Goal: Task Accomplishment & Management: Manage account settings

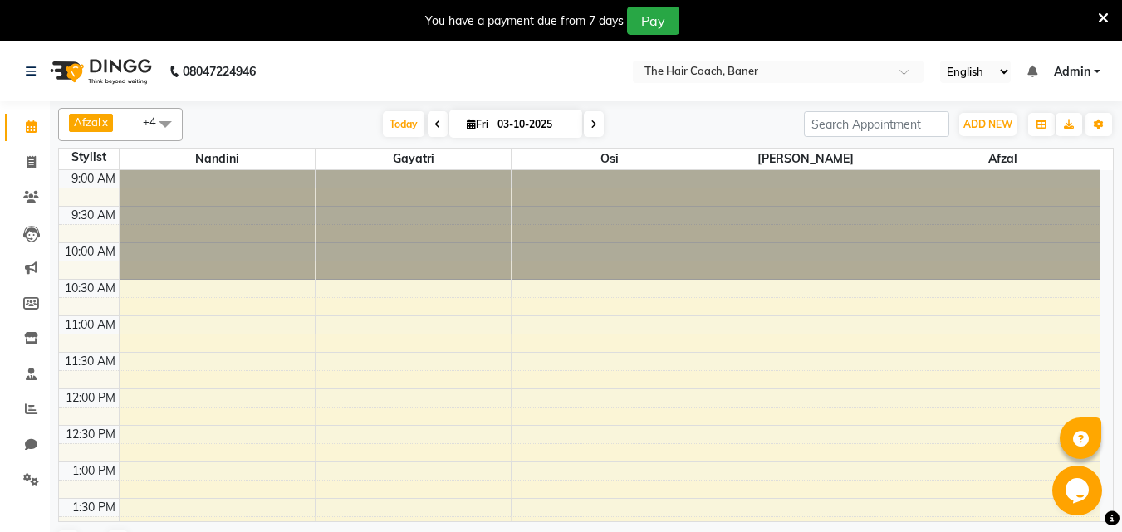
click at [594, 123] on icon at bounding box center [593, 125] width 7 height 10
type input "04-10-2025"
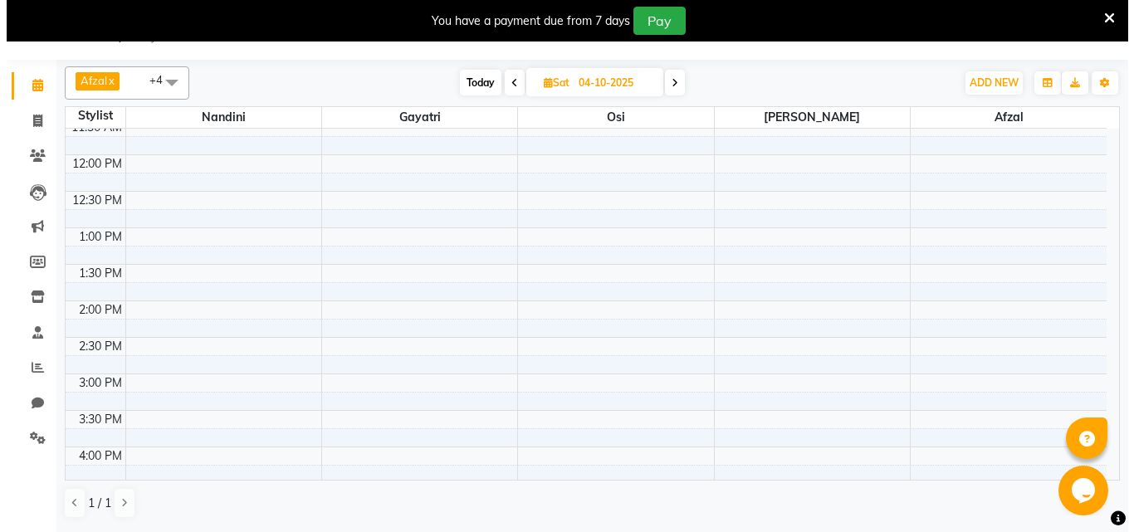
scroll to position [110, 0]
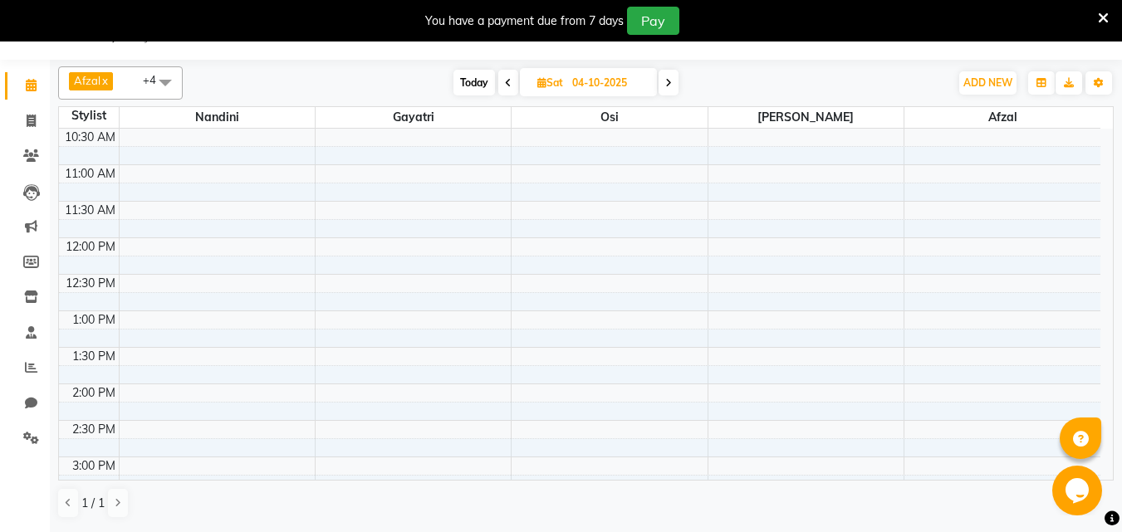
click at [759, 244] on div "9:00 AM 9:30 AM 10:00 AM 10:30 AM 11:00 AM 11:30 AM 12:00 PM 12:30 PM 1:00 PM 1…" at bounding box center [579, 457] width 1041 height 876
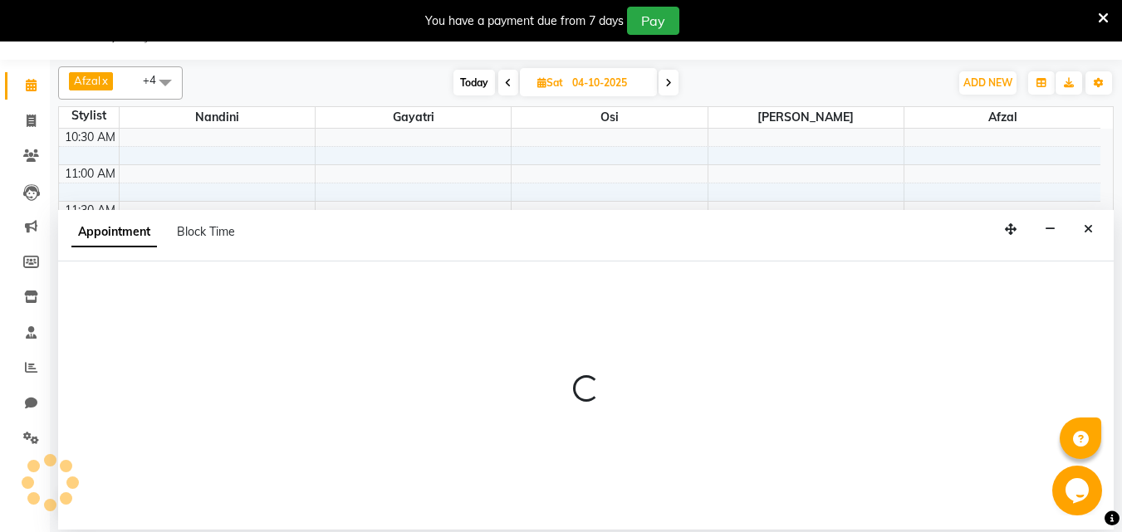
select select "90188"
select select "720"
select select "tentative"
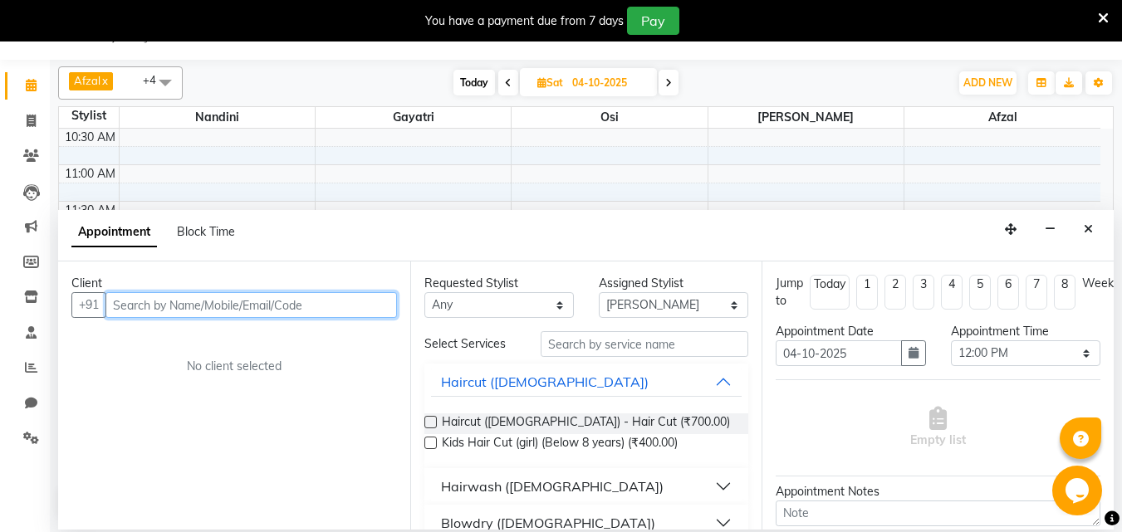
click at [202, 312] on input "text" at bounding box center [250, 305] width 291 height 26
type input "c"
click at [148, 307] on input "986032212" at bounding box center [216, 305] width 223 height 26
click at [195, 301] on input "9860302212" at bounding box center [216, 305] width 223 height 26
type input "9860302212"
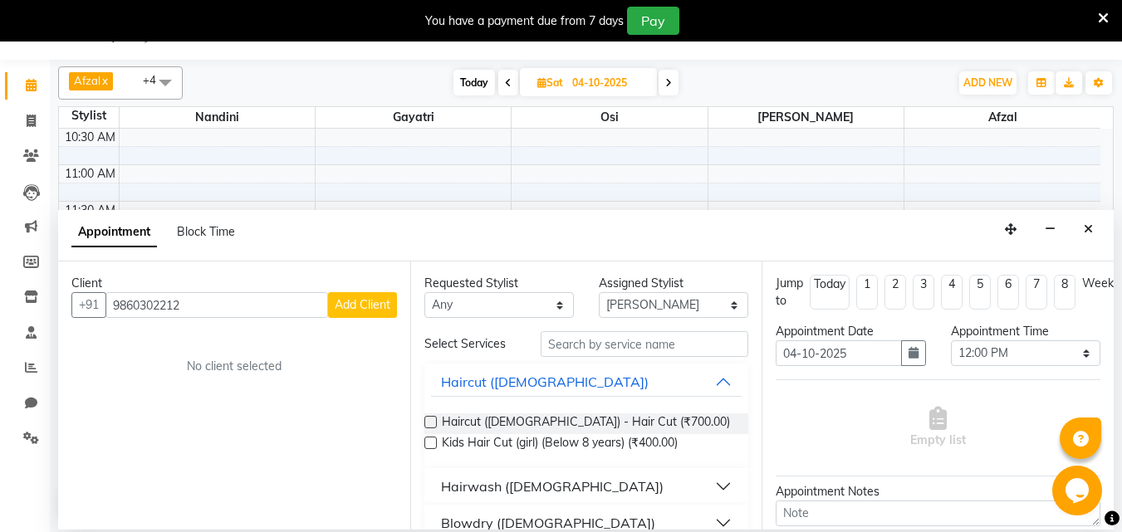
click at [378, 299] on span "Add Client" at bounding box center [363, 304] width 56 height 15
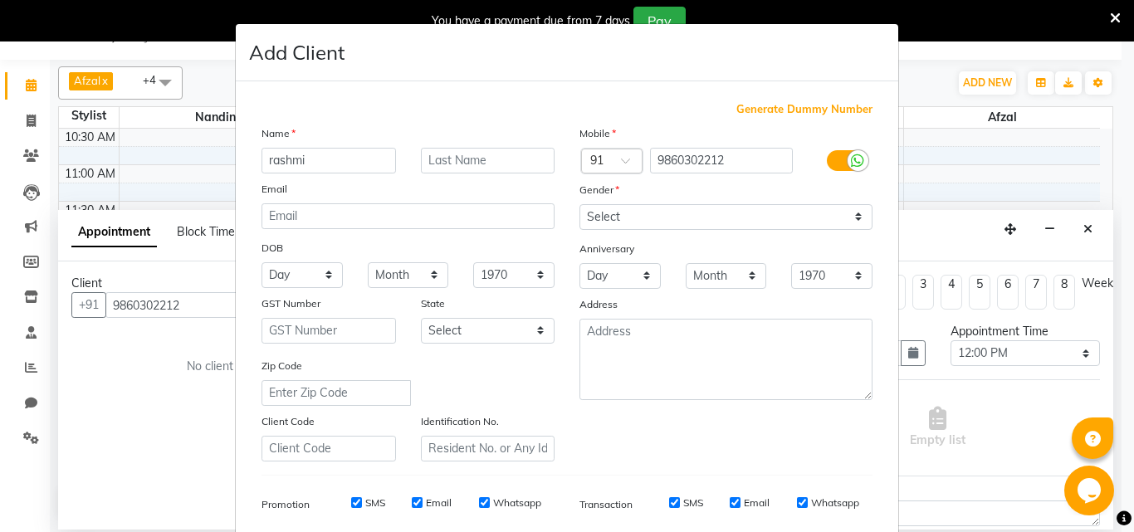
click at [268, 160] on input "rashmi" at bounding box center [329, 161] width 135 height 26
type input "Rashmi"
click at [442, 164] on input "text" at bounding box center [488, 161] width 135 height 26
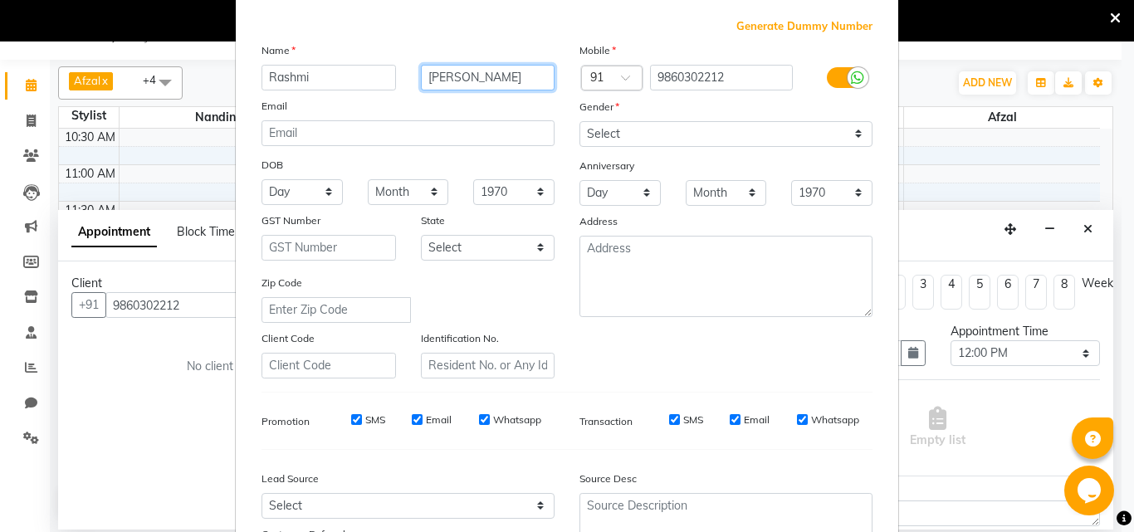
type input "[PERSON_NAME]"
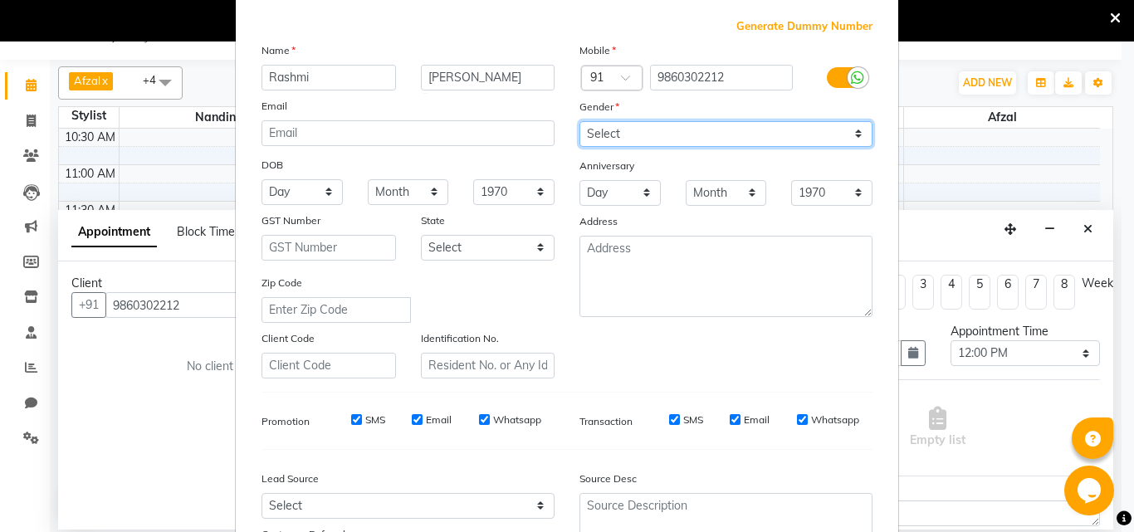
click at [685, 139] on select "Select [DEMOGRAPHIC_DATA] [DEMOGRAPHIC_DATA] Other Prefer Not To Say" at bounding box center [726, 134] width 293 height 26
select select "[DEMOGRAPHIC_DATA]"
click at [580, 121] on select "Select [DEMOGRAPHIC_DATA] [DEMOGRAPHIC_DATA] Other Prefer Not To Say" at bounding box center [726, 134] width 293 height 26
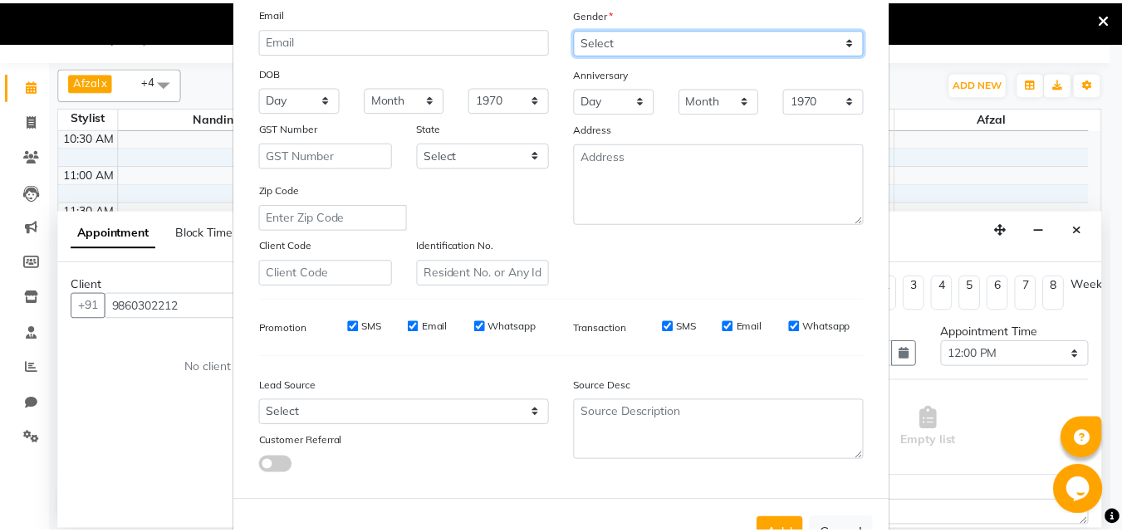
scroll to position [234, 0]
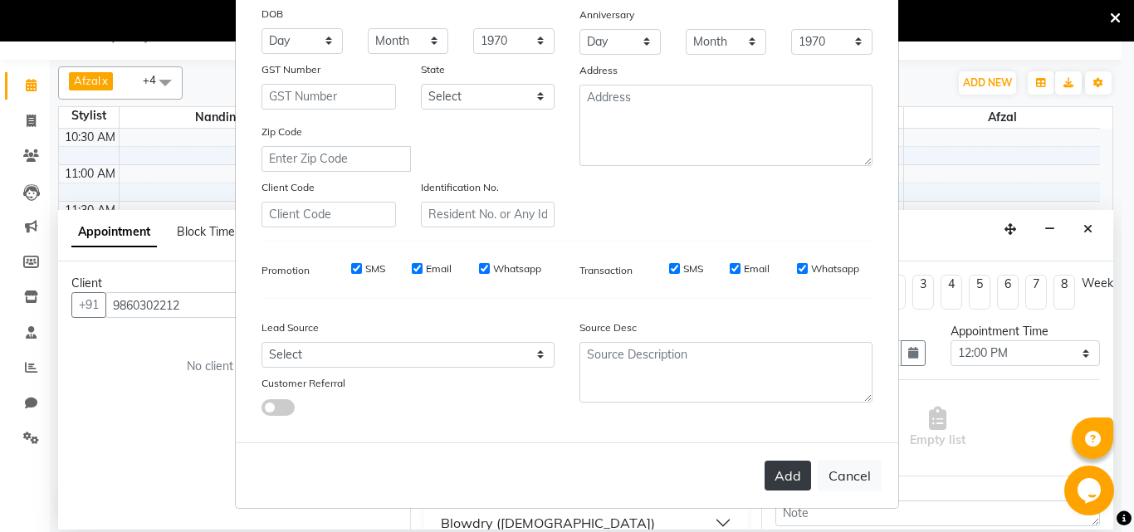
click at [785, 465] on button "Add" at bounding box center [788, 476] width 46 height 30
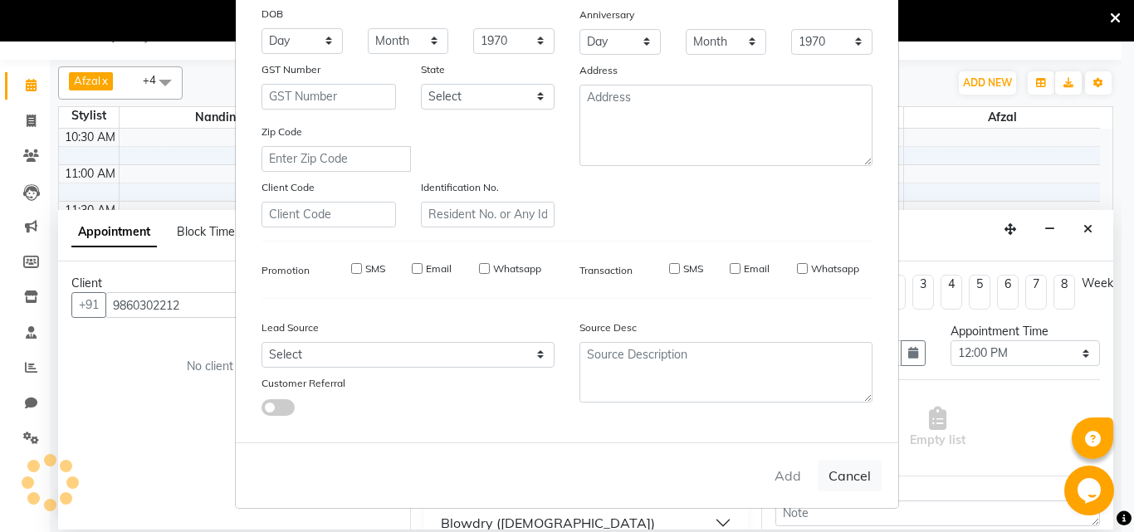
select select
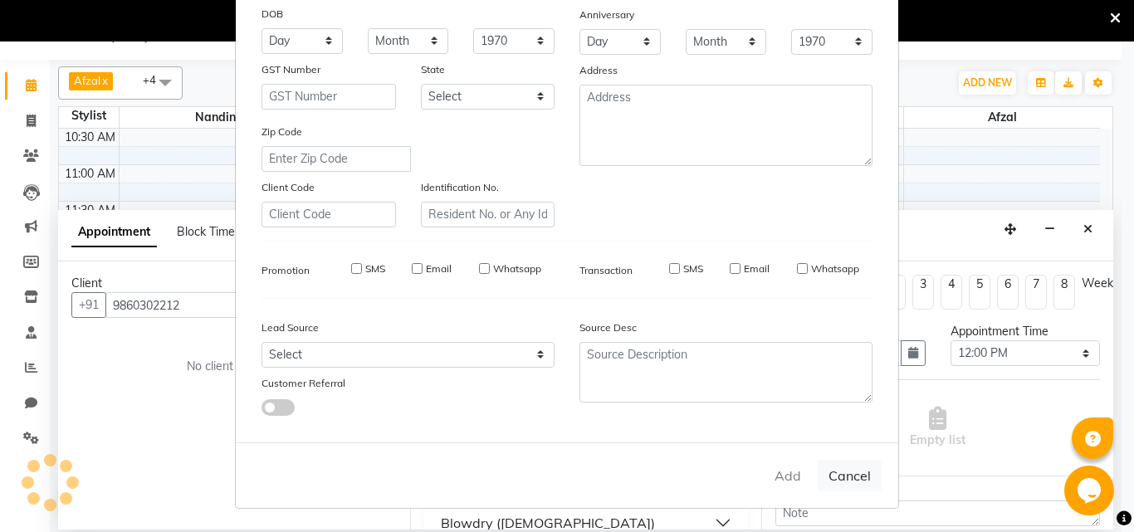
select select
checkbox input "false"
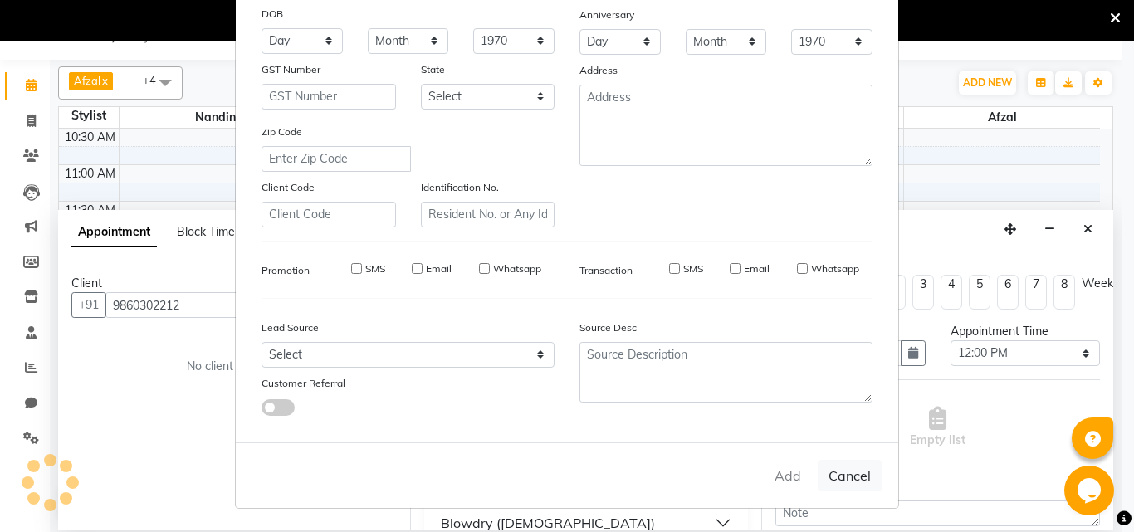
checkbox input "false"
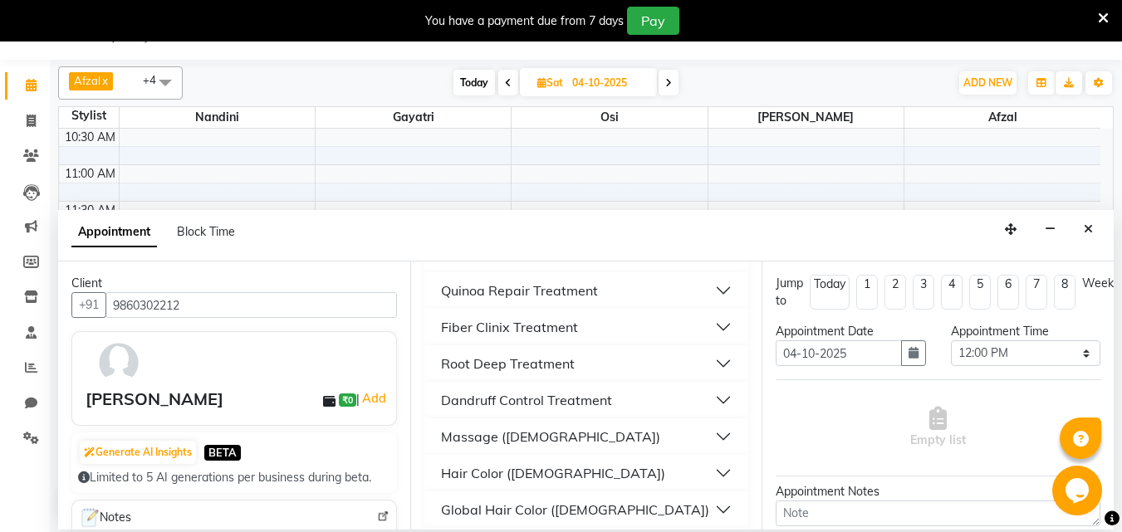
scroll to position [664, 0]
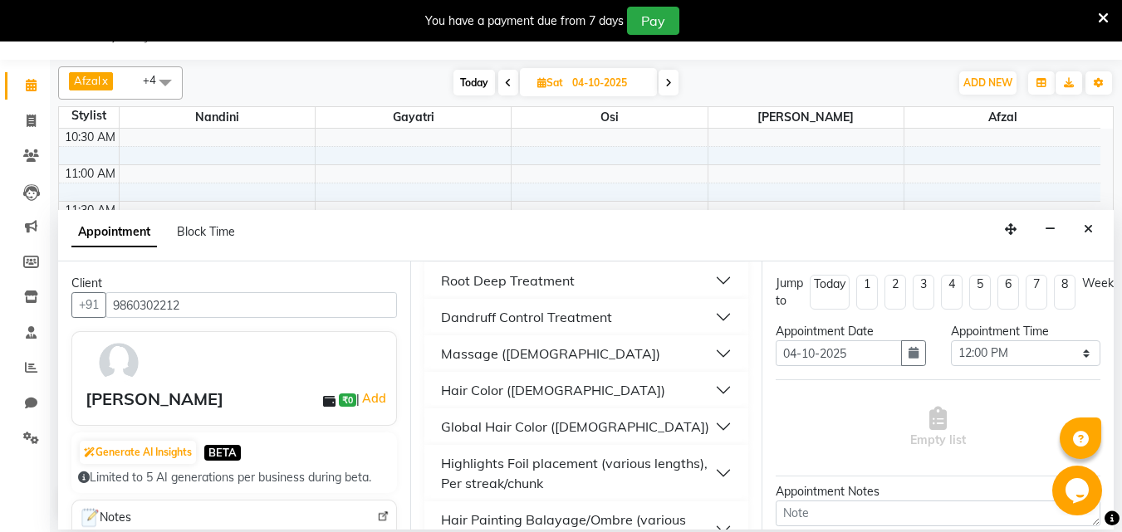
click at [582, 417] on div "Global Hair Color ([DEMOGRAPHIC_DATA])" at bounding box center [575, 427] width 268 height 20
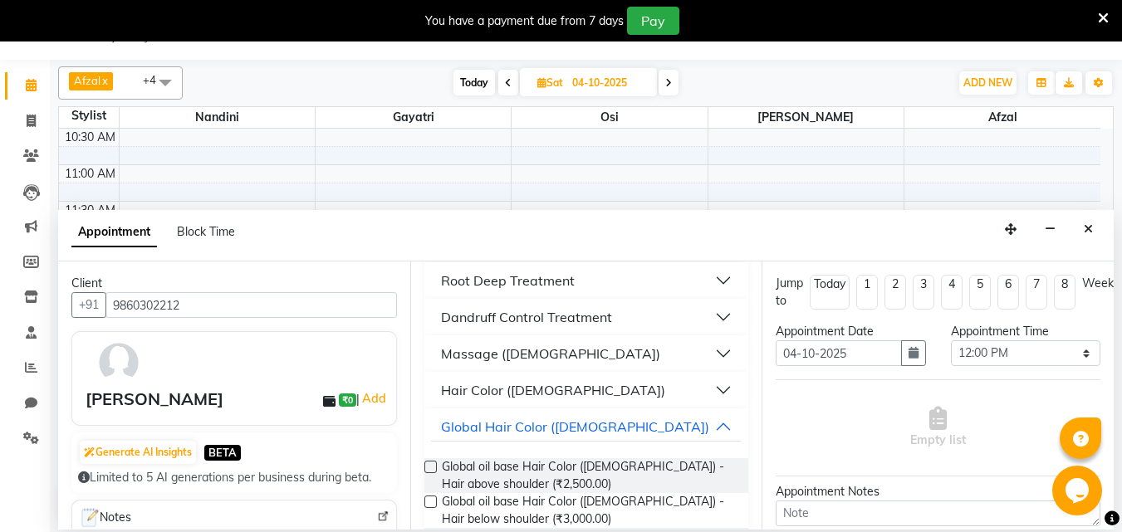
click at [430, 461] on label at bounding box center [430, 467] width 12 height 12
click at [430, 463] on input "checkbox" at bounding box center [429, 468] width 11 height 11
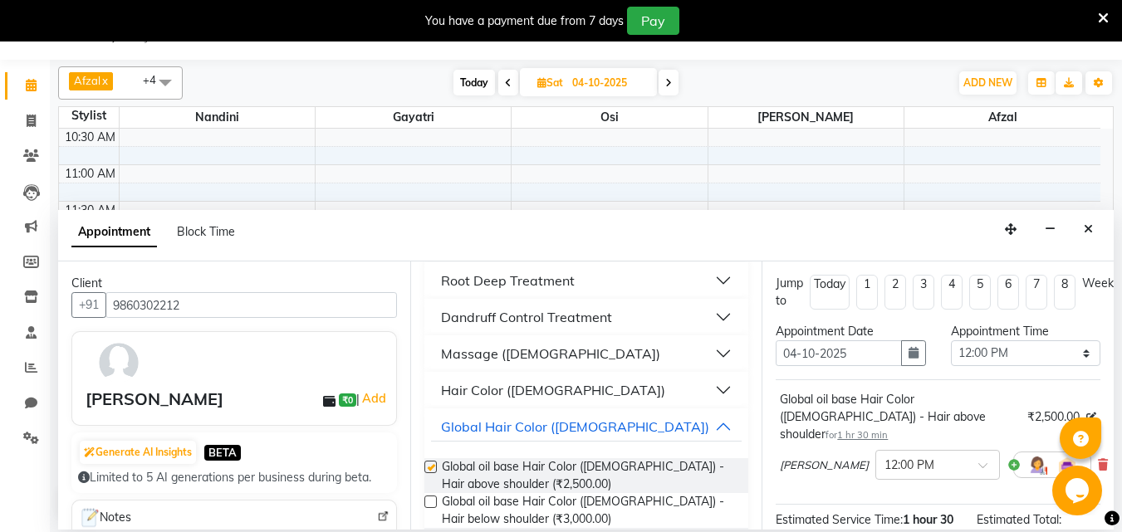
checkbox input "false"
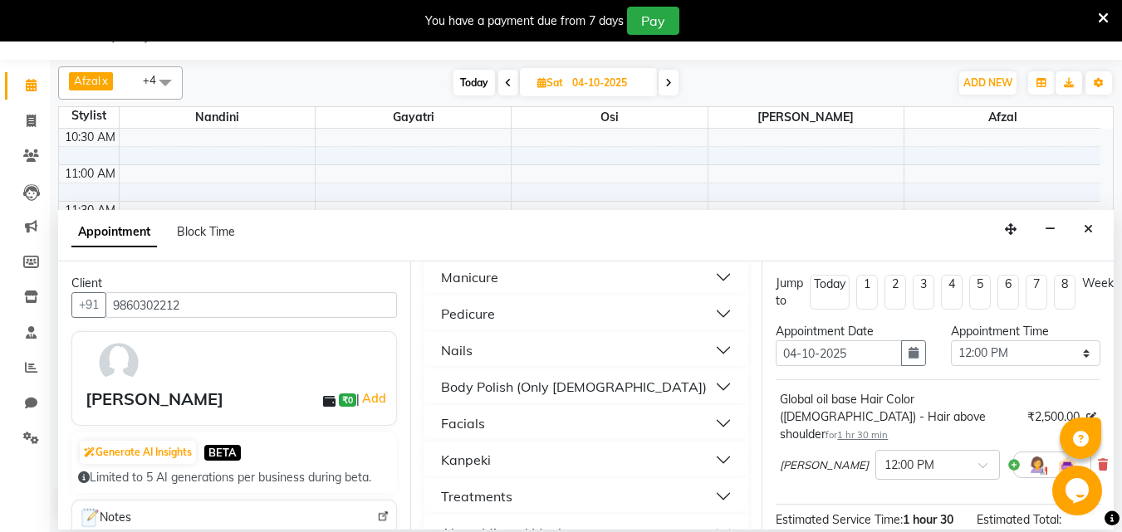
scroll to position [1862, 0]
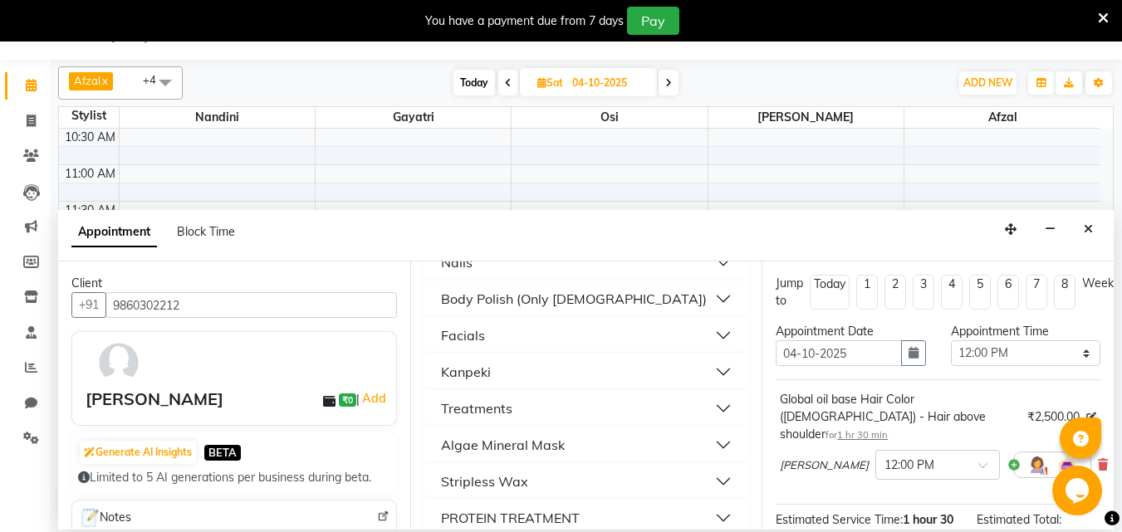
click at [483, 508] on div "PROTEIN TREATMENT" at bounding box center [510, 518] width 139 height 20
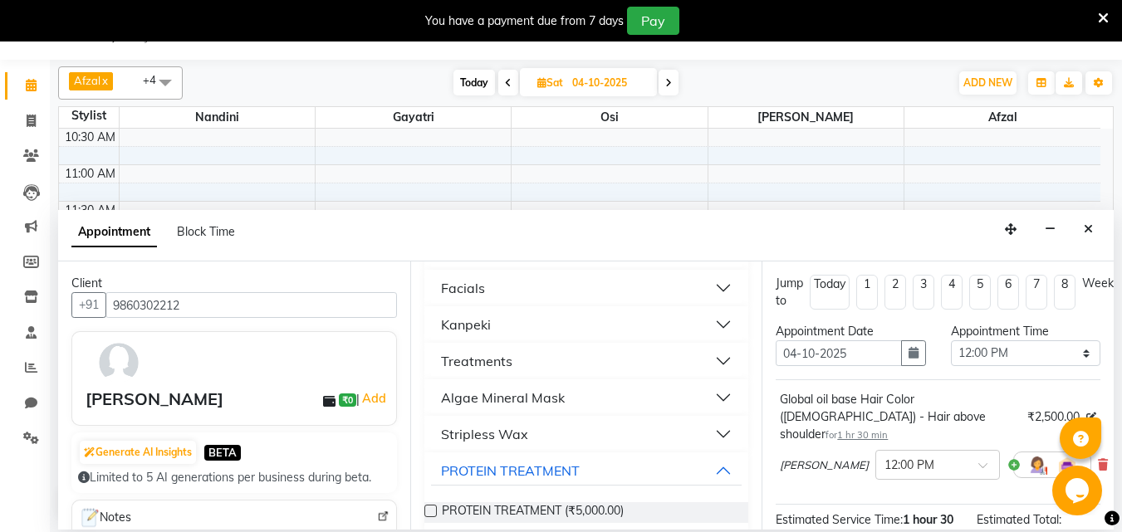
click at [431, 505] on label at bounding box center [430, 511] width 12 height 12
click at [431, 507] on input "checkbox" at bounding box center [429, 512] width 11 height 11
checkbox input "false"
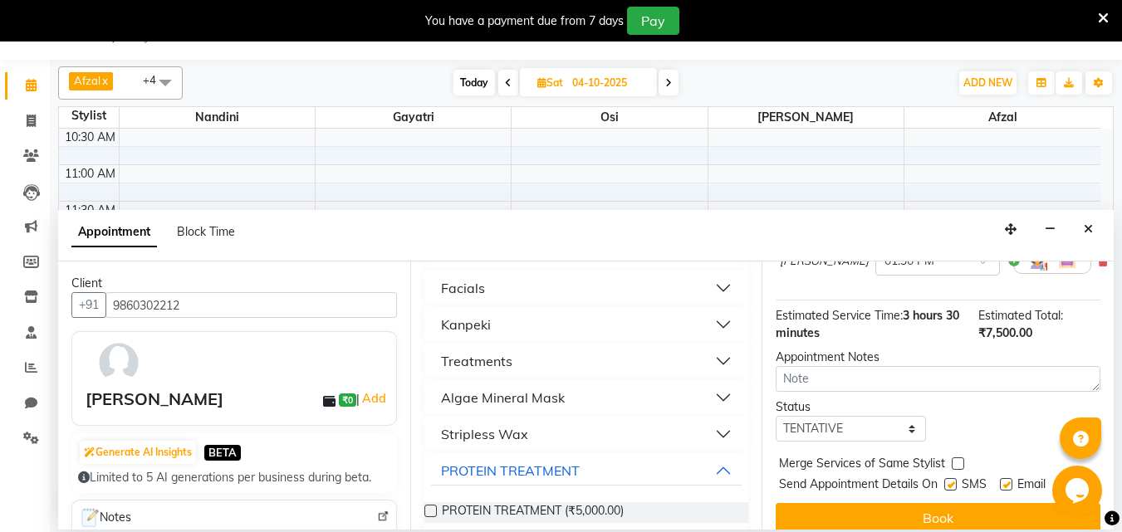
scroll to position [291, 0]
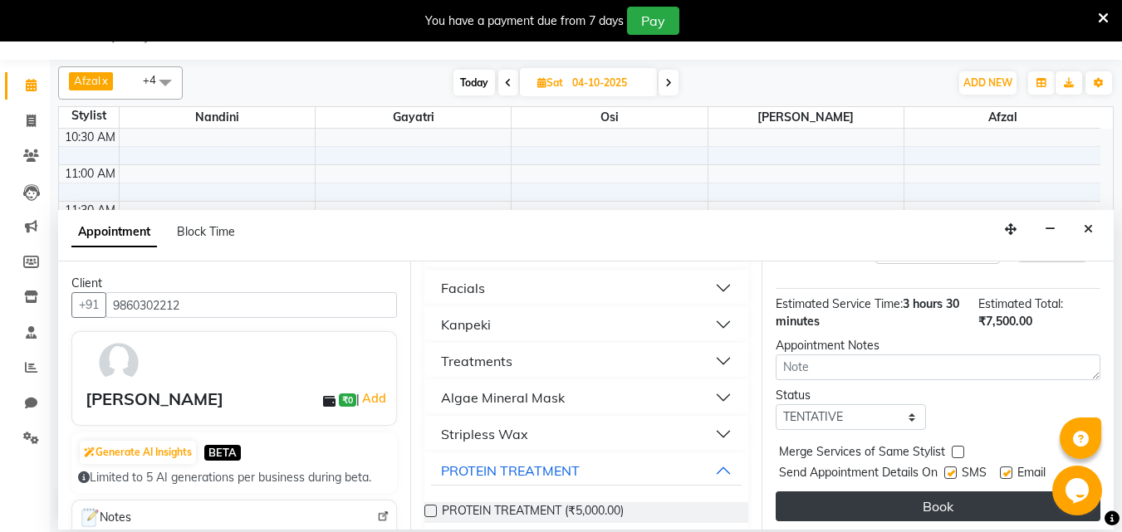
click at [861, 492] on button "Book" at bounding box center [937, 507] width 325 height 30
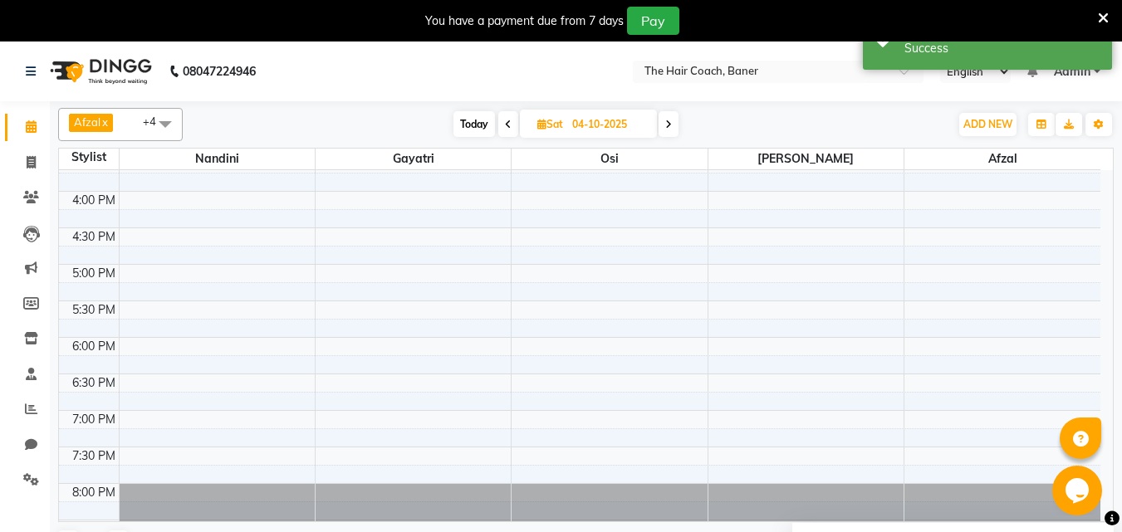
scroll to position [525, 0]
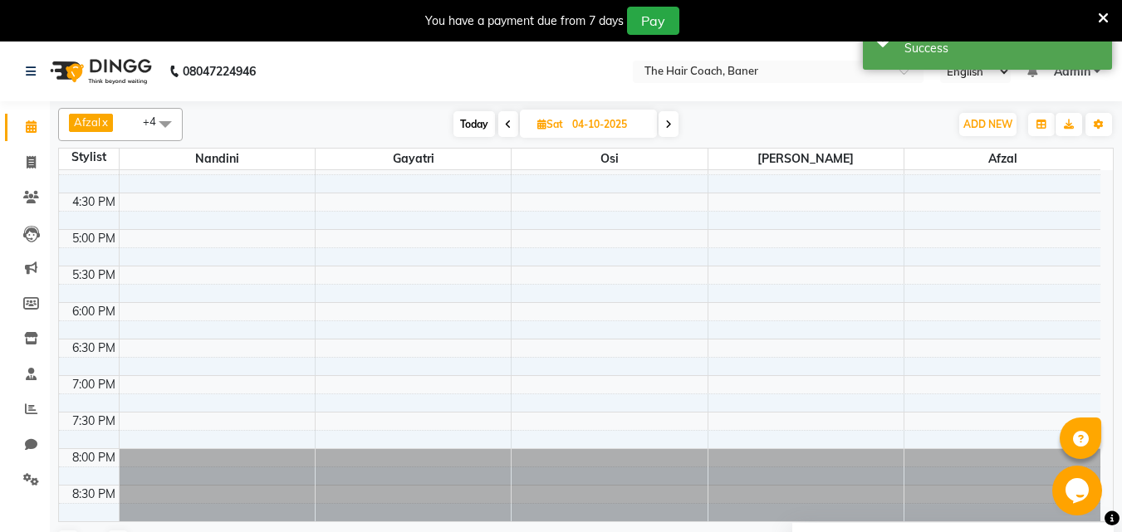
click at [501, 125] on span at bounding box center [508, 124] width 20 height 26
type input "03-10-2025"
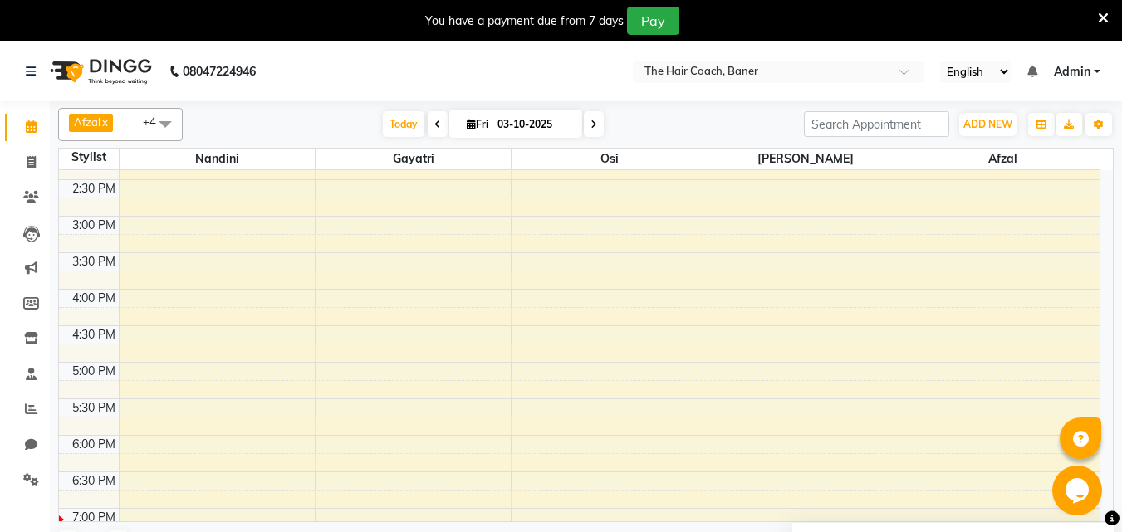
scroll to position [276, 0]
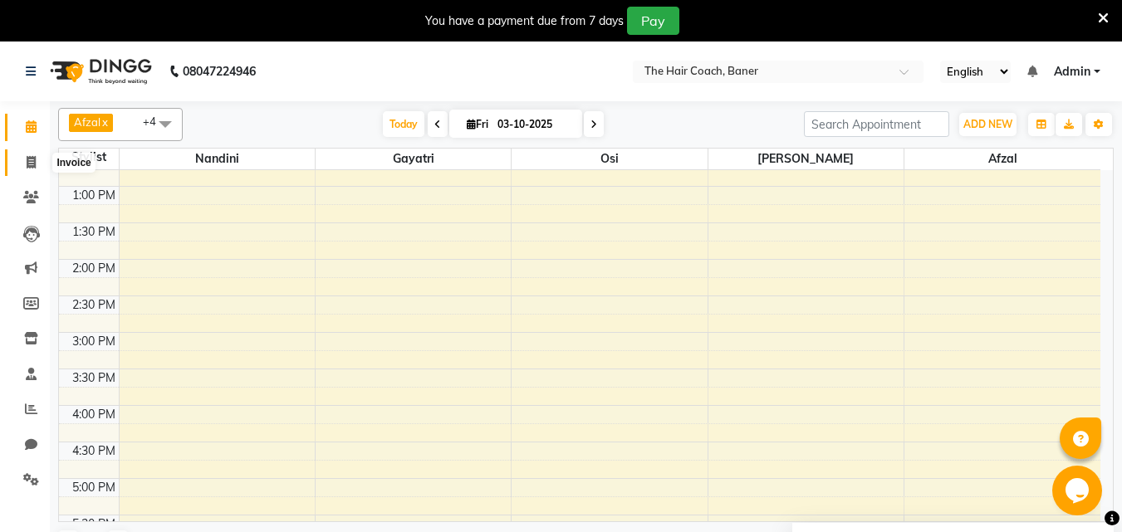
click at [29, 164] on icon at bounding box center [31, 162] width 9 height 12
select select "service"
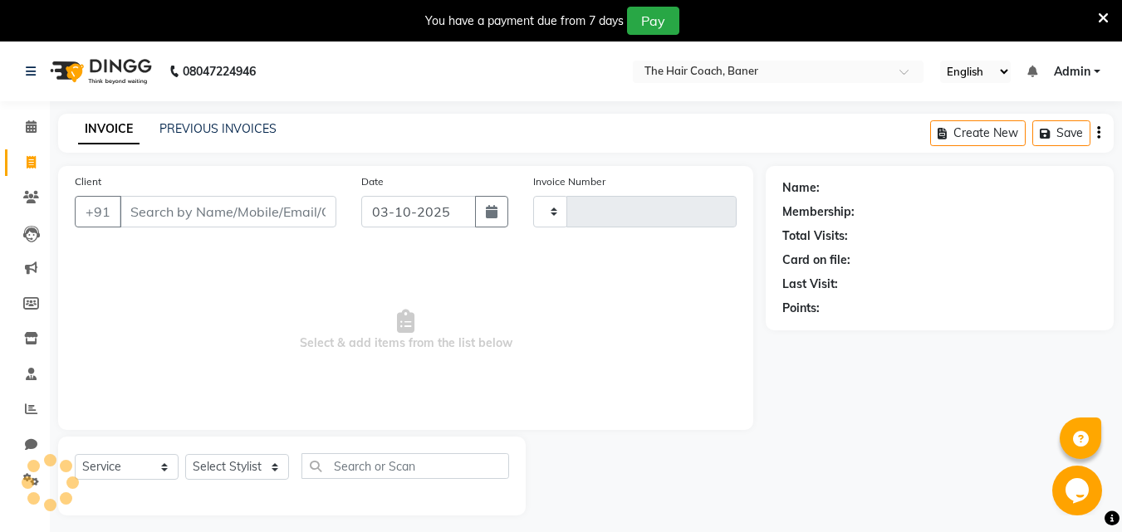
type input "0076"
select select "8919"
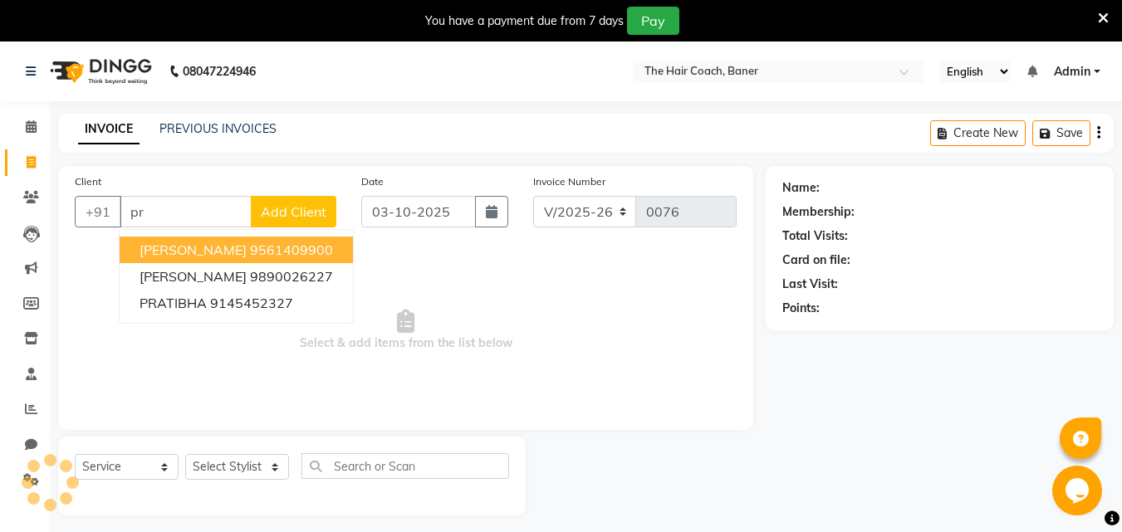
type input "p"
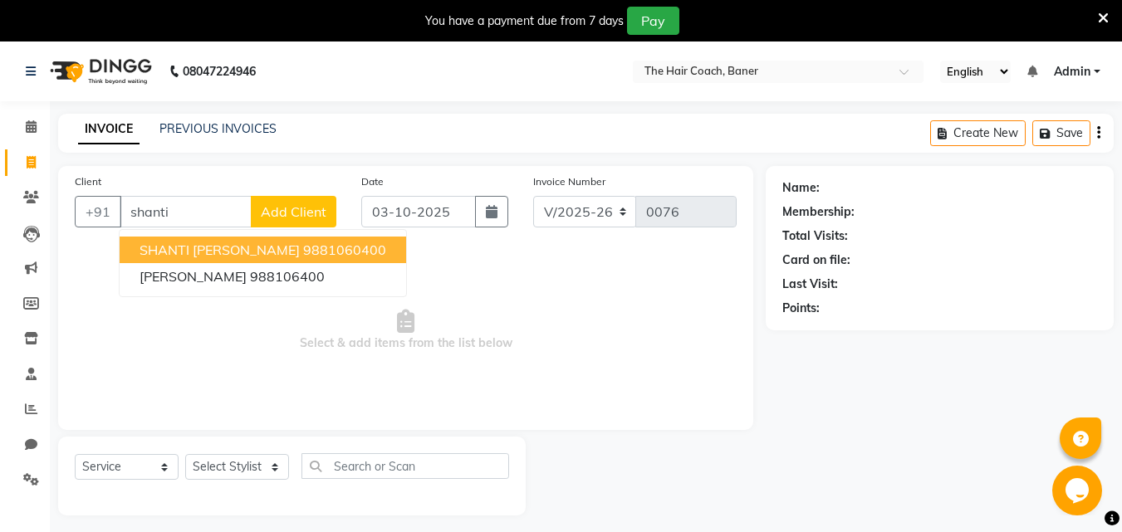
click at [310, 242] on ngb-highlight "9881060400" at bounding box center [344, 250] width 83 height 17
type input "9881060400"
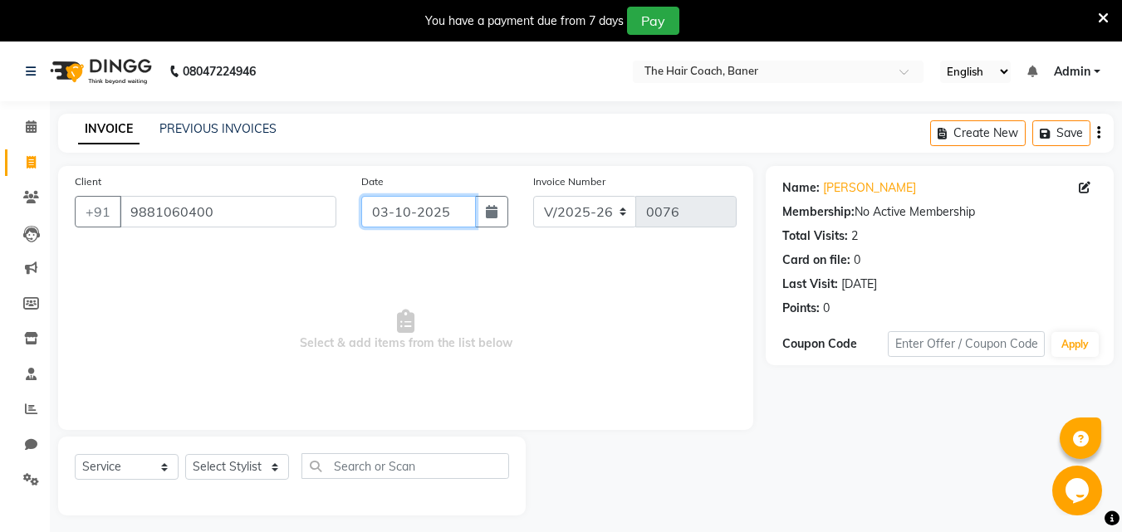
click at [392, 218] on input "03-10-2025" at bounding box center [418, 212] width 115 height 32
select select "10"
select select "2025"
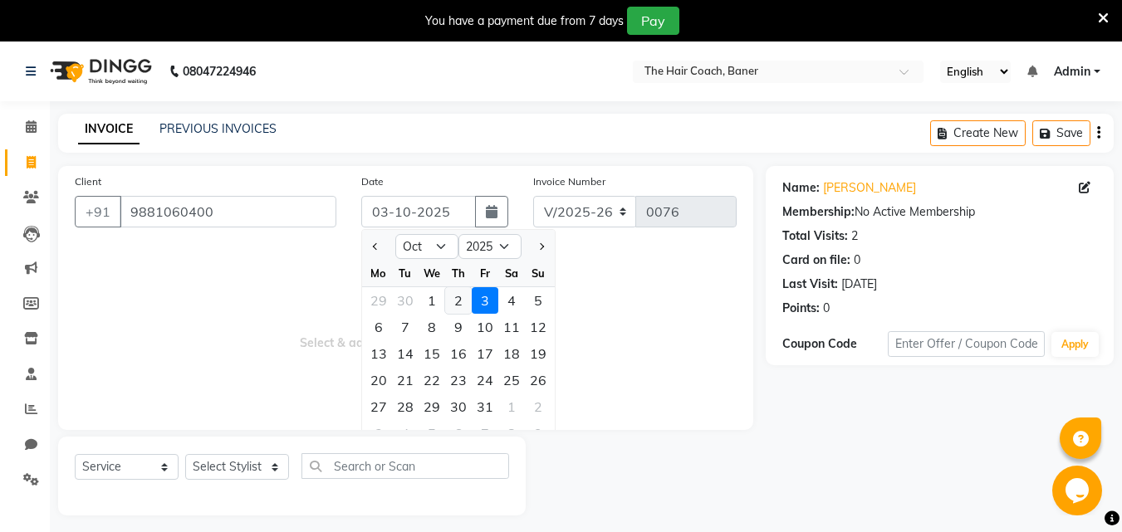
click at [462, 295] on div "2" at bounding box center [458, 300] width 27 height 27
type input "02-10-2025"
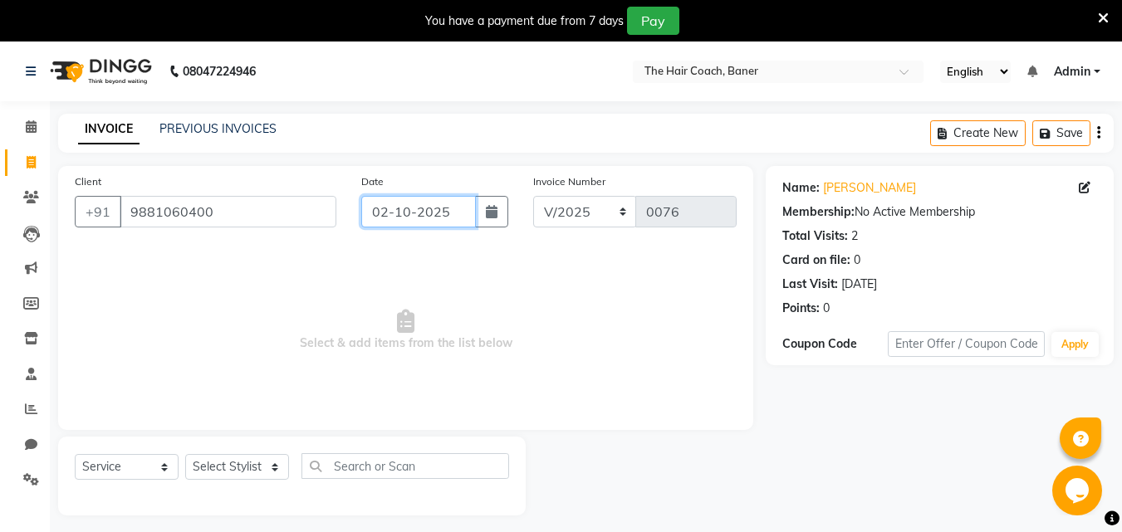
scroll to position [42, 0]
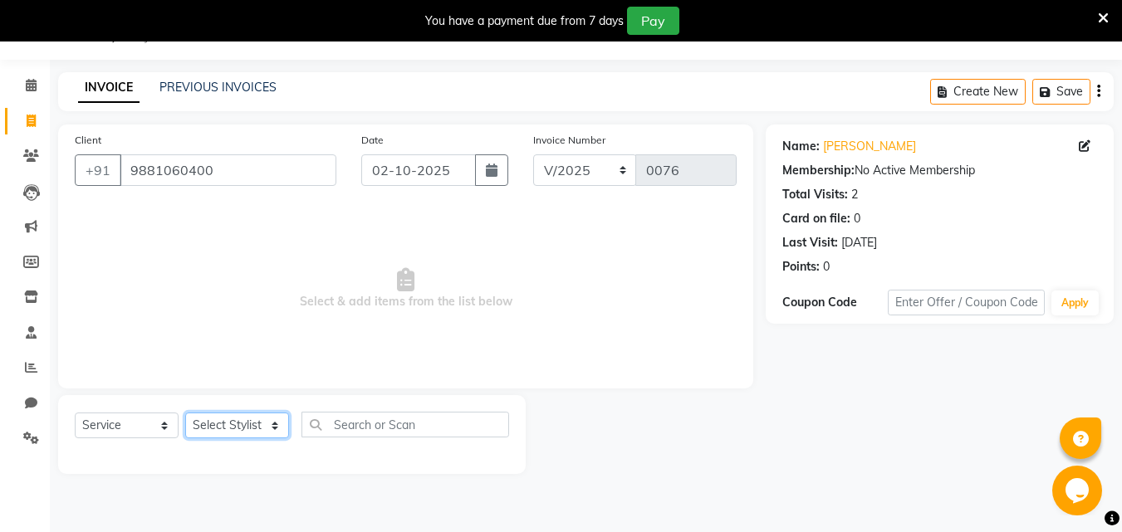
click at [209, 428] on select "Select Stylist [PERSON_NAME] [PERSON_NAME] Manager [PERSON_NAME] Sumit [PERSON_…" at bounding box center [237, 426] width 104 height 26
select select "90189"
click at [185, 413] on select "Select Stylist [PERSON_NAME] [PERSON_NAME] Manager [PERSON_NAME] Sumit [PERSON_…" at bounding box center [237, 426] width 104 height 26
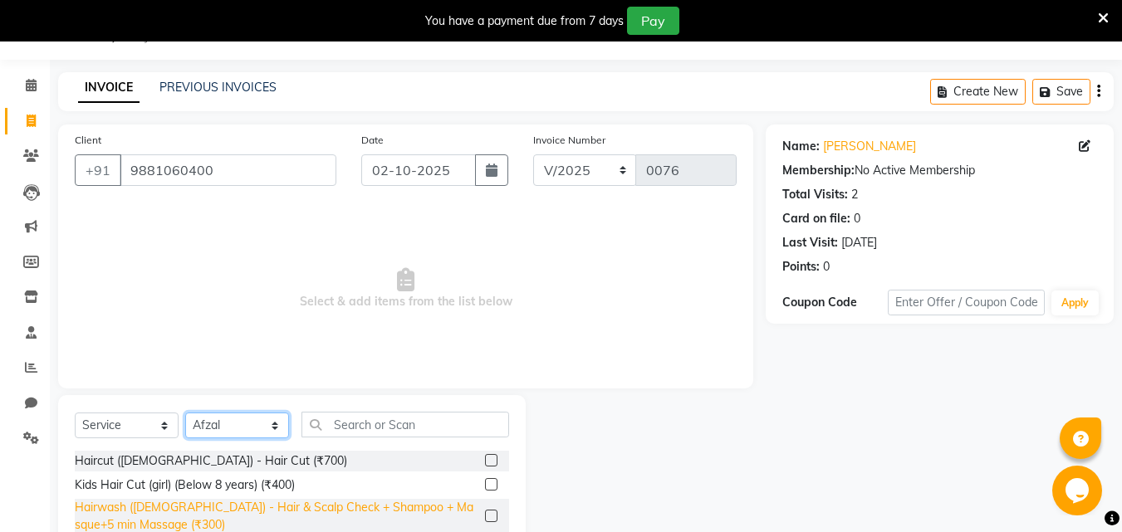
scroll to position [174, 0]
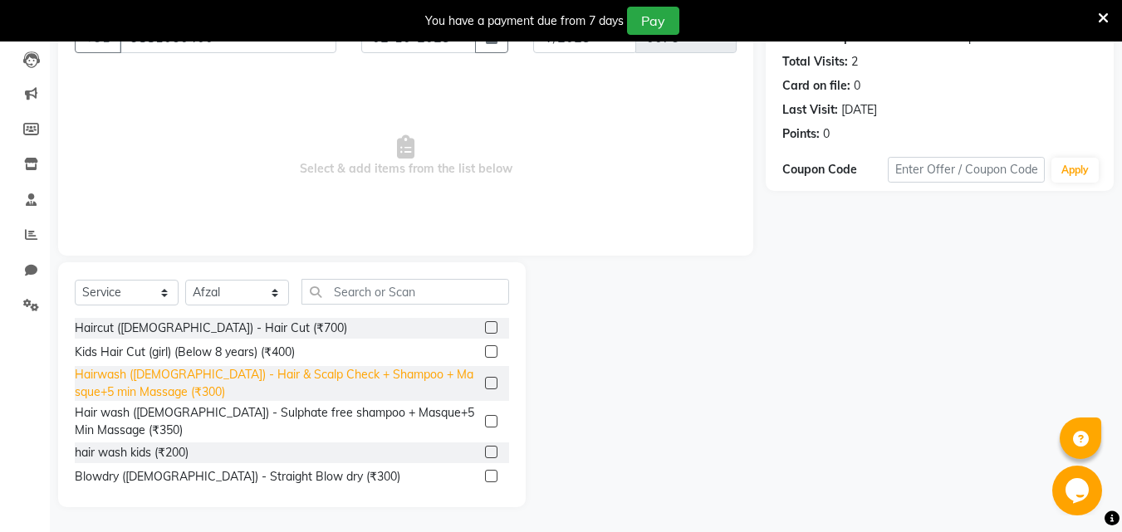
click at [221, 386] on div "Hairwash ([DEMOGRAPHIC_DATA]) - Hair & Scalp Check + Shampoo + Masque+5 min Mas…" at bounding box center [277, 383] width 404 height 35
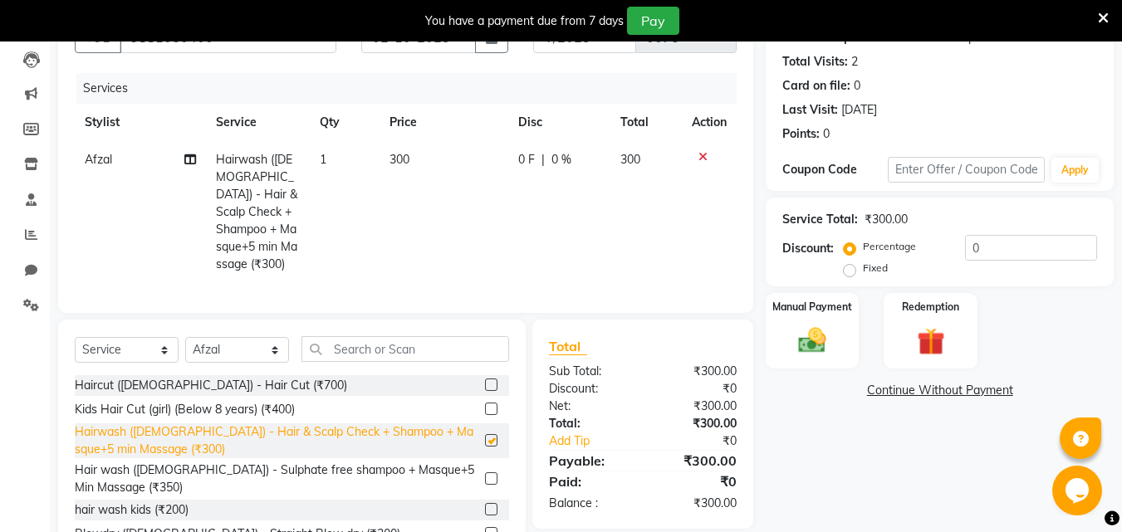
checkbox input "false"
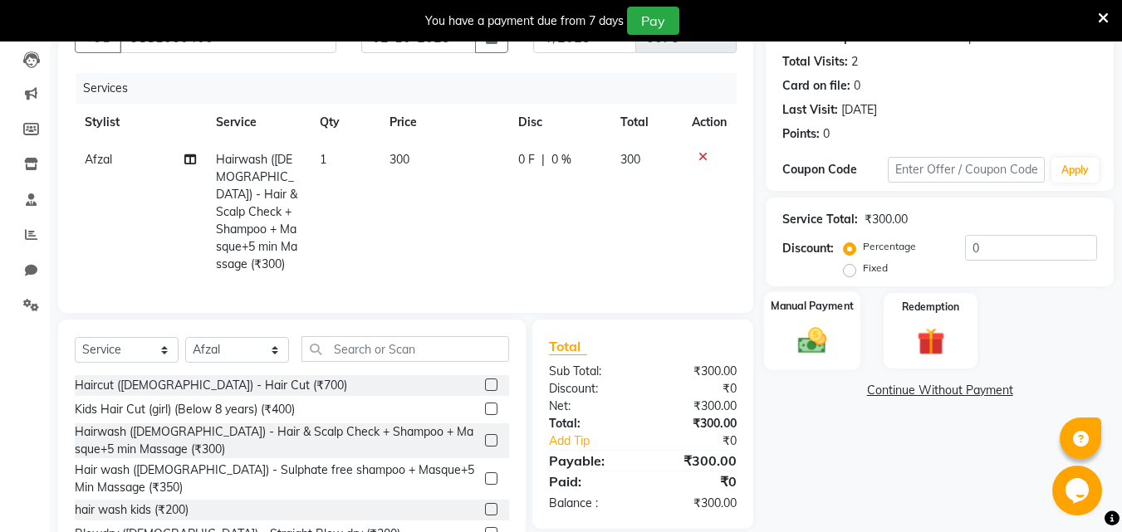
click at [790, 315] on div "Manual Payment" at bounding box center [812, 330] width 97 height 79
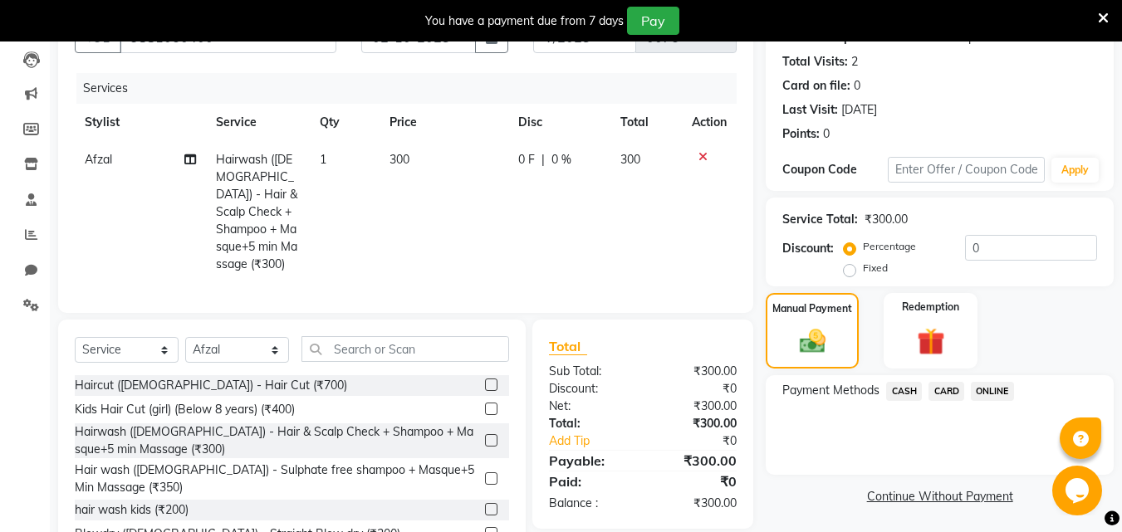
click at [1006, 393] on span "ONLINE" at bounding box center [992, 391] width 43 height 19
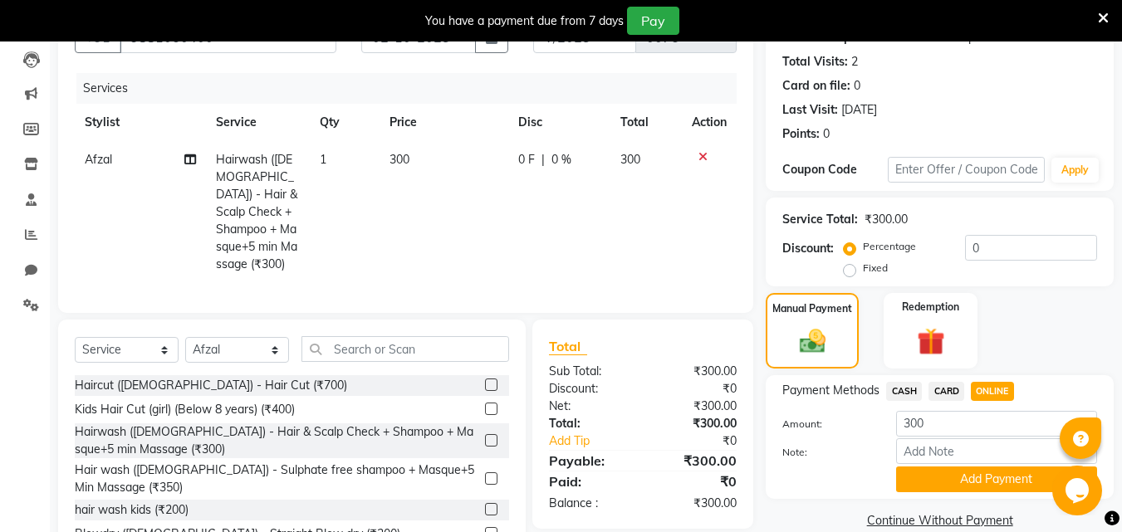
scroll to position [227, 0]
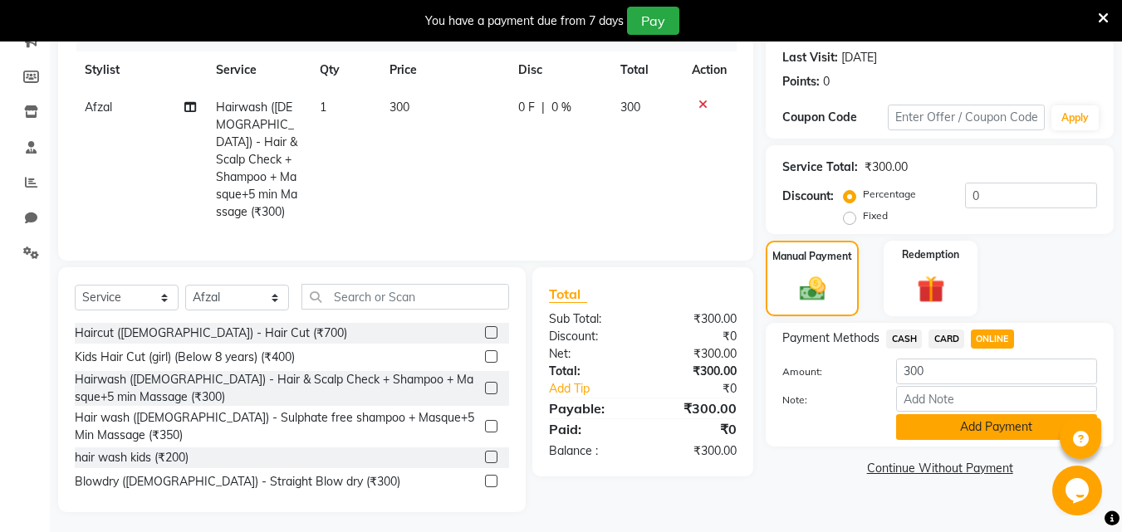
click at [957, 426] on button "Add Payment" at bounding box center [996, 427] width 201 height 26
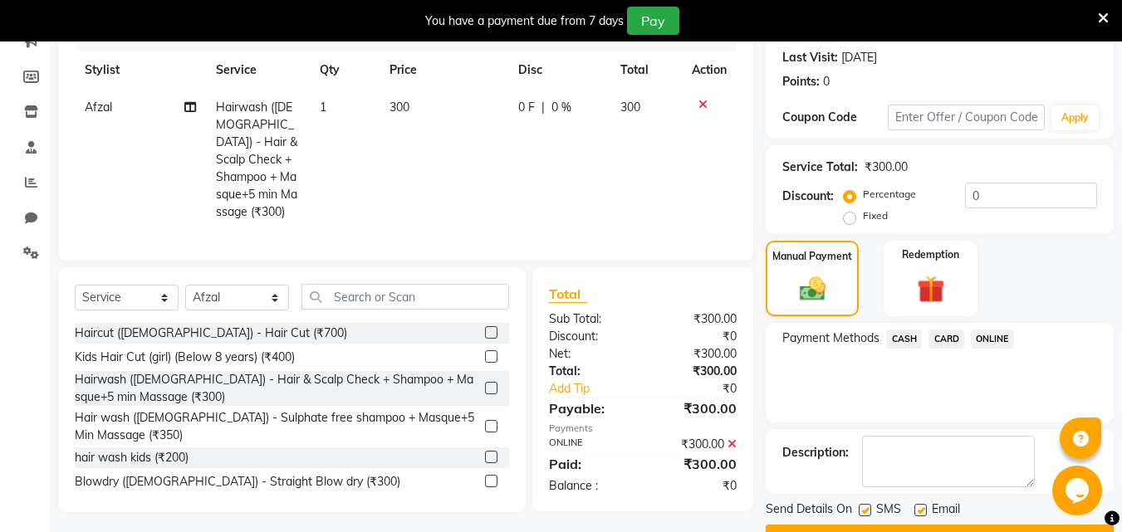
scroll to position [270, 0]
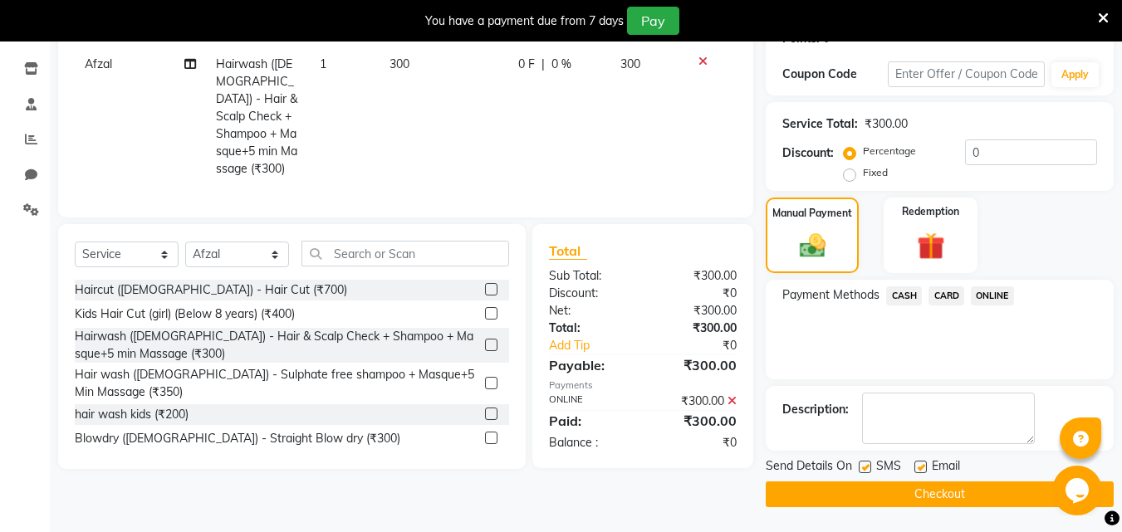
click at [983, 493] on button "Checkout" at bounding box center [940, 495] width 348 height 26
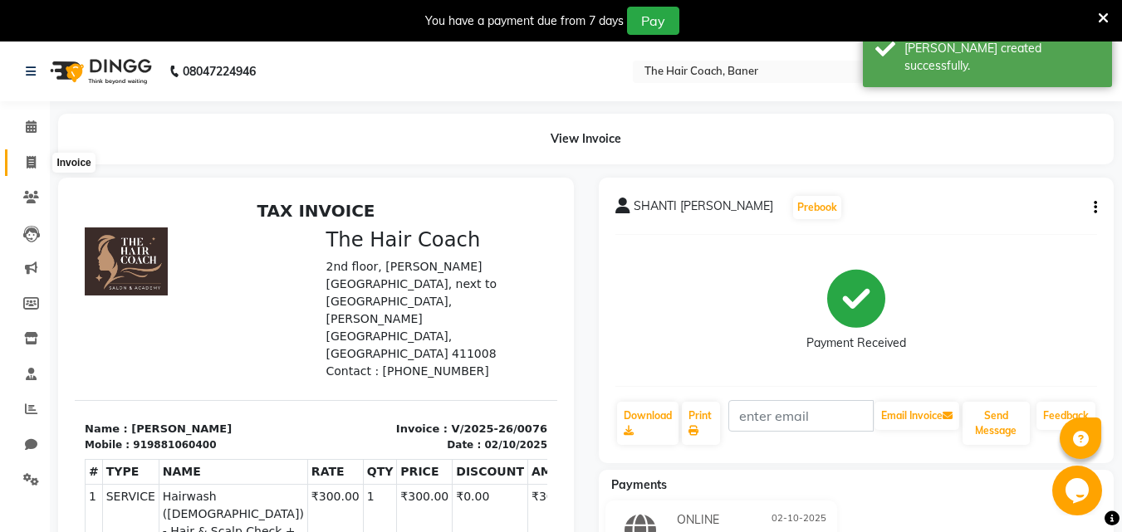
click at [29, 158] on icon at bounding box center [31, 162] width 9 height 12
select select "service"
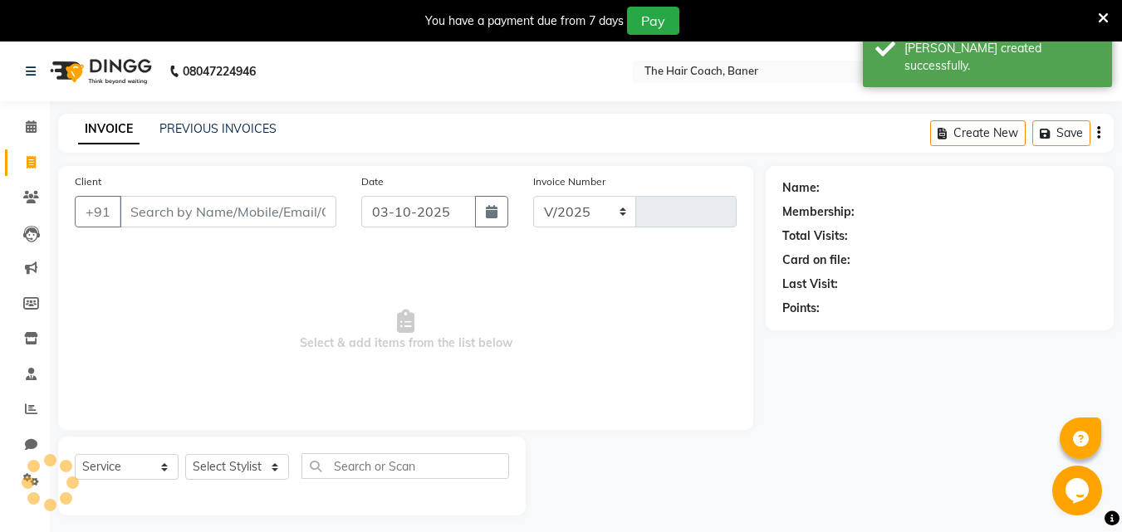
select select "8919"
type input "0077"
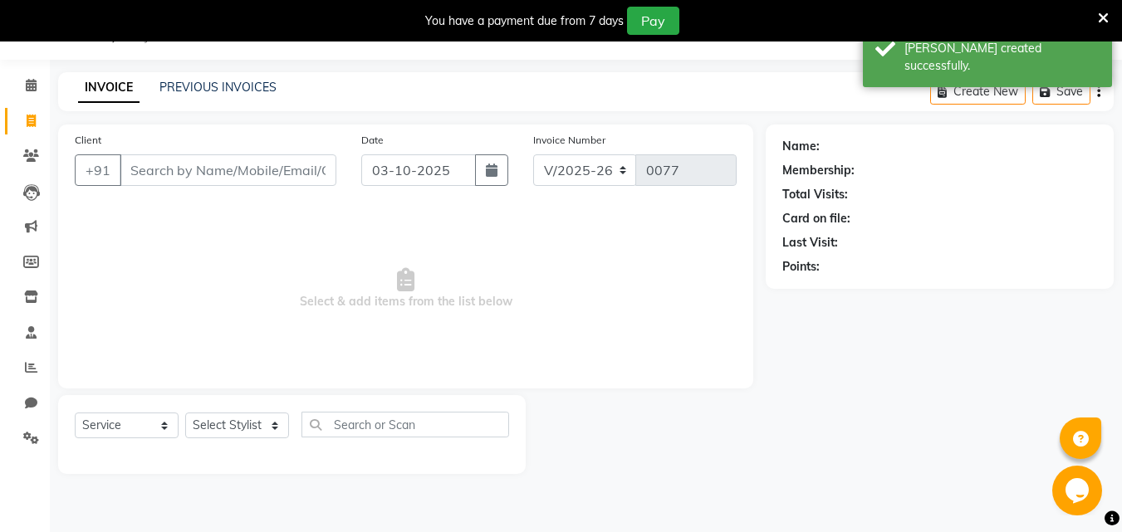
click at [164, 168] on input "Client" at bounding box center [228, 170] width 217 height 32
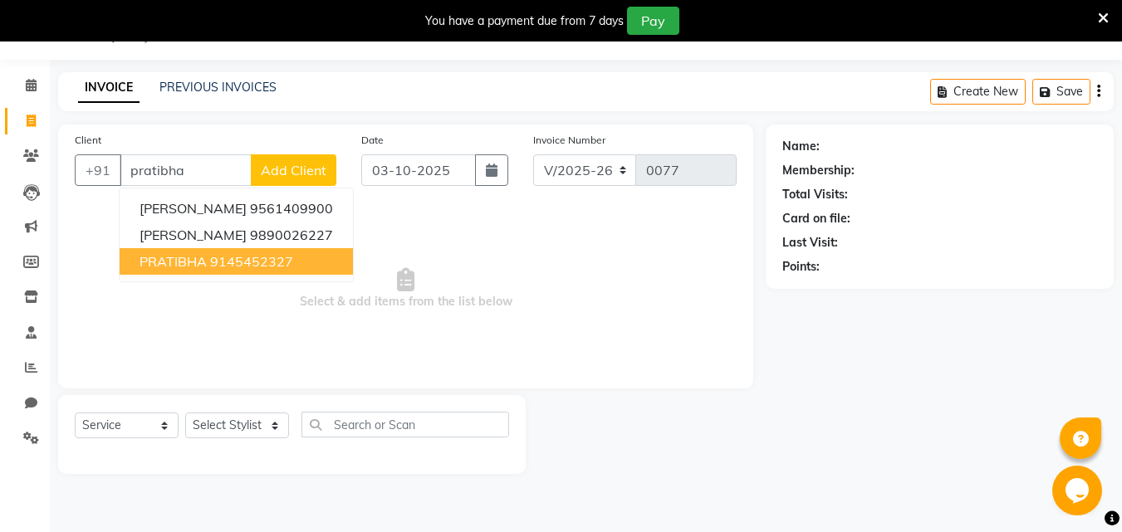
click at [281, 255] on ngb-highlight "9145452327" at bounding box center [251, 261] width 83 height 17
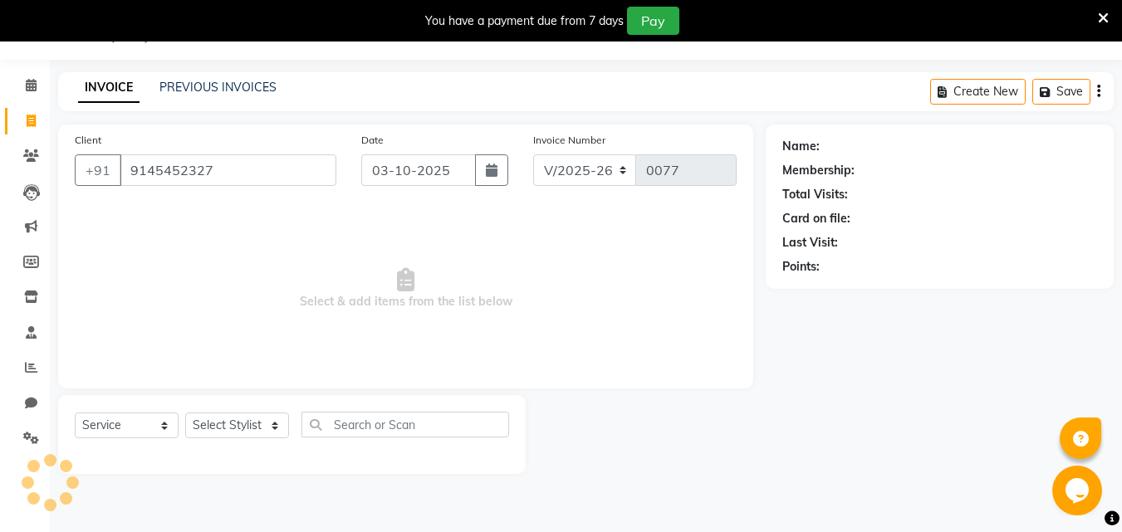
type input "9145452327"
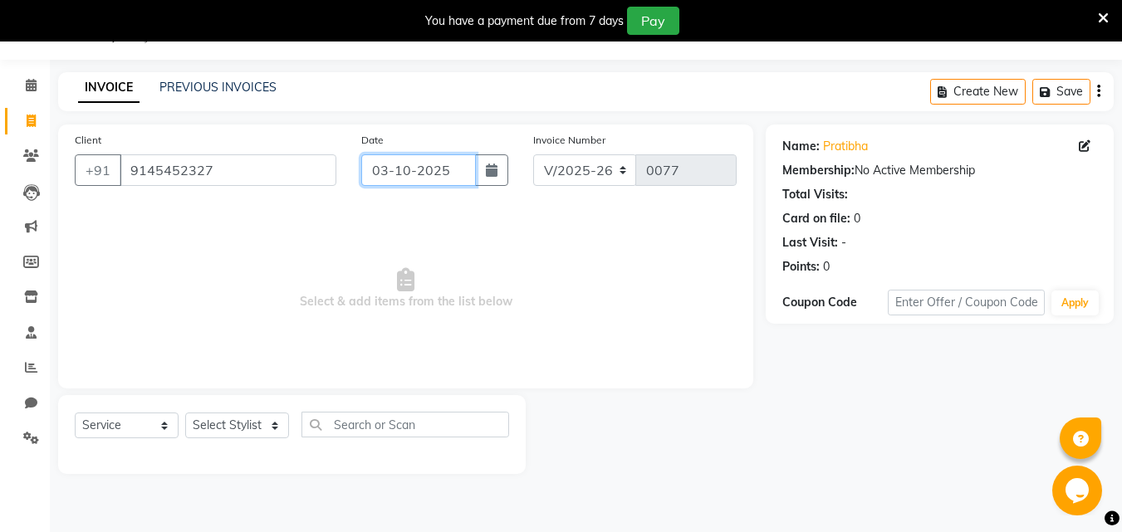
click at [405, 168] on input "03-10-2025" at bounding box center [418, 170] width 115 height 32
select select "10"
select select "2025"
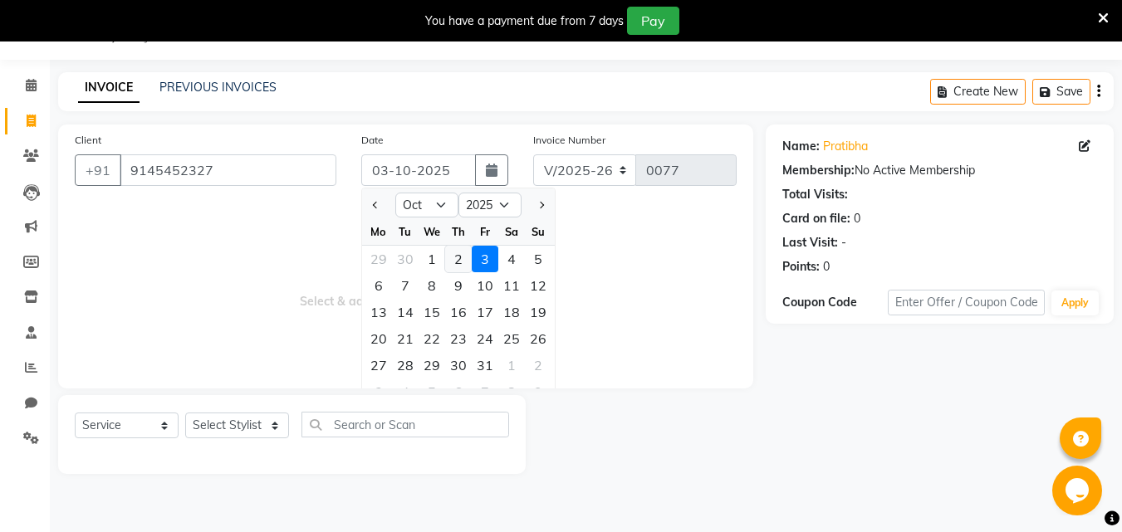
click at [462, 252] on div "2" at bounding box center [458, 259] width 27 height 27
type input "02-10-2025"
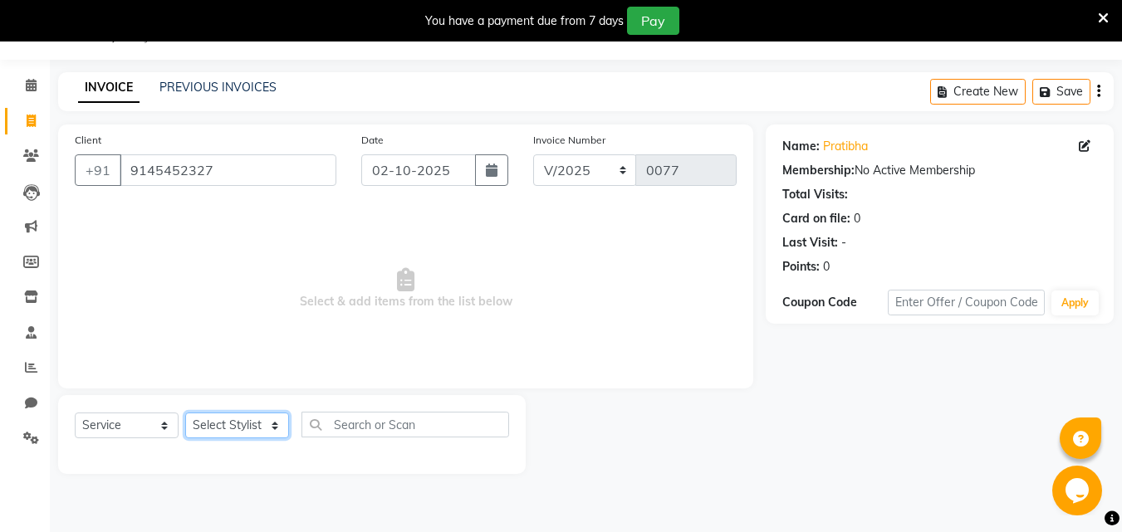
click at [225, 420] on select "Select Stylist [PERSON_NAME] [PERSON_NAME] Manager [PERSON_NAME] Sumit [PERSON_…" at bounding box center [237, 426] width 104 height 26
select select "90189"
click at [185, 413] on select "Select Stylist [PERSON_NAME] [PERSON_NAME] Manager [PERSON_NAME] Sumit [PERSON_…" at bounding box center [237, 426] width 104 height 26
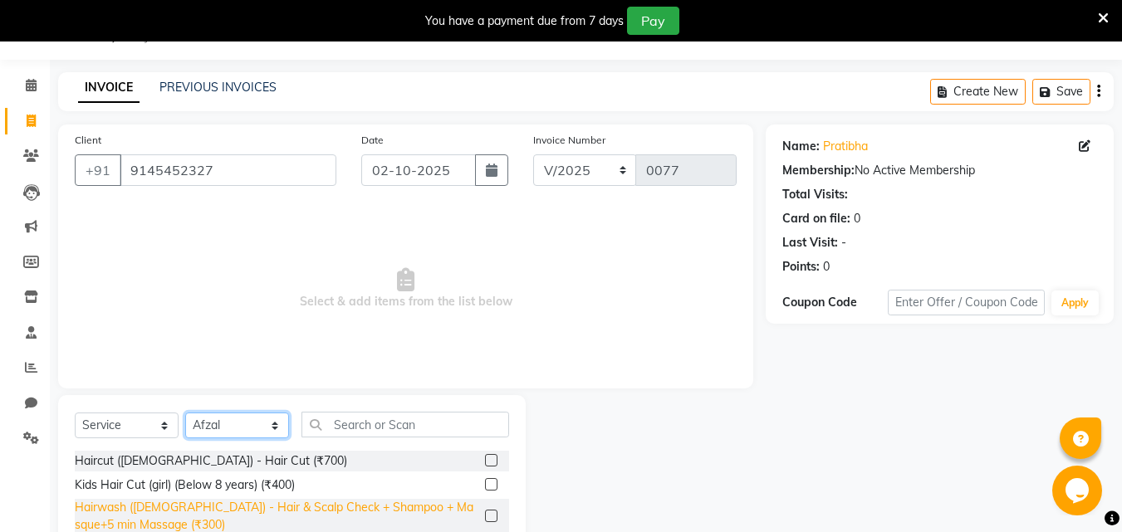
scroll to position [174, 0]
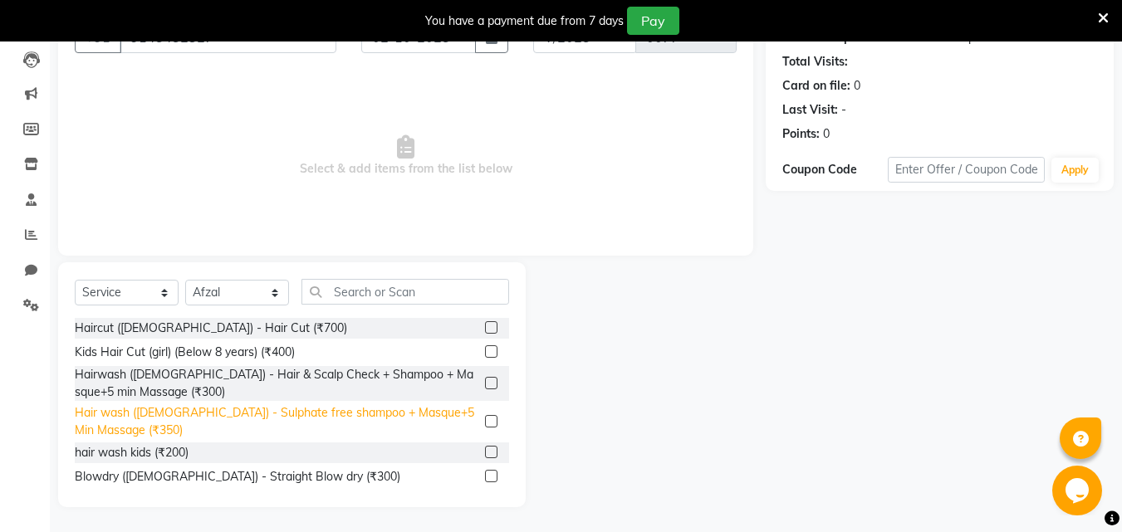
click at [286, 423] on div "Hair wash ([DEMOGRAPHIC_DATA]) - Sulphate free shampoo + Masque+5 Min Massage (…" at bounding box center [277, 421] width 404 height 35
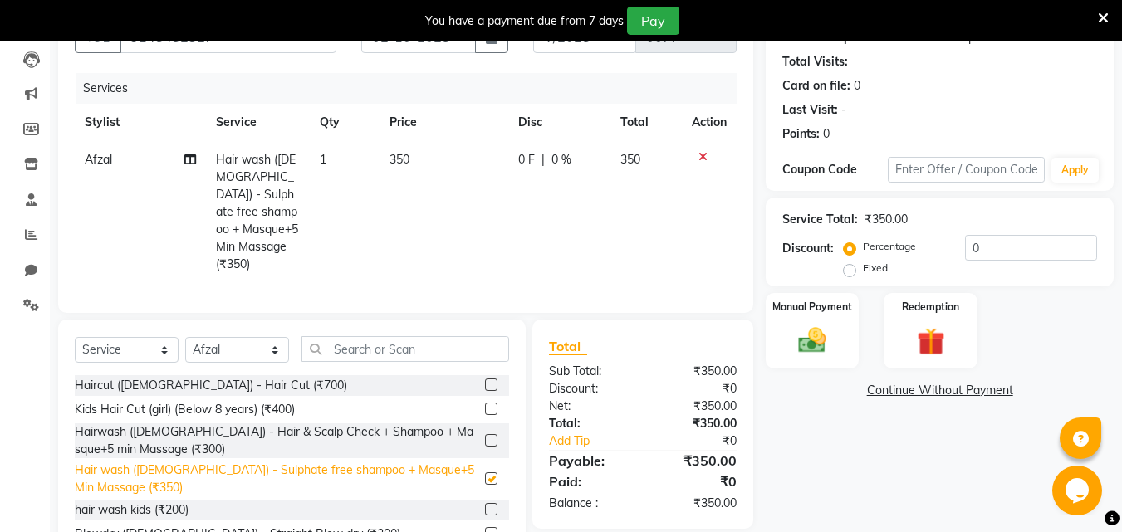
checkbox input "false"
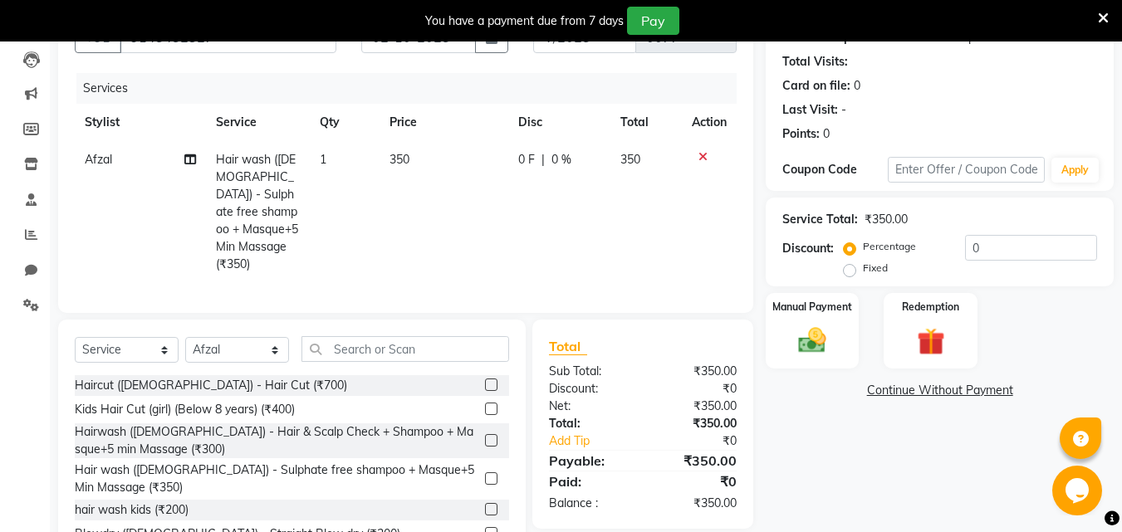
click at [702, 152] on icon at bounding box center [702, 157] width 9 height 12
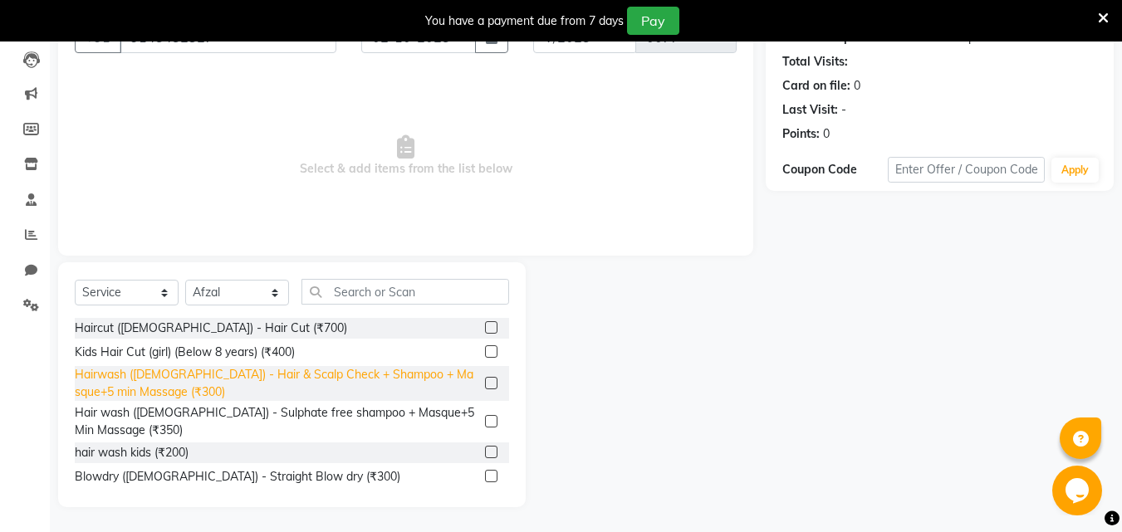
click at [308, 379] on div "Hairwash ([DEMOGRAPHIC_DATA]) - Hair & Scalp Check + Shampoo + Masque+5 min Mas…" at bounding box center [277, 383] width 404 height 35
checkbox input "false"
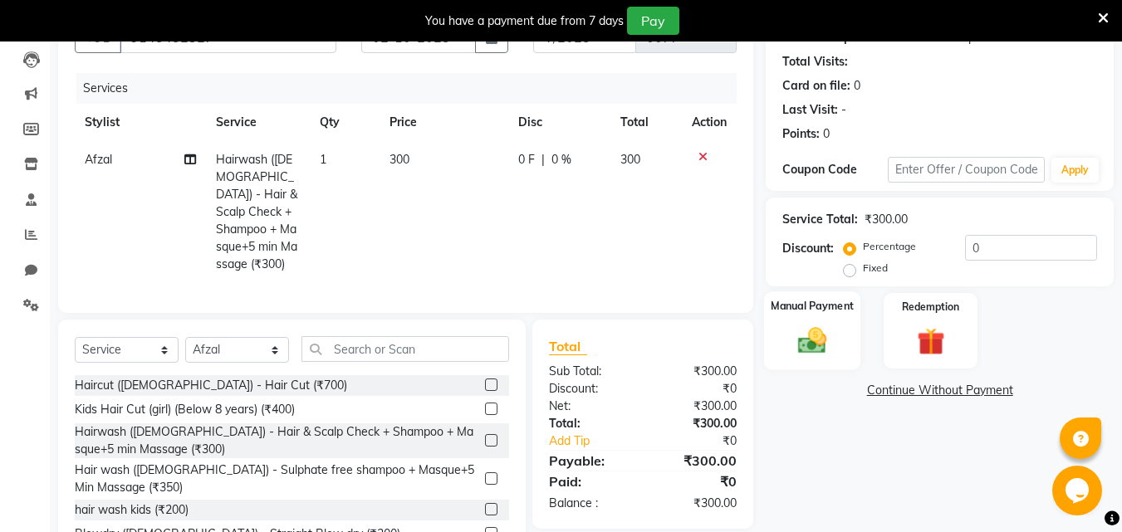
click at [811, 330] on img at bounding box center [812, 340] width 46 height 33
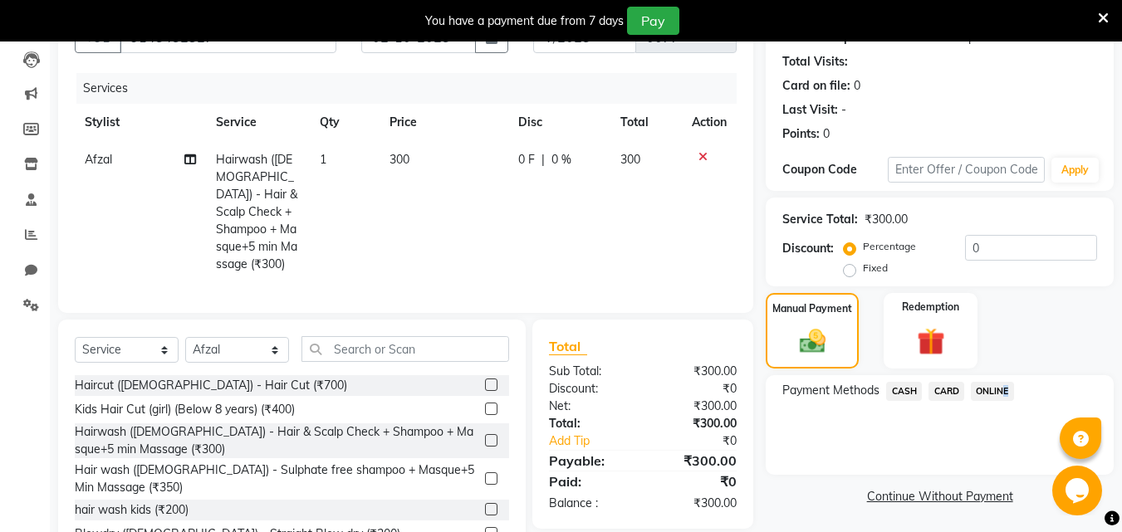
click at [1003, 389] on span "ONLINE" at bounding box center [992, 391] width 43 height 19
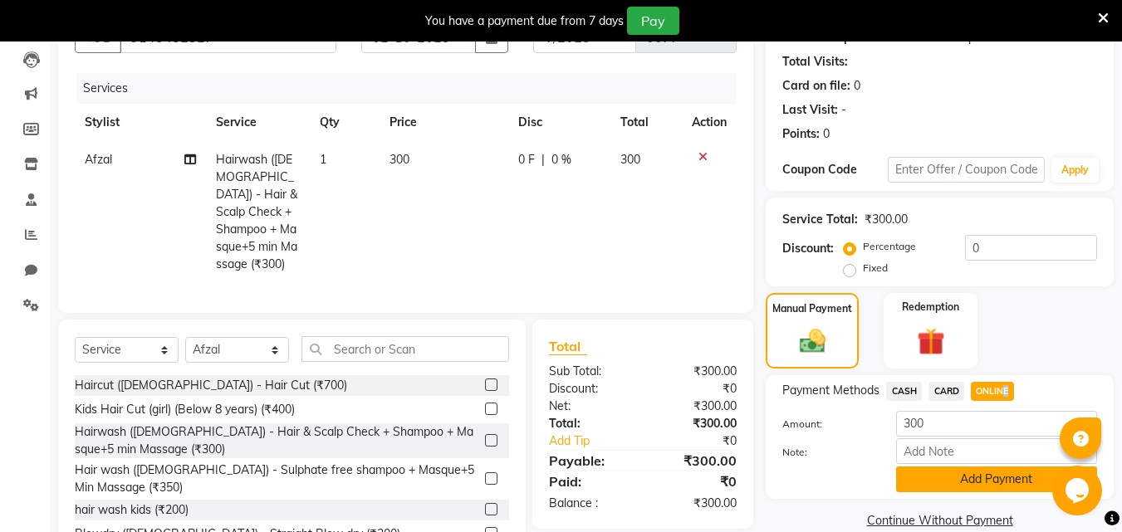
click at [952, 484] on button "Add Payment" at bounding box center [996, 480] width 201 height 26
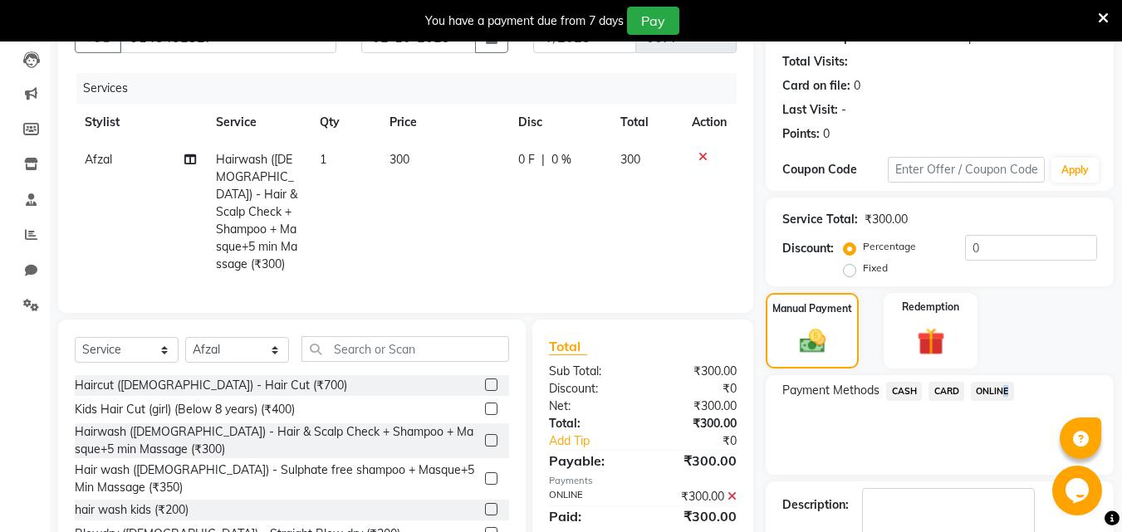
scroll to position [270, 0]
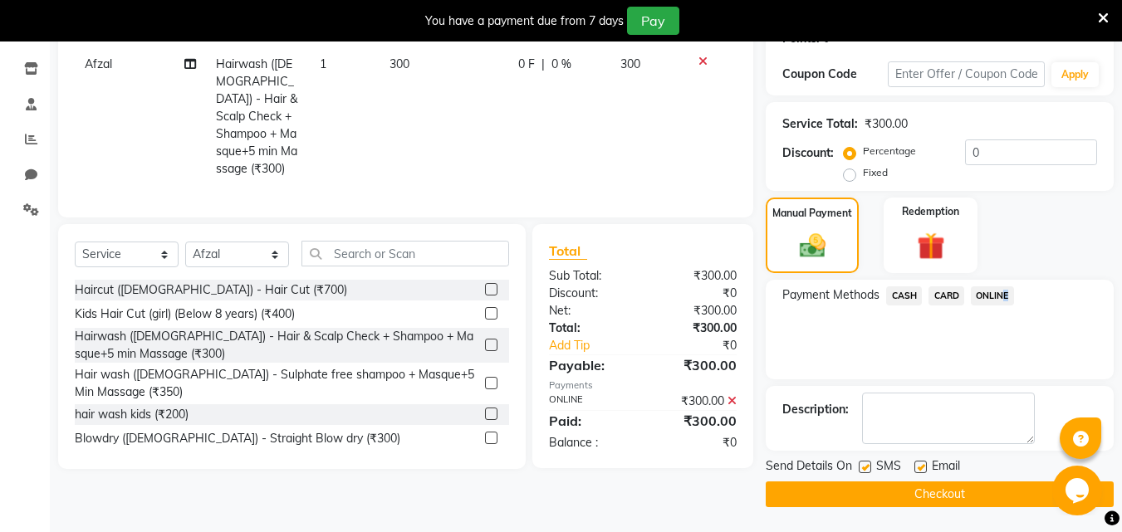
click at [908, 498] on button "Checkout" at bounding box center [940, 495] width 348 height 26
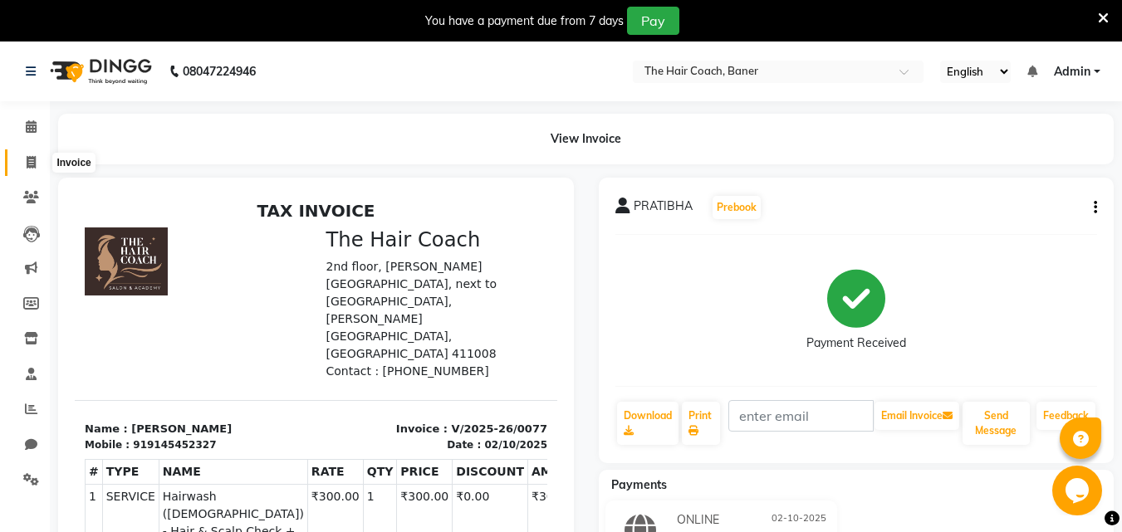
click at [37, 158] on span at bounding box center [31, 163] width 29 height 19
select select "service"
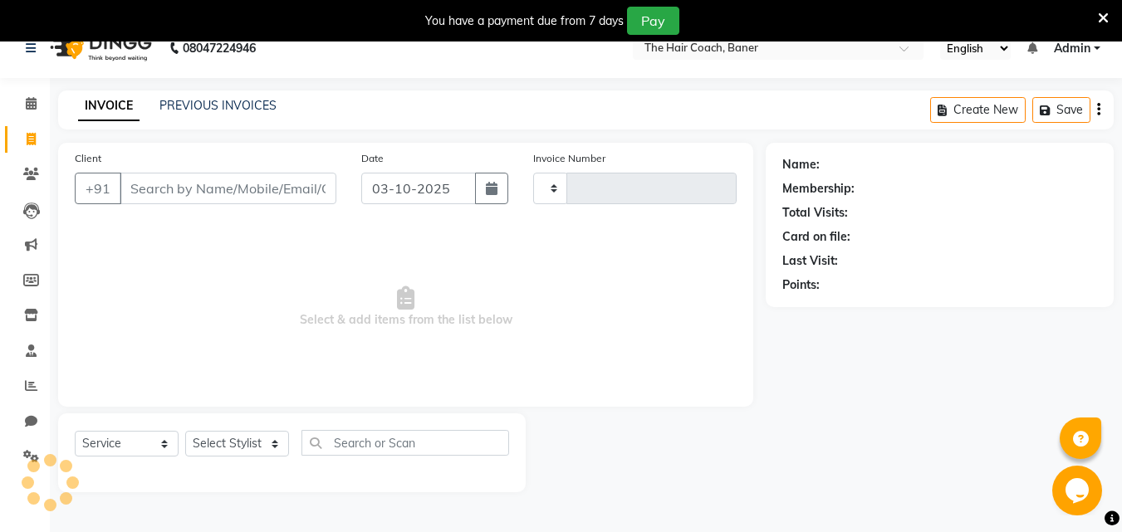
scroll to position [42, 0]
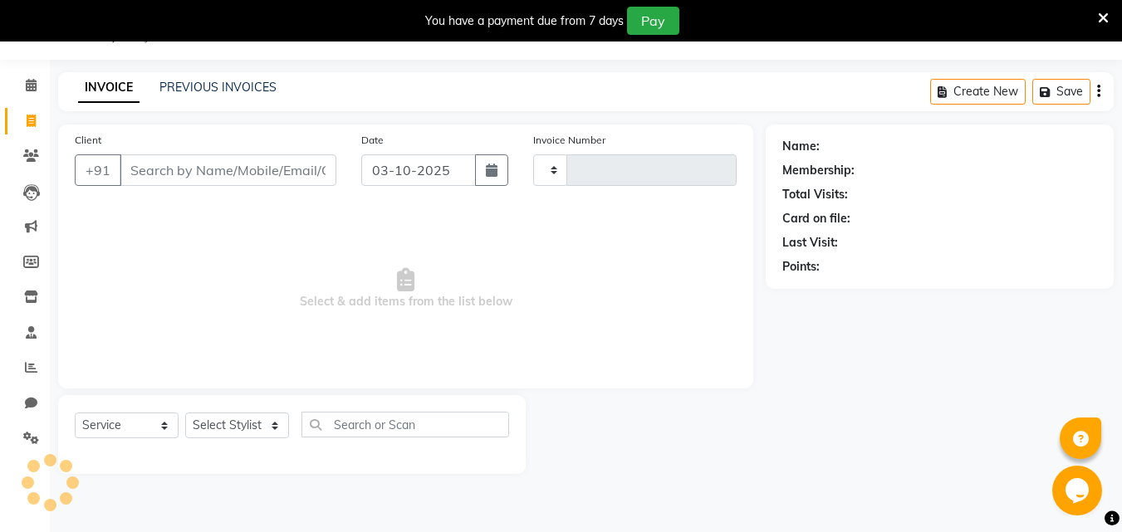
type input "0078"
select select "8919"
click at [206, 176] on input "Client" at bounding box center [228, 170] width 217 height 32
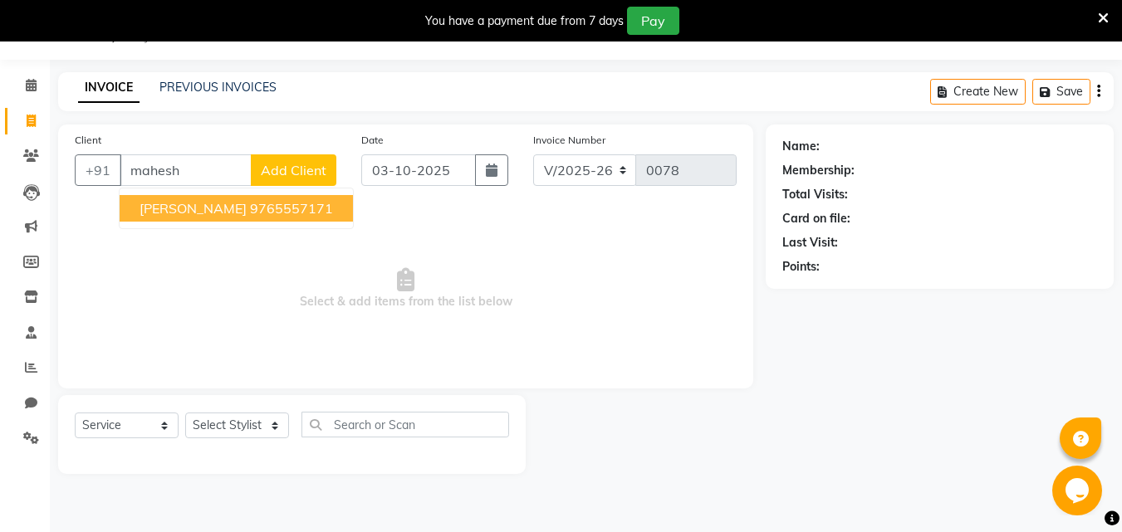
click at [195, 205] on span "[PERSON_NAME]" at bounding box center [192, 208] width 107 height 17
type input "9765557171"
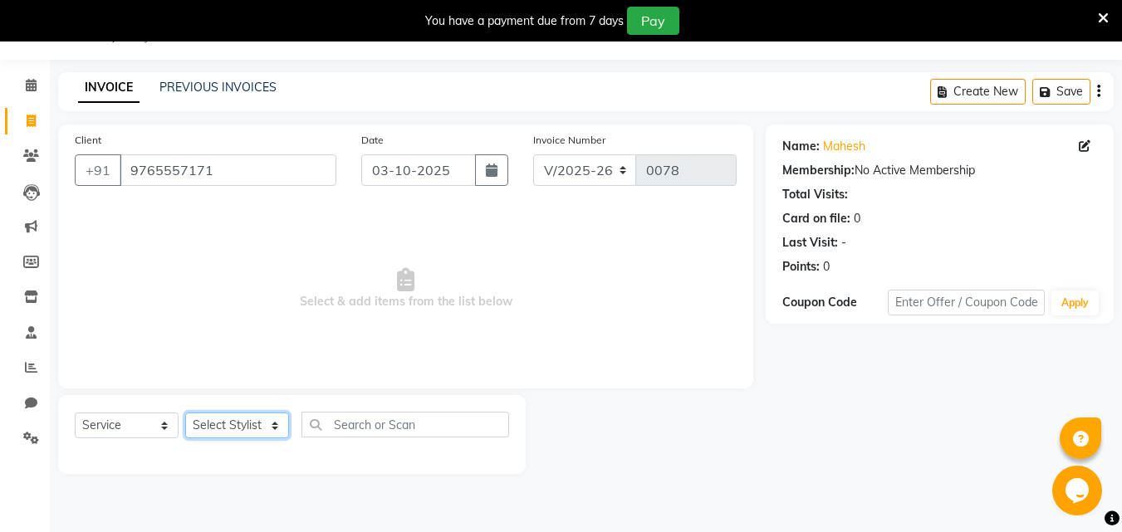
click at [213, 421] on select "Select Stylist [PERSON_NAME] [PERSON_NAME] Manager [PERSON_NAME] Sumit [PERSON_…" at bounding box center [237, 426] width 104 height 26
select select "90189"
click at [185, 413] on select "Select Stylist [PERSON_NAME] [PERSON_NAME] Manager [PERSON_NAME] Sumit [PERSON_…" at bounding box center [237, 426] width 104 height 26
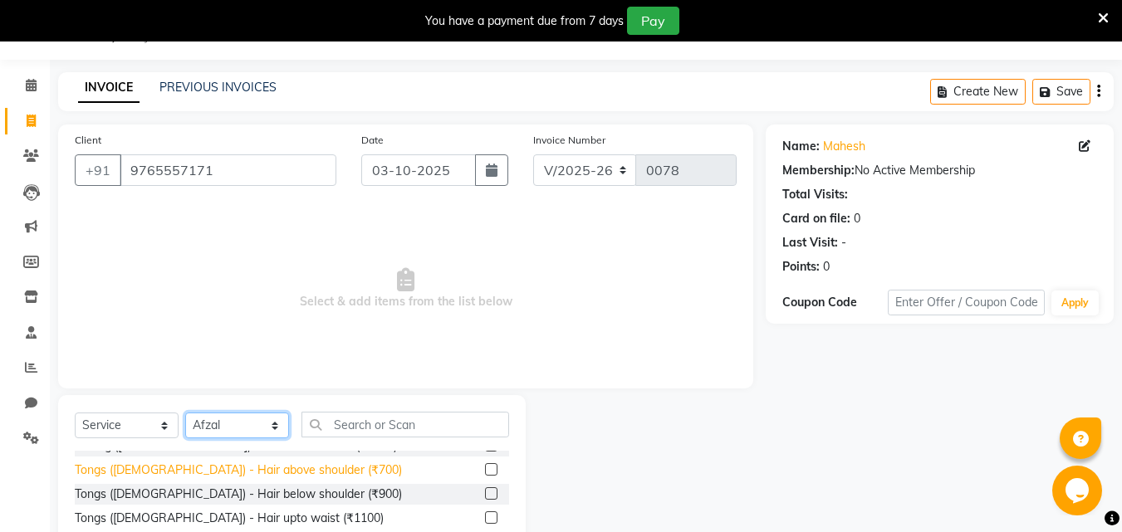
scroll to position [415, 0]
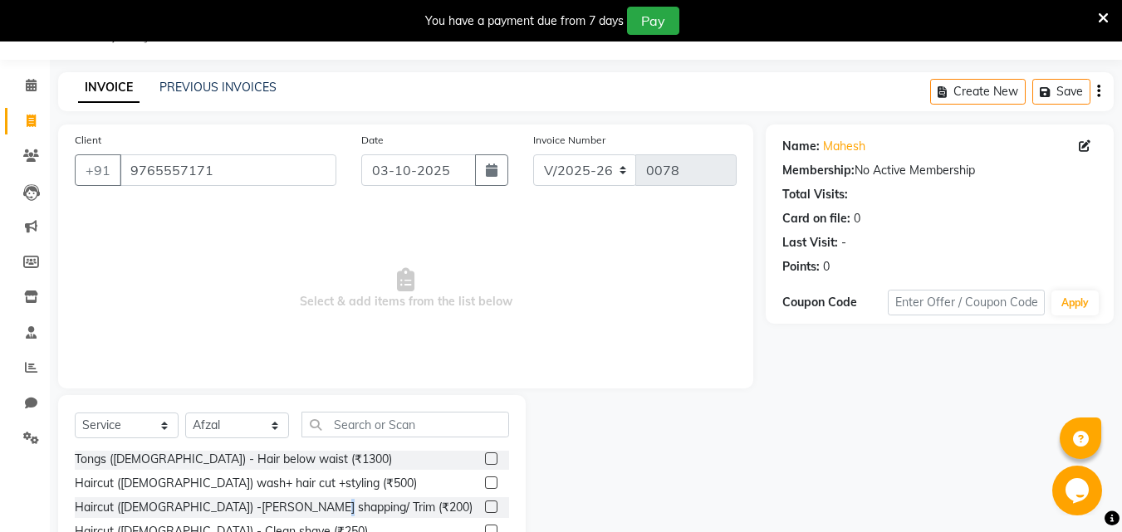
click at [310, 497] on div "Haircut ([DEMOGRAPHIC_DATA]) -[PERSON_NAME] shapping/ Trim (₹200)" at bounding box center [292, 507] width 434 height 21
click at [485, 506] on label at bounding box center [491, 507] width 12 height 12
click at [485, 506] on input "checkbox" at bounding box center [490, 507] width 11 height 11
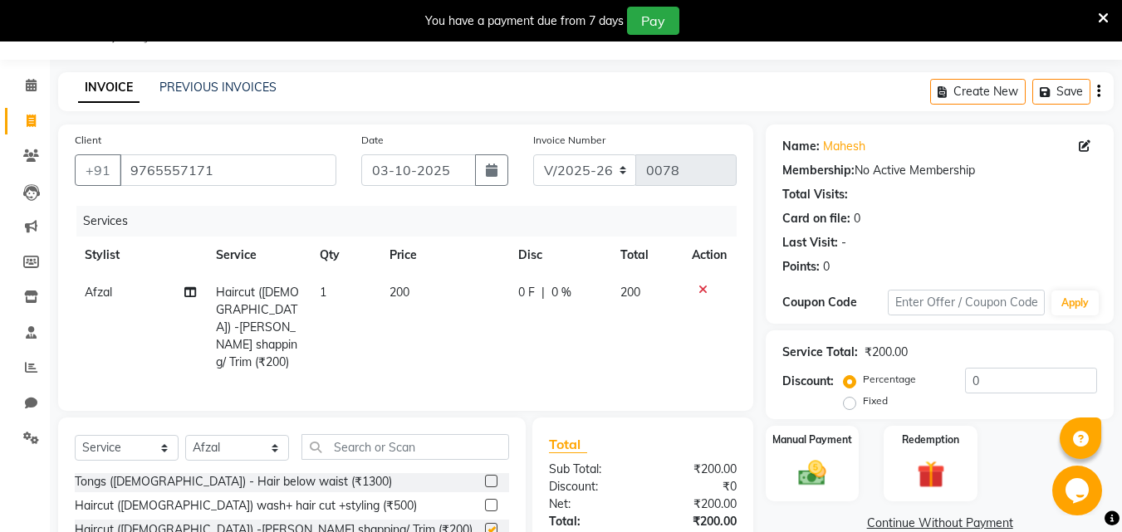
checkbox input "false"
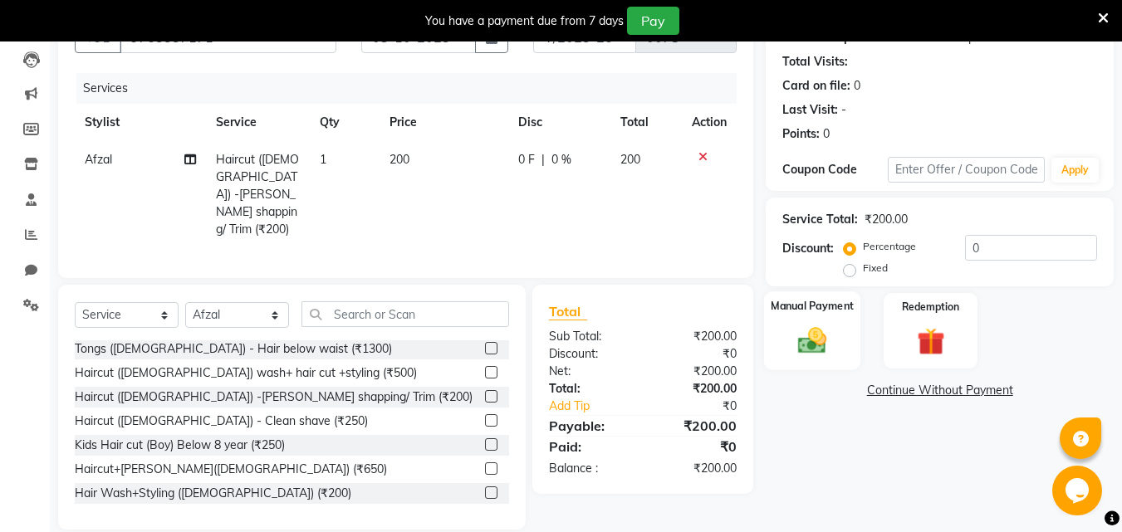
click at [810, 339] on img at bounding box center [812, 340] width 46 height 33
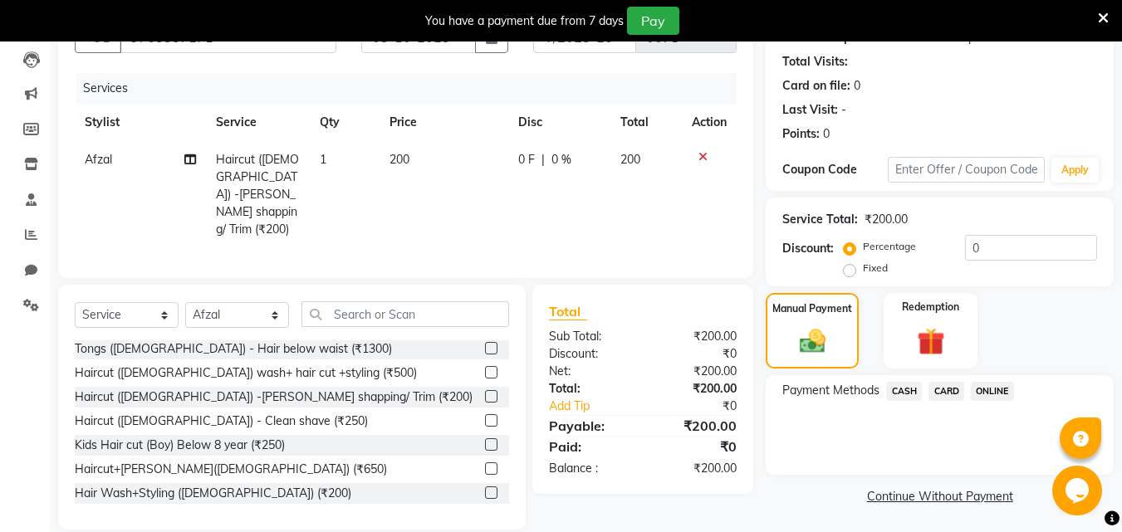
click at [986, 383] on span "ONLINE" at bounding box center [992, 391] width 43 height 19
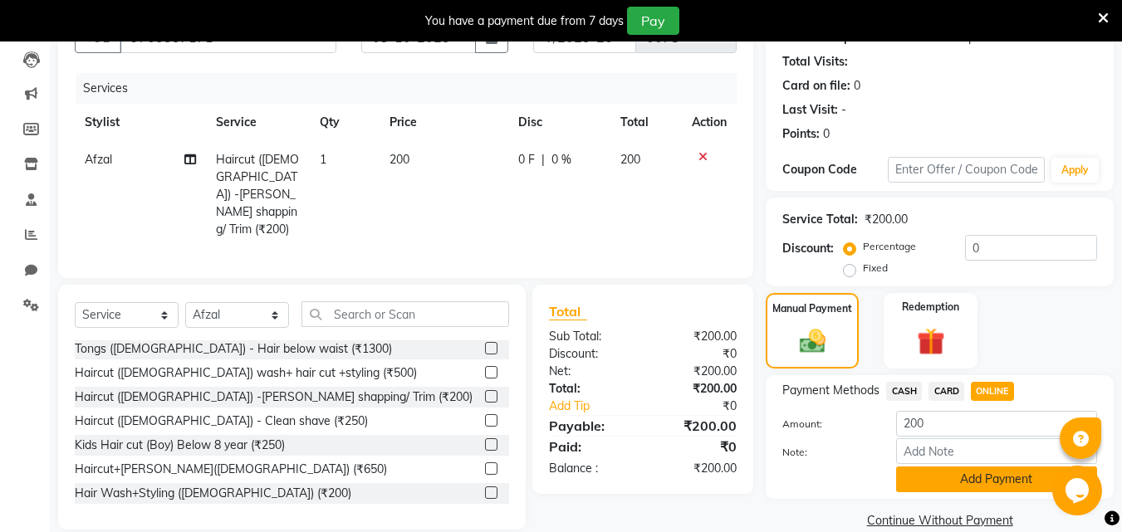
click at [947, 480] on button "Add Payment" at bounding box center [996, 480] width 201 height 26
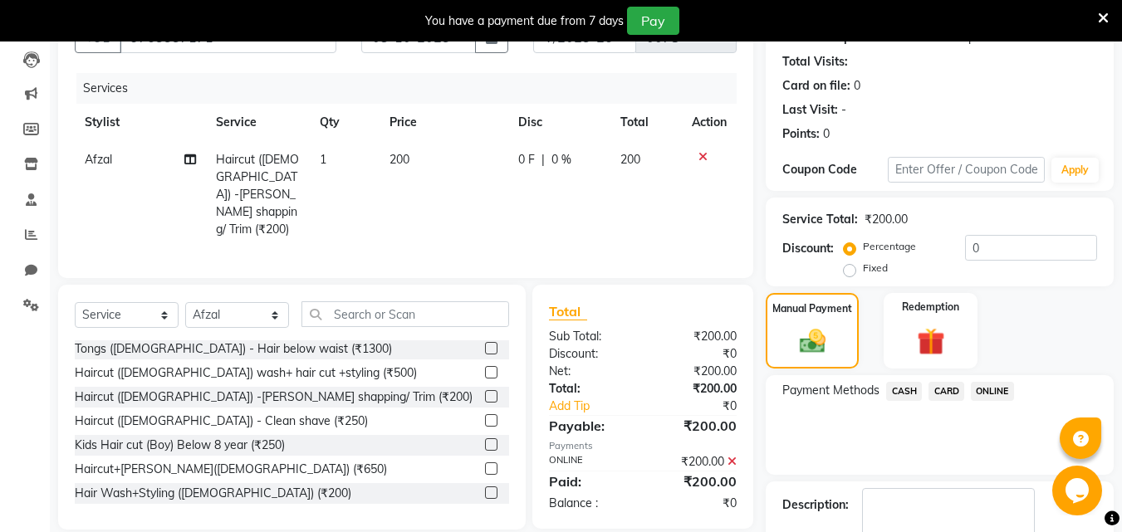
scroll to position [270, 0]
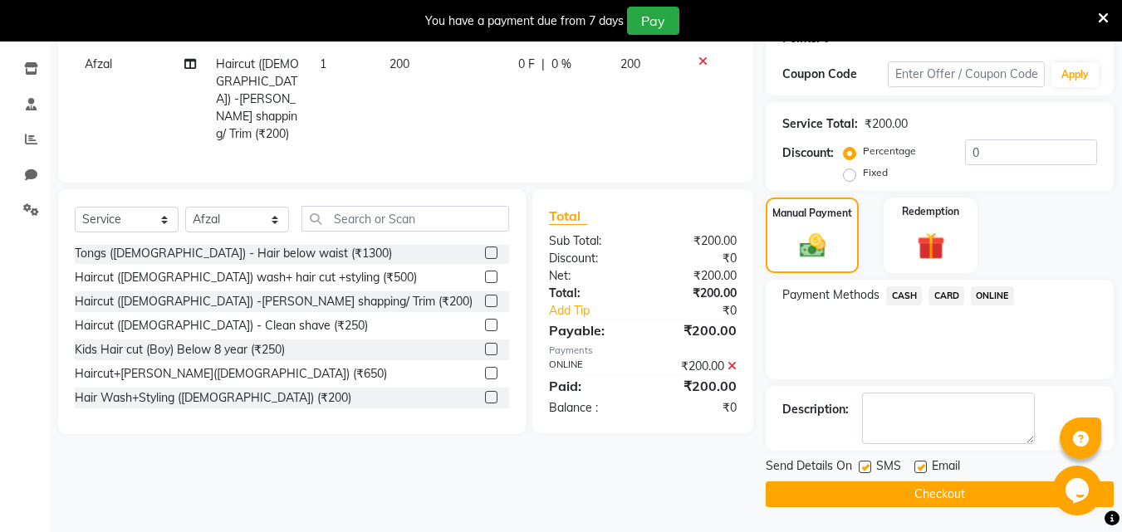
click at [924, 499] on button "Checkout" at bounding box center [940, 495] width 348 height 26
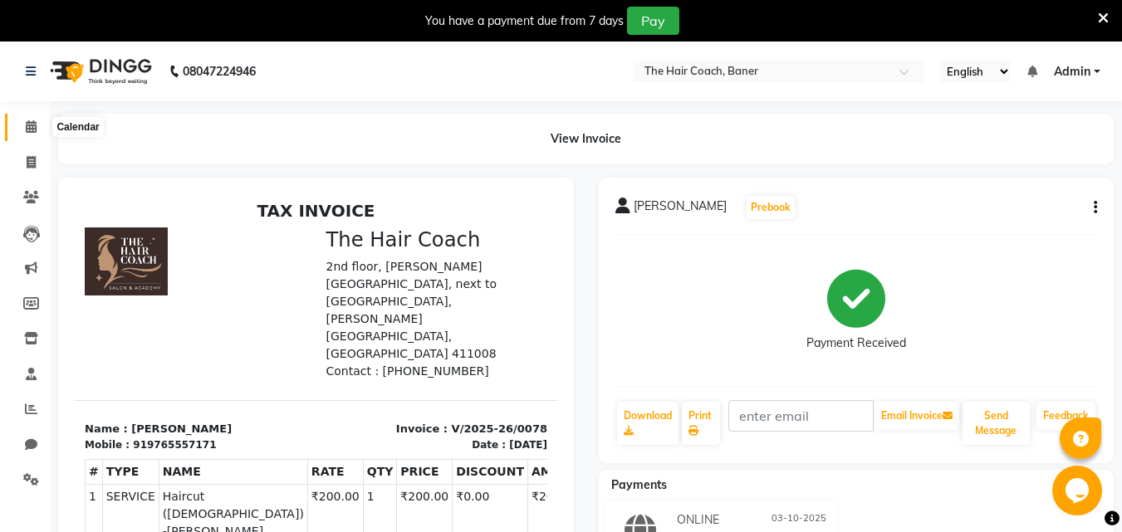
click at [41, 125] on span at bounding box center [31, 127] width 29 height 19
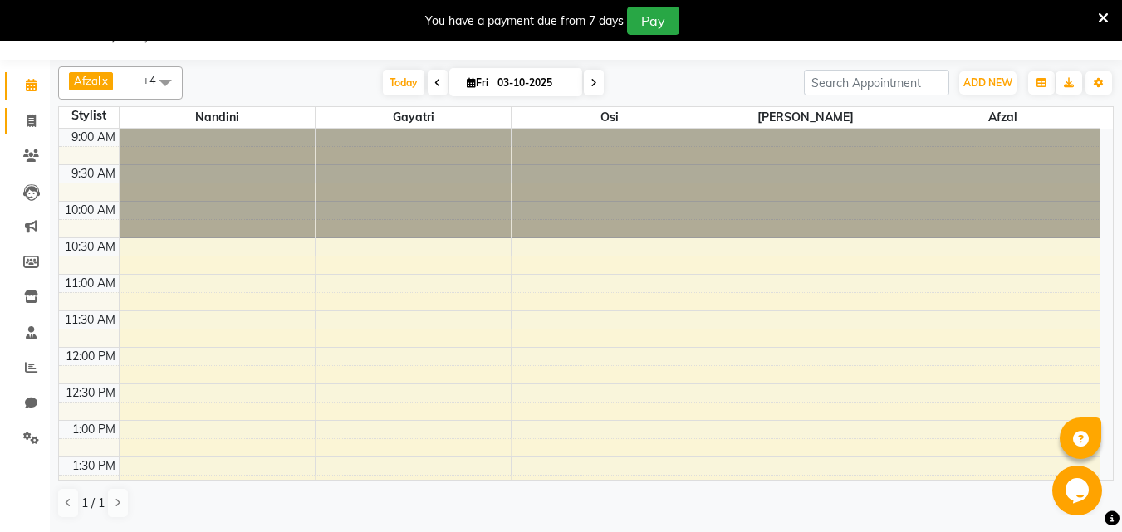
click at [21, 110] on link "Invoice" at bounding box center [25, 121] width 40 height 27
select select "service"
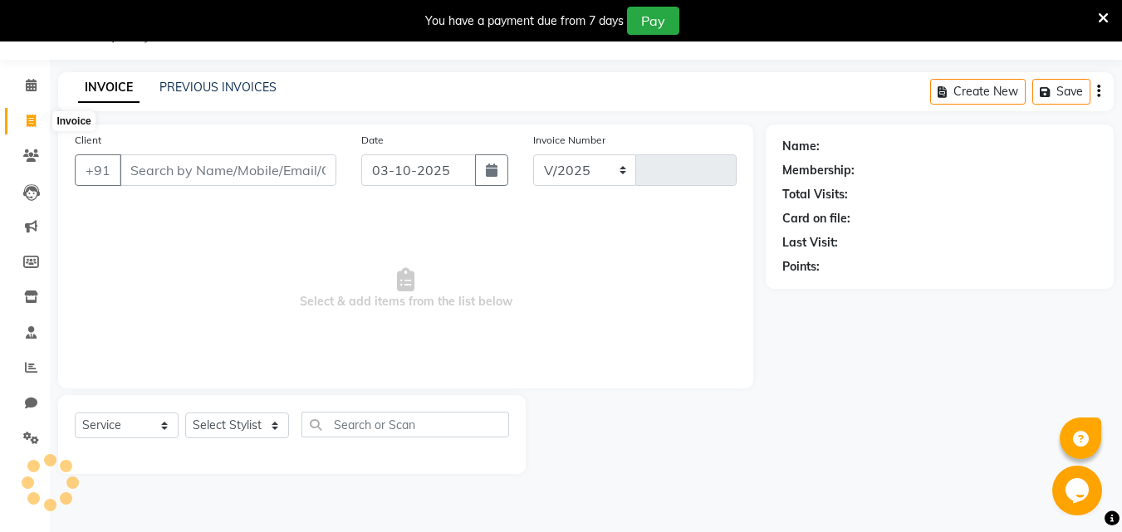
select select "8919"
type input "0079"
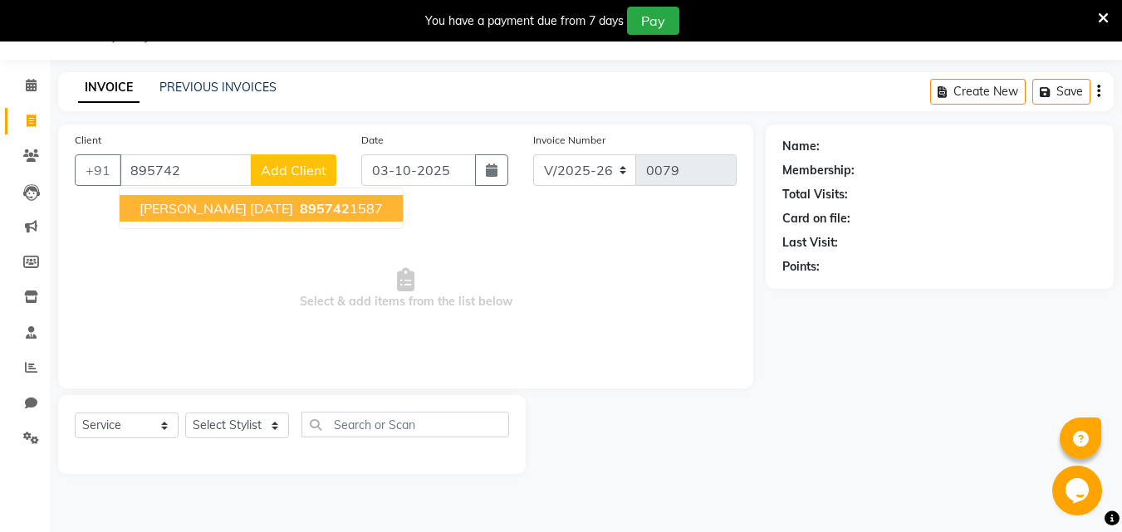
click at [318, 206] on ngb-highlight "895742 1587" at bounding box center [339, 208] width 86 height 17
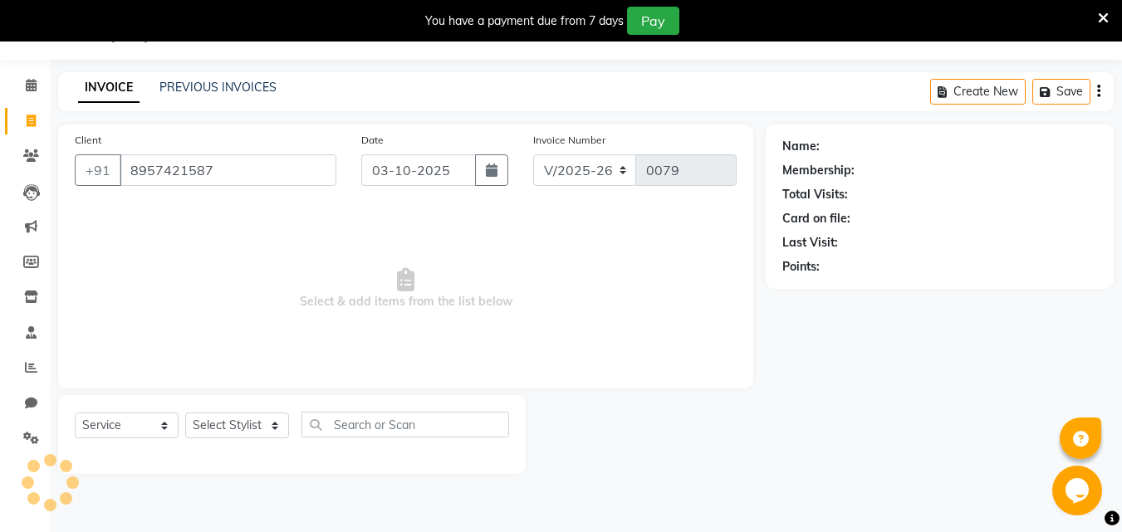
type input "8957421587"
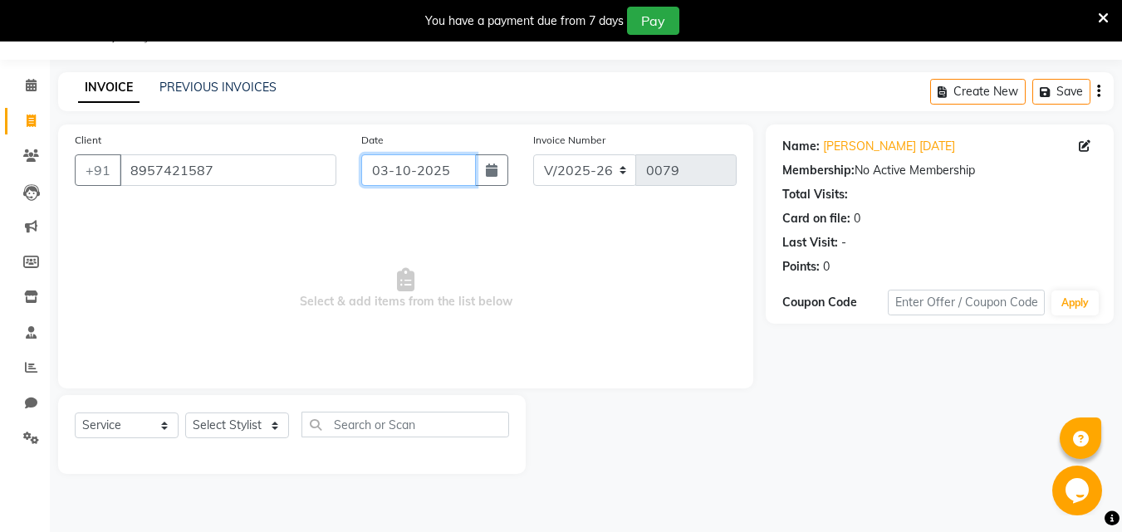
click at [418, 176] on input "03-10-2025" at bounding box center [418, 170] width 115 height 32
select select "10"
select select "2025"
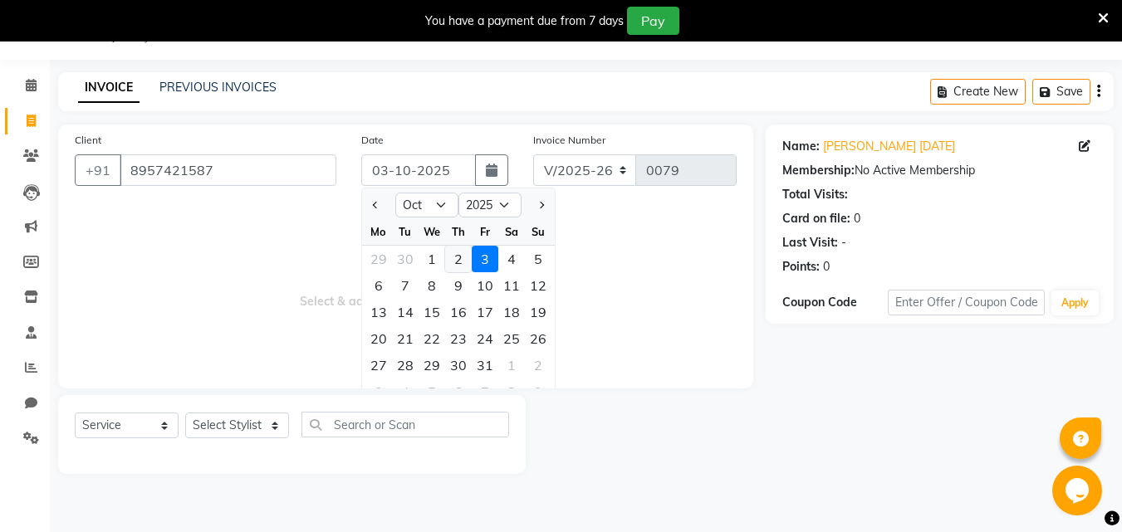
click at [452, 251] on div "2" at bounding box center [458, 259] width 27 height 27
type input "02-10-2025"
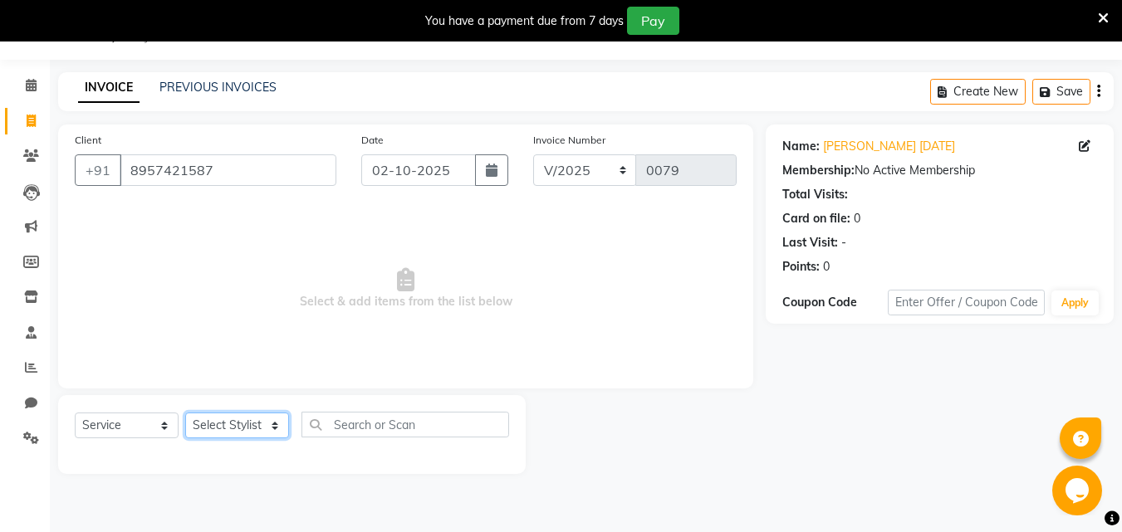
click at [255, 427] on select "Select Stylist [PERSON_NAME] [PERSON_NAME] Manager [PERSON_NAME] Sumit [PERSON_…" at bounding box center [237, 426] width 104 height 26
select select "90187"
click at [185, 413] on select "Select Stylist [PERSON_NAME] [PERSON_NAME] Manager [PERSON_NAME] Sumit [PERSON_…" at bounding box center [237, 426] width 104 height 26
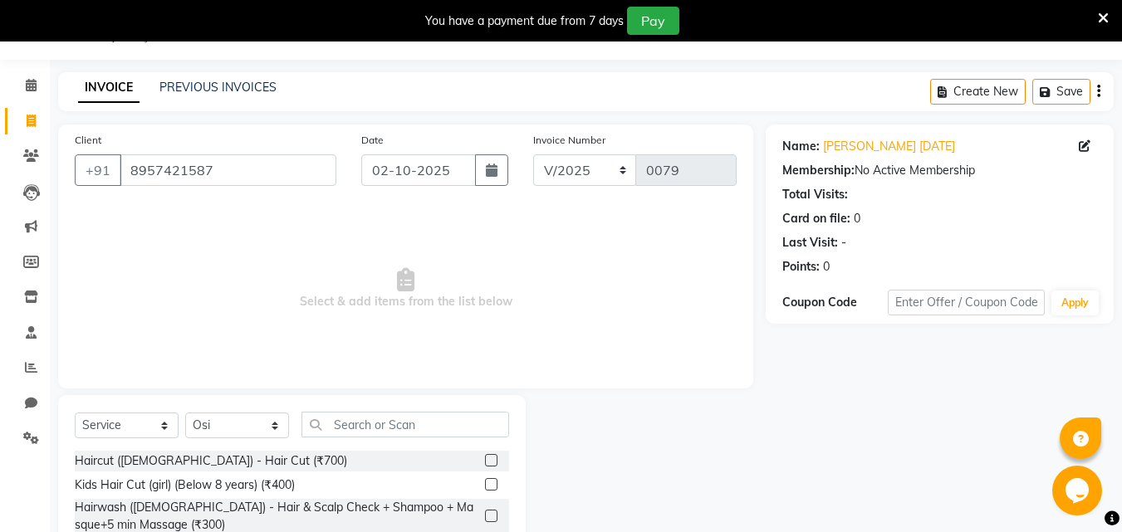
click at [311, 454] on div "Haircut ([DEMOGRAPHIC_DATA]) - Hair Cut (₹700)" at bounding box center [292, 461] width 434 height 21
click at [485, 462] on label at bounding box center [491, 460] width 12 height 12
click at [485, 462] on input "checkbox" at bounding box center [490, 461] width 11 height 11
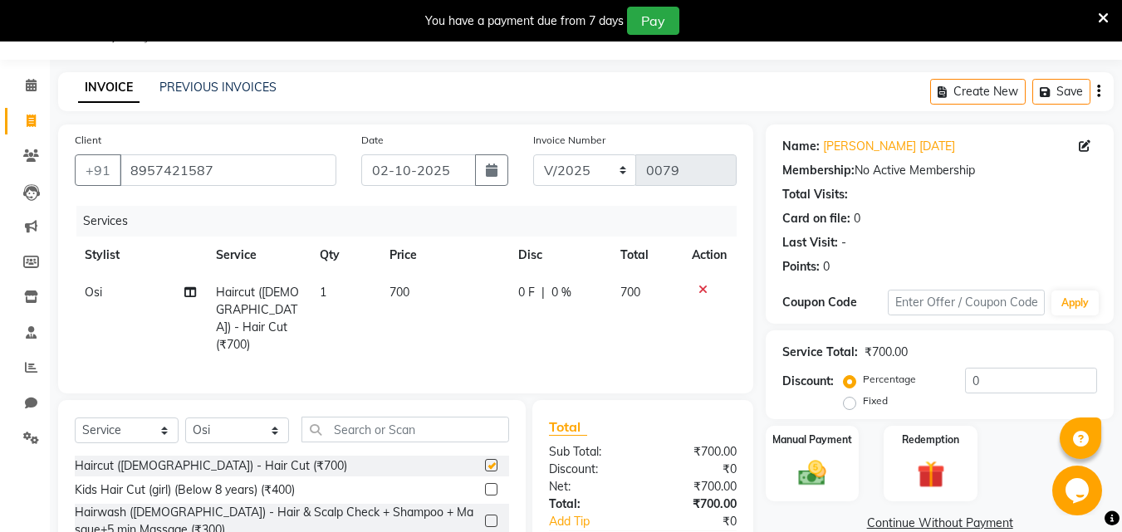
checkbox input "false"
click at [810, 475] on img at bounding box center [812, 473] width 46 height 33
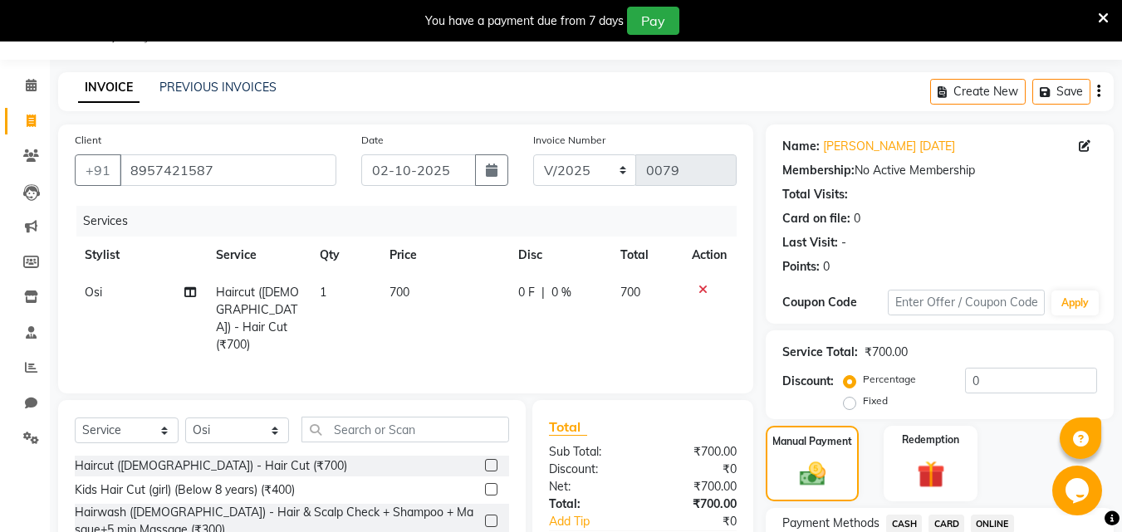
scroll to position [176, 0]
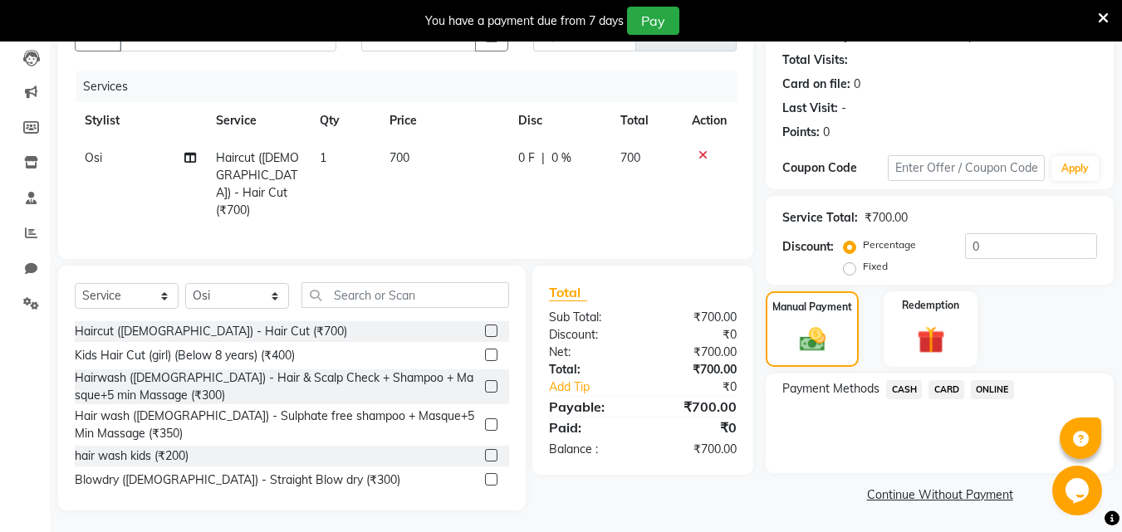
click at [1000, 386] on span "ONLINE" at bounding box center [992, 389] width 43 height 19
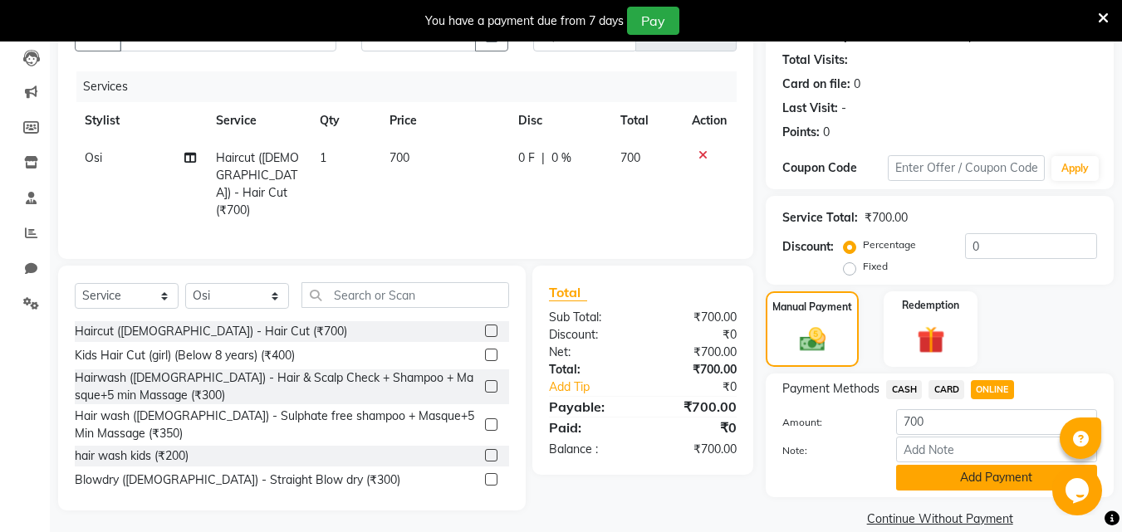
click at [944, 482] on button "Add Payment" at bounding box center [996, 478] width 201 height 26
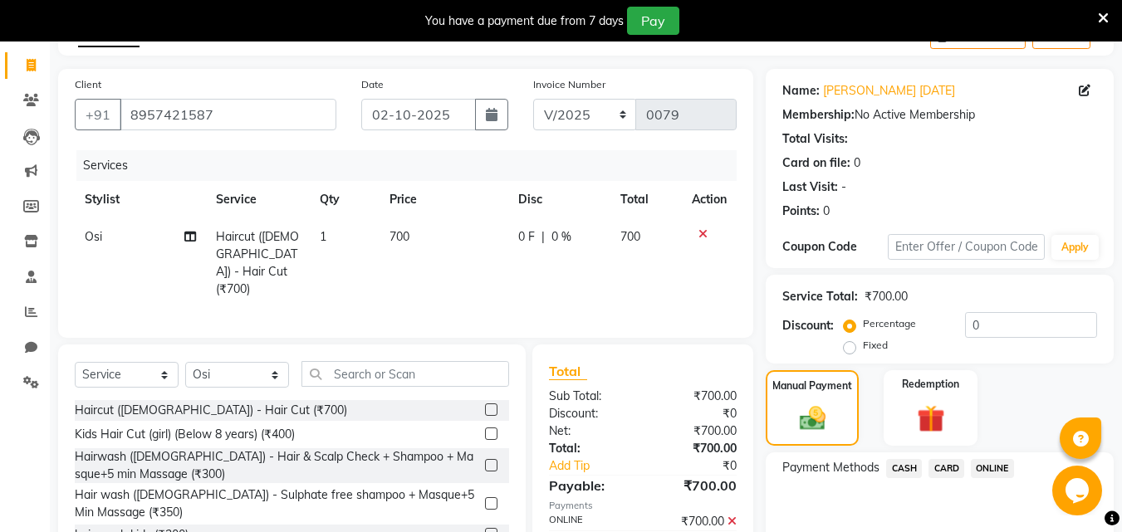
scroll to position [270, 0]
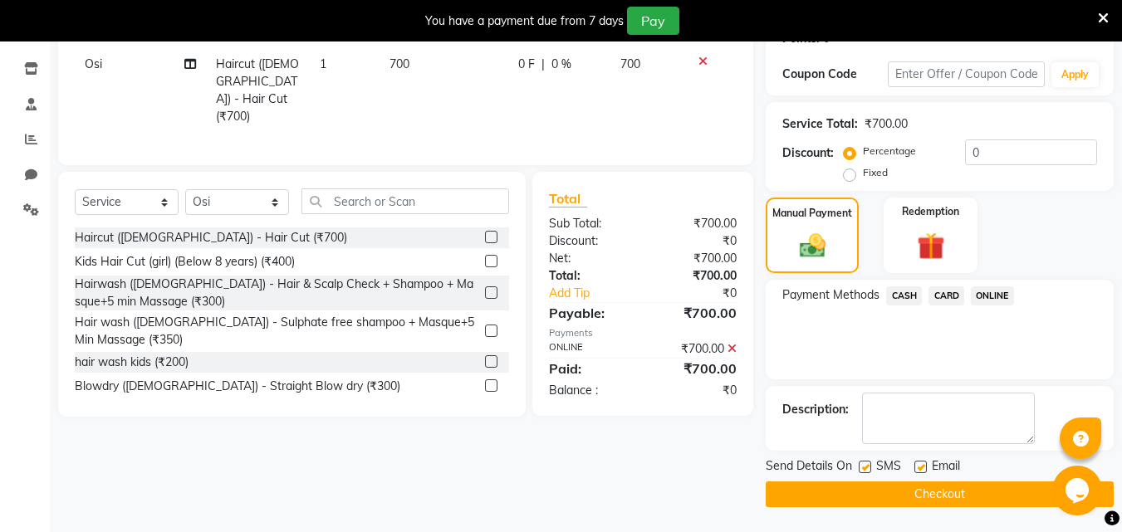
click at [992, 496] on button "Checkout" at bounding box center [940, 495] width 348 height 26
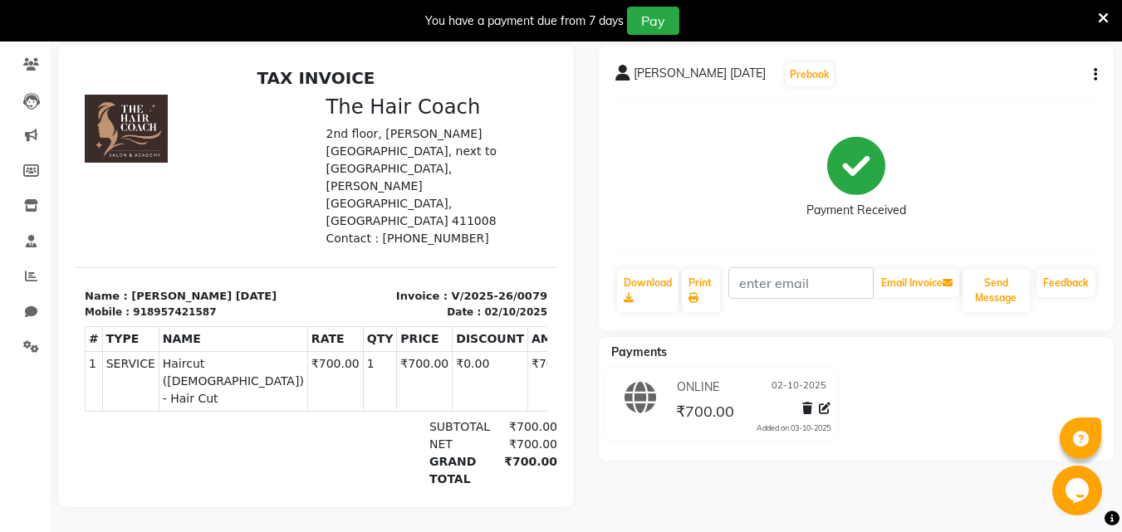
scroll to position [62, 0]
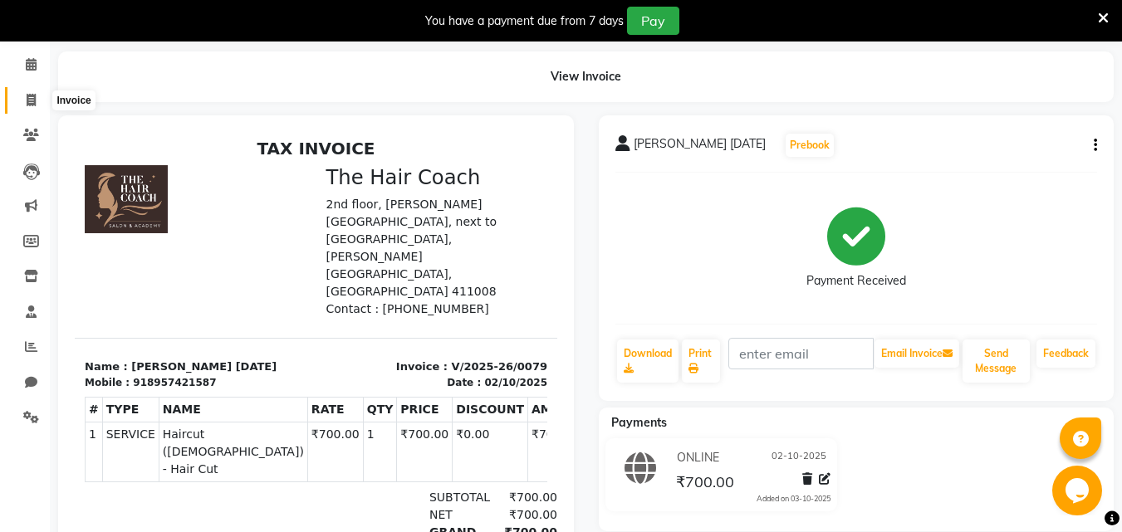
click at [29, 96] on icon at bounding box center [31, 100] width 9 height 12
select select "service"
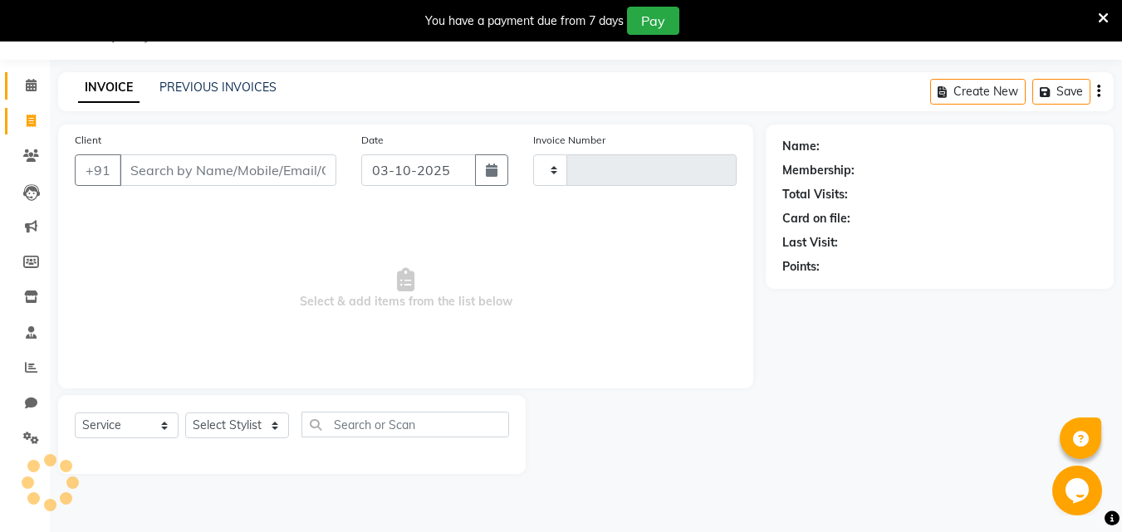
scroll to position [42, 0]
select select "8919"
type input "0080"
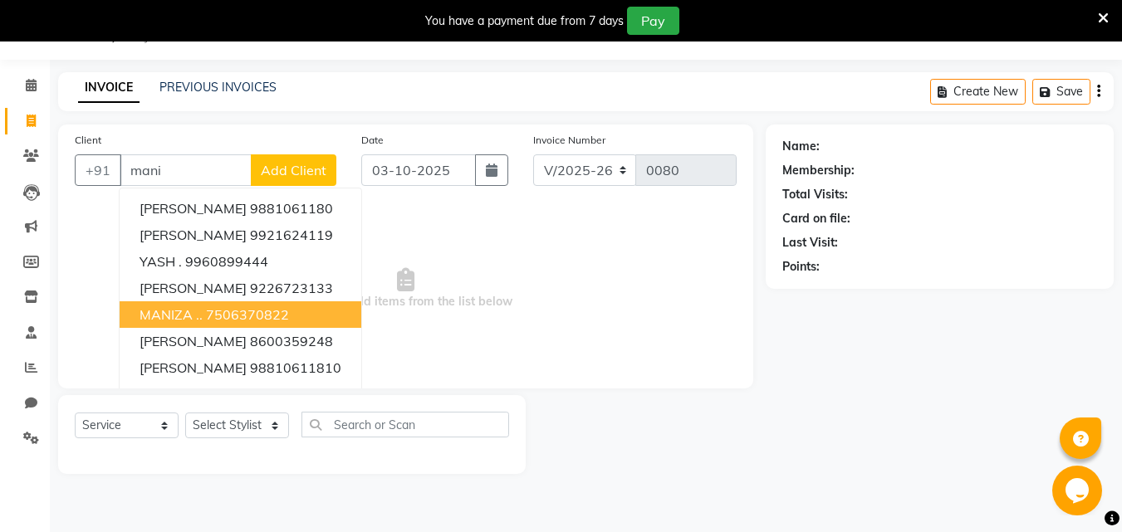
click at [185, 320] on span "MANIZA .." at bounding box center [170, 314] width 63 height 17
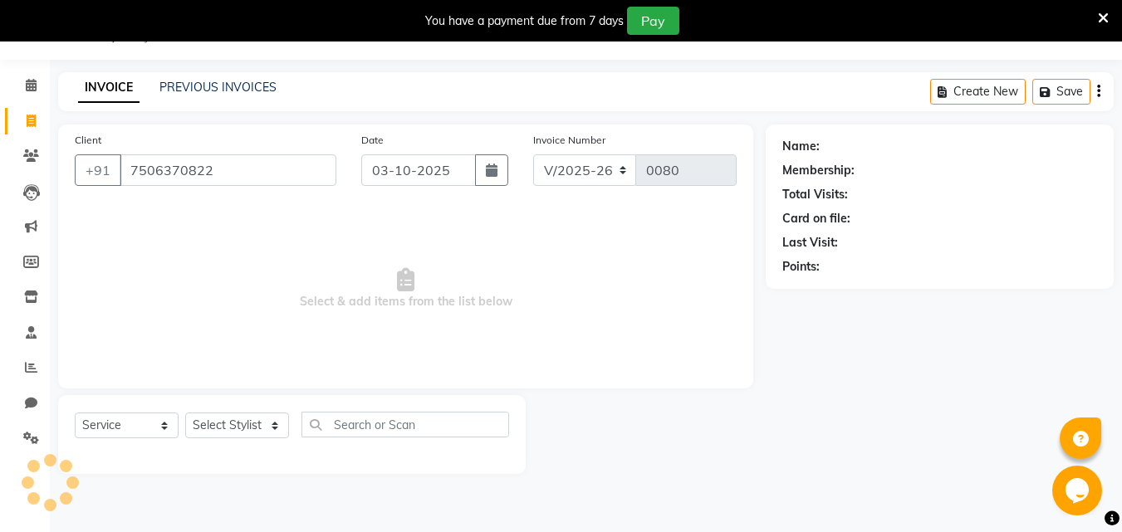
type input "7506370822"
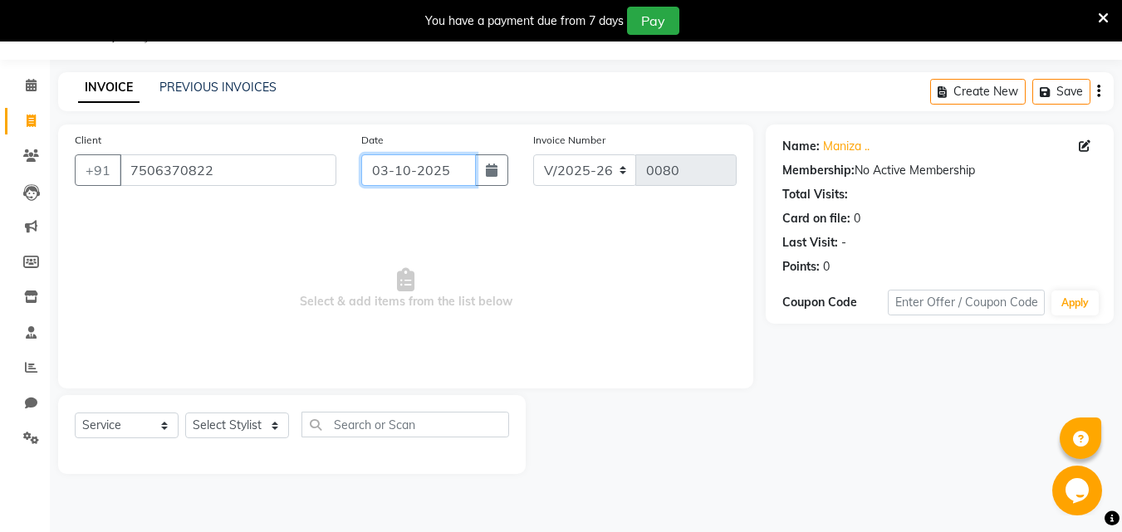
drag, startPoint x: 422, startPoint y: 174, endPoint x: 421, endPoint y: 182, distance: 8.3
click at [421, 182] on input "03-10-2025" at bounding box center [418, 170] width 115 height 32
select select "10"
select select "2025"
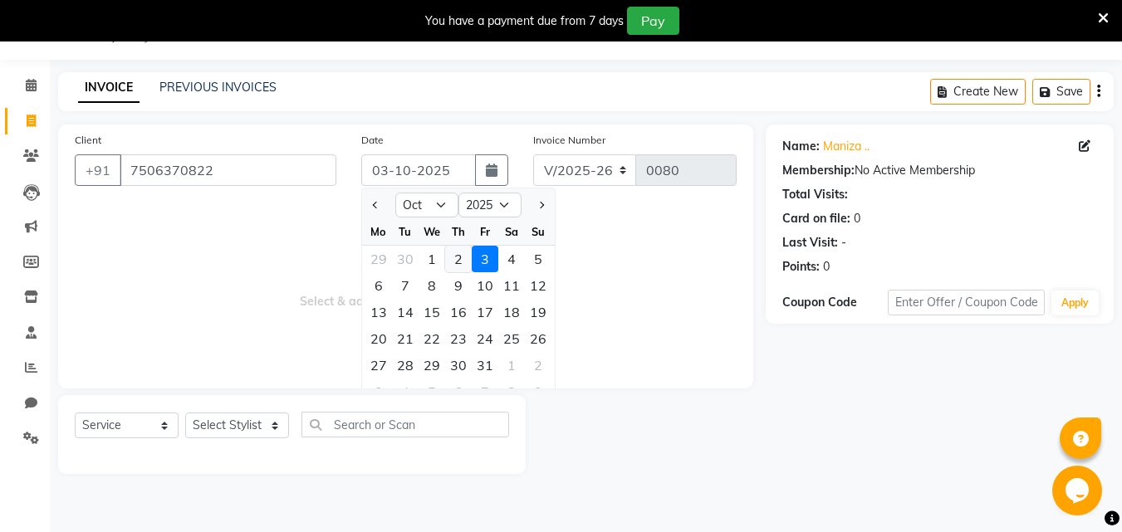
click at [459, 256] on div "2" at bounding box center [458, 259] width 27 height 27
type input "02-10-2025"
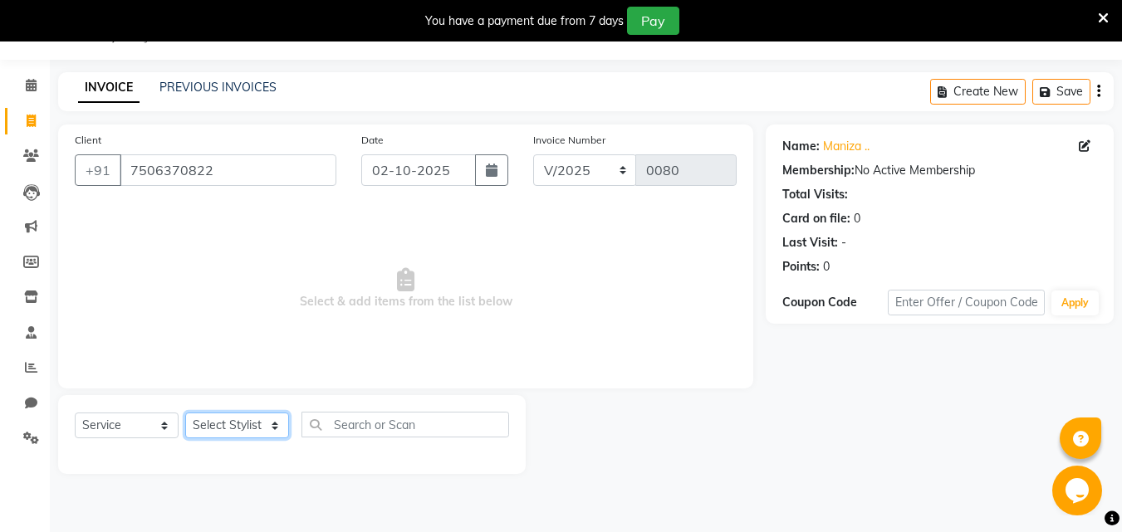
drag, startPoint x: 218, startPoint y: 430, endPoint x: 223, endPoint y: 413, distance: 17.1
click at [219, 430] on select "Select Stylist [PERSON_NAME] [PERSON_NAME] Manager [PERSON_NAME] Sumit [PERSON_…" at bounding box center [237, 426] width 104 height 26
select select "90188"
click at [185, 413] on select "Select Stylist [PERSON_NAME] [PERSON_NAME] Manager [PERSON_NAME] Sumit [PERSON_…" at bounding box center [237, 426] width 104 height 26
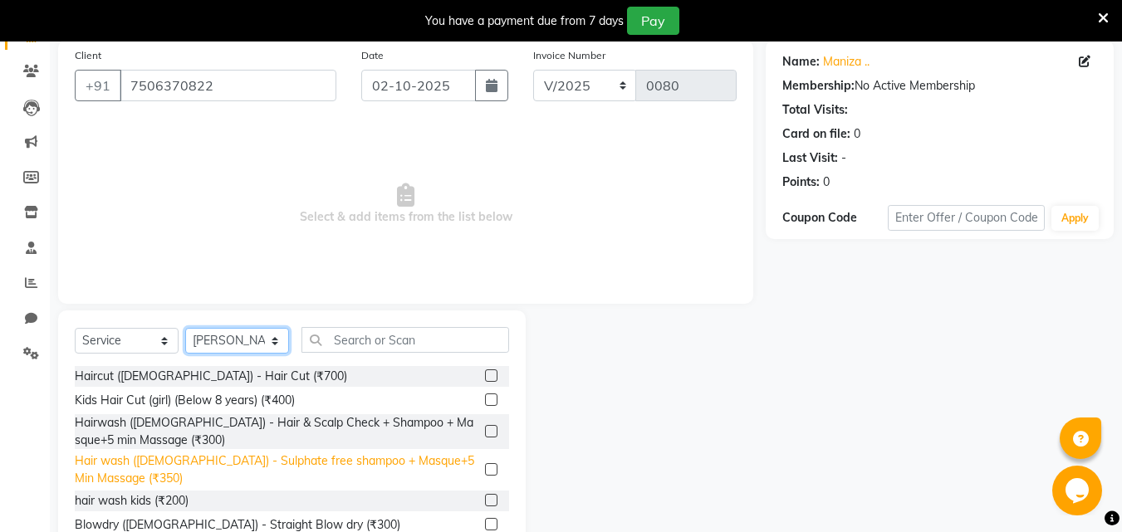
scroll to position [174, 0]
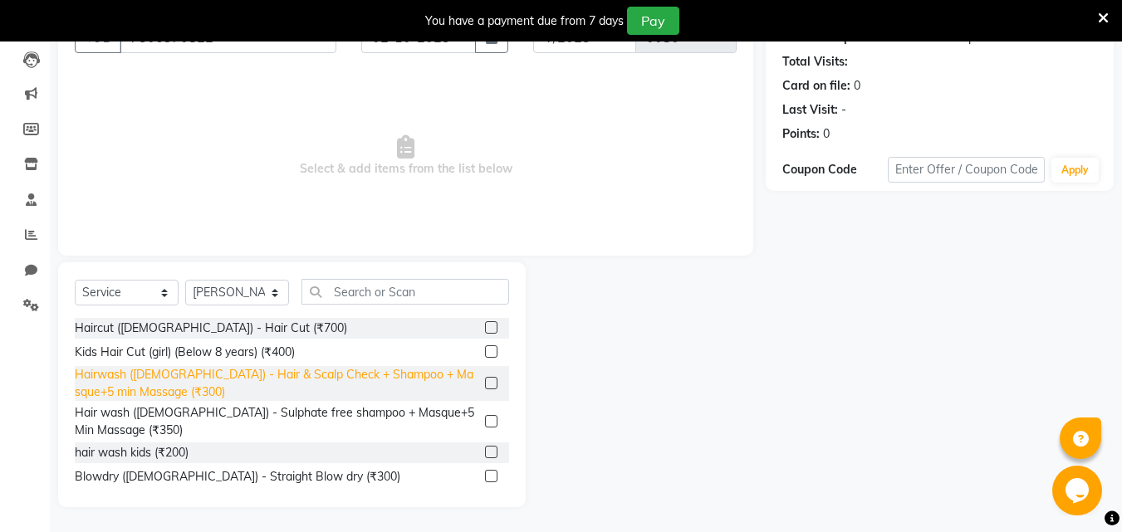
click at [228, 379] on div "Hairwash ([DEMOGRAPHIC_DATA]) - Hair & Scalp Check + Shampoo + Masque+5 min Mas…" at bounding box center [277, 383] width 404 height 35
checkbox input "false"
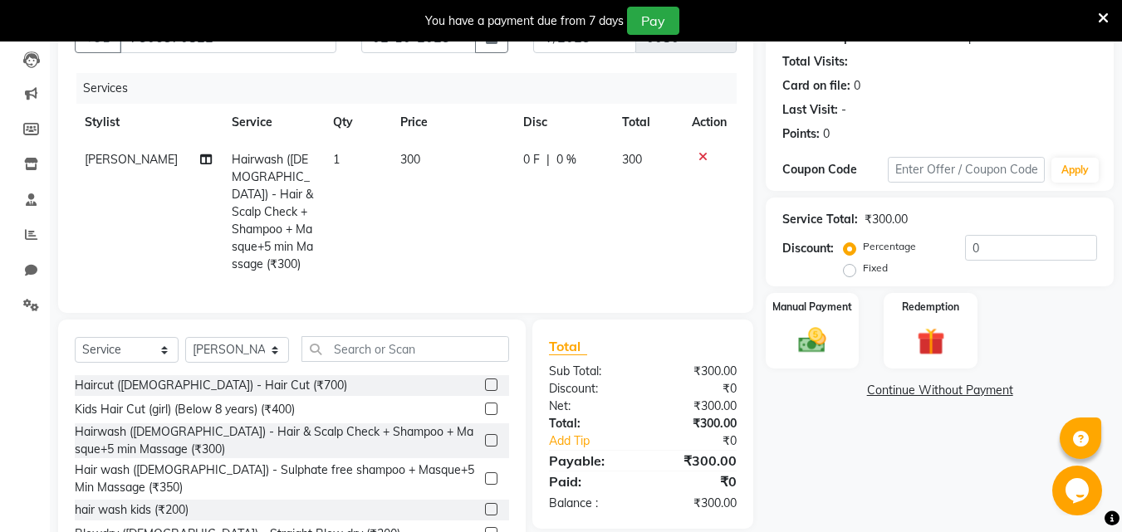
click at [404, 162] on span "300" at bounding box center [410, 159] width 20 height 15
select select "90188"
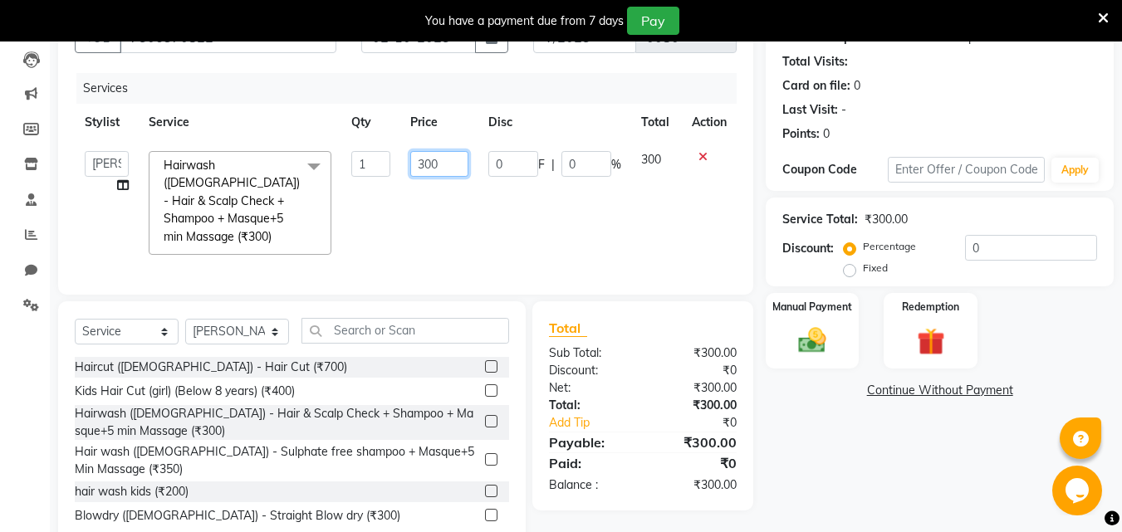
click at [454, 157] on input "300" at bounding box center [438, 164] width 57 height 26
type input "3"
type input "250"
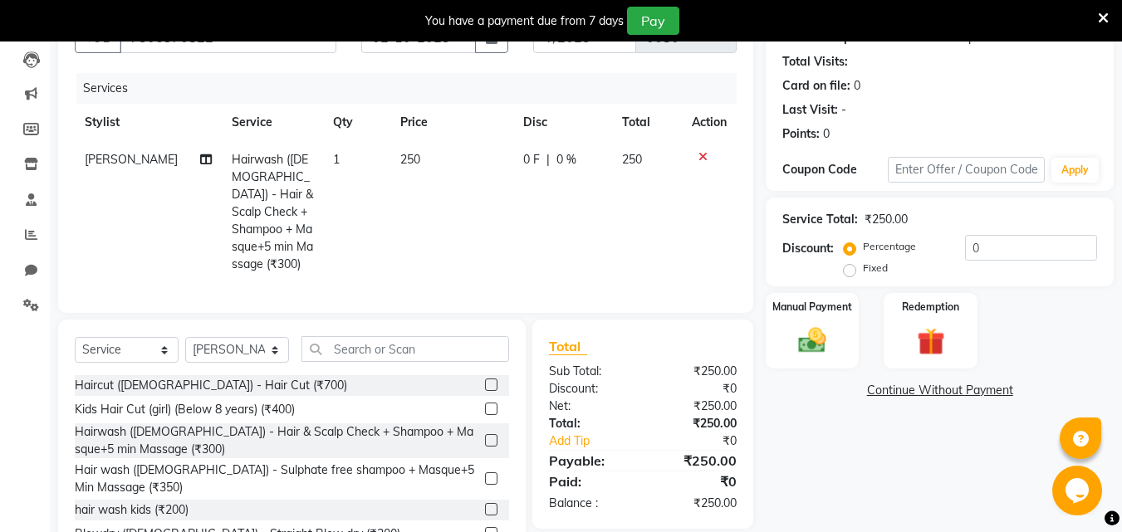
click at [839, 450] on div "Name: Maniza .. Membership: No Active Membership Total Visits: Card on file: 0 …" at bounding box center [946, 278] width 360 height 573
click at [817, 336] on img at bounding box center [812, 340] width 46 height 33
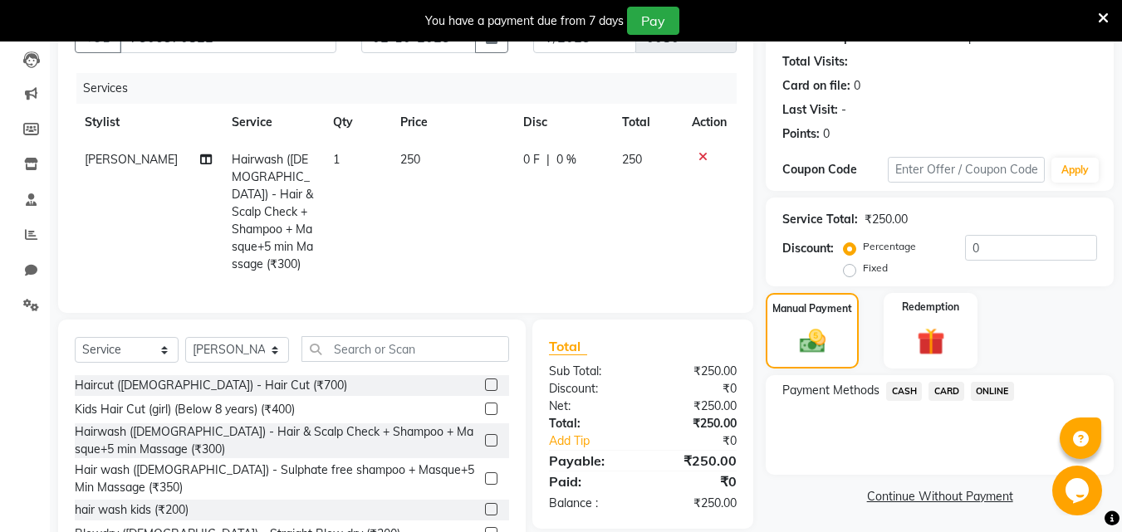
click at [986, 388] on span "ONLINE" at bounding box center [992, 391] width 43 height 19
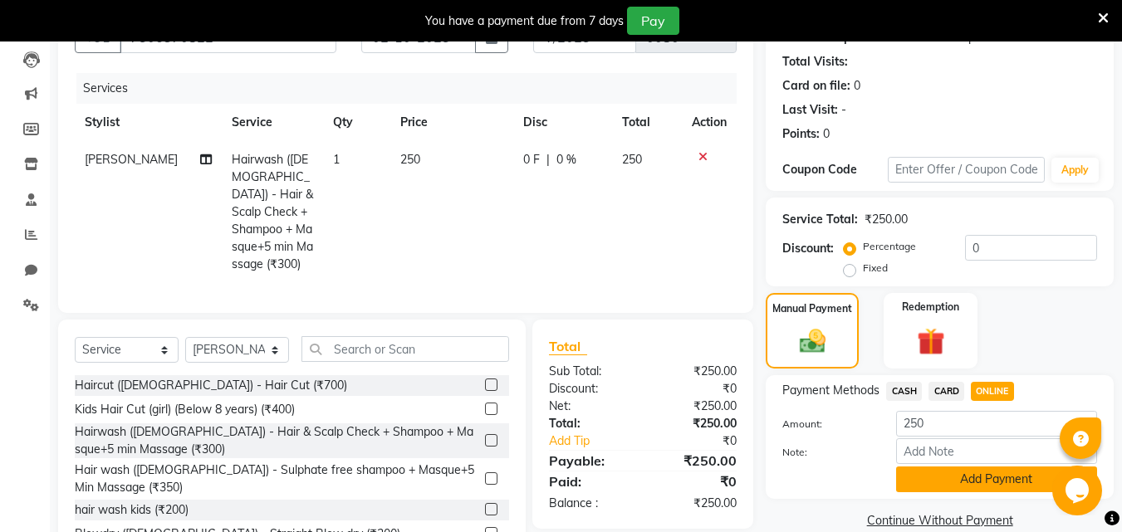
click at [967, 475] on button "Add Payment" at bounding box center [996, 480] width 201 height 26
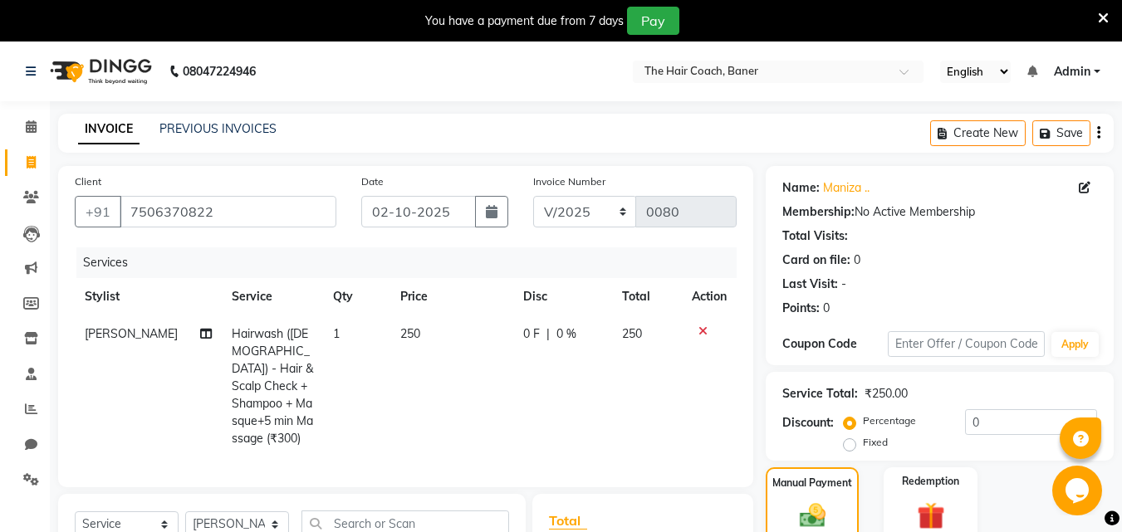
scroll to position [270, 0]
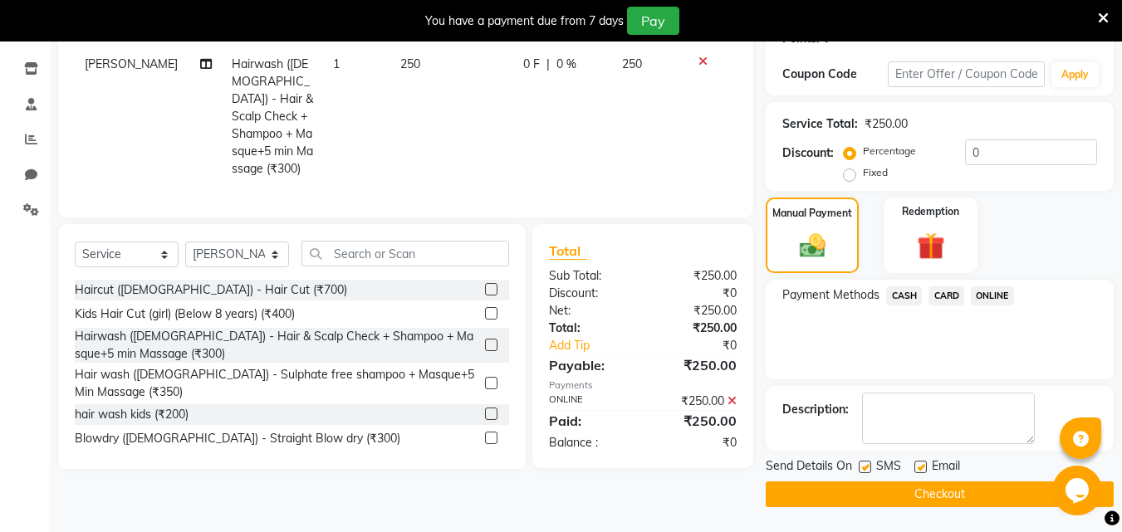
click at [952, 495] on button "Checkout" at bounding box center [940, 495] width 348 height 26
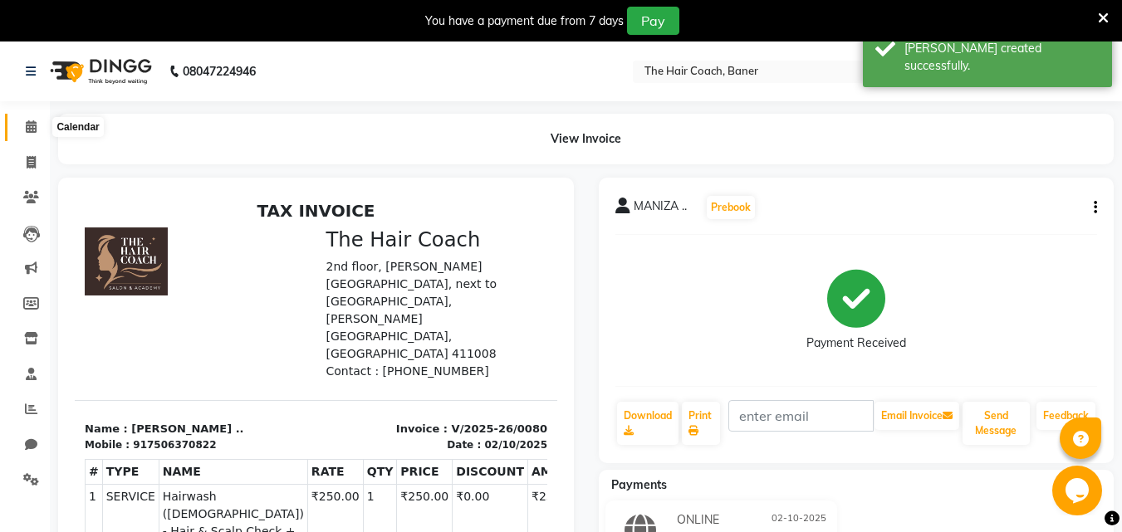
drag, startPoint x: 39, startPoint y: 128, endPoint x: 32, endPoint y: 147, distance: 20.5
click at [38, 129] on span at bounding box center [31, 127] width 29 height 19
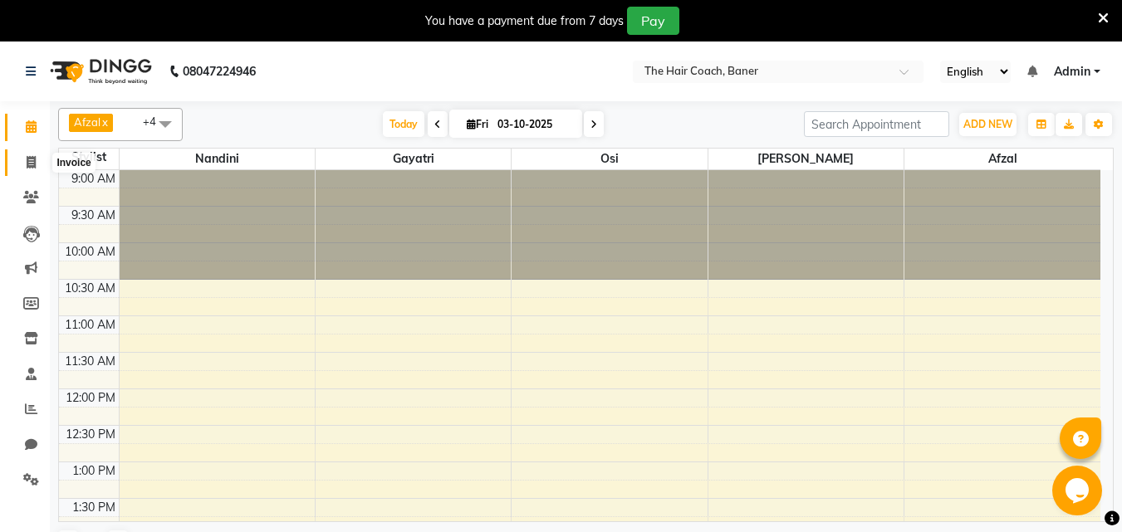
click at [27, 159] on icon at bounding box center [31, 162] width 9 height 12
select select "service"
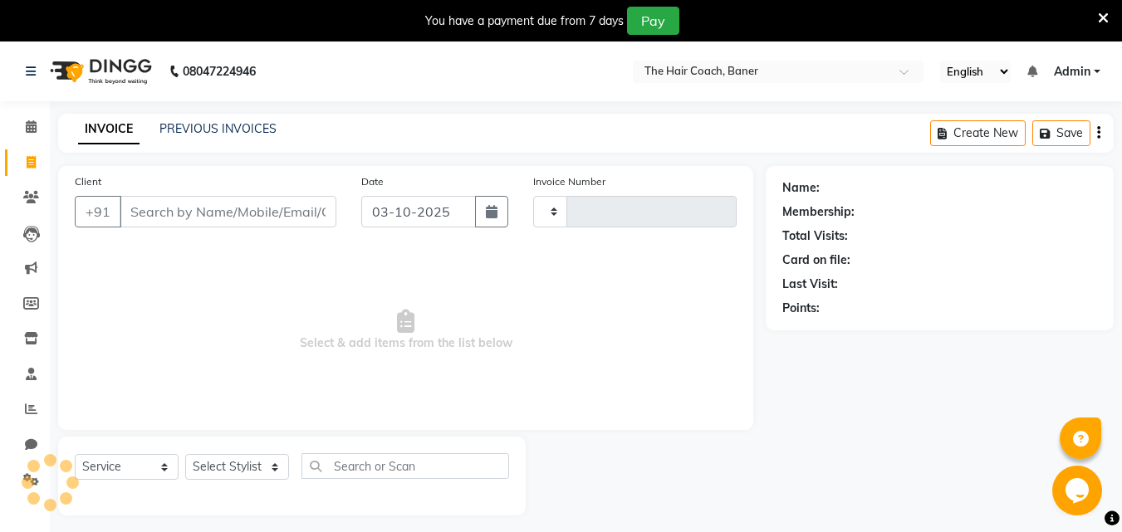
type input "0081"
select select "8919"
click at [213, 127] on link "PREVIOUS INVOICES" at bounding box center [217, 128] width 117 height 15
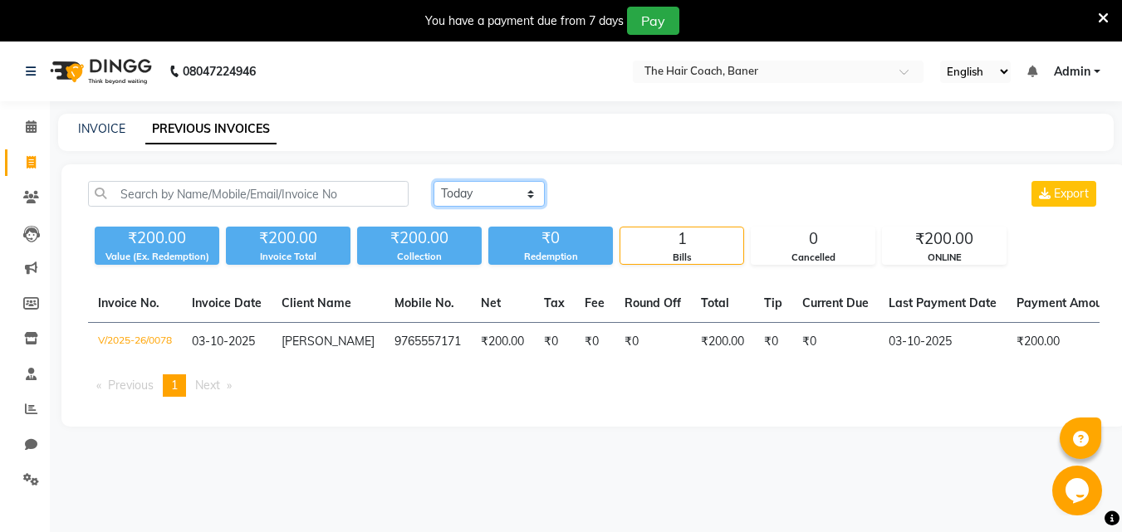
click at [481, 185] on select "[DATE] [DATE] Custom Range" at bounding box center [488, 194] width 111 height 26
click at [433, 181] on select "[DATE] [DATE] Custom Range" at bounding box center [488, 194] width 111 height 26
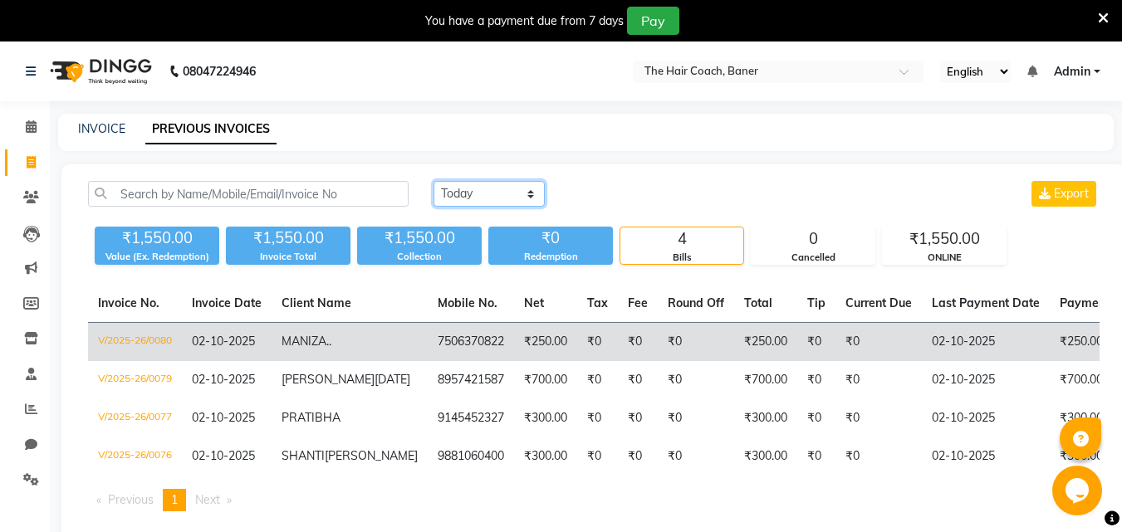
scroll to position [80, 0]
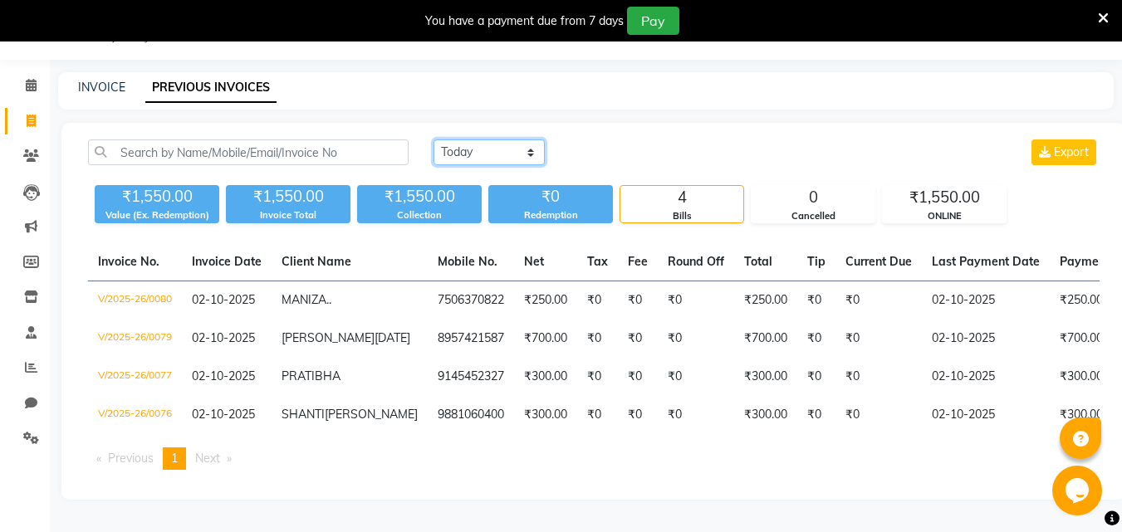
click at [488, 139] on select "[DATE] [DATE] Custom Range" at bounding box center [488, 152] width 111 height 26
select select "range"
click at [433, 139] on select "[DATE] [DATE] Custom Range" at bounding box center [488, 152] width 111 height 26
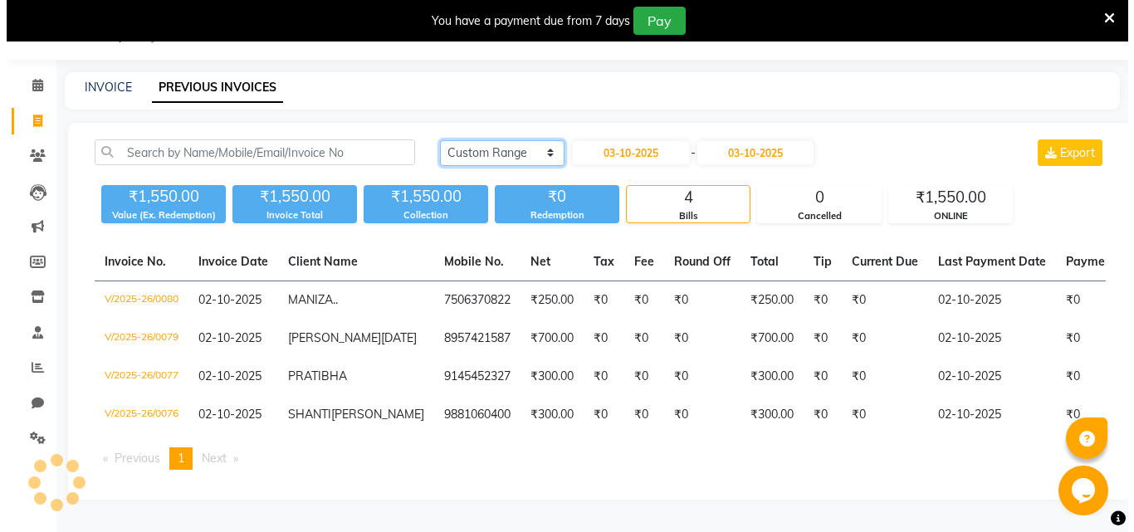
scroll to position [42, 0]
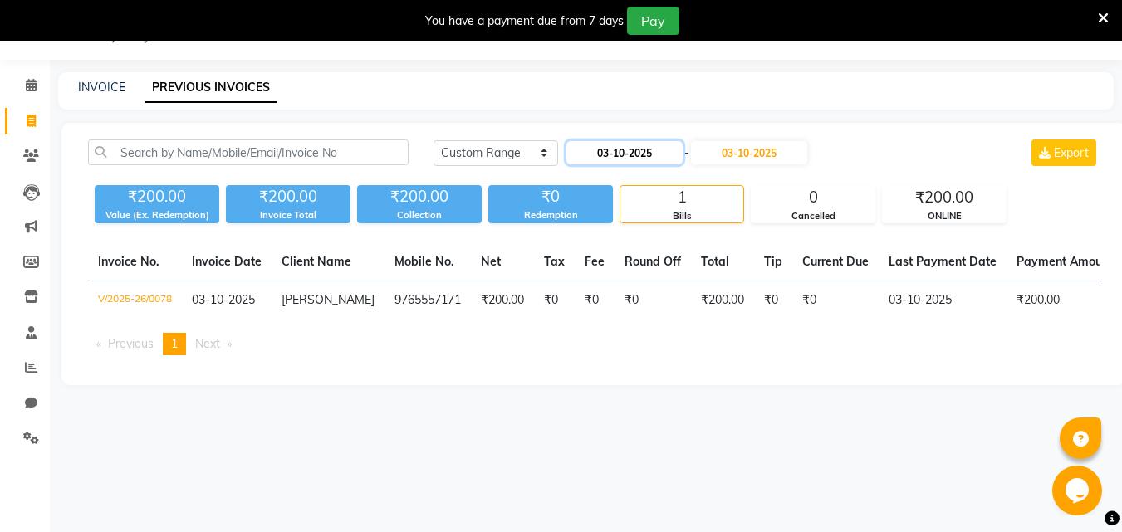
click at [634, 149] on input "03-10-2025" at bounding box center [624, 152] width 116 height 23
select select "10"
select select "2025"
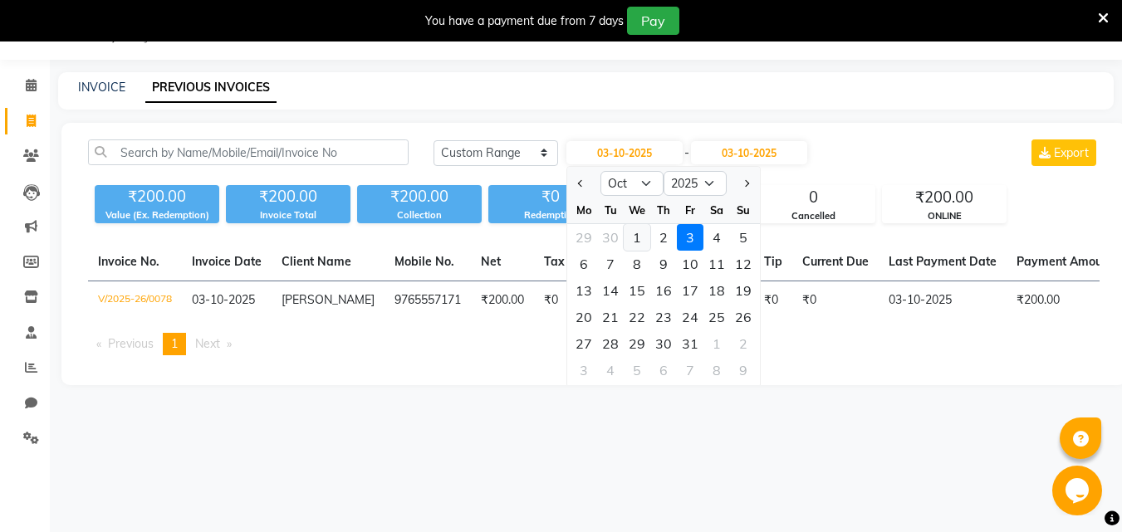
click at [640, 237] on div "1" at bounding box center [637, 237] width 27 height 27
type input "01-10-2025"
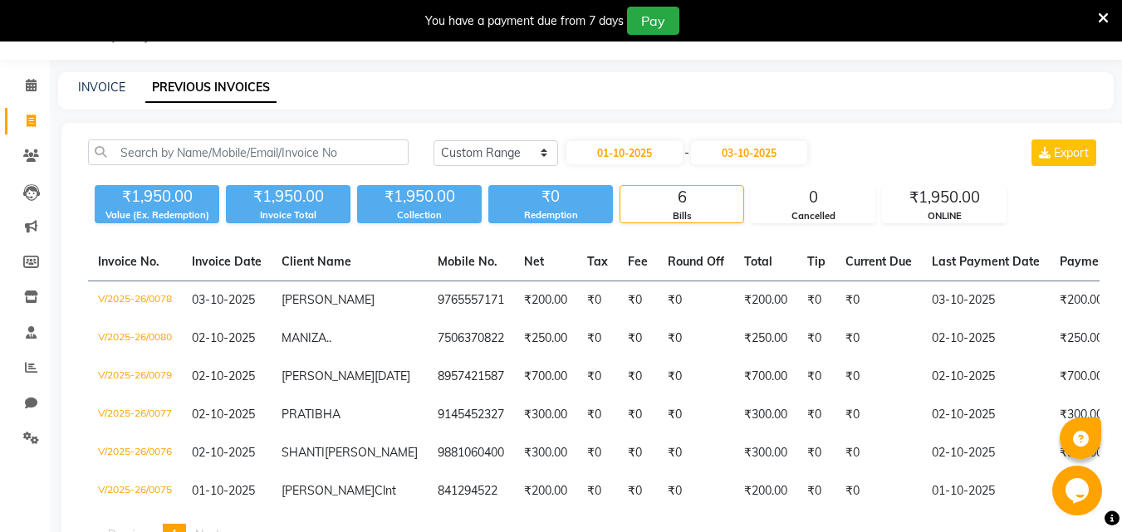
click at [774, 135] on div "[DATE] [DATE] Custom Range [DATE] - [DATE] Export ₹1,950.00 Value (Ex. Redempti…" at bounding box center [593, 349] width 1064 height 453
click at [769, 144] on input "03-10-2025" at bounding box center [749, 152] width 116 height 23
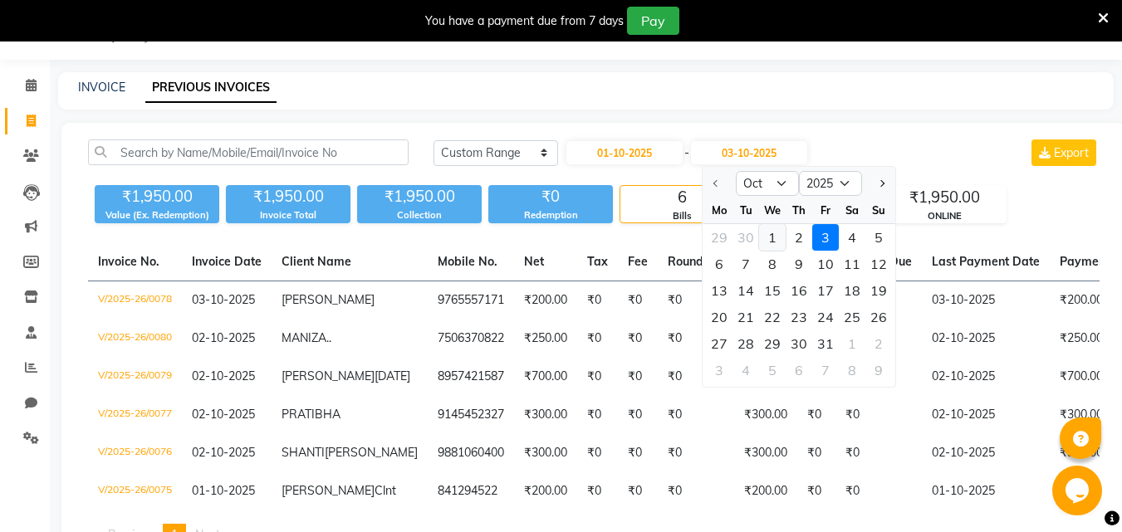
click at [774, 237] on div "1" at bounding box center [772, 237] width 27 height 27
type input "01-10-2025"
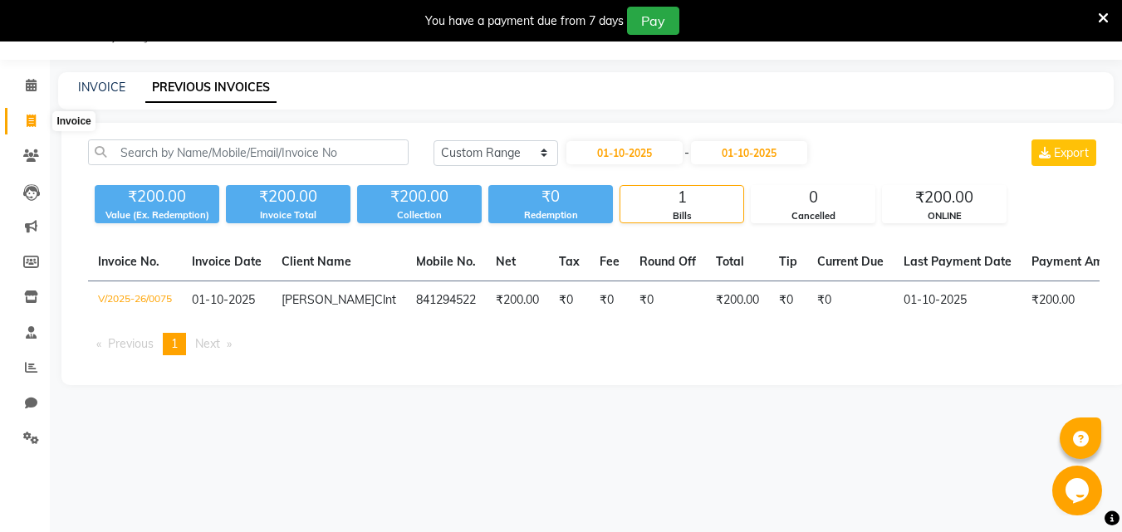
click at [32, 122] on icon at bounding box center [31, 121] width 9 height 12
select select "service"
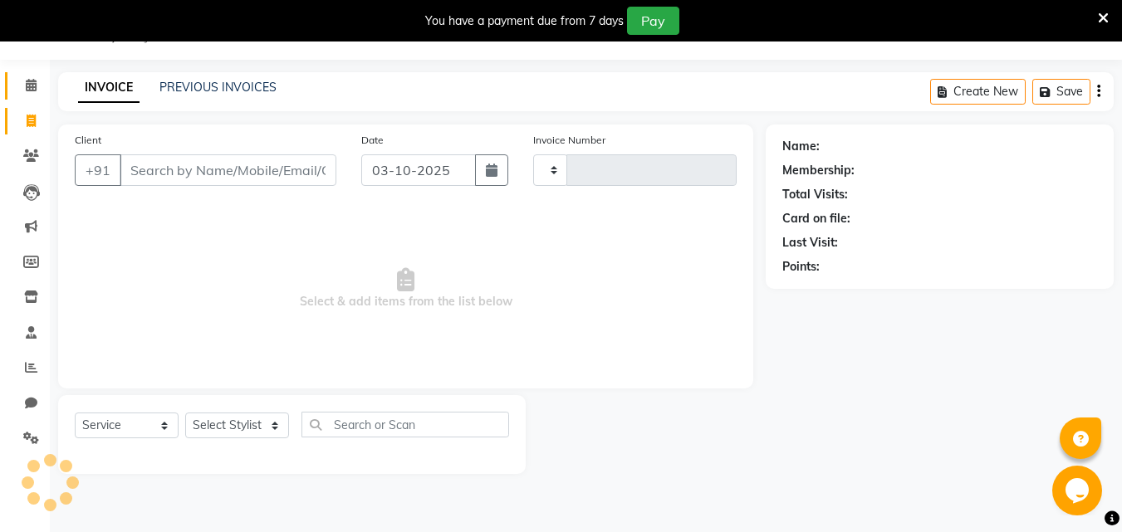
type input "0081"
select select "8919"
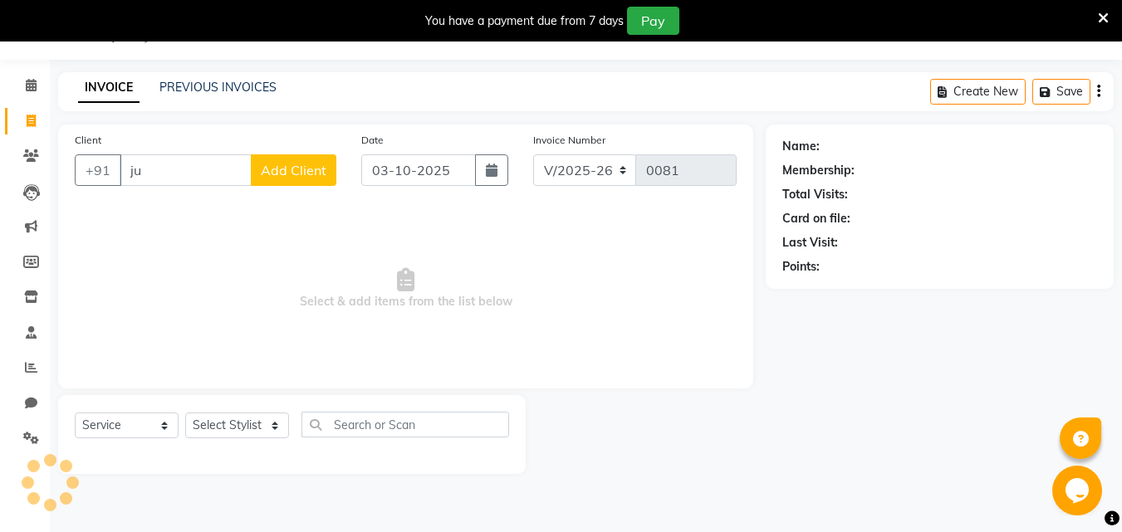
type input "j"
type input "9523742300"
click at [285, 171] on span "Add Client" at bounding box center [294, 170] width 66 height 17
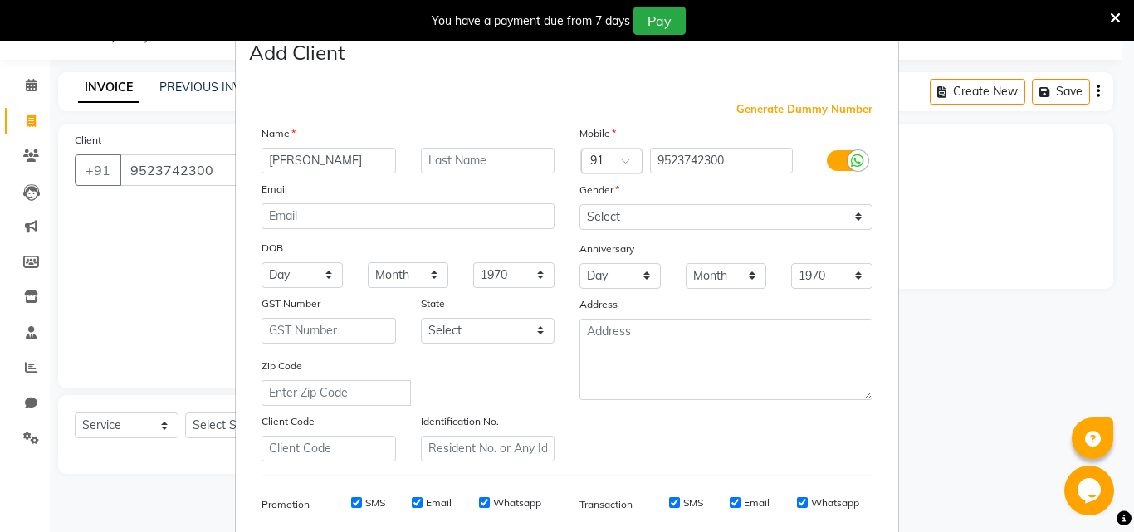
type input "[PERSON_NAME]"
click at [456, 148] on div "Name [PERSON_NAME] Email DOB Day 01 02 03 04 05 06 07 08 09 10 11 12 13 14 15 1…" at bounding box center [408, 293] width 318 height 337
click at [456, 164] on input "text" at bounding box center [488, 161] width 135 height 26
type input "Clnt"
click at [629, 212] on select "Select [DEMOGRAPHIC_DATA] [DEMOGRAPHIC_DATA] Other Prefer Not To Say" at bounding box center [726, 217] width 293 height 26
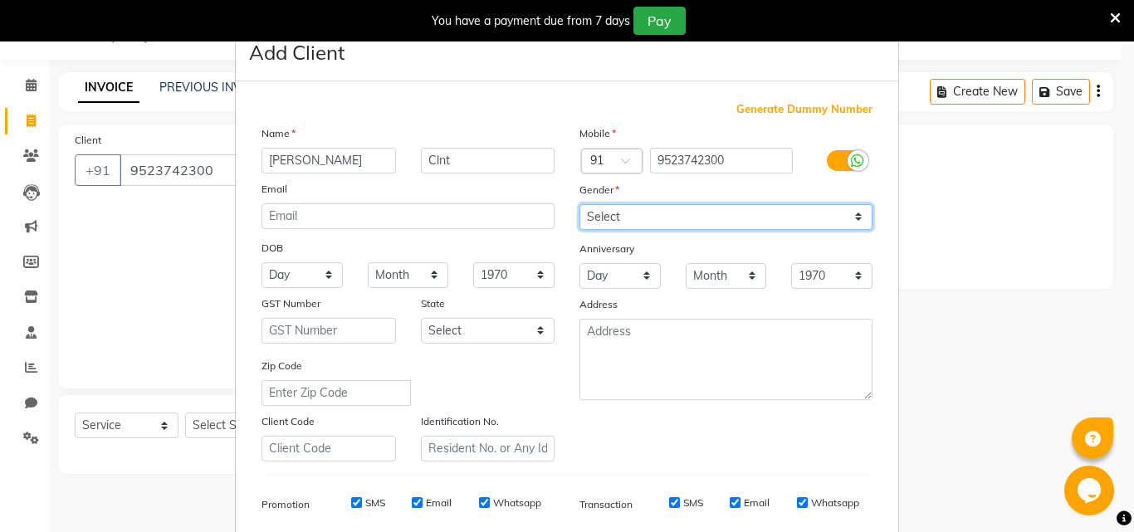
select select "[DEMOGRAPHIC_DATA]"
click at [580, 204] on select "Select [DEMOGRAPHIC_DATA] [DEMOGRAPHIC_DATA] Other Prefer Not To Say" at bounding box center [726, 217] width 293 height 26
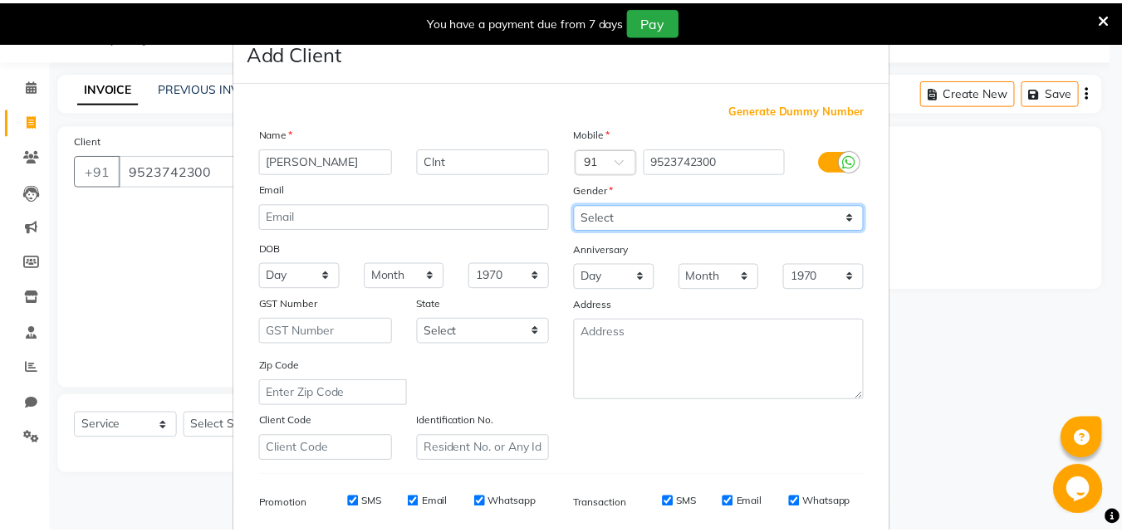
scroll to position [234, 0]
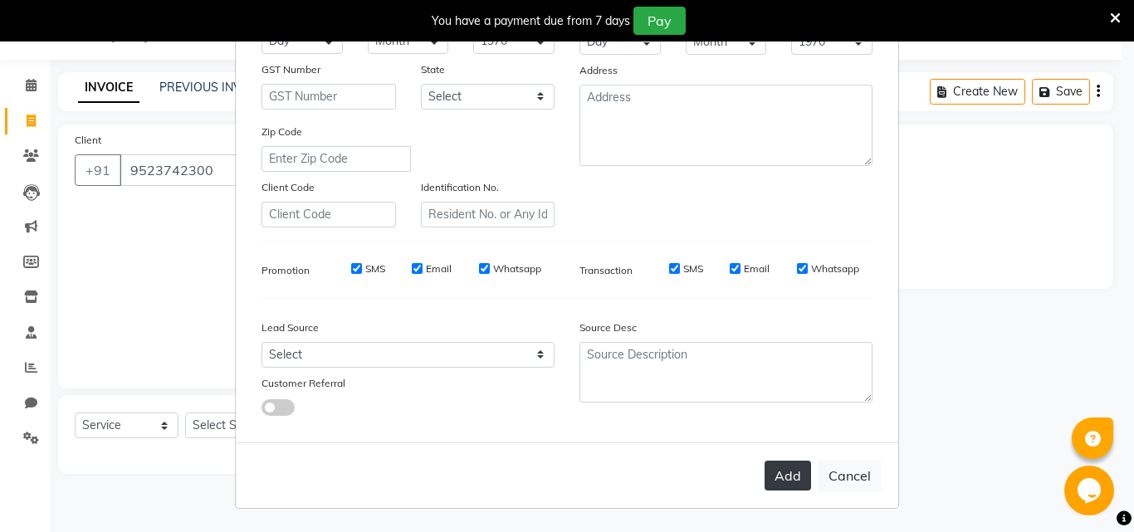
click at [786, 477] on button "Add" at bounding box center [788, 476] width 46 height 30
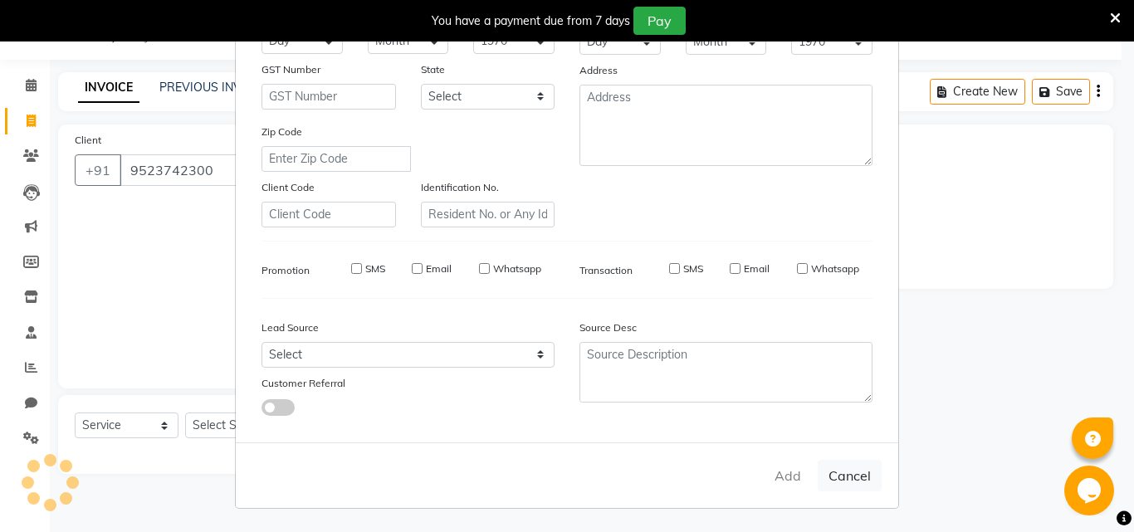
select select
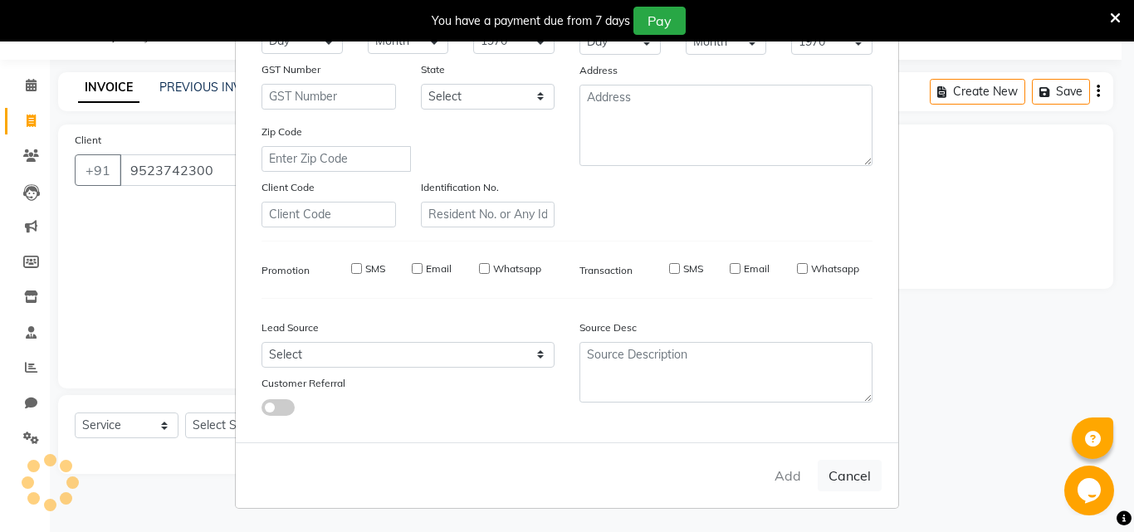
select select
checkbox input "false"
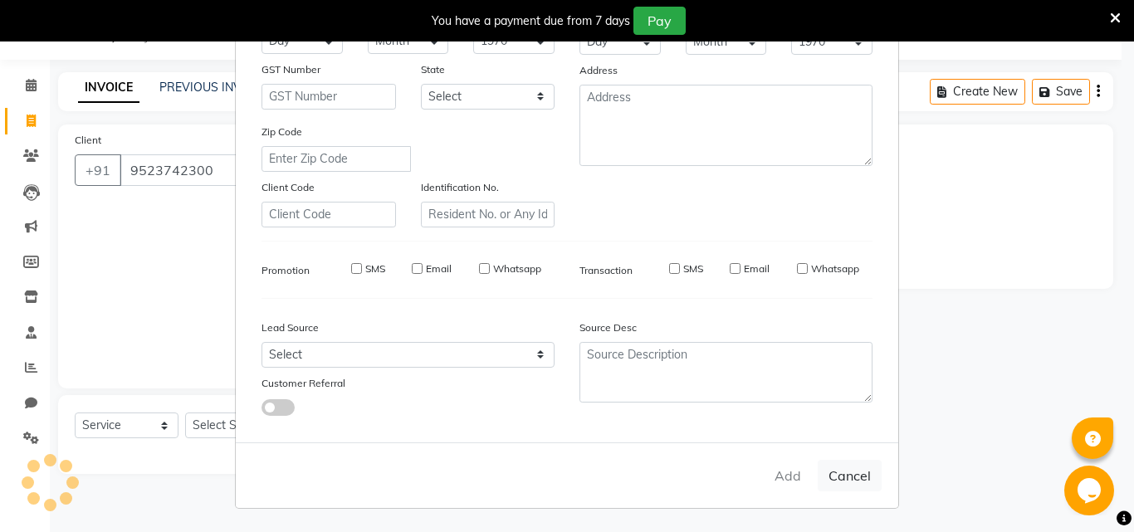
checkbox input "false"
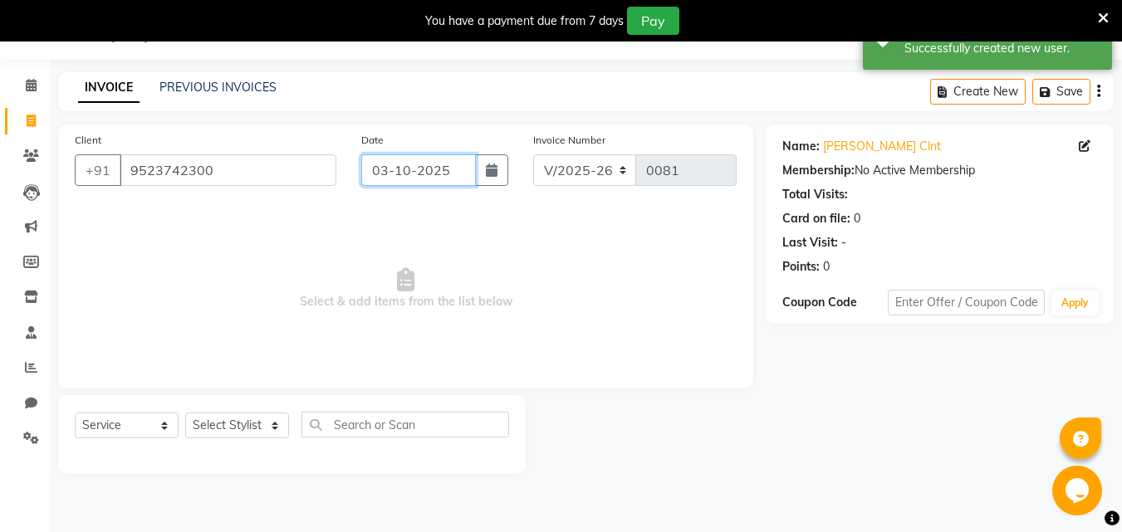
click at [393, 170] on input "03-10-2025" at bounding box center [418, 170] width 115 height 32
select select "10"
select select "2025"
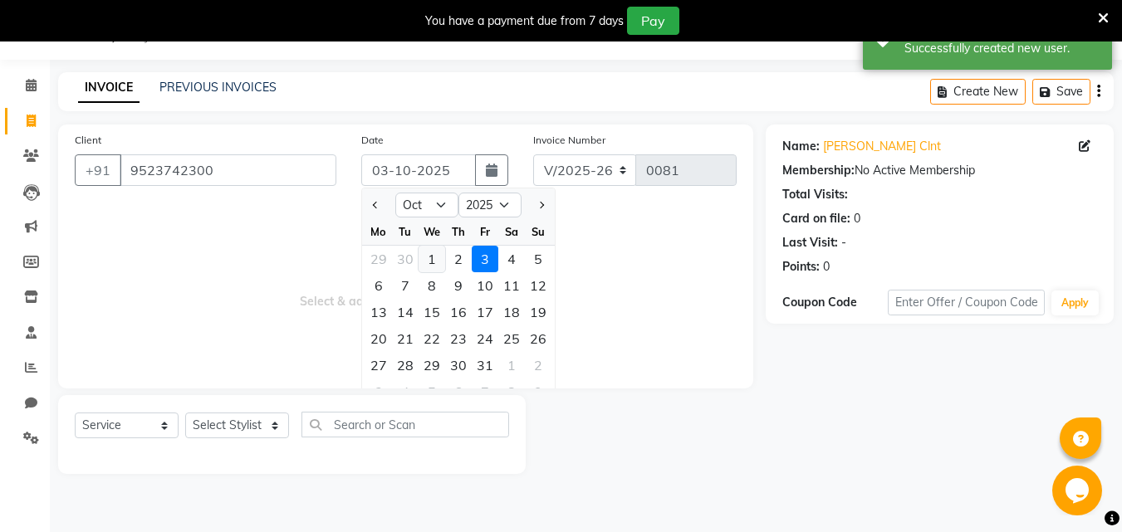
click at [438, 261] on div "1" at bounding box center [431, 259] width 27 height 27
type input "01-10-2025"
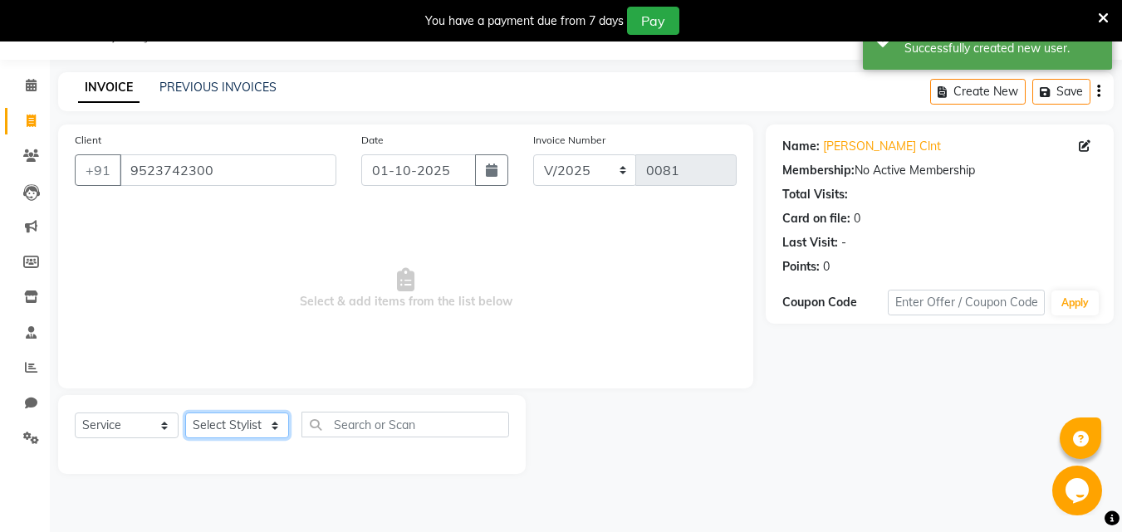
click at [225, 423] on select "Select Stylist [PERSON_NAME] [PERSON_NAME] Manager [PERSON_NAME] Sumit [PERSON_…" at bounding box center [237, 426] width 104 height 26
select select "90187"
click at [185, 413] on select "Select Stylist [PERSON_NAME] [PERSON_NAME] Manager [PERSON_NAME] Sumit [PERSON_…" at bounding box center [237, 426] width 104 height 26
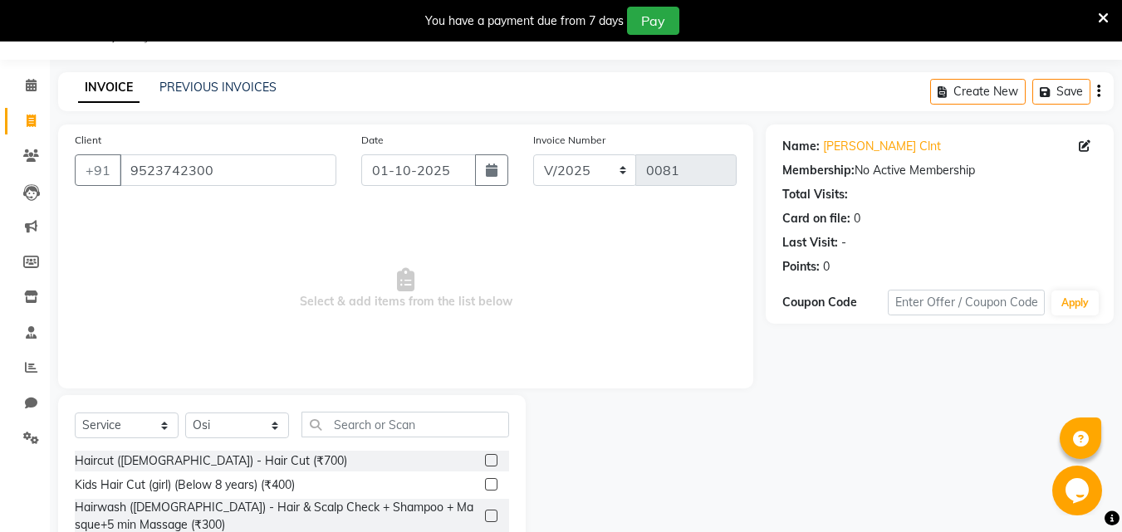
click at [343, 448] on div "Select Service Product Membership Package Voucher Prepaid Gift Card Select Styl…" at bounding box center [292, 431] width 434 height 39
click at [362, 453] on div "Haircut ([DEMOGRAPHIC_DATA]) - Hair Cut (₹700)" at bounding box center [292, 461] width 434 height 21
click at [485, 454] on label at bounding box center [491, 460] width 12 height 12
click at [485, 456] on input "checkbox" at bounding box center [490, 461] width 11 height 11
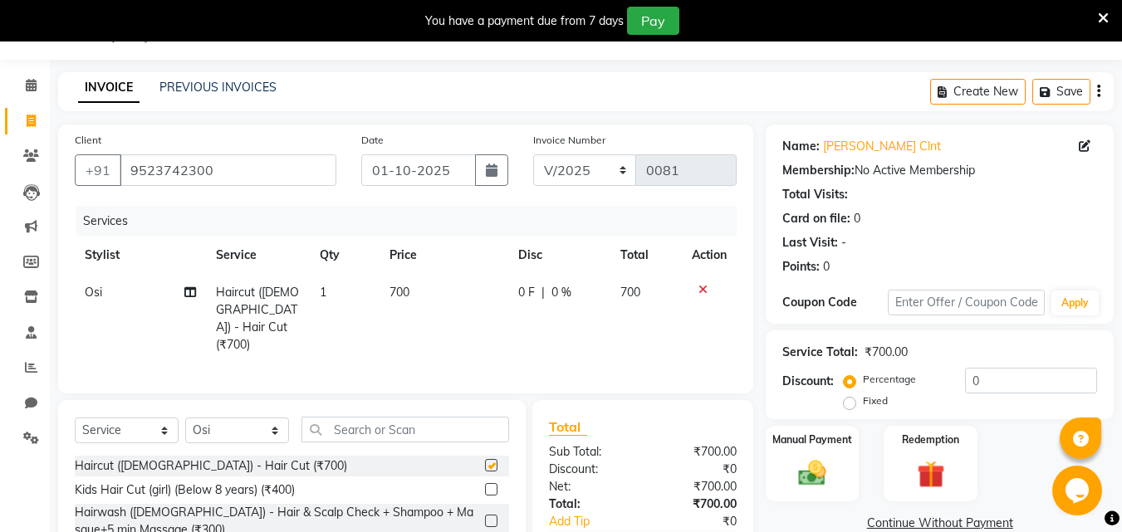
checkbox input "false"
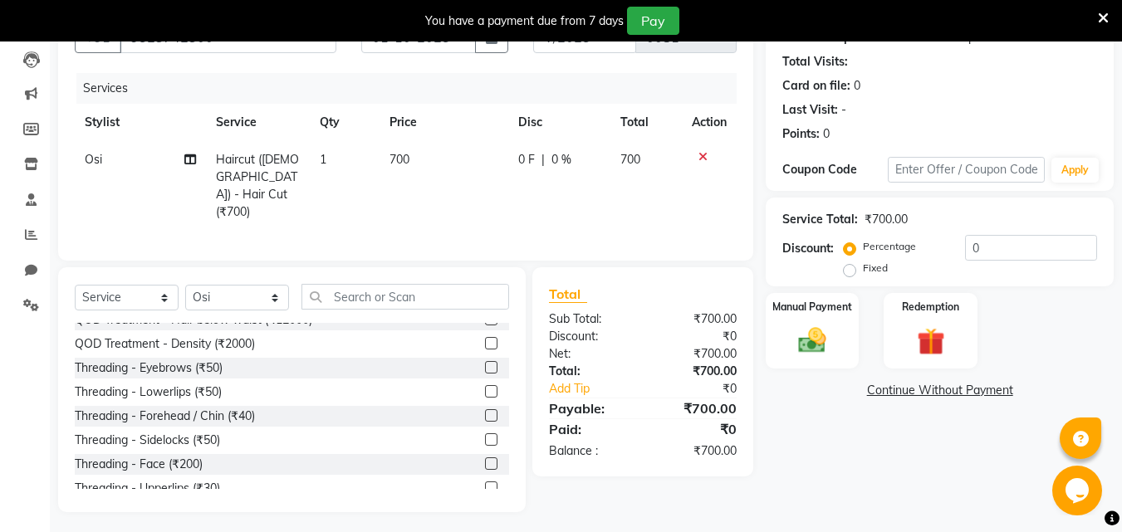
scroll to position [3404, 0]
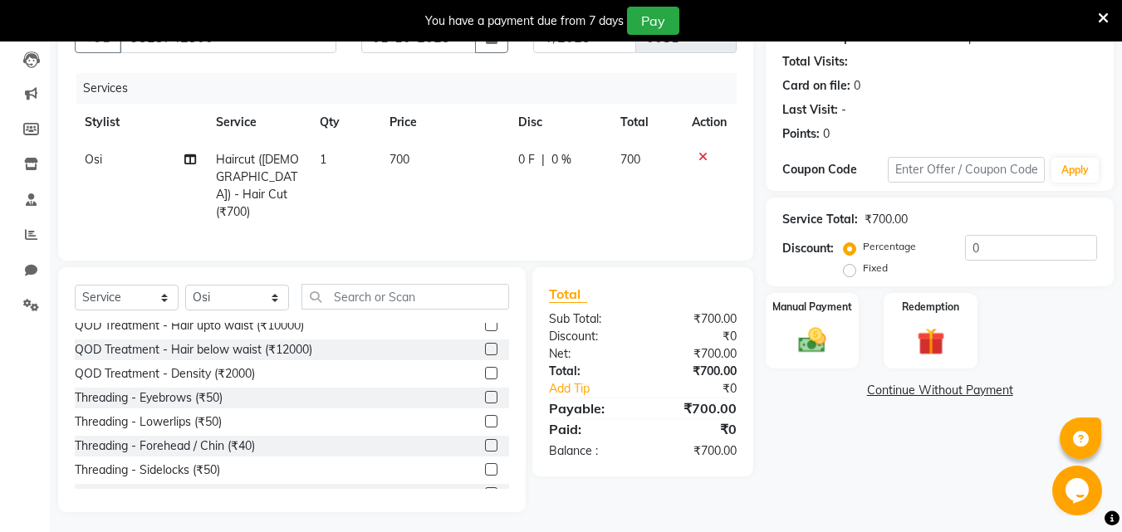
click at [326, 388] on div "Threading - Eyebrows (₹50)" at bounding box center [292, 398] width 434 height 21
click at [485, 391] on label at bounding box center [491, 397] width 12 height 12
click at [485, 393] on input "checkbox" at bounding box center [490, 398] width 11 height 11
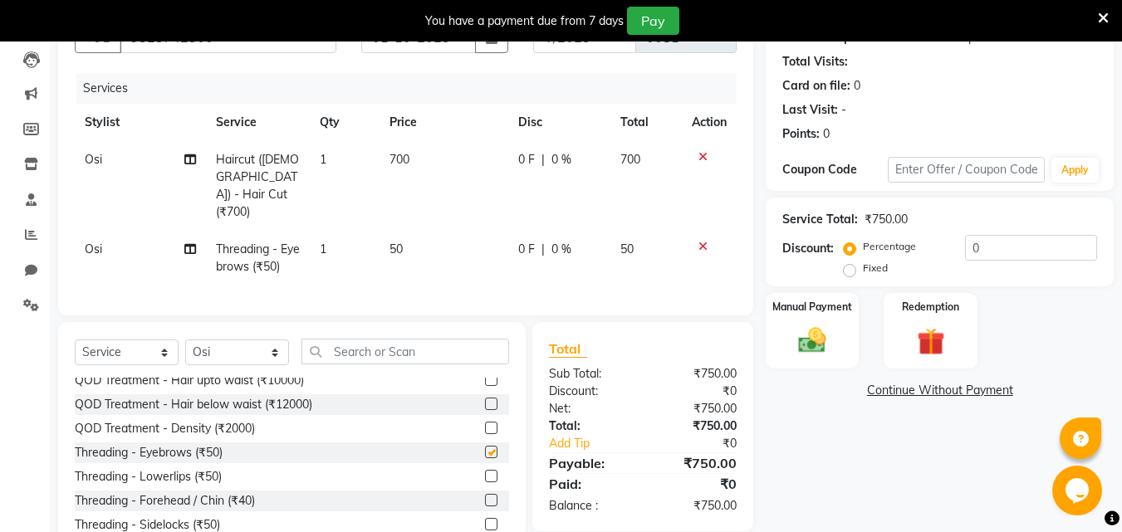
checkbox input "false"
click at [485, 470] on label at bounding box center [491, 476] width 12 height 12
click at [485, 472] on input "checkbox" at bounding box center [490, 477] width 11 height 11
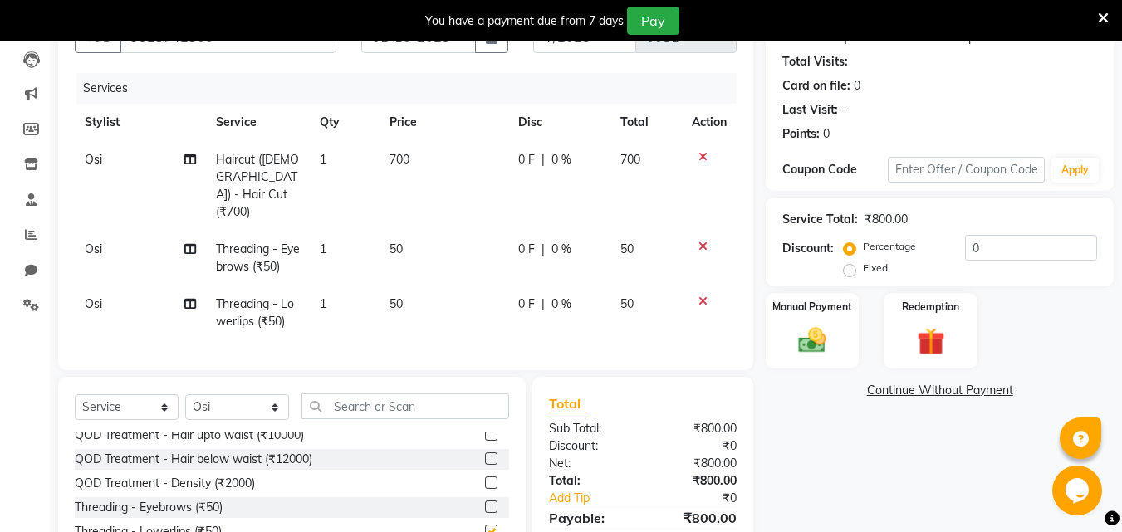
checkbox input "false"
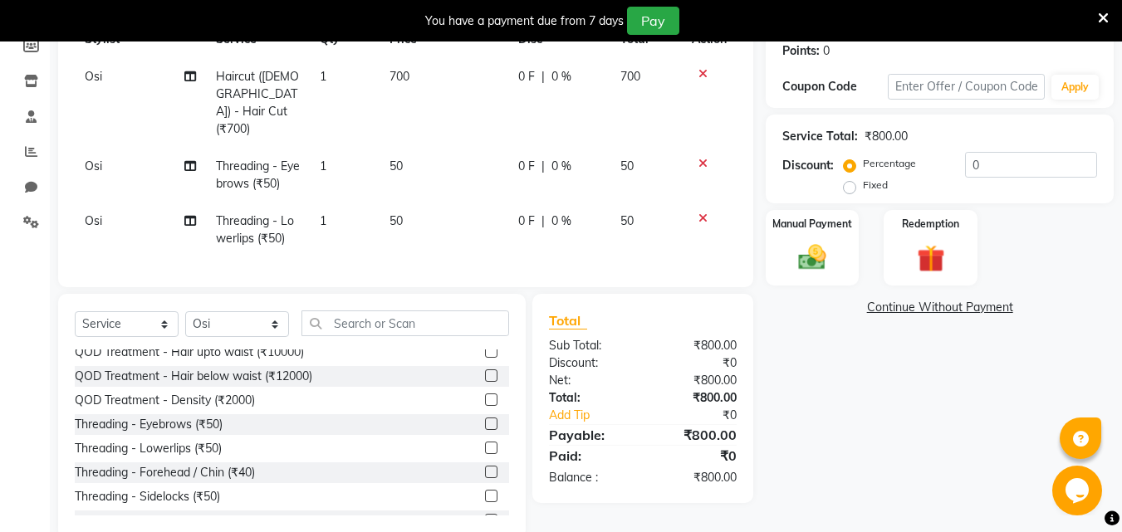
click at [485, 466] on label at bounding box center [491, 472] width 12 height 12
click at [485, 467] on input "checkbox" at bounding box center [490, 472] width 11 height 11
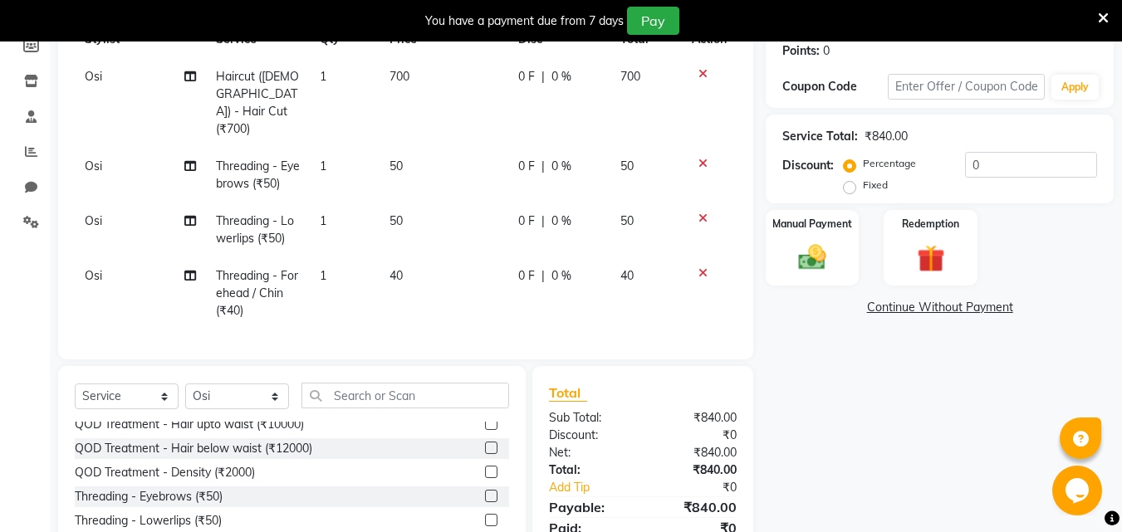
checkbox input "false"
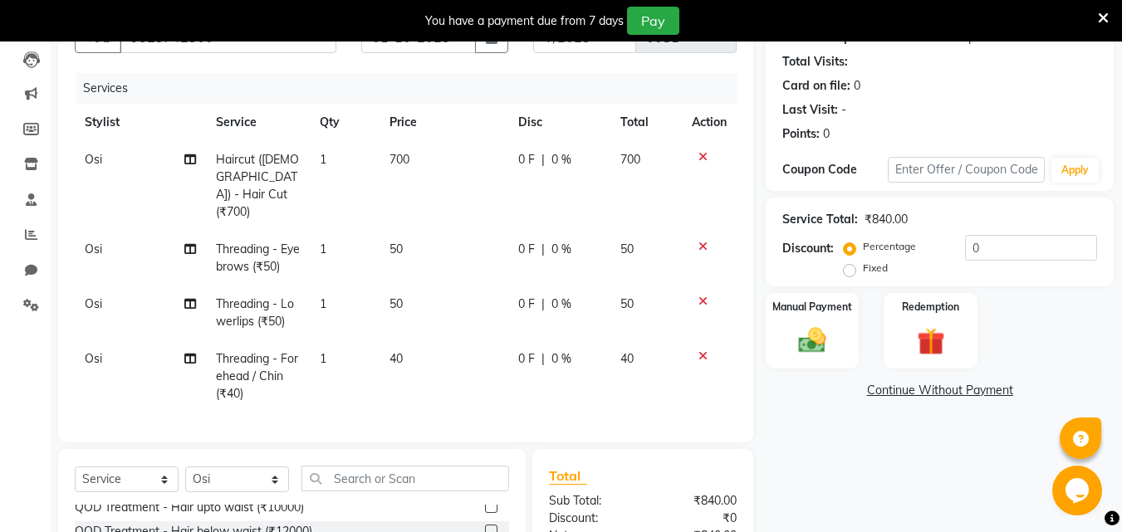
click at [399, 154] on span "700" at bounding box center [399, 159] width 20 height 15
select select "90187"
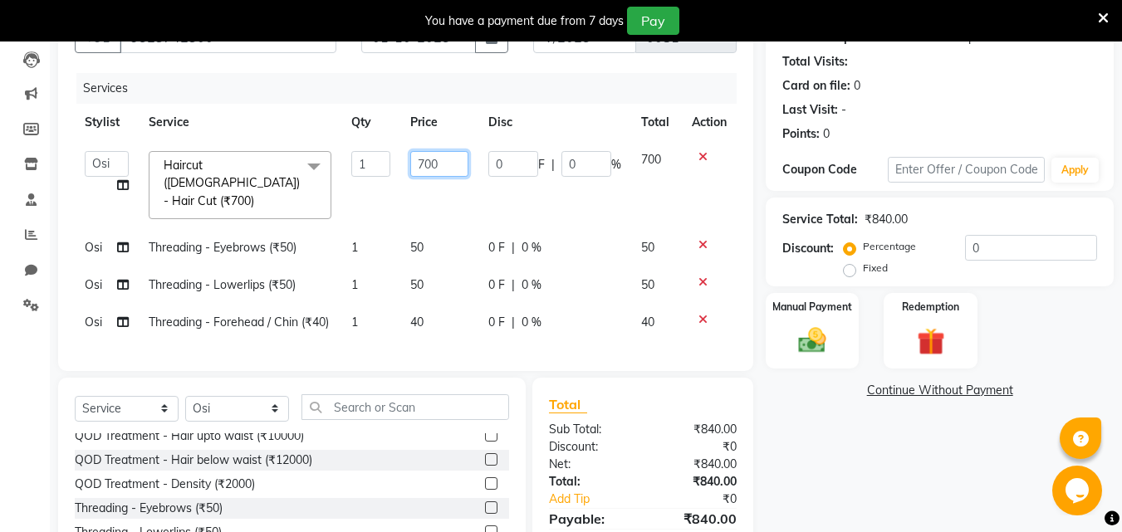
click at [427, 169] on input "700" at bounding box center [438, 164] width 57 height 26
type input "500"
click at [796, 429] on div "Name: [PERSON_NAME] Clnt Membership: No Active Membership Total Visits: Card on…" at bounding box center [946, 307] width 360 height 631
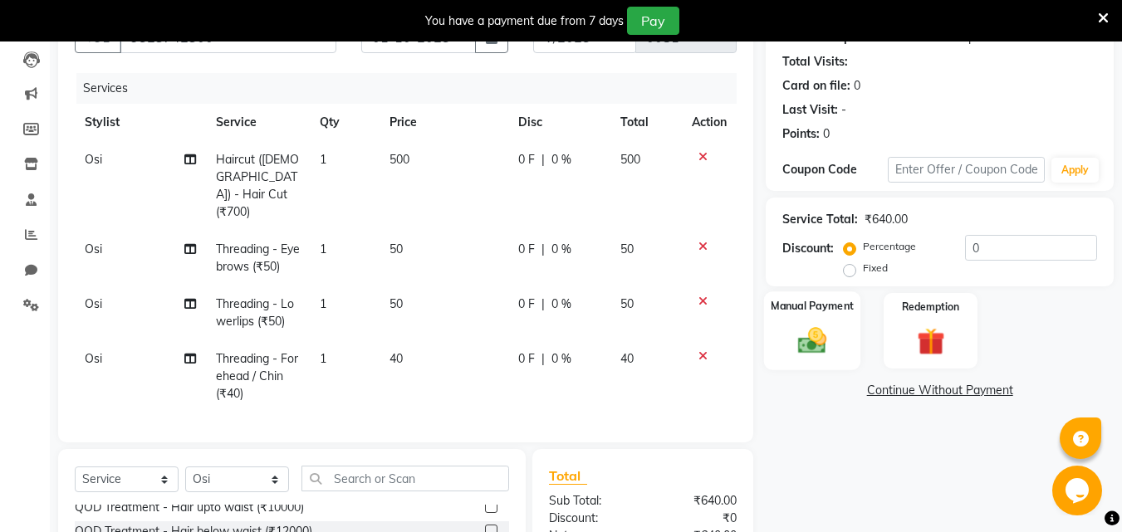
click at [814, 327] on img at bounding box center [812, 340] width 46 height 33
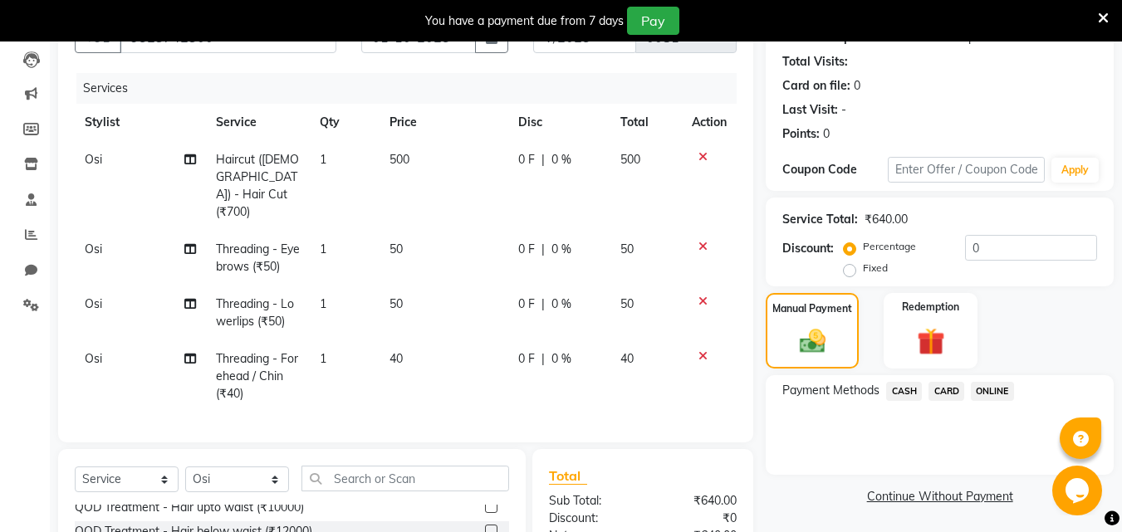
scroll to position [340, 0]
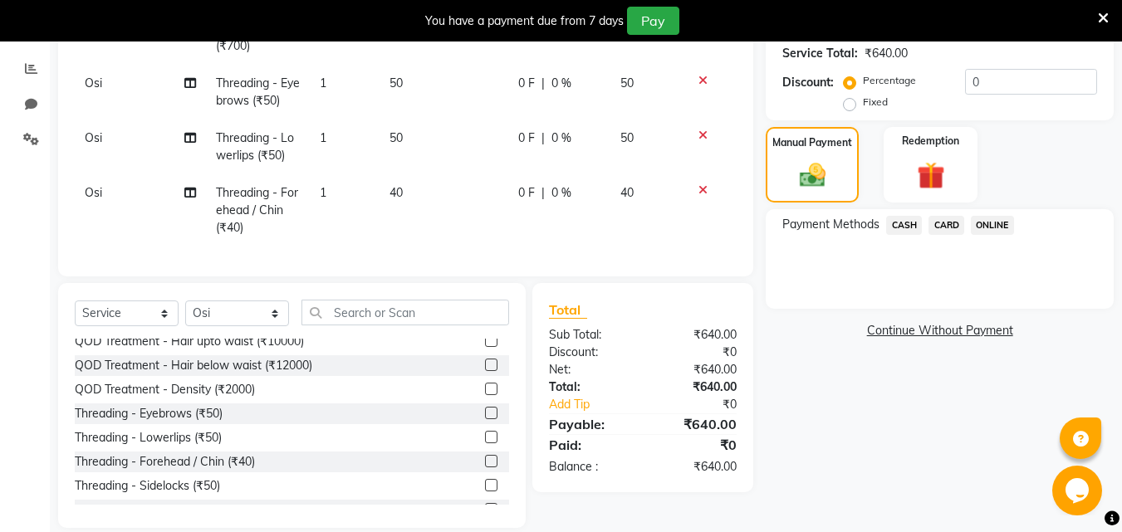
click at [1004, 222] on span "ONLINE" at bounding box center [992, 225] width 43 height 19
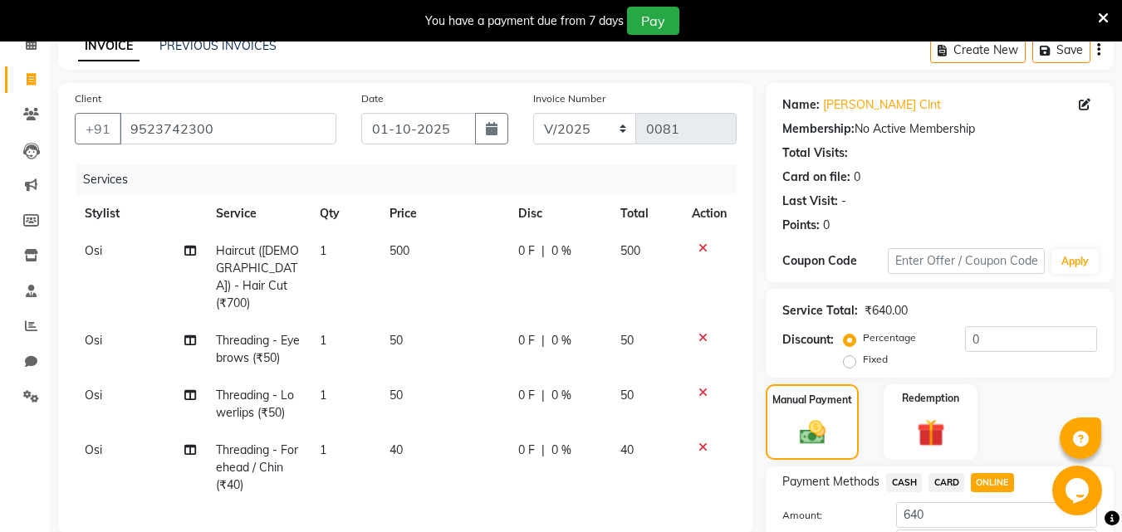
scroll to position [356, 0]
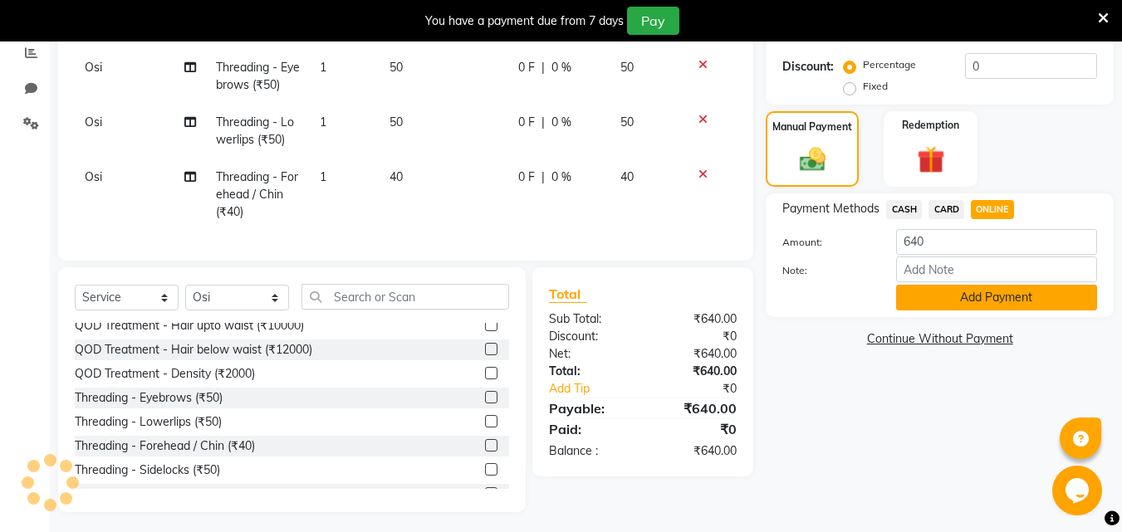
click at [966, 300] on button "Add Payment" at bounding box center [996, 298] width 201 height 26
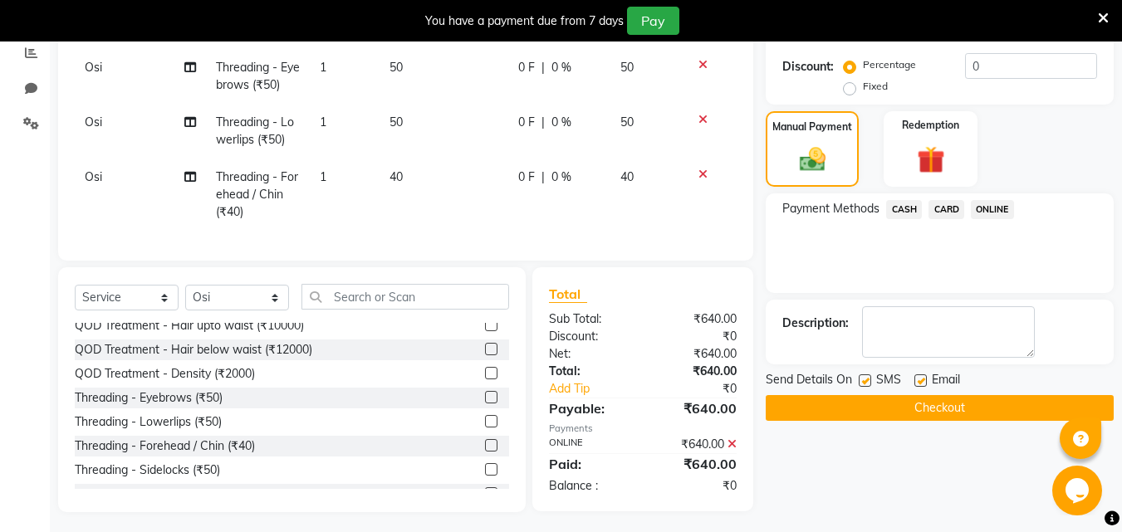
click at [917, 407] on button "Checkout" at bounding box center [940, 408] width 348 height 26
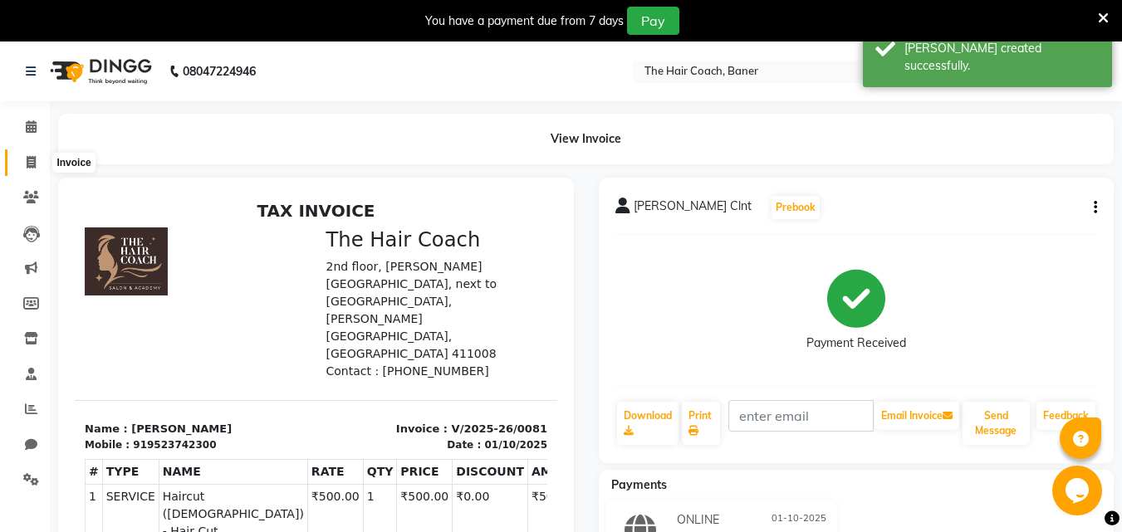
click at [32, 159] on icon at bounding box center [31, 162] width 9 height 12
select select "8919"
select select "service"
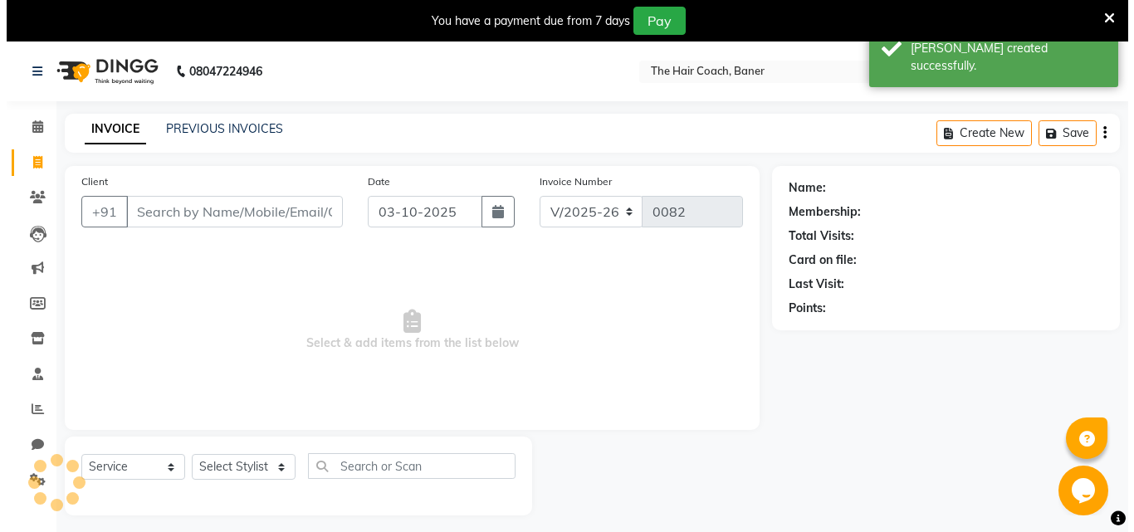
scroll to position [42, 0]
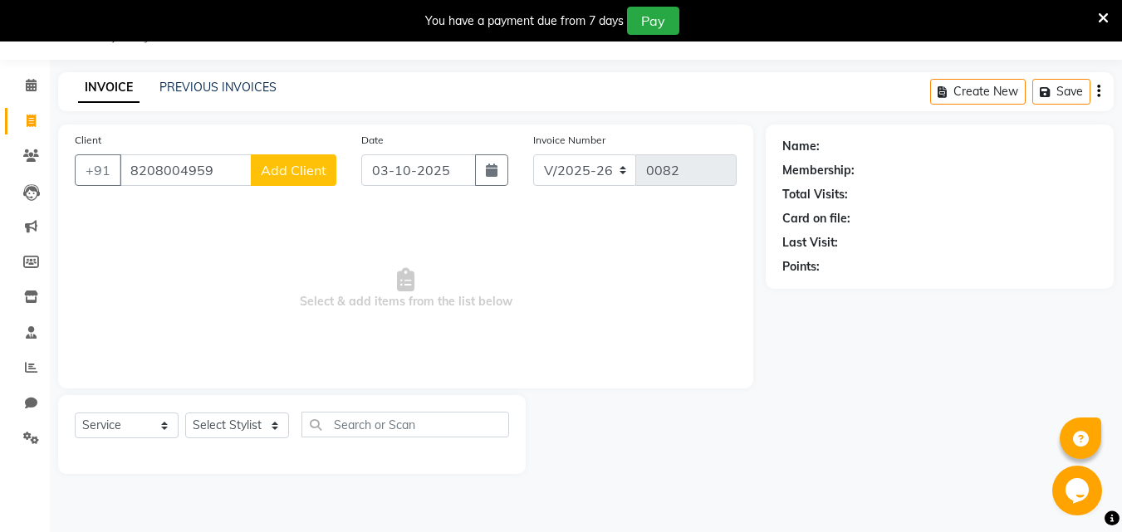
type input "8208004959"
click at [286, 172] on span "Add Client" at bounding box center [294, 170] width 66 height 17
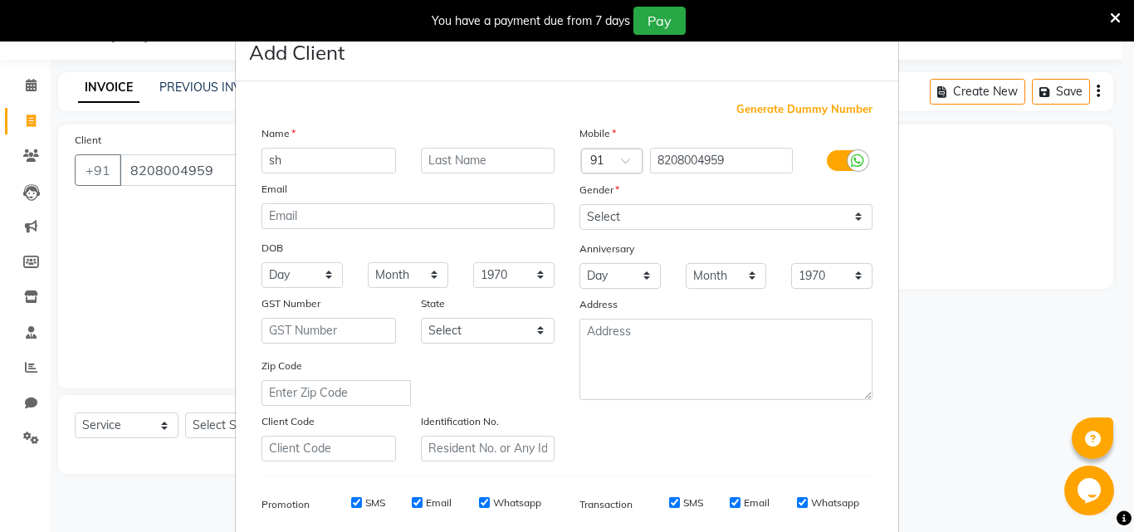
type input "s"
type input "SHWETA"
click at [480, 155] on input "text" at bounding box center [488, 161] width 135 height 26
type input "Clnt"
click at [616, 210] on select "Select [DEMOGRAPHIC_DATA] [DEMOGRAPHIC_DATA] Other Prefer Not To Say" at bounding box center [726, 217] width 293 height 26
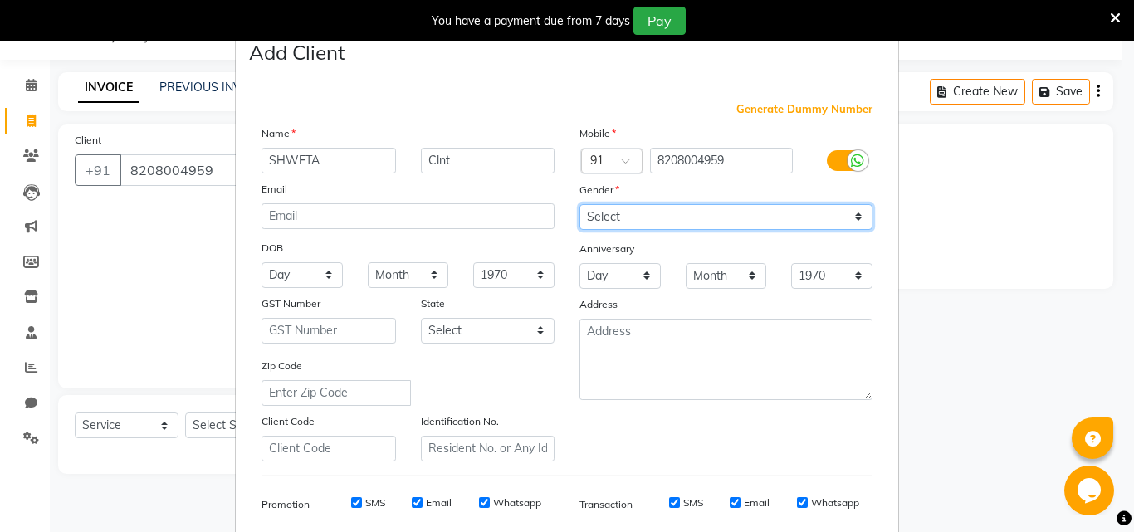
select select "[DEMOGRAPHIC_DATA]"
click at [580, 204] on select "Select [DEMOGRAPHIC_DATA] [DEMOGRAPHIC_DATA] Other Prefer Not To Say" at bounding box center [726, 217] width 293 height 26
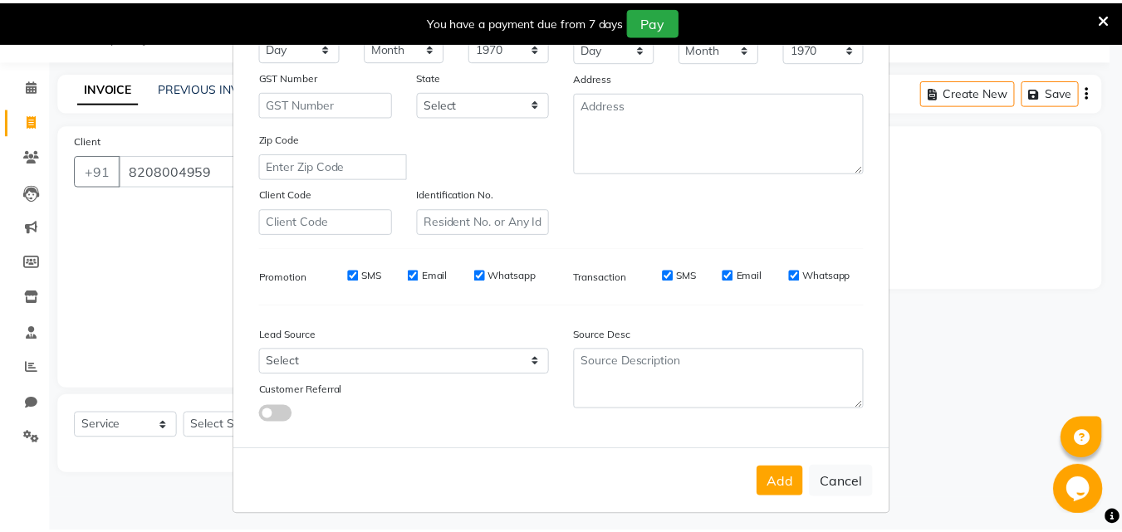
scroll to position [234, 0]
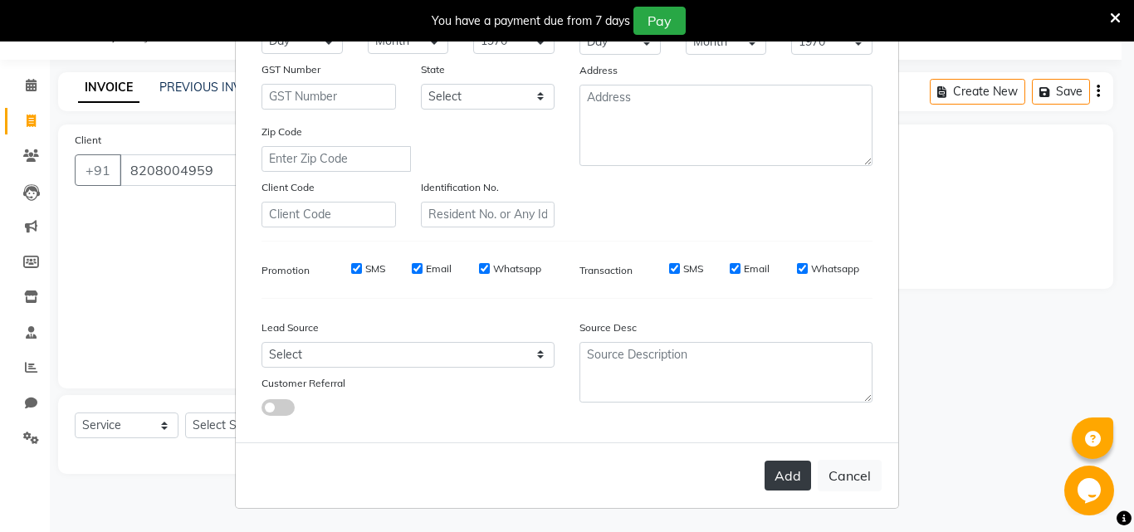
click at [792, 467] on button "Add" at bounding box center [788, 476] width 46 height 30
select select
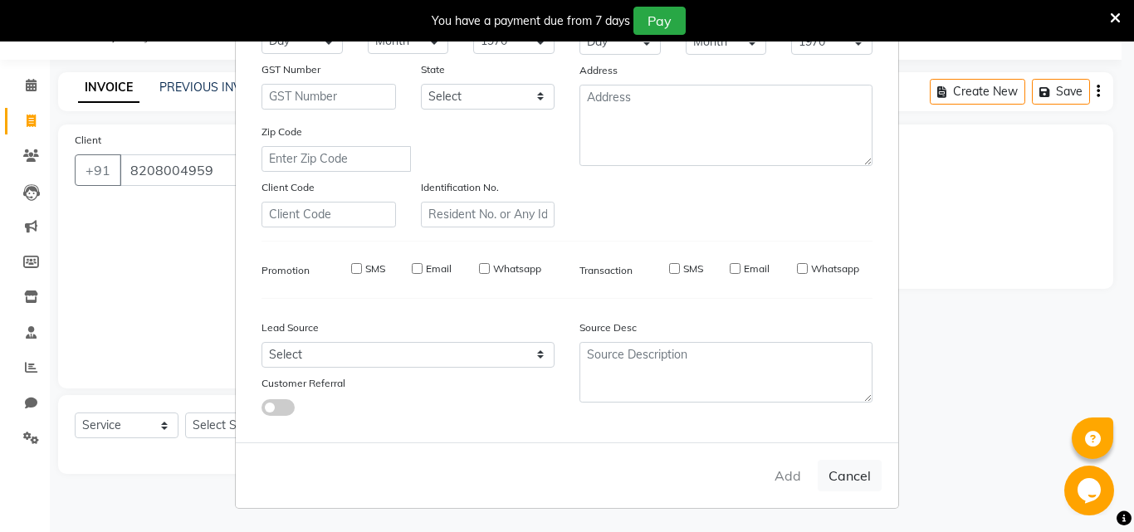
select select
checkbox input "false"
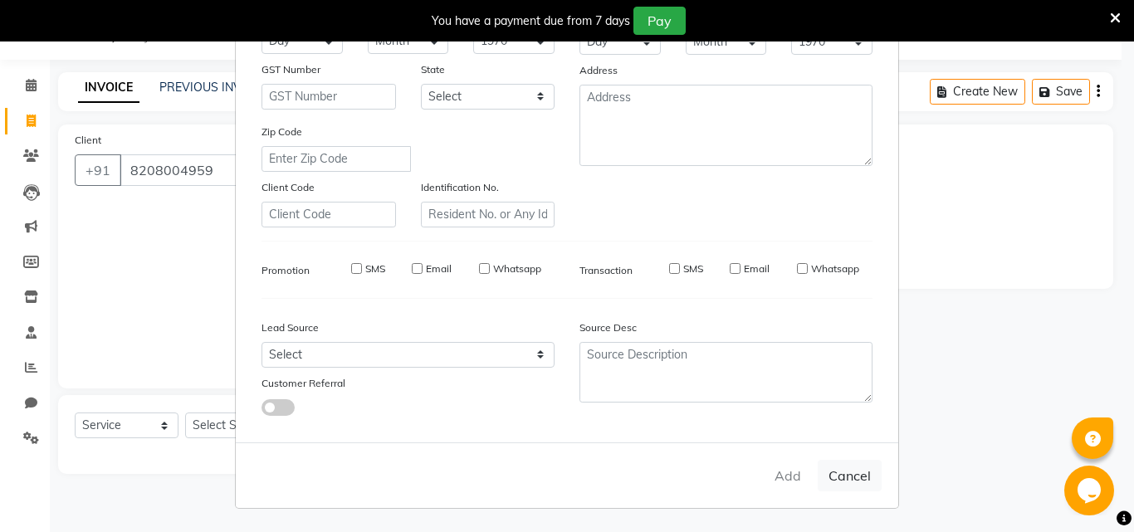
checkbox input "false"
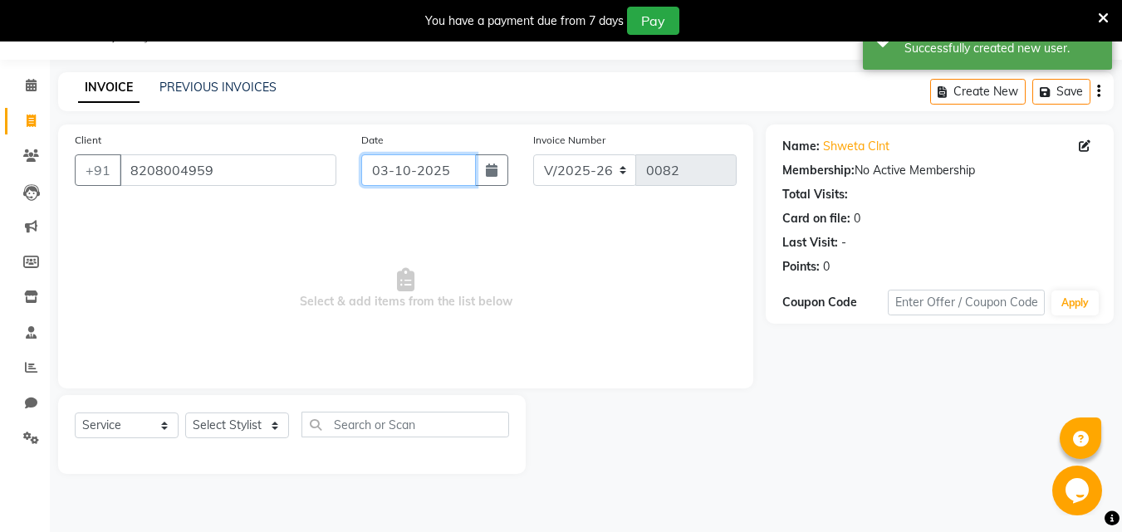
click at [394, 171] on input "03-10-2025" at bounding box center [418, 170] width 115 height 32
select select "10"
select select "2025"
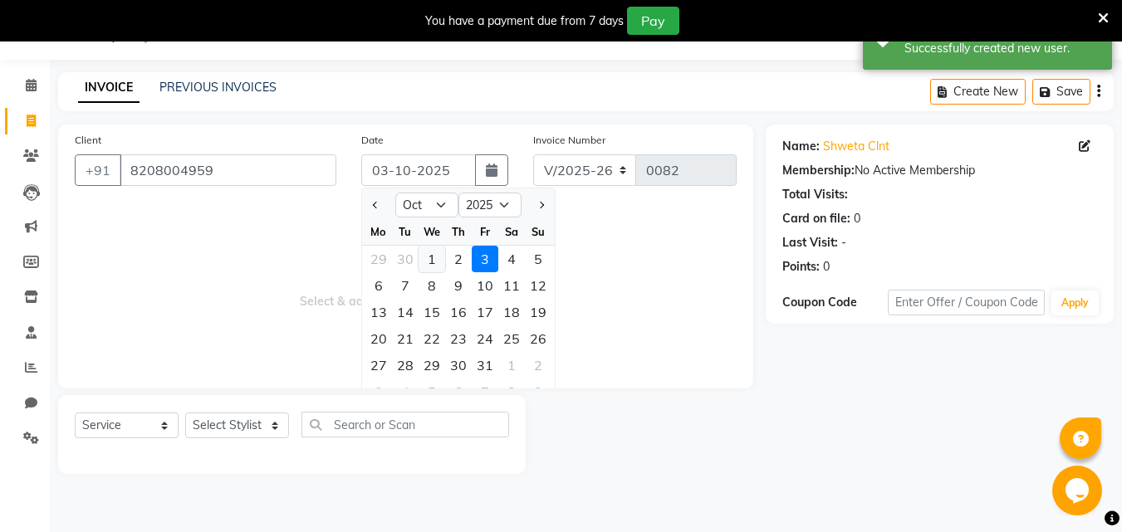
click at [434, 257] on div "1" at bounding box center [431, 259] width 27 height 27
type input "01-10-2025"
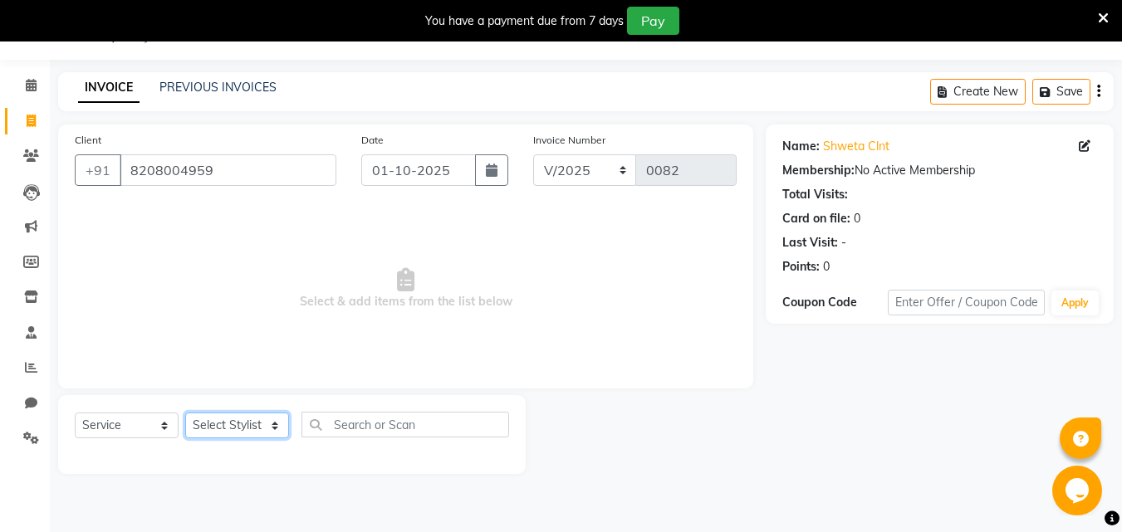
click at [213, 417] on select "Select Stylist [PERSON_NAME] [PERSON_NAME] Manager [PERSON_NAME] Sumit [PERSON_…" at bounding box center [237, 426] width 104 height 26
select select "90187"
click at [185, 413] on select "Select Stylist [PERSON_NAME] [PERSON_NAME] Manager [PERSON_NAME] Sumit [PERSON_…" at bounding box center [237, 426] width 104 height 26
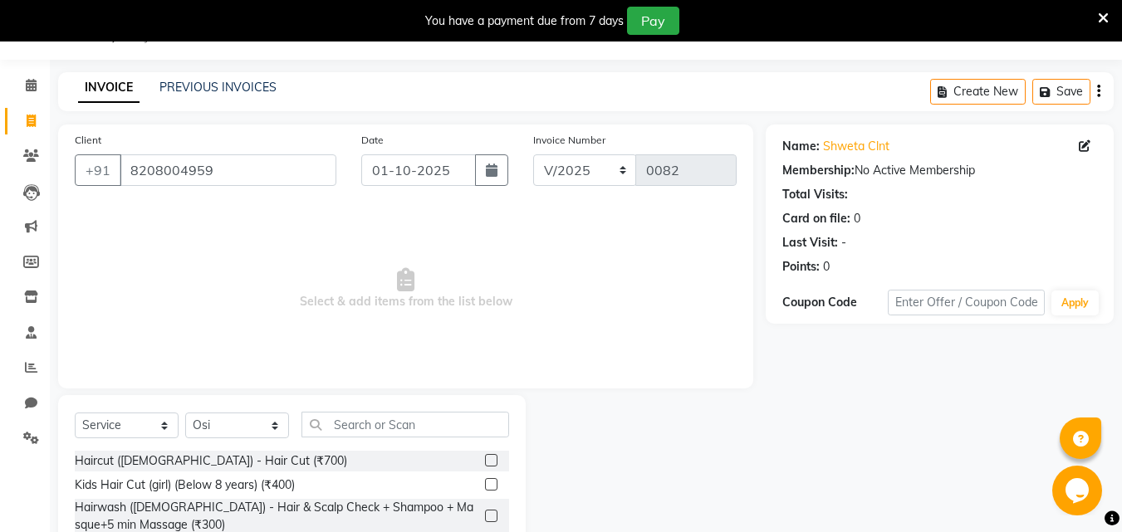
click at [312, 451] on div "Haircut ([DEMOGRAPHIC_DATA]) - Hair Cut (₹700)" at bounding box center [292, 461] width 434 height 21
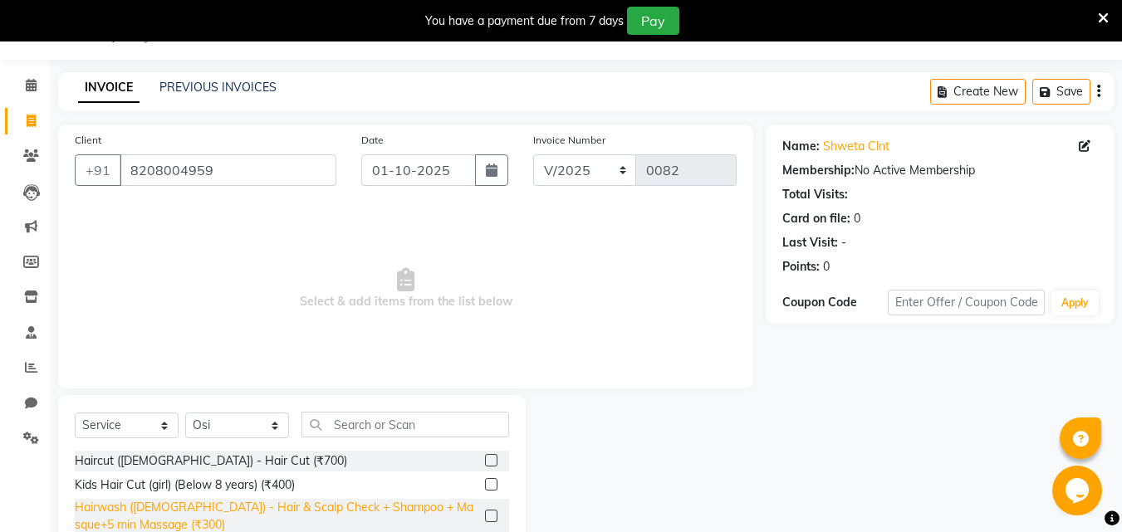
scroll to position [125, 0]
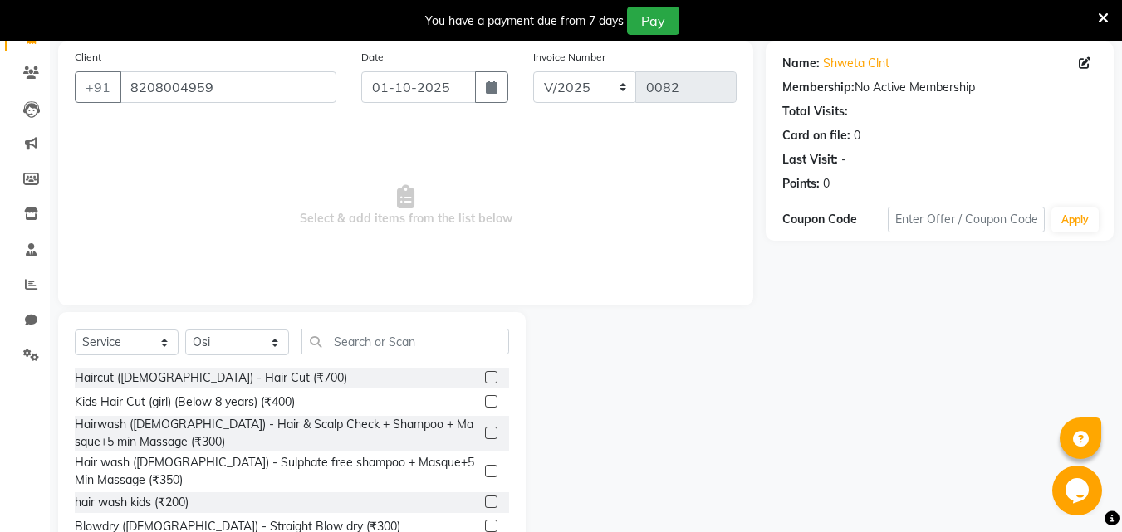
click at [485, 378] on label at bounding box center [491, 377] width 12 height 12
click at [485, 378] on input "checkbox" at bounding box center [490, 378] width 11 height 11
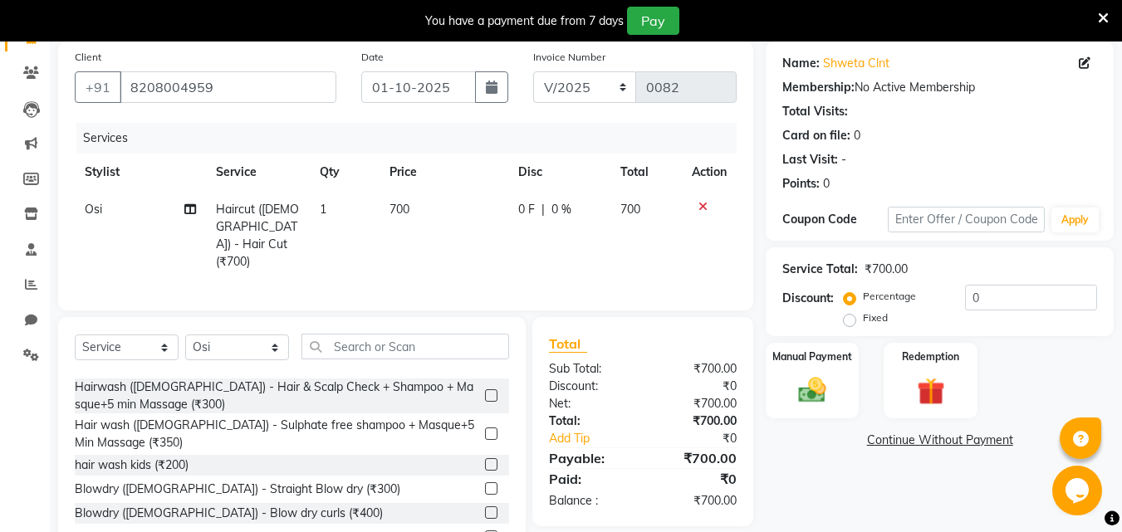
checkbox input "false"
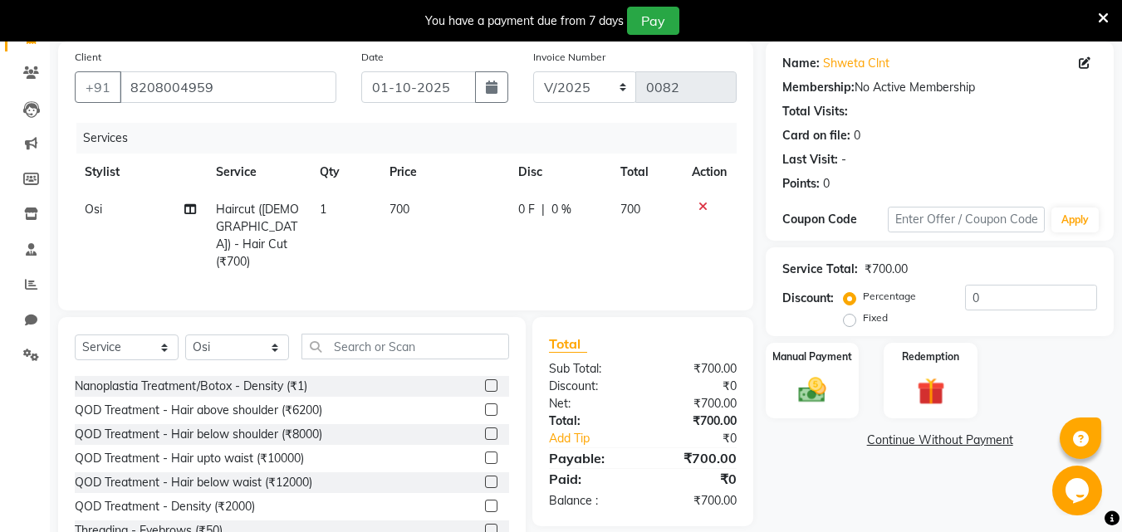
scroll to position [3404, 0]
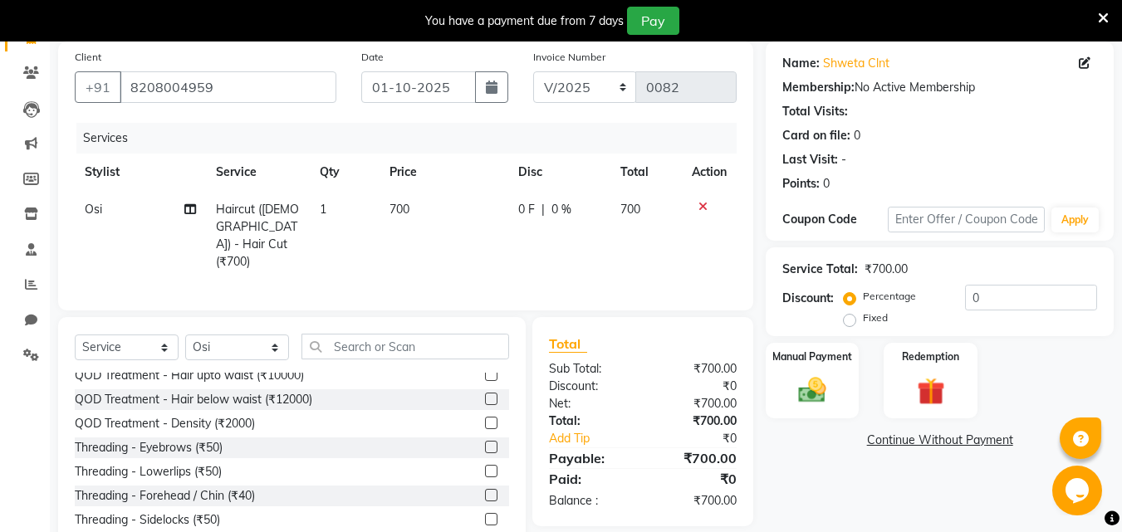
click at [485, 441] on label at bounding box center [491, 447] width 12 height 12
click at [485, 443] on input "checkbox" at bounding box center [490, 448] width 11 height 11
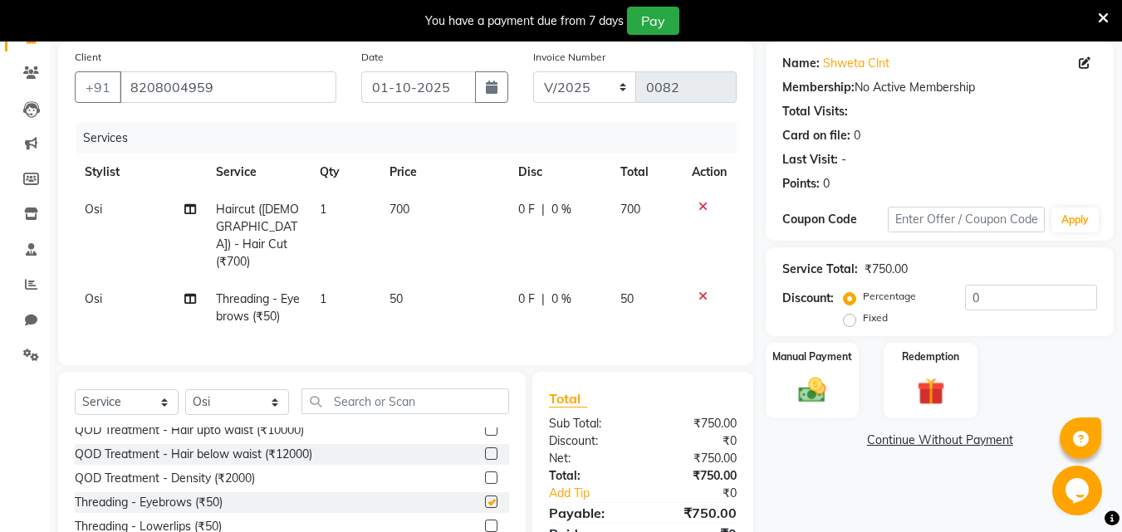
checkbox input "false"
click at [401, 210] on span "700" at bounding box center [399, 209] width 20 height 15
select select "90187"
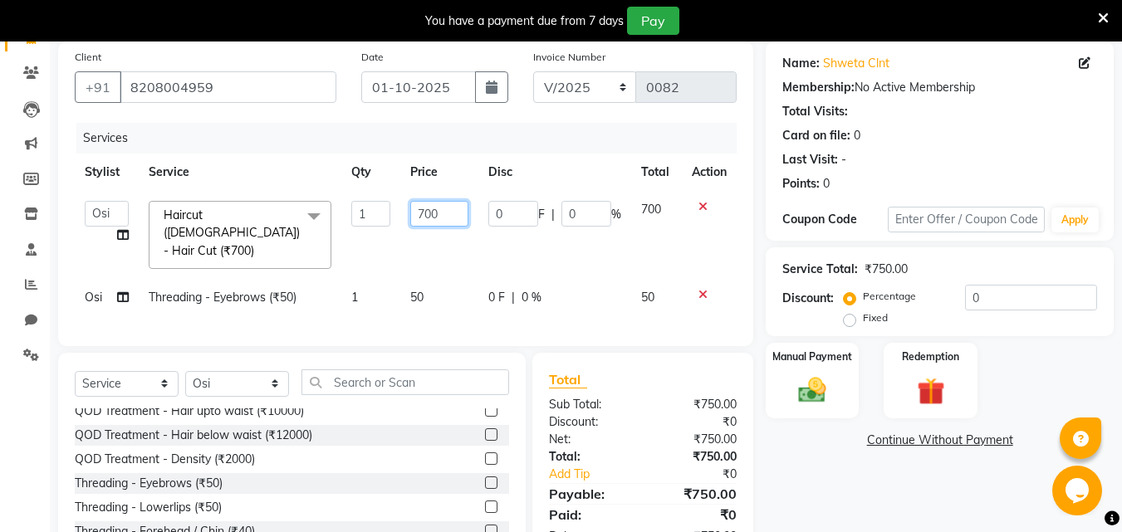
click at [424, 214] on input "700" at bounding box center [438, 214] width 57 height 26
type input "500"
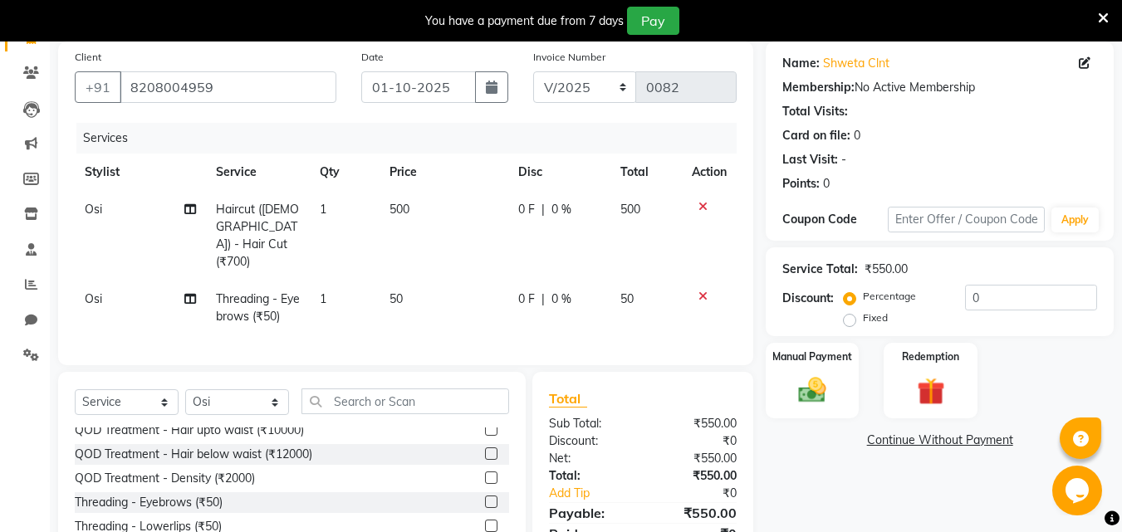
click at [798, 456] on div "Name: Shweta Clnt Membership: No Active Membership Total Visits: Card on file: …" at bounding box center [946, 329] width 360 height 575
click at [800, 357] on label "Manual Payment" at bounding box center [812, 356] width 83 height 16
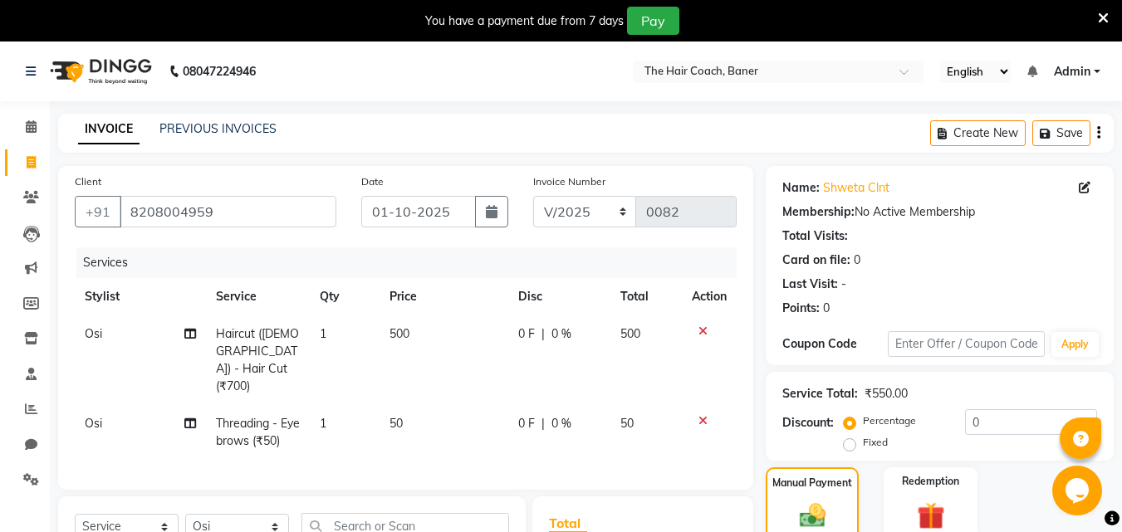
scroll to position [229, 0]
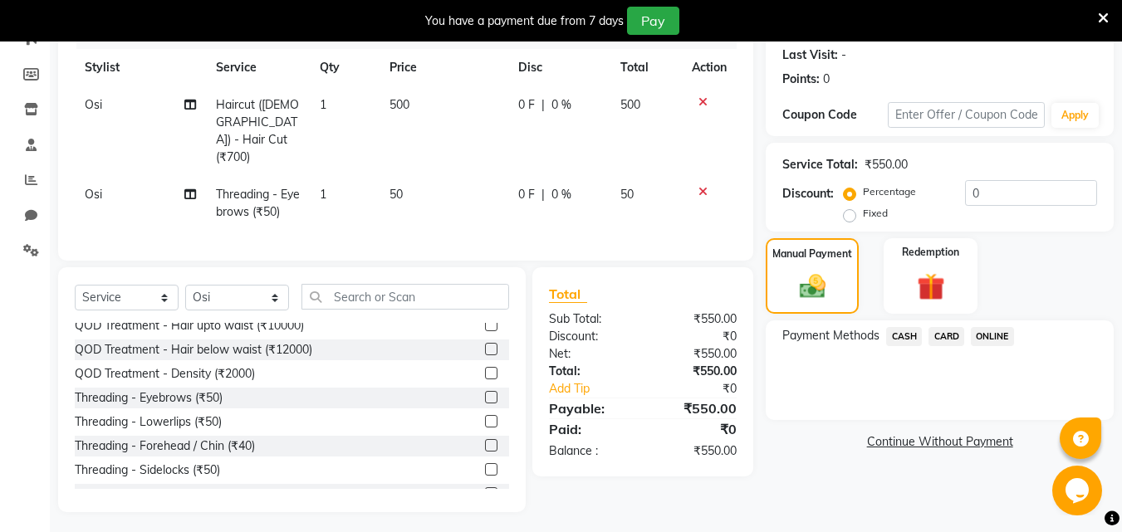
click at [992, 330] on span "ONLINE" at bounding box center [992, 336] width 43 height 19
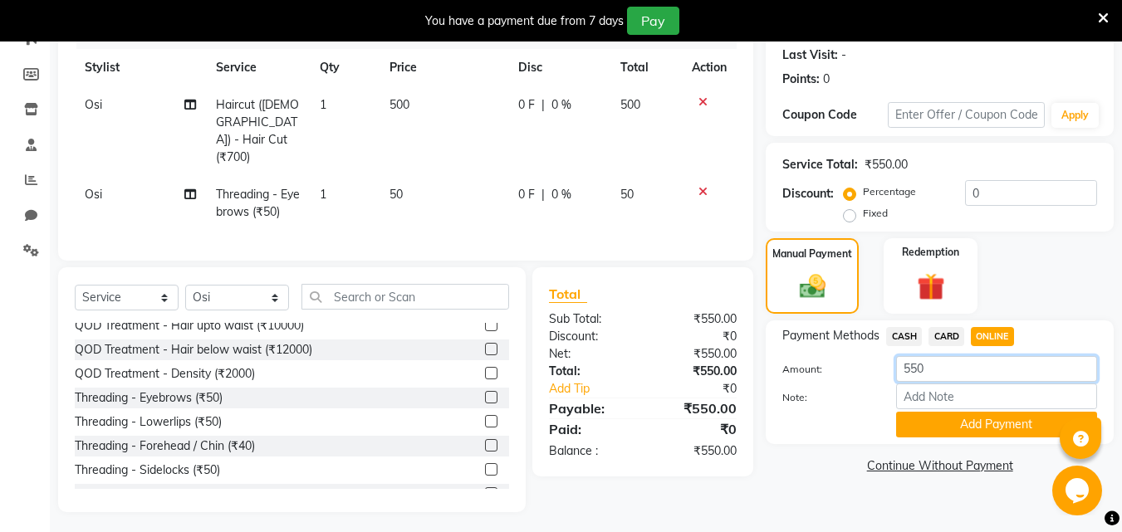
click at [965, 379] on input "550" at bounding box center [996, 369] width 201 height 26
click at [965, 399] on input "Note:" at bounding box center [996, 397] width 201 height 26
drag, startPoint x: 795, startPoint y: 483, endPoint x: 797, endPoint y: 468, distance: 15.2
click at [795, 480] on div "Name: Shweta Clnt Membership: No Active Membership Total Visits: Card on file: …" at bounding box center [946, 224] width 360 height 575
click at [987, 382] on div "Amount: 550" at bounding box center [940, 370] width 340 height 28
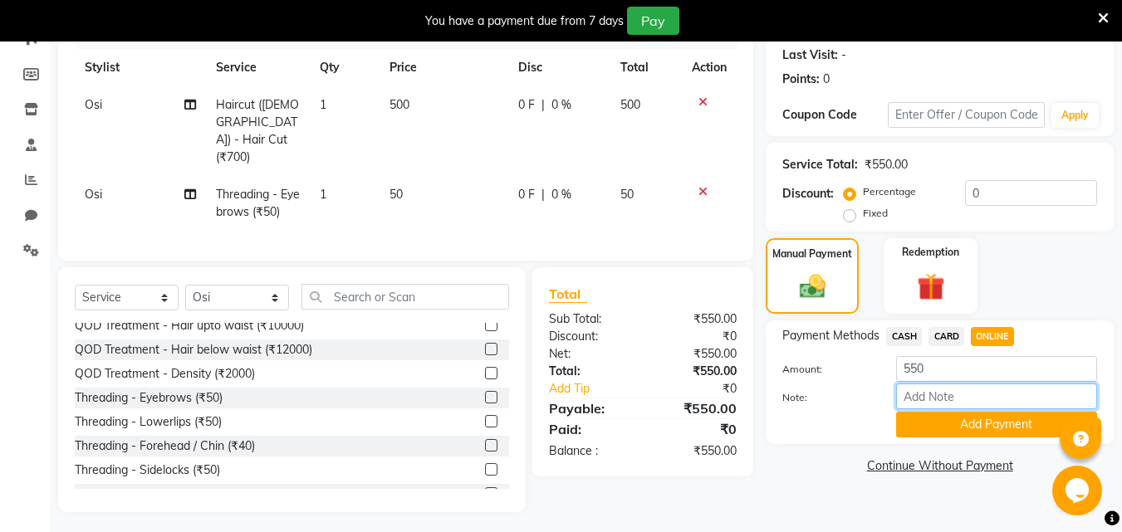
click at [984, 402] on input "Note:" at bounding box center [996, 397] width 201 height 26
type input "CASH=50"
click at [988, 422] on button "Add Payment" at bounding box center [996, 425] width 201 height 26
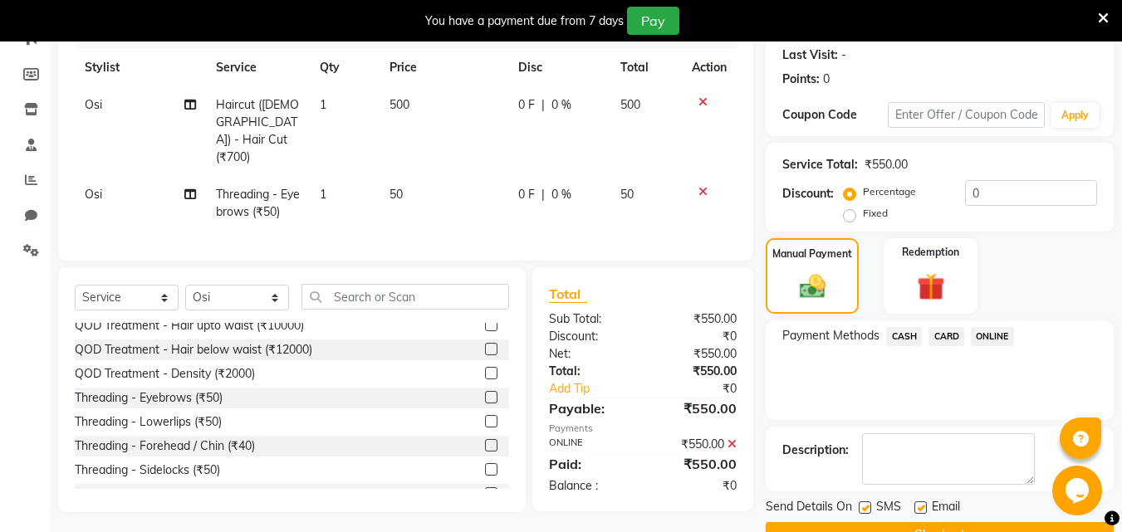
scroll to position [270, 0]
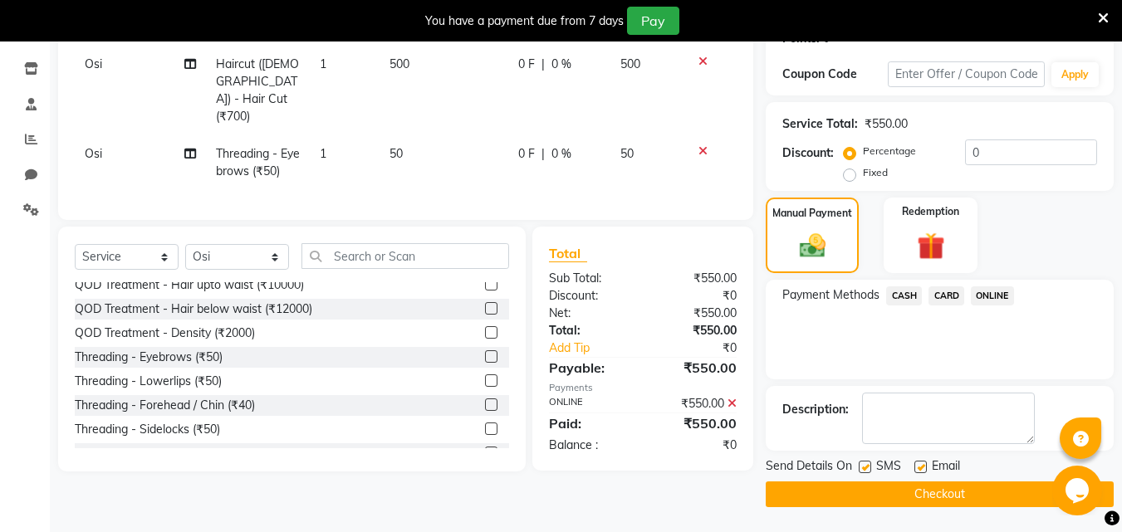
click at [937, 489] on button "Checkout" at bounding box center [940, 495] width 348 height 26
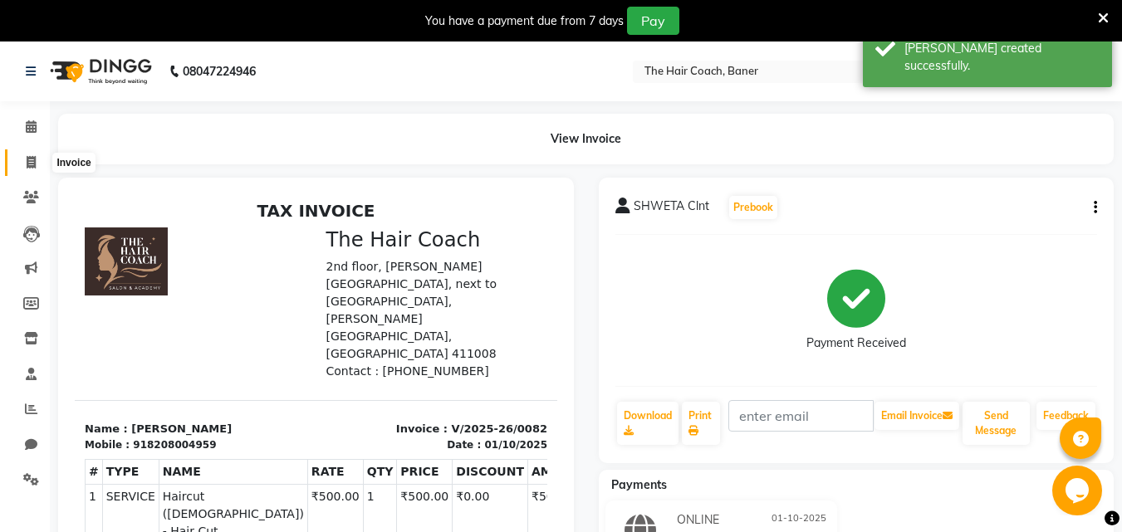
click at [27, 164] on icon at bounding box center [31, 162] width 9 height 12
select select "service"
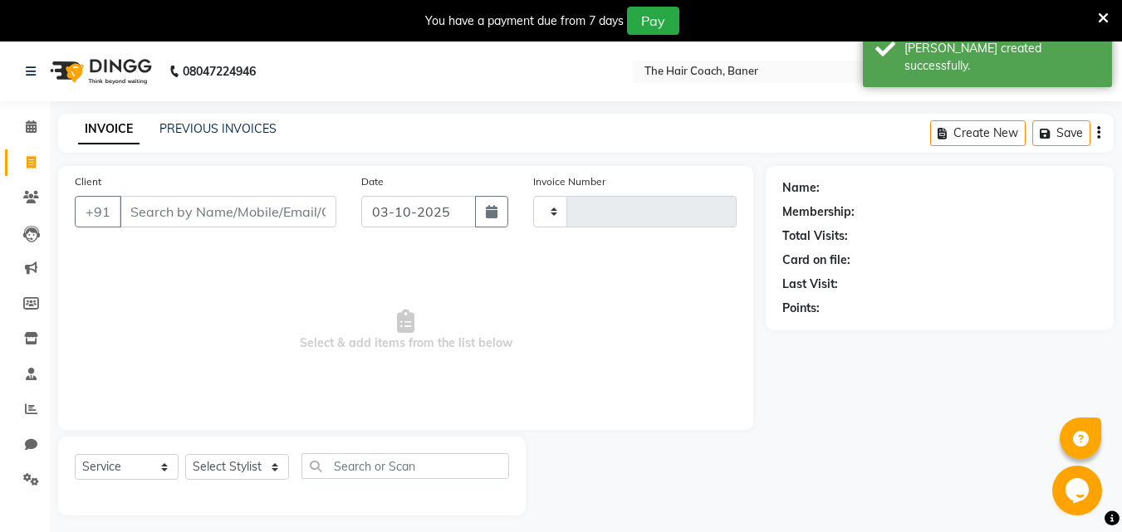
scroll to position [42, 0]
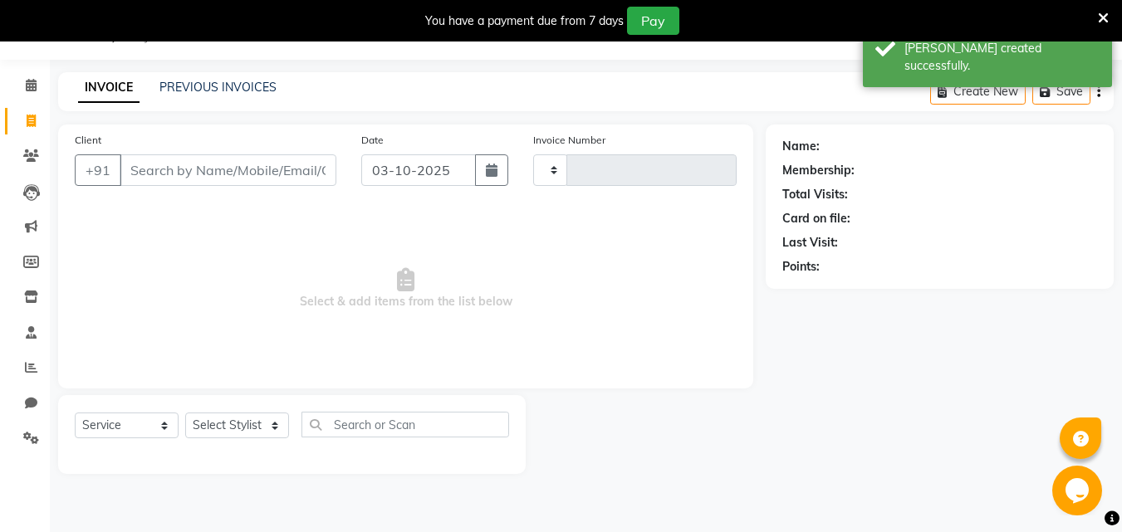
type input "0083"
select select "8919"
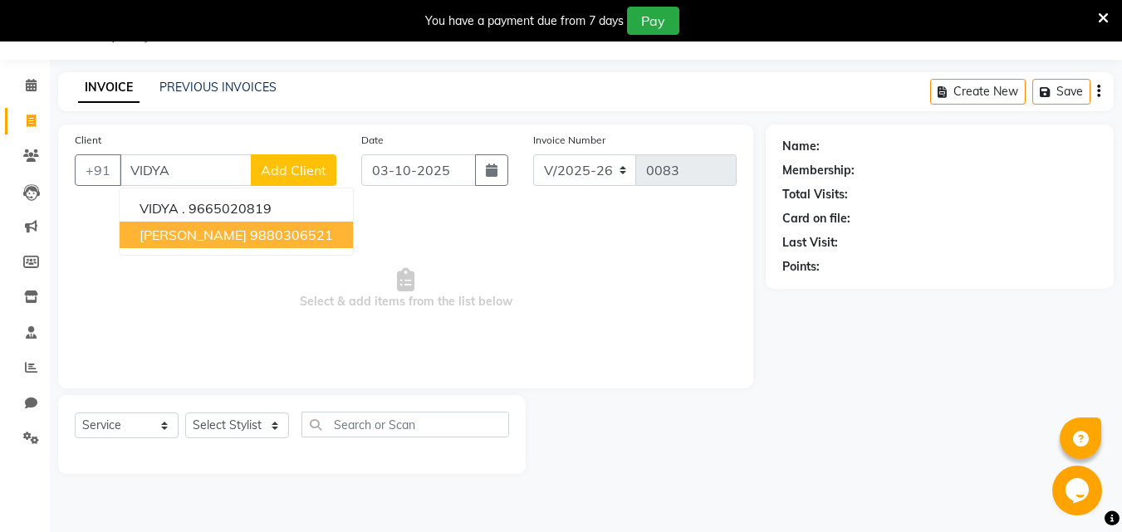
click at [278, 231] on ngb-highlight "9880306521" at bounding box center [291, 235] width 83 height 17
type input "9880306521"
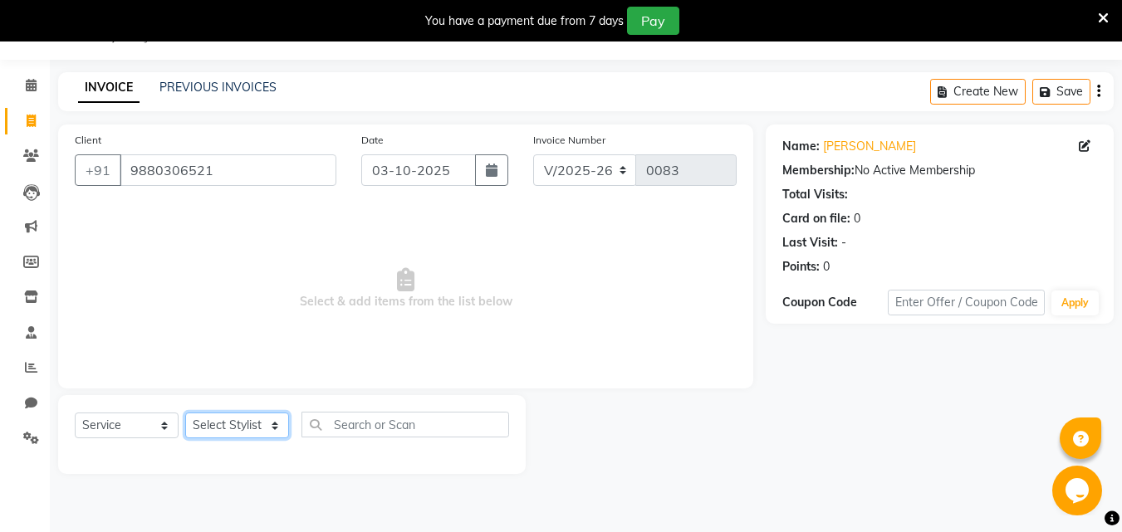
click at [243, 418] on select "Select Stylist [PERSON_NAME] [PERSON_NAME] Manager [PERSON_NAME] Sumit [PERSON_…" at bounding box center [237, 426] width 104 height 26
select select "90188"
click at [185, 413] on select "Select Stylist [PERSON_NAME] [PERSON_NAME] Manager [PERSON_NAME] Sumit [PERSON_…" at bounding box center [237, 426] width 104 height 26
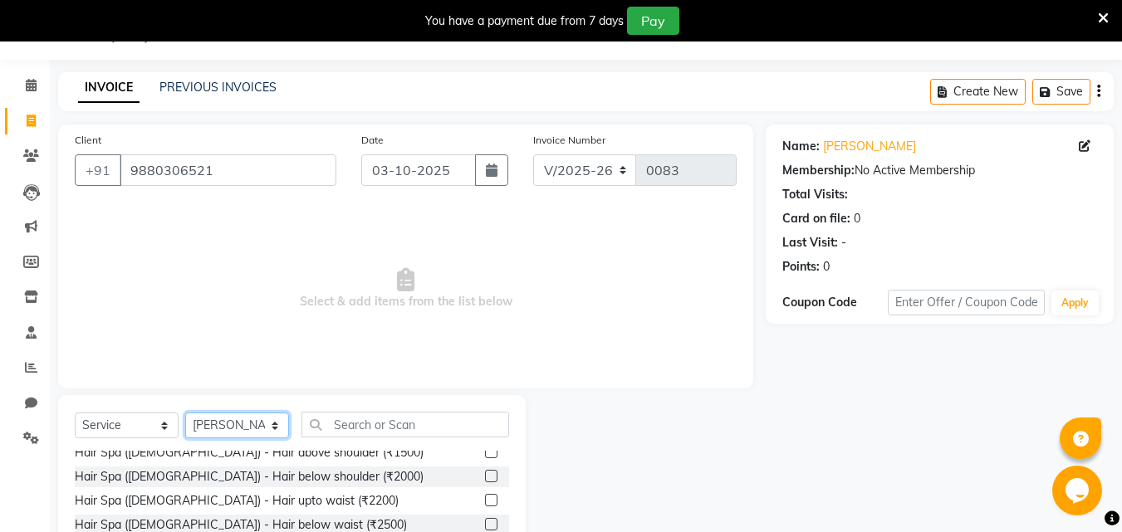
scroll to position [830, 0]
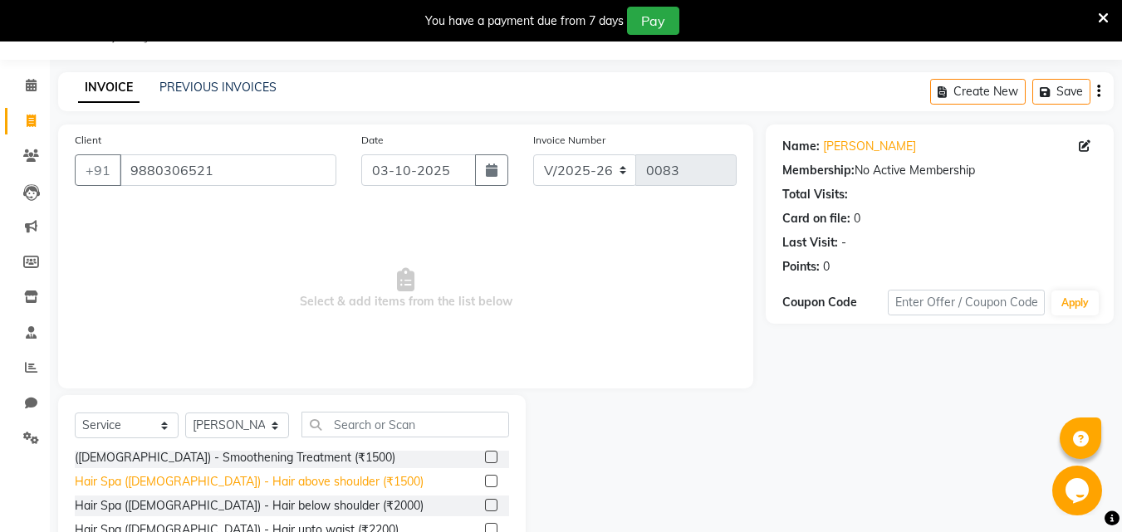
click at [231, 473] on div "Hair Spa ([DEMOGRAPHIC_DATA]) - Hair above shoulder (₹1500)" at bounding box center [249, 481] width 349 height 17
checkbox input "false"
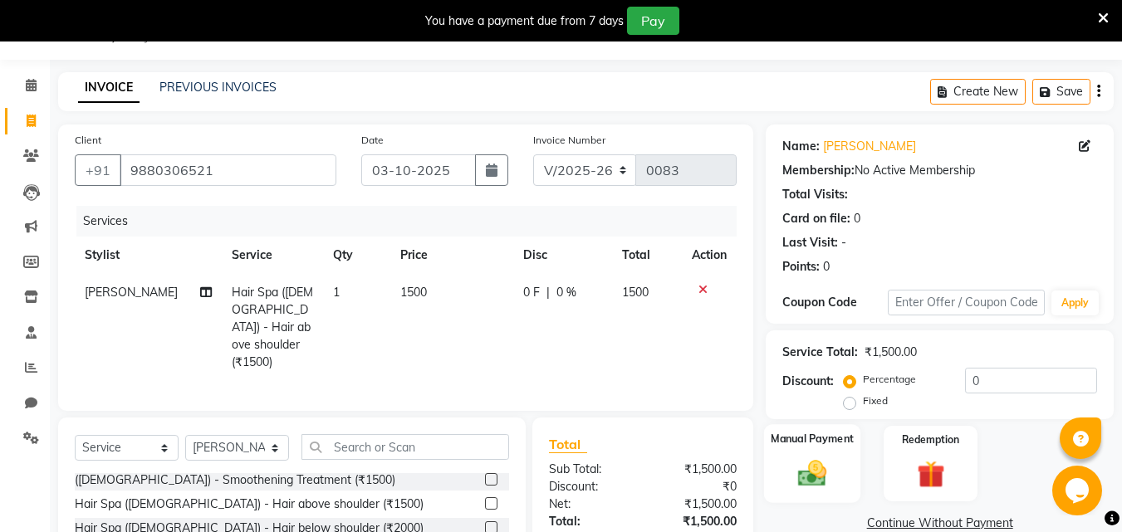
click at [825, 473] on img at bounding box center [812, 473] width 46 height 33
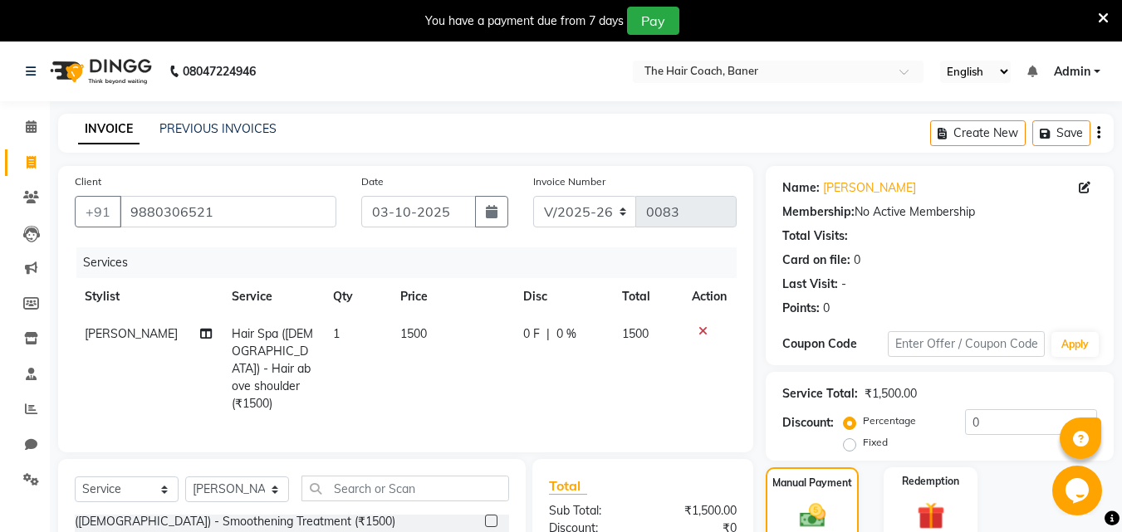
scroll to position [192, 0]
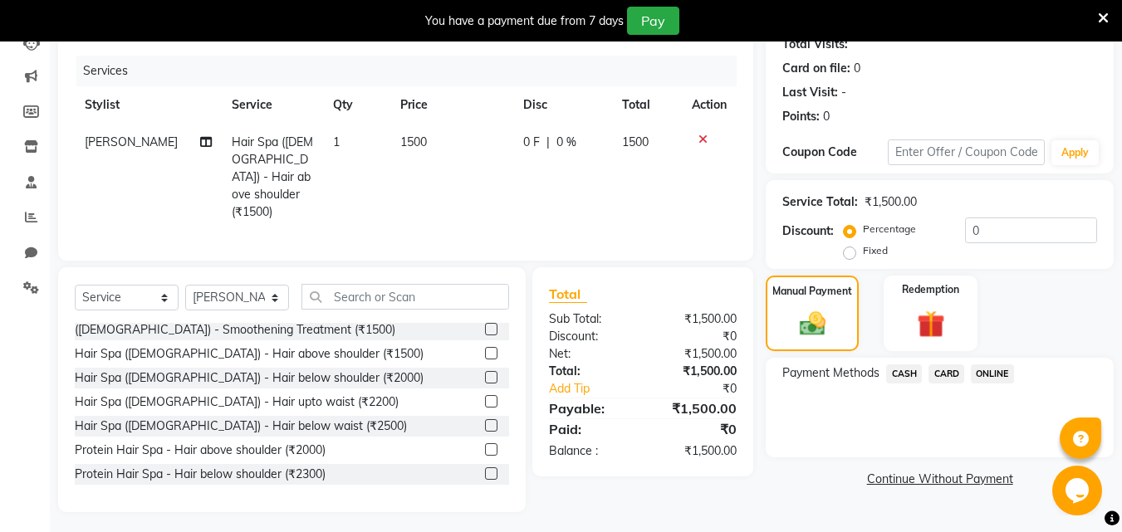
click at [957, 380] on span "CARD" at bounding box center [946, 374] width 36 height 19
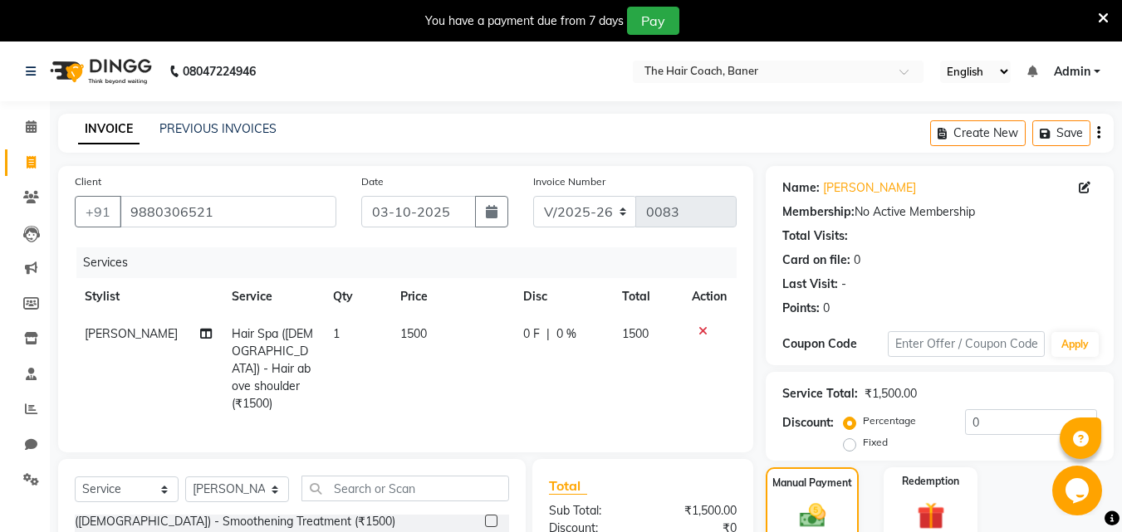
scroll to position [200, 0]
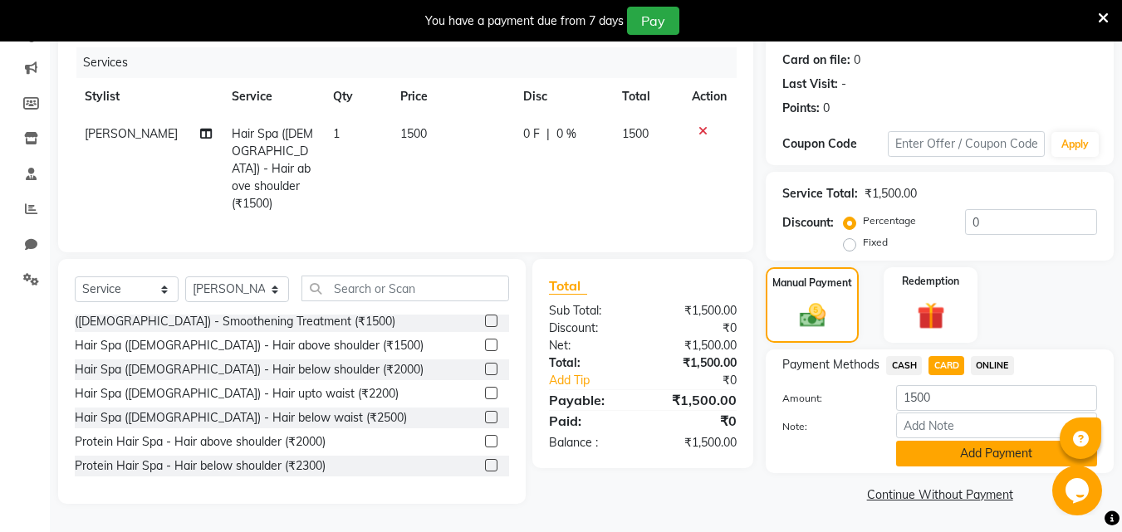
click at [946, 453] on button "Add Payment" at bounding box center [996, 454] width 201 height 26
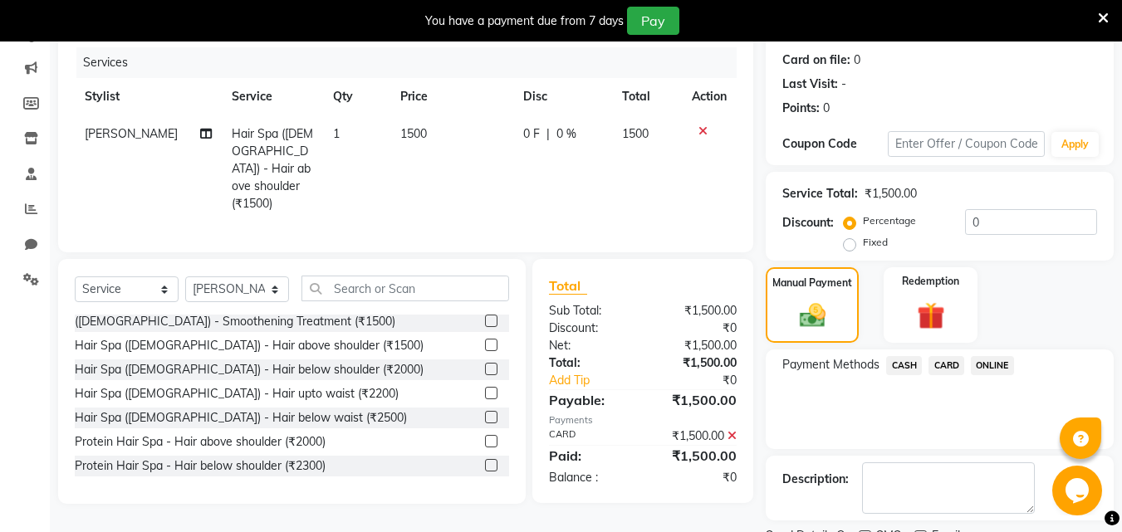
click at [949, 364] on span "CARD" at bounding box center [946, 365] width 36 height 19
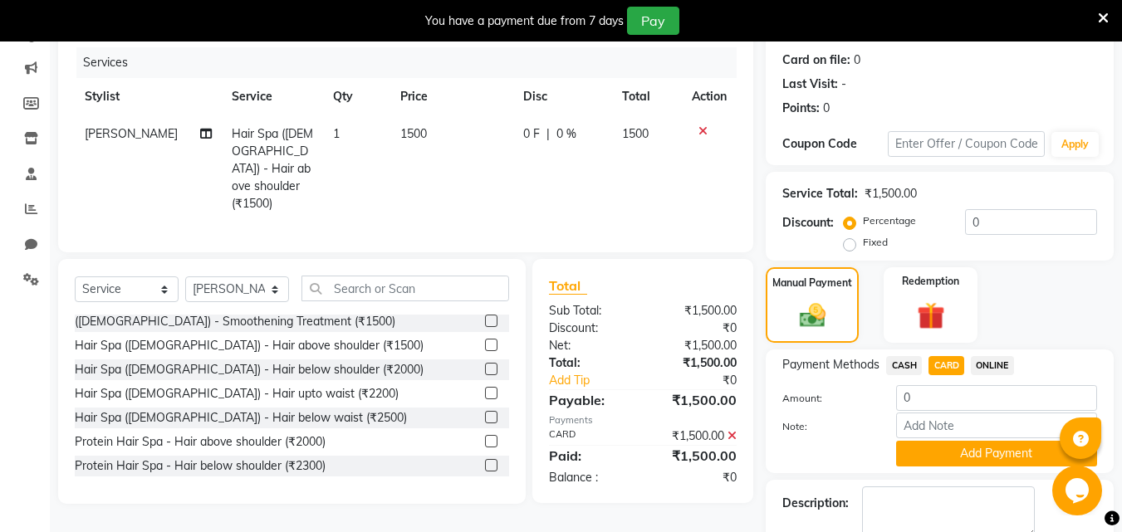
click at [419, 154] on td "1500" at bounding box center [451, 168] width 123 height 107
select select "90188"
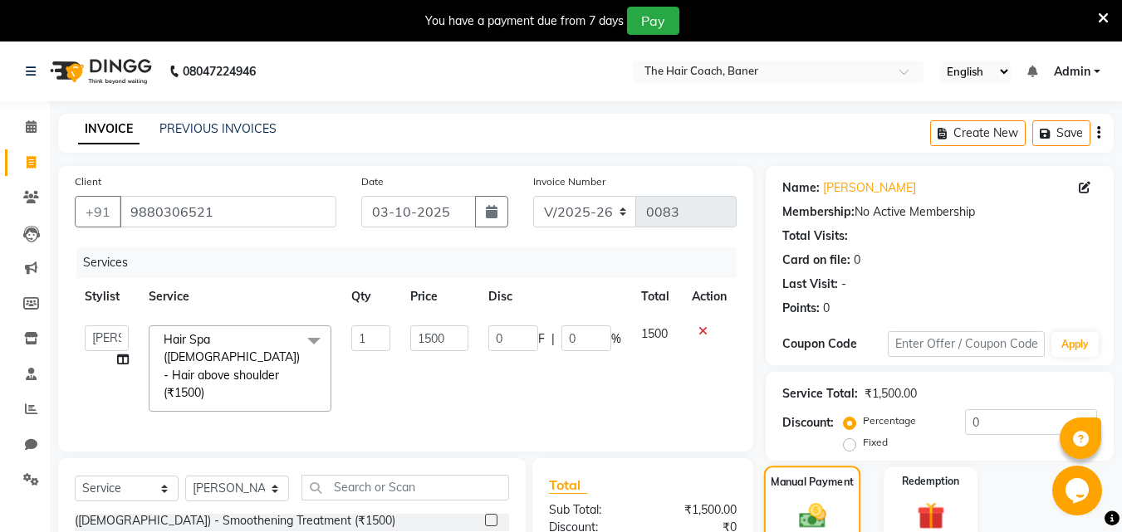
scroll to position [294, 0]
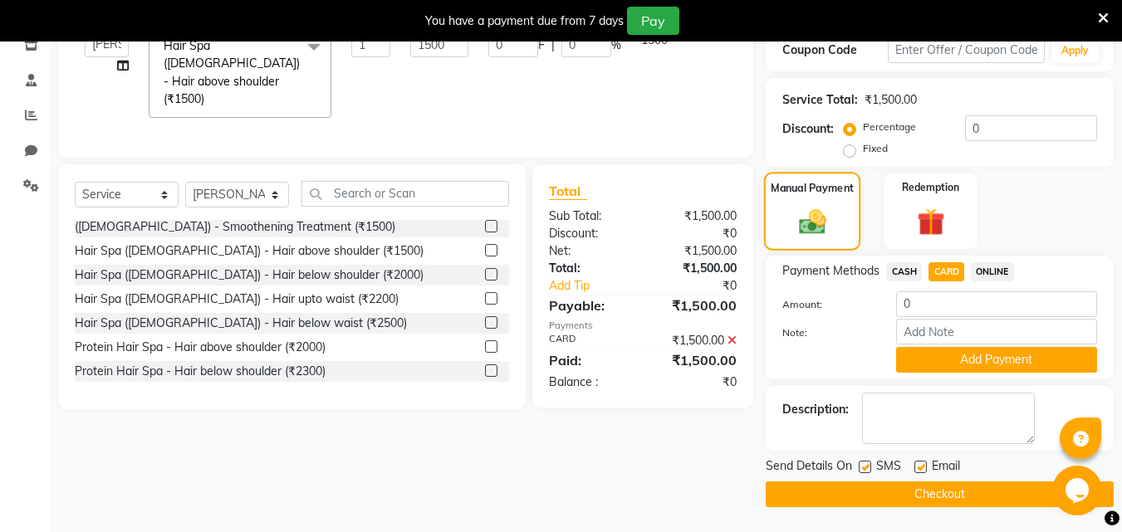
click at [795, 209] on img at bounding box center [812, 222] width 44 height 32
click at [695, 433] on div "Client [PHONE_NUMBER] Date [DATE] Invoice Number V/2025 V/[PHONE_NUMBER] Servic…" at bounding box center [406, 189] width 720 height 635
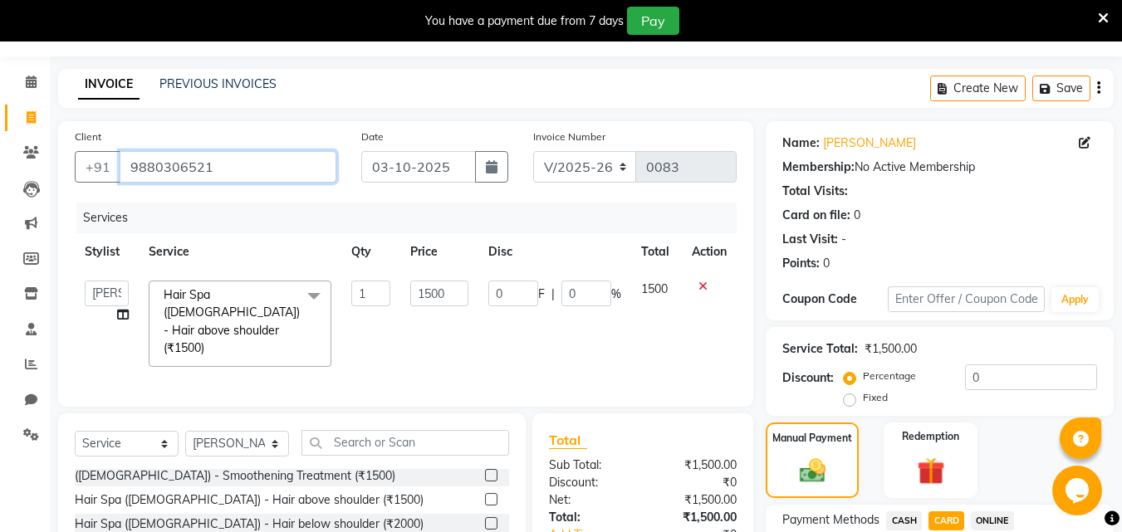
click at [218, 167] on input "9880306521" at bounding box center [228, 167] width 217 height 32
click at [702, 284] on icon at bounding box center [702, 287] width 9 height 12
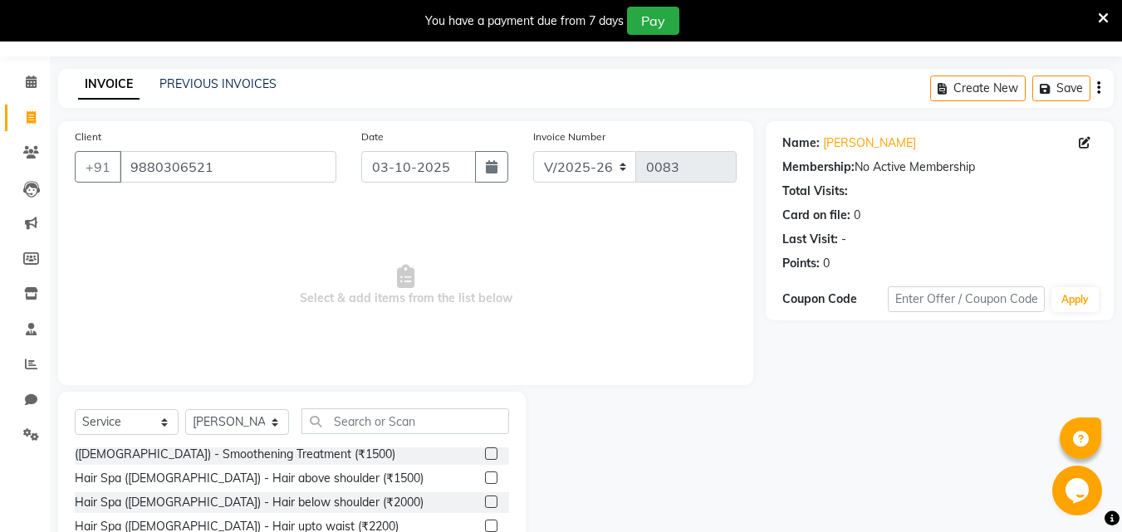
click at [485, 472] on label at bounding box center [491, 478] width 12 height 12
click at [485, 473] on input "checkbox" at bounding box center [490, 478] width 11 height 11
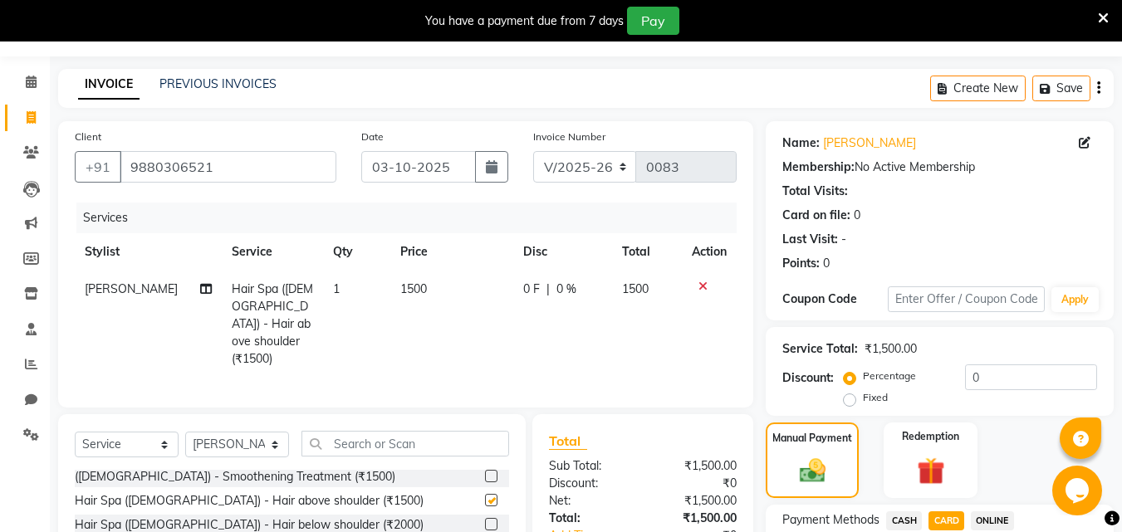
checkbox input "false"
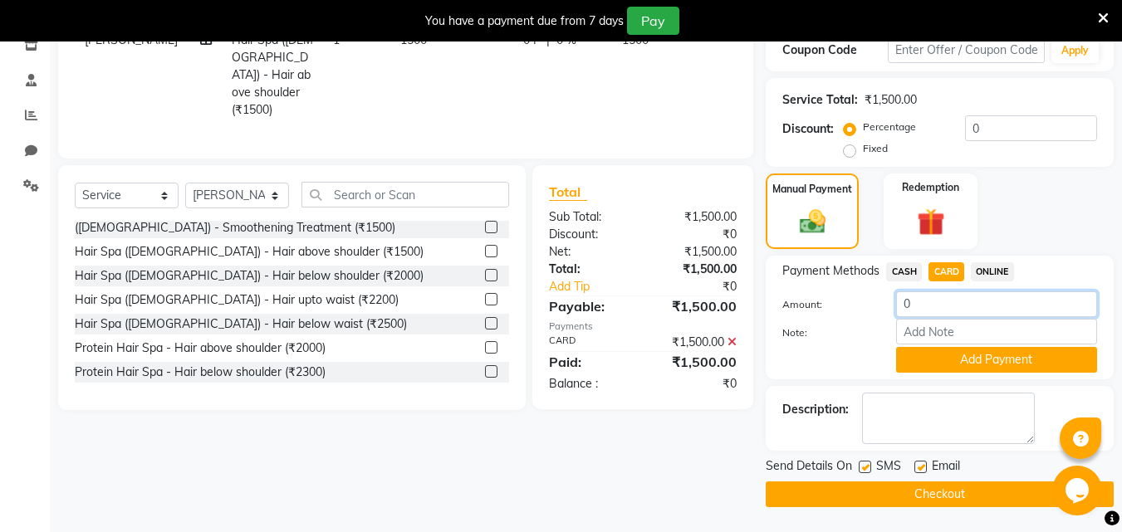
click at [917, 303] on input "0" at bounding box center [996, 304] width 201 height 26
type input "0"
type input "1500"
drag, startPoint x: 937, startPoint y: 360, endPoint x: 928, endPoint y: 352, distance: 11.8
click at [932, 354] on button "Add Payment" at bounding box center [996, 360] width 201 height 26
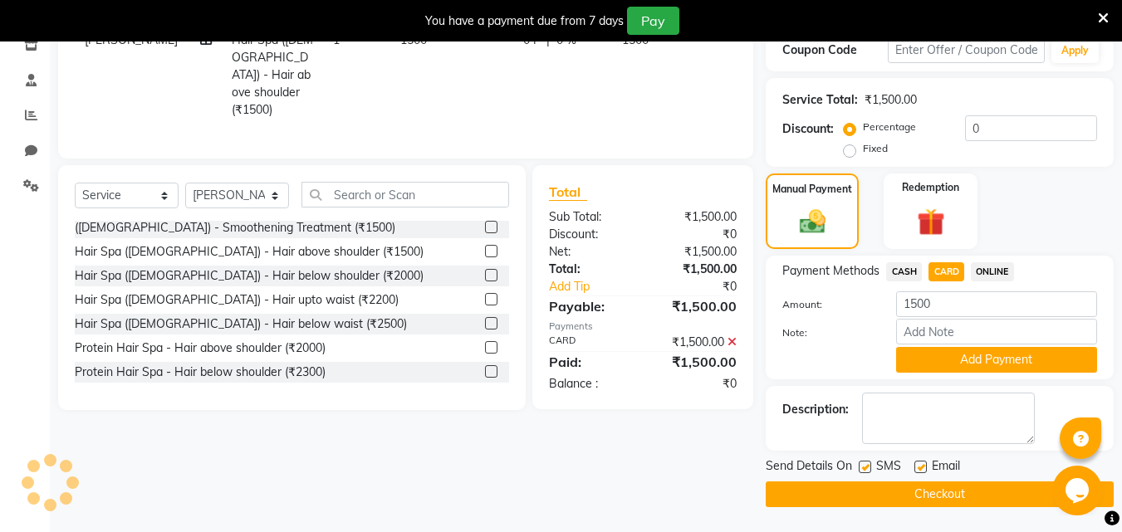
scroll to position [270, 0]
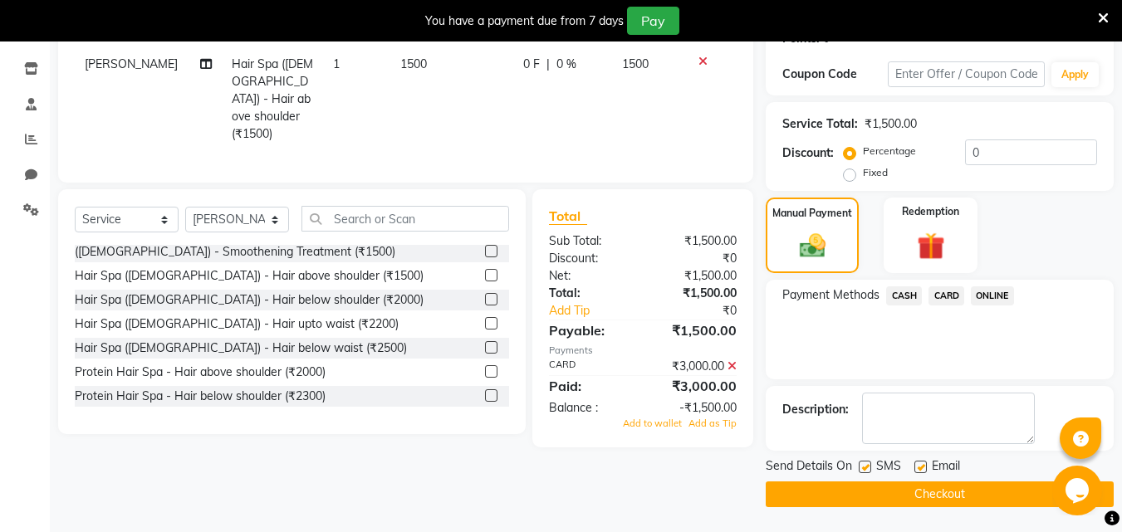
click at [735, 360] on icon at bounding box center [731, 366] width 9 height 12
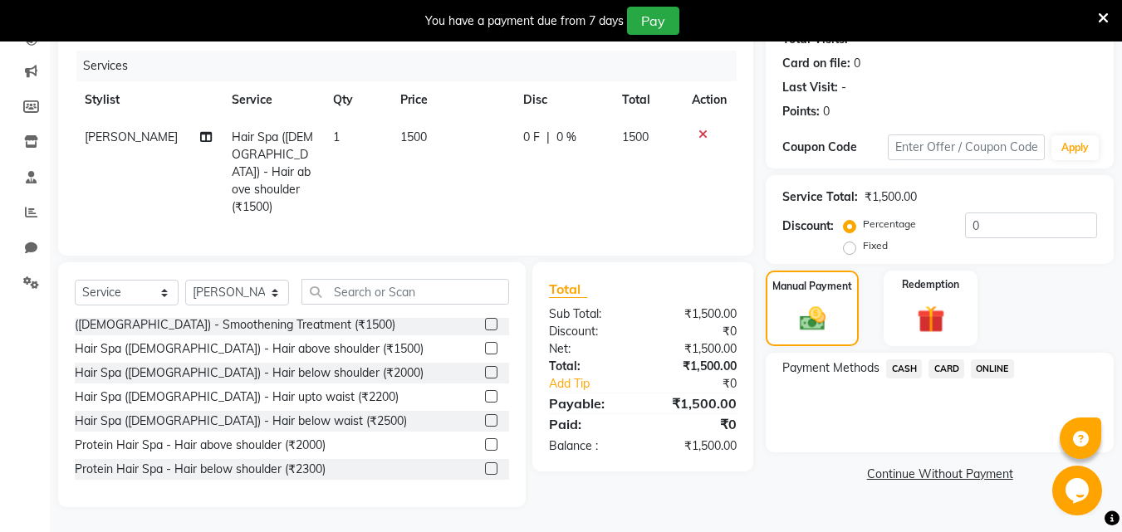
scroll to position [192, 0]
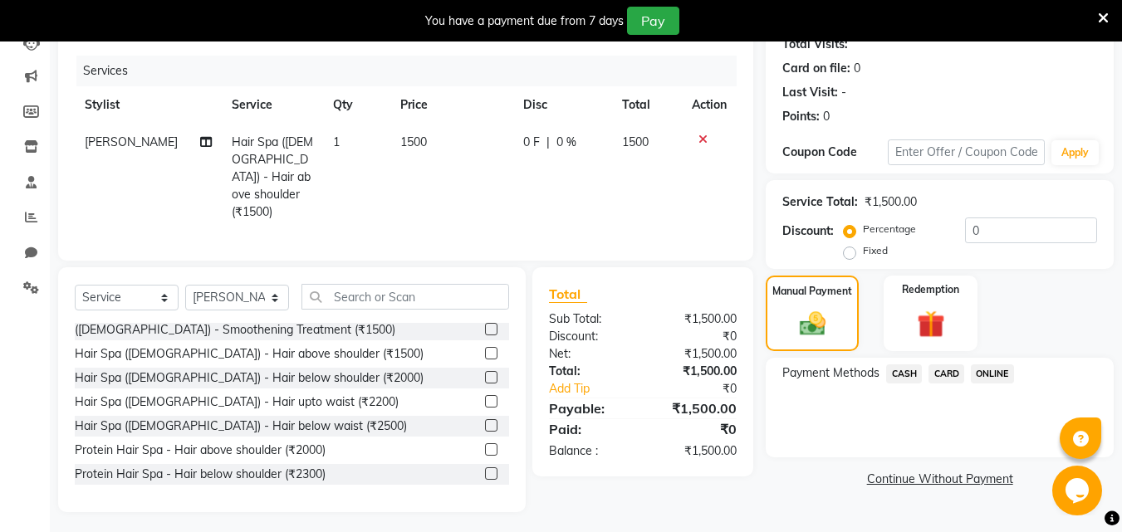
click at [943, 375] on span "CARD" at bounding box center [946, 374] width 36 height 19
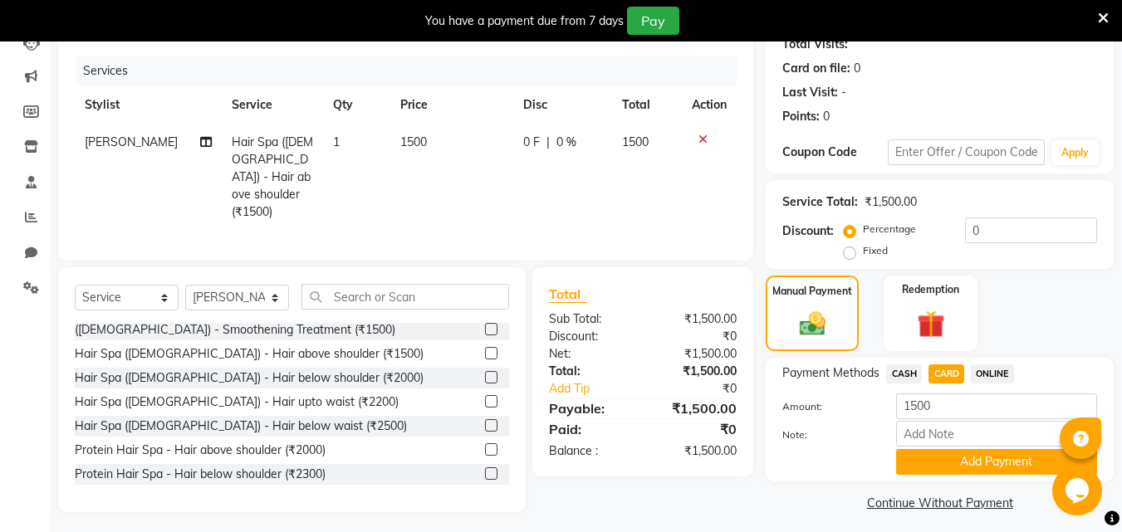
scroll to position [200, 0]
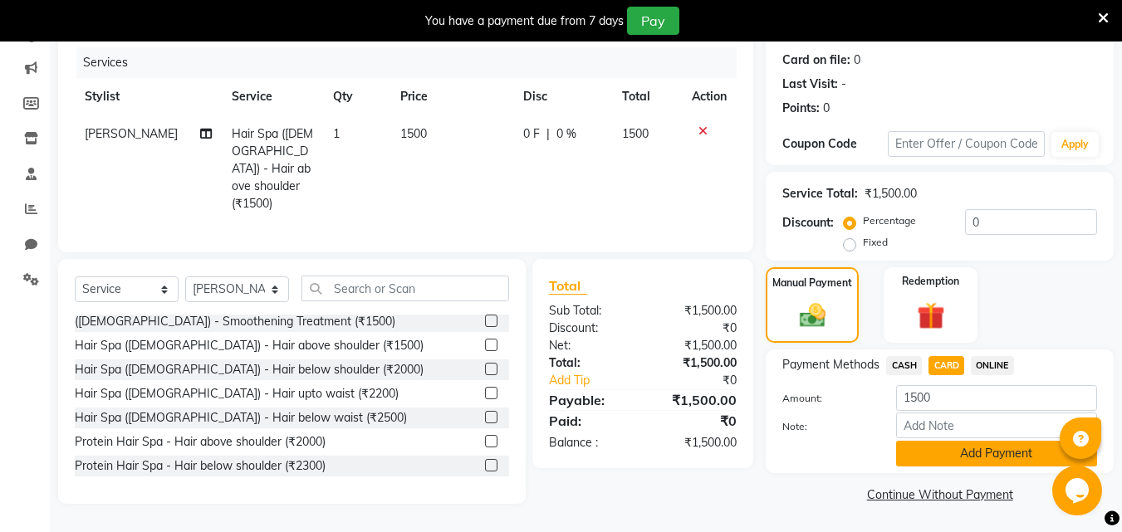
click at [918, 460] on button "Add Payment" at bounding box center [996, 454] width 201 height 26
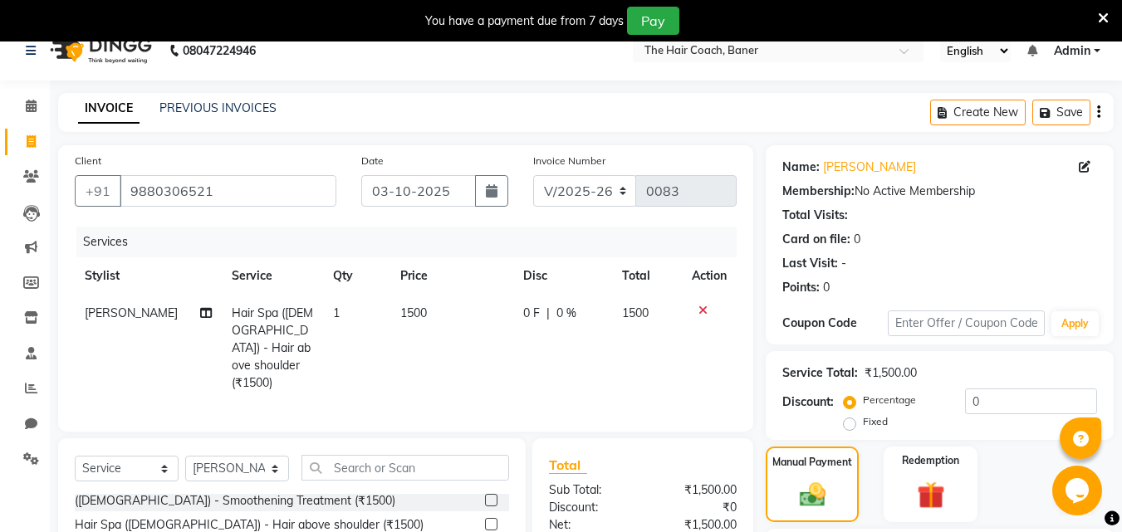
scroll to position [270, 0]
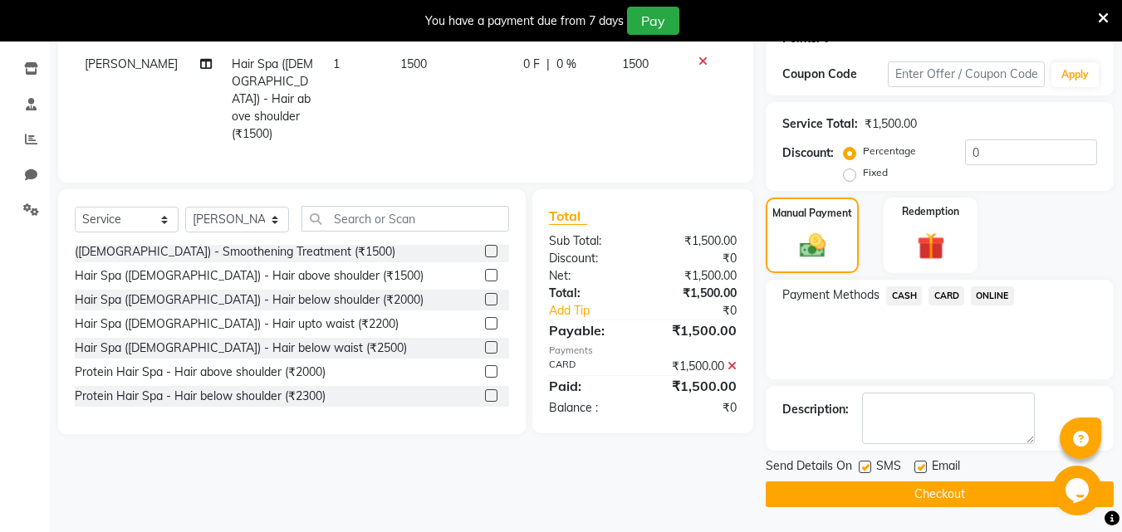
click at [836, 492] on button "Checkout" at bounding box center [940, 495] width 348 height 26
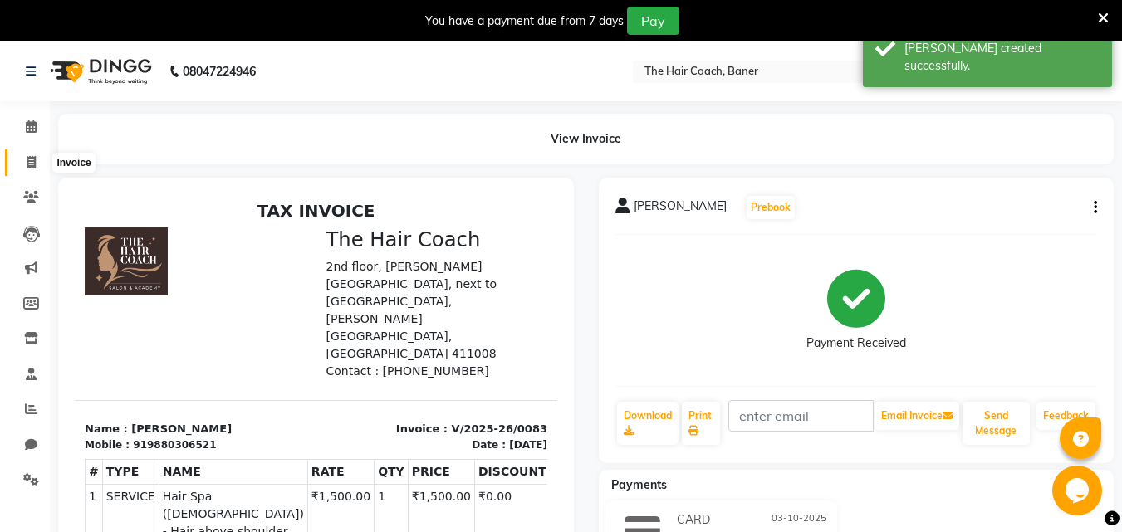
click at [30, 163] on icon at bounding box center [31, 162] width 9 height 12
select select "8919"
select select "service"
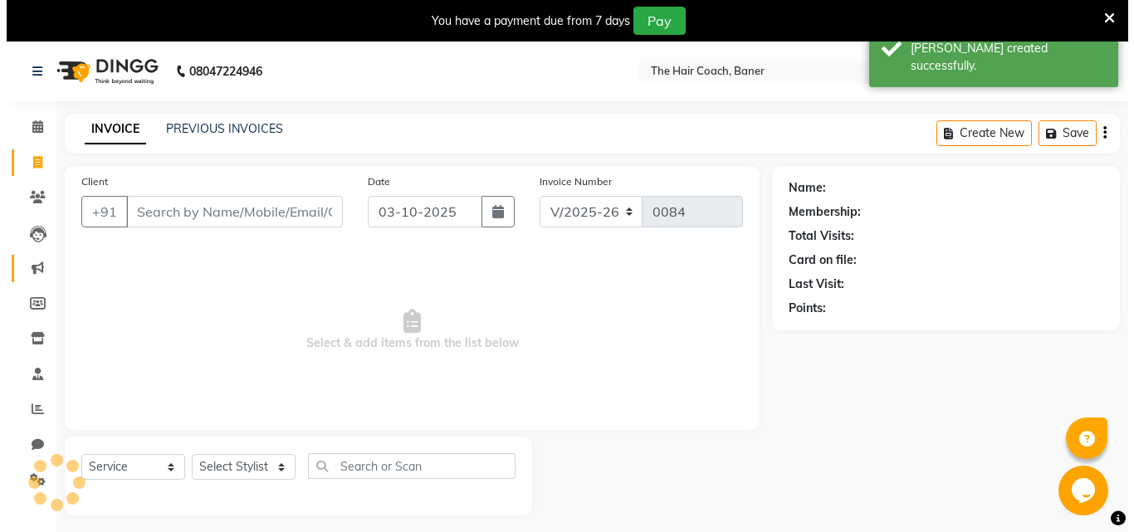
scroll to position [42, 0]
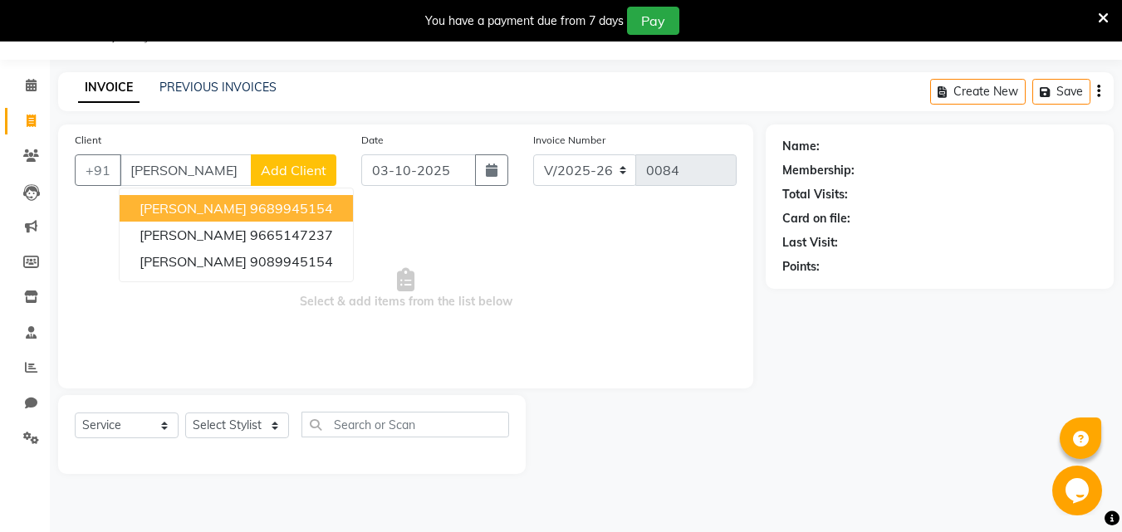
type input "[PERSON_NAME]"
click at [283, 167] on span "Add Client" at bounding box center [294, 170] width 66 height 17
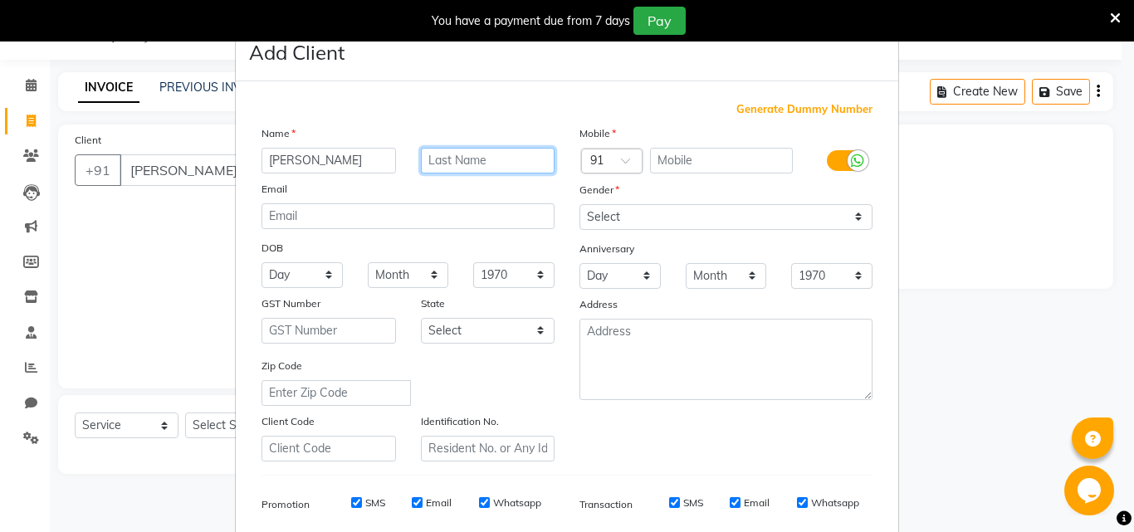
click at [438, 162] on input "text" at bounding box center [488, 161] width 135 height 26
type input "Clnt"
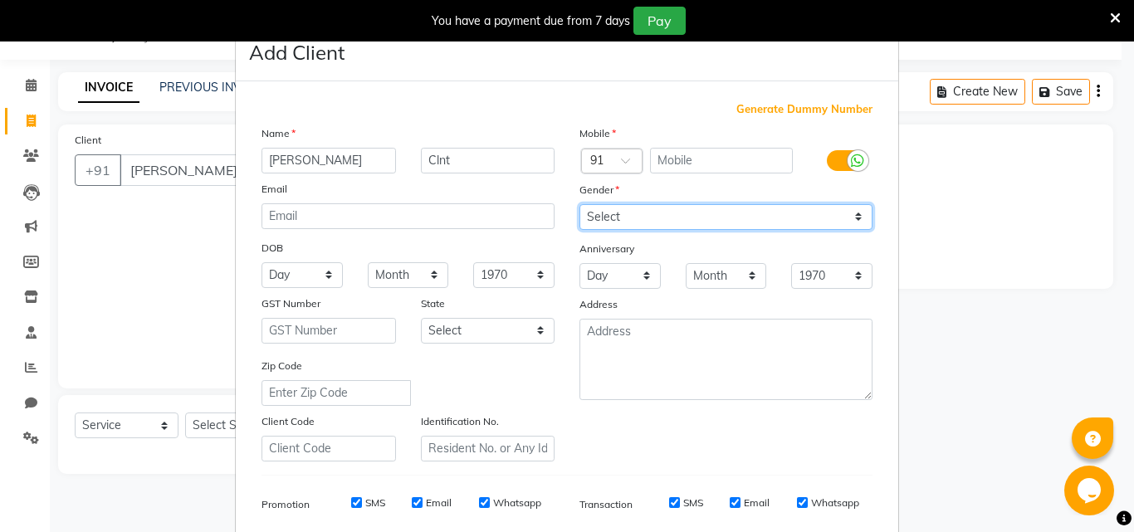
click at [683, 224] on select "Select [DEMOGRAPHIC_DATA] [DEMOGRAPHIC_DATA] Other Prefer Not To Say" at bounding box center [726, 217] width 293 height 26
select select "[DEMOGRAPHIC_DATA]"
click at [580, 204] on select "Select [DEMOGRAPHIC_DATA] [DEMOGRAPHIC_DATA] Other Prefer Not To Say" at bounding box center [726, 217] width 293 height 26
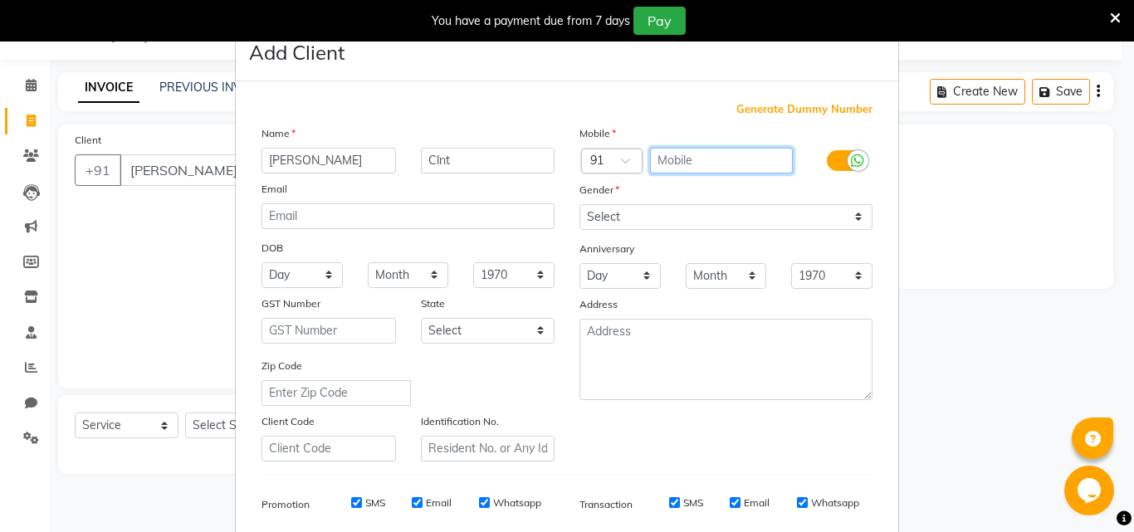
click at [671, 154] on input "text" at bounding box center [722, 161] width 144 height 26
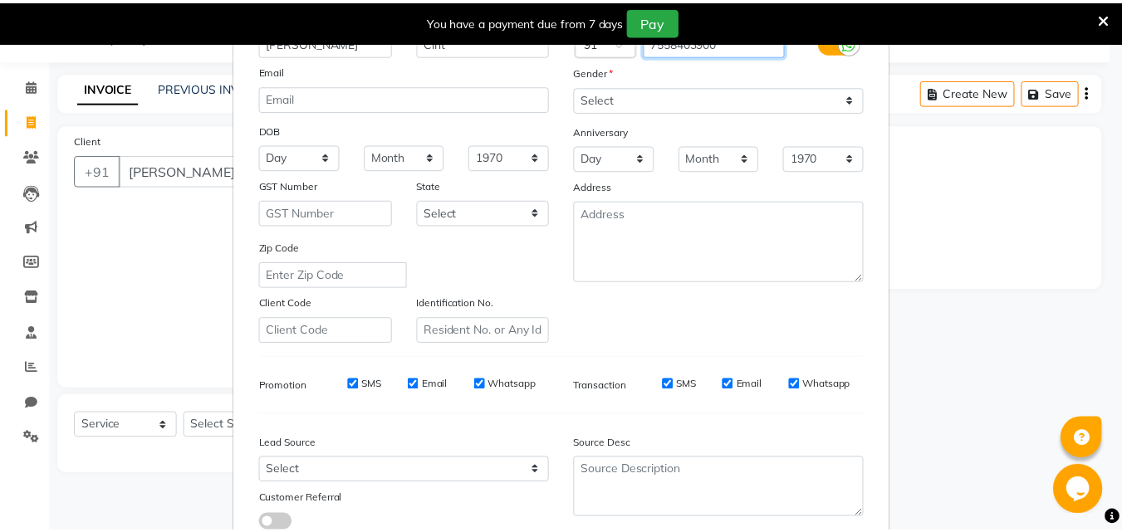
scroll to position [234, 0]
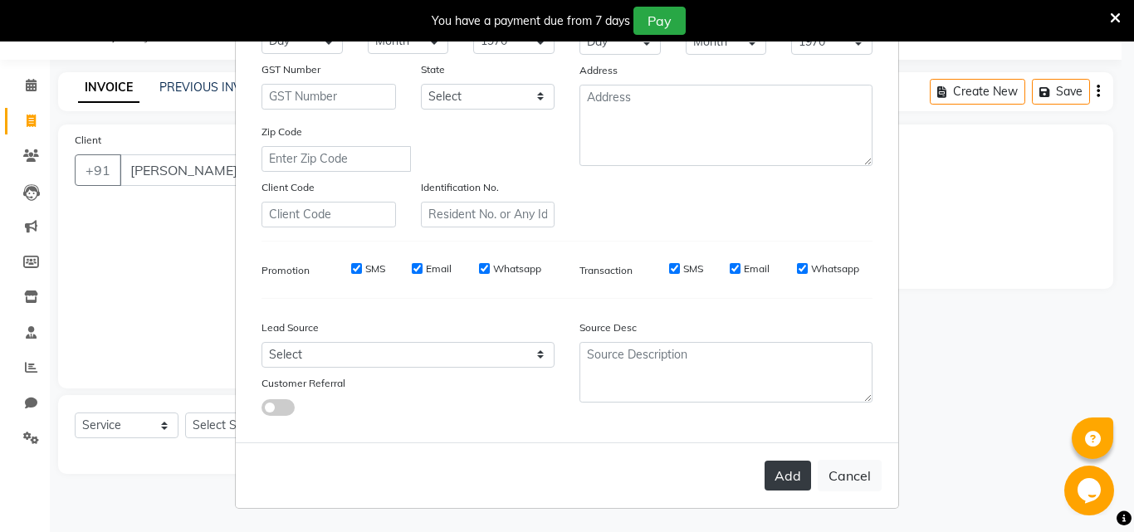
type input "7558403900"
click at [793, 467] on button "Add" at bounding box center [788, 476] width 46 height 30
type input "7558403900"
select select
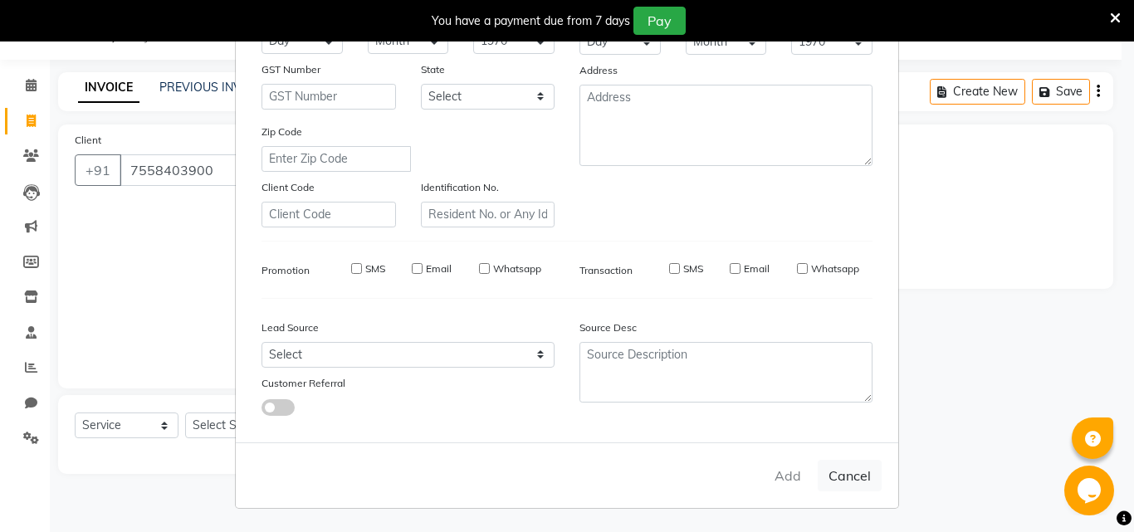
select select
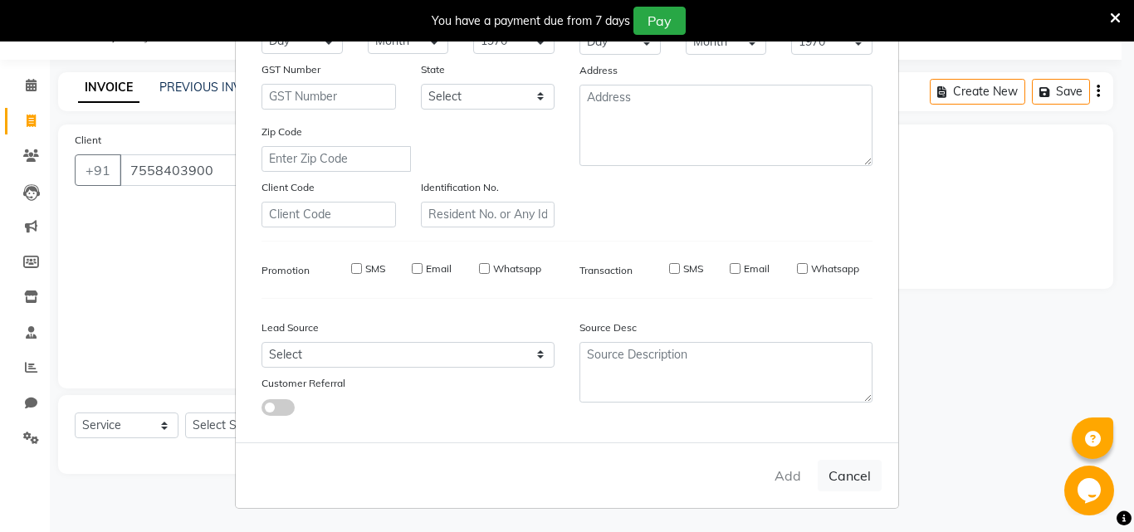
checkbox input "false"
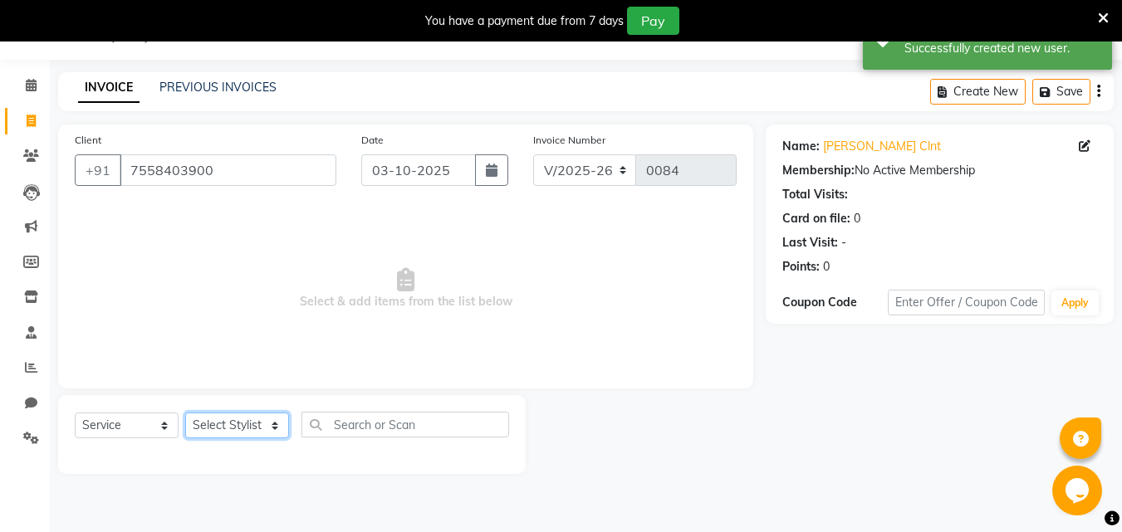
click at [208, 424] on select "Select Stylist [PERSON_NAME] [PERSON_NAME] Manager [PERSON_NAME] Sumit [PERSON_…" at bounding box center [237, 426] width 104 height 26
select select "90188"
click at [185, 413] on select "Select Stylist [PERSON_NAME] [PERSON_NAME] Manager [PERSON_NAME] Sumit [PERSON_…" at bounding box center [237, 426] width 104 height 26
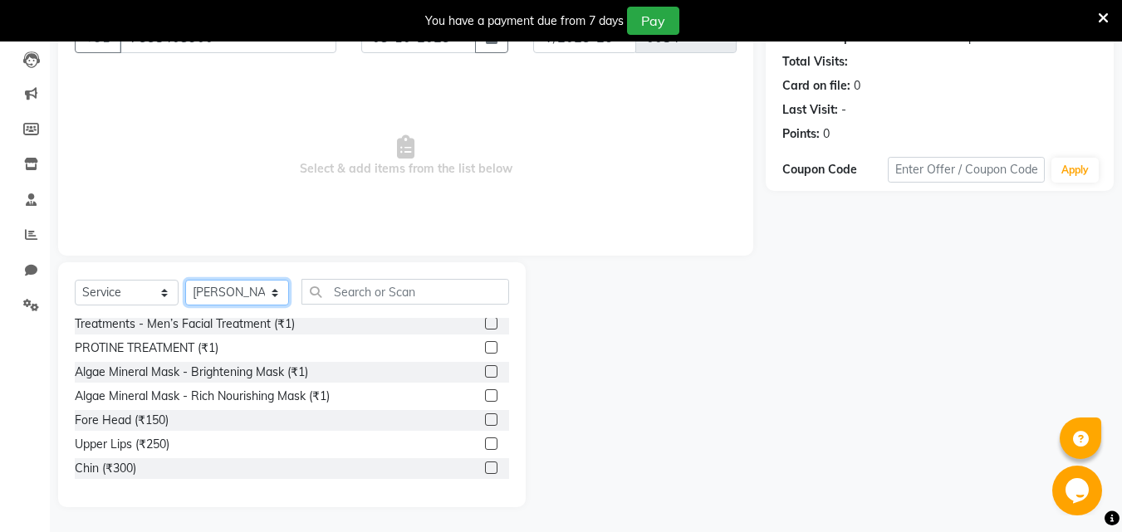
scroll to position [5317, 0]
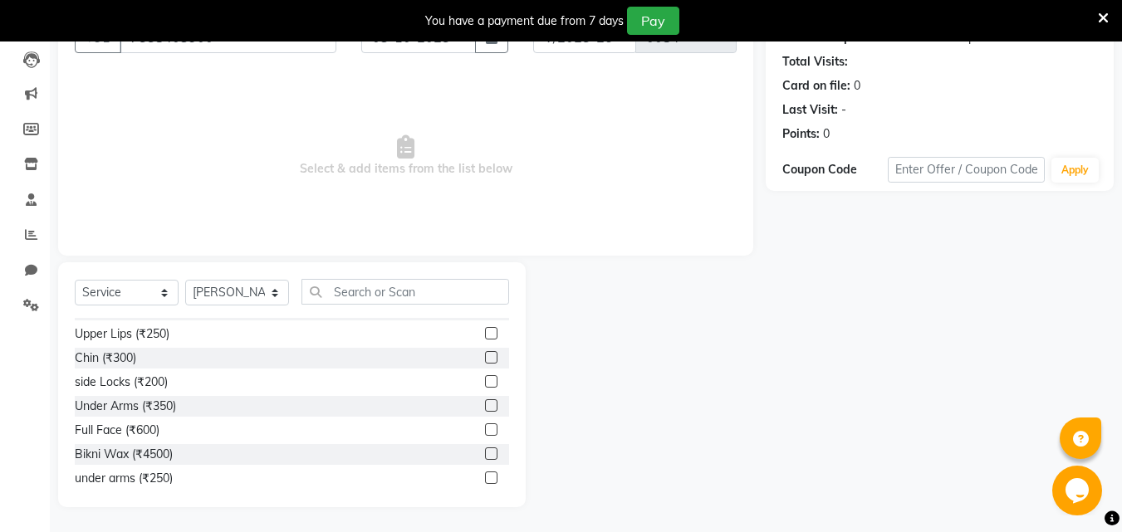
click at [485, 520] on label at bounding box center [491, 526] width 12 height 12
click at [485, 521] on input "checkbox" at bounding box center [490, 526] width 11 height 11
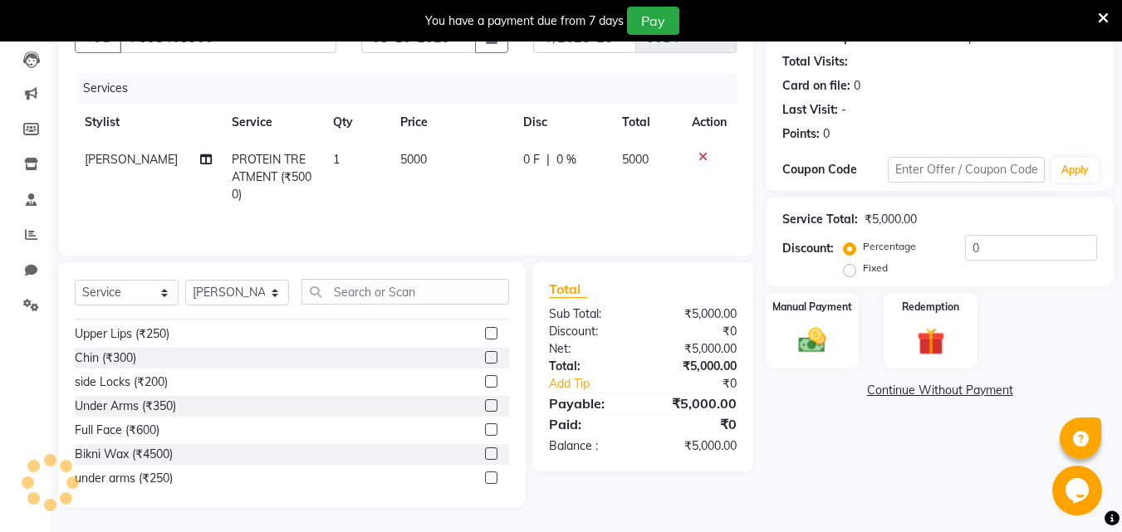
checkbox input "false"
drag, startPoint x: 400, startPoint y: 154, endPoint x: 404, endPoint y: 170, distance: 17.1
click at [404, 167] on td "5000" at bounding box center [451, 177] width 123 height 72
select select "90188"
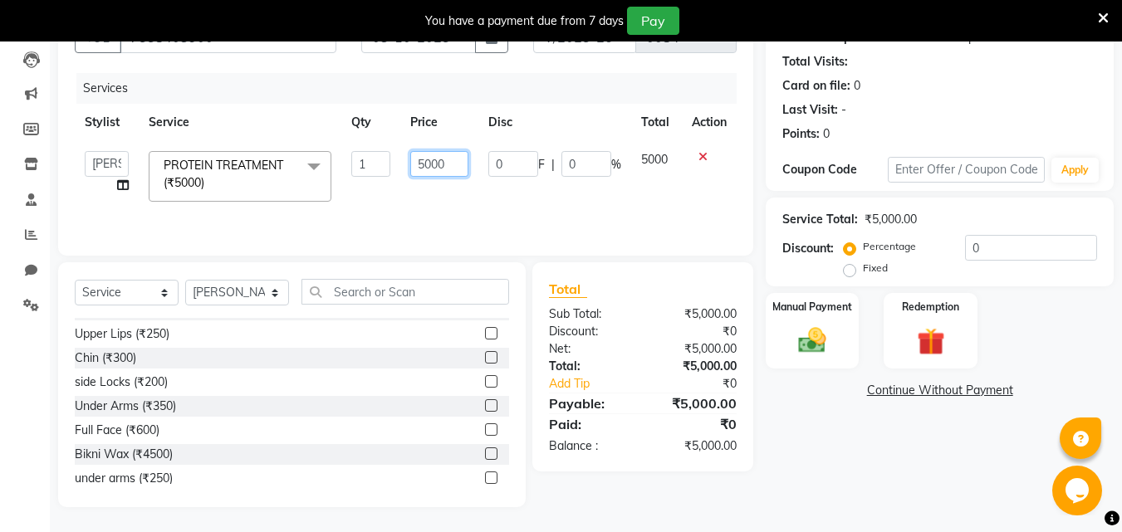
click at [425, 161] on input "5000" at bounding box center [438, 164] width 57 height 26
click at [423, 164] on input "000" at bounding box center [438, 164] width 57 height 26
type input "7500"
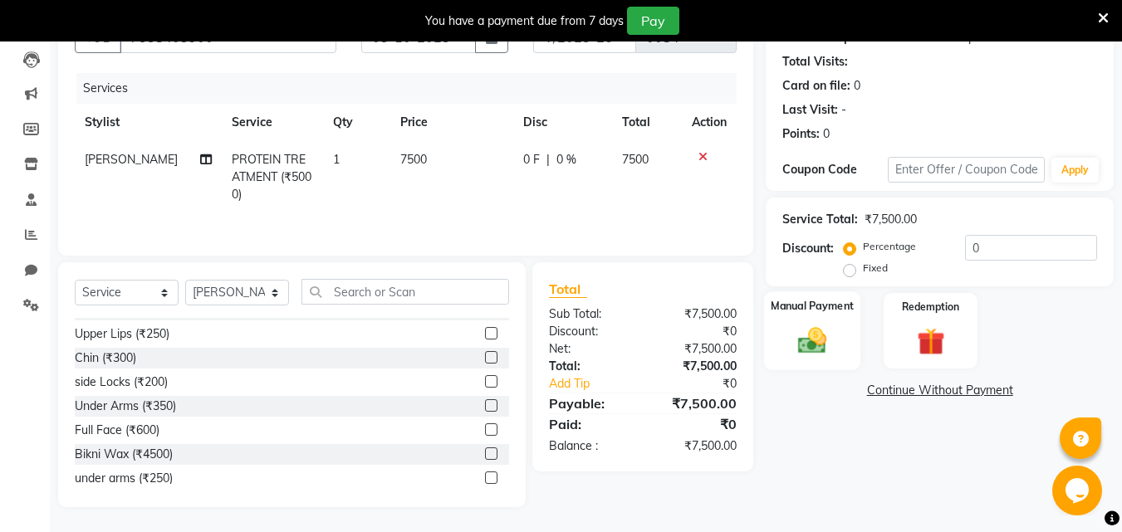
click at [799, 319] on div "Manual Payment" at bounding box center [812, 330] width 97 height 79
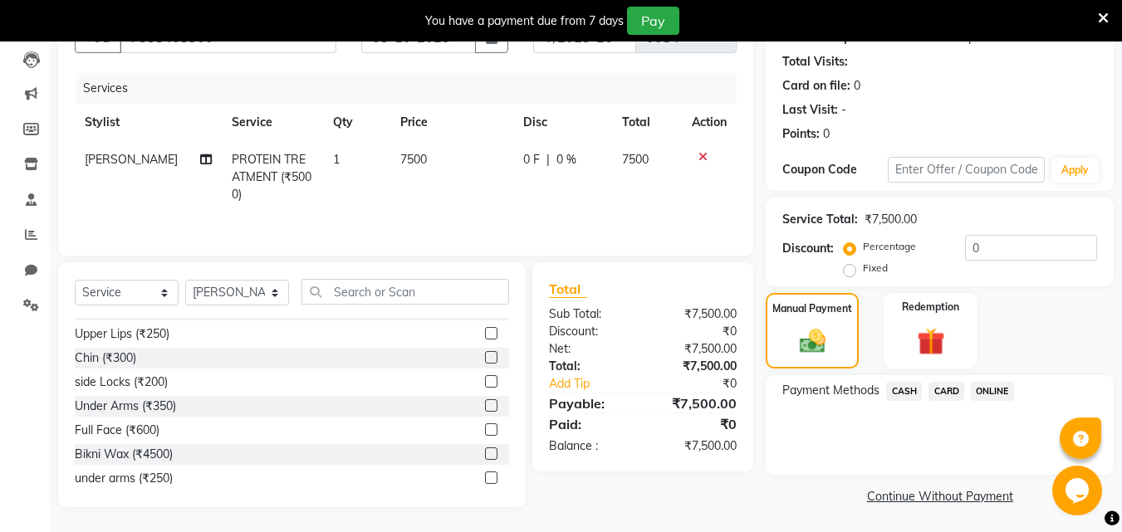
click at [1005, 389] on span "ONLINE" at bounding box center [992, 391] width 43 height 19
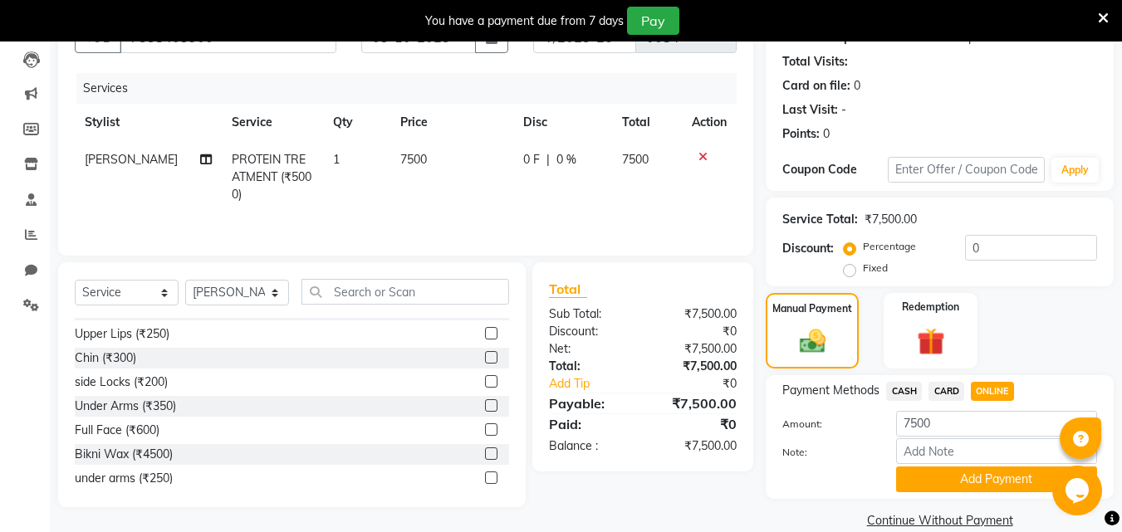
scroll to position [200, 0]
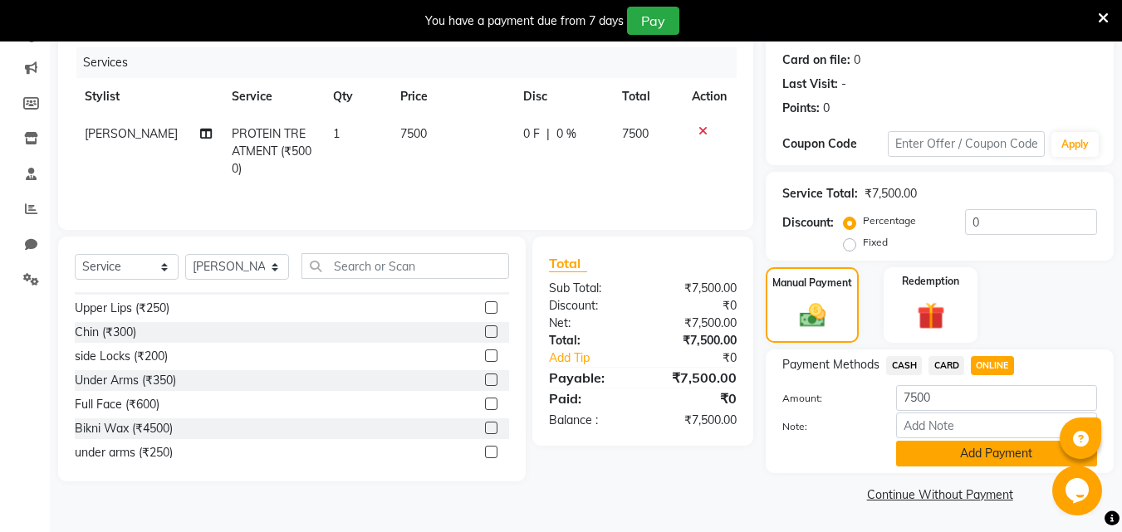
click at [971, 453] on button "Add Payment" at bounding box center [996, 454] width 201 height 26
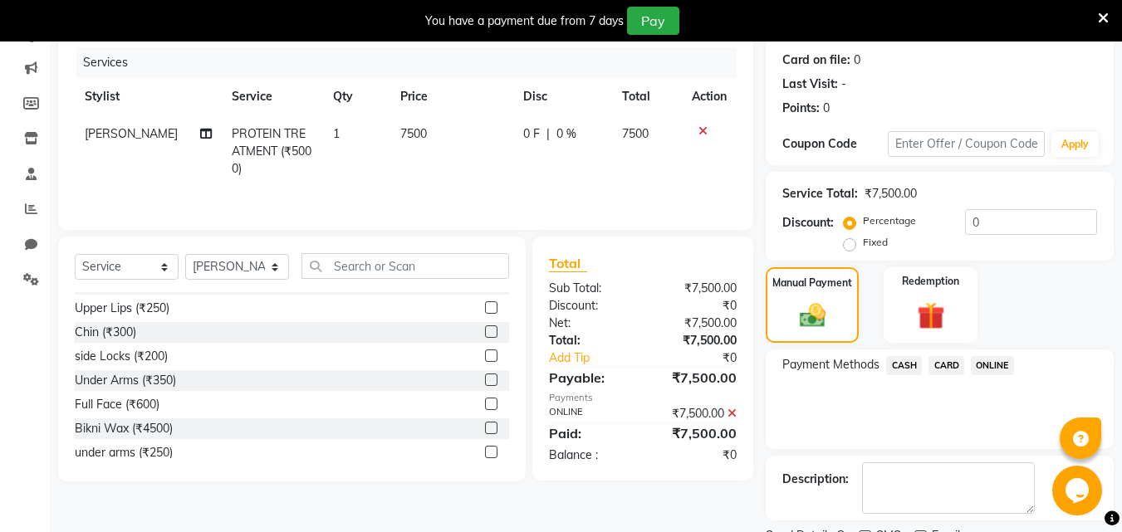
scroll to position [270, 0]
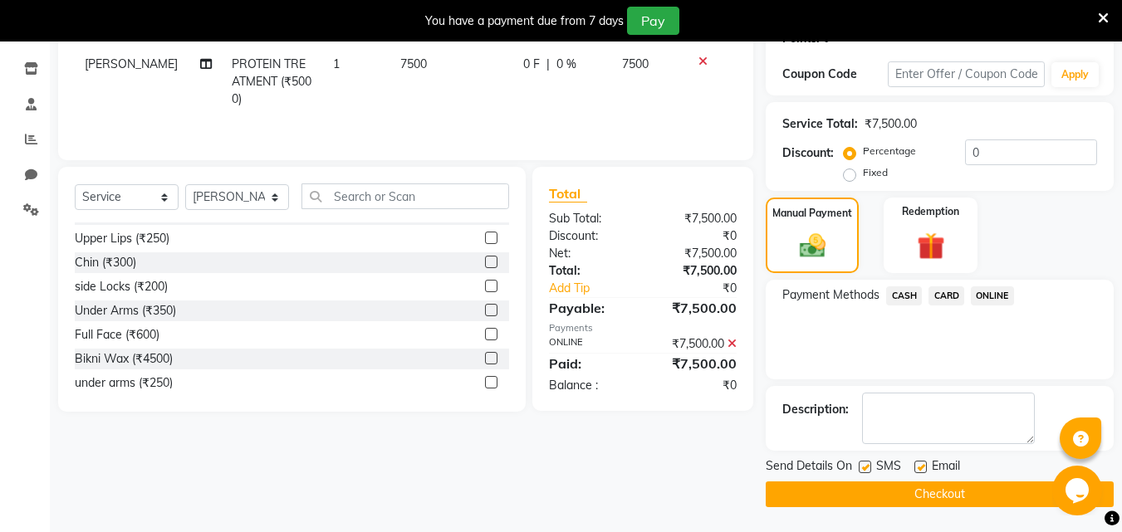
click at [916, 497] on button "Checkout" at bounding box center [940, 495] width 348 height 26
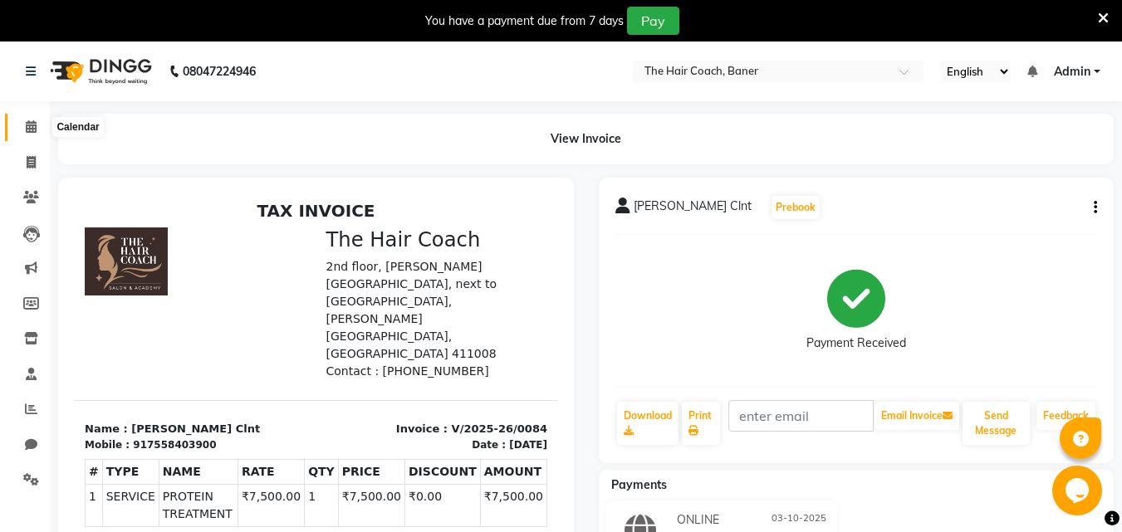
click at [28, 120] on icon at bounding box center [31, 126] width 11 height 12
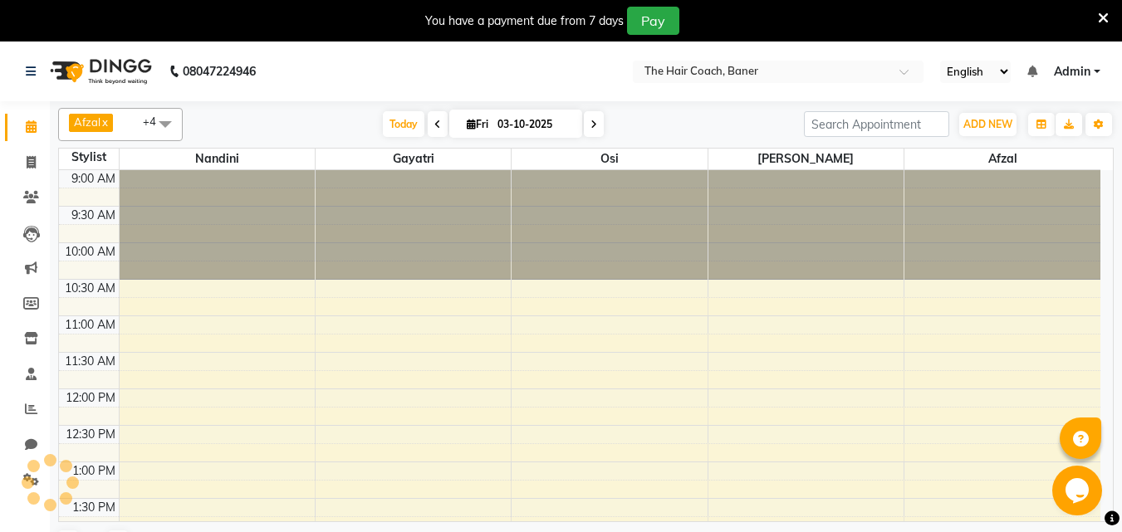
scroll to position [493, 0]
